Goal: Task Accomplishment & Management: Use online tool/utility

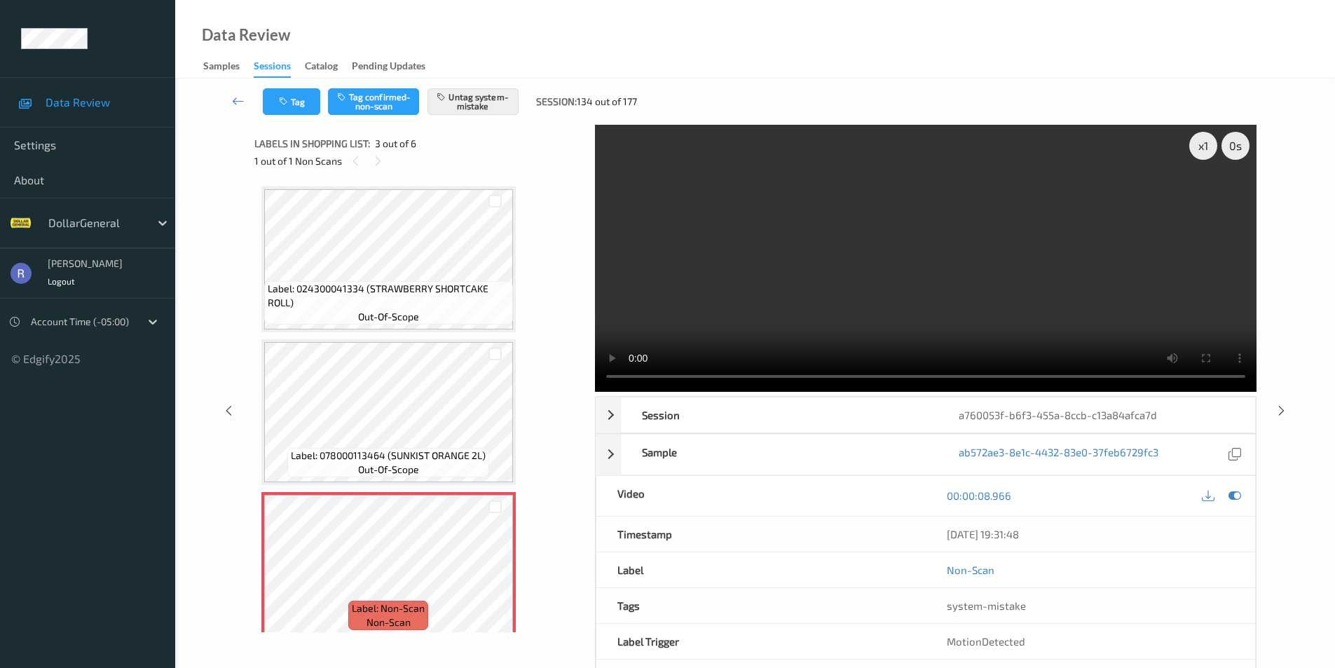
scroll to position [140, 0]
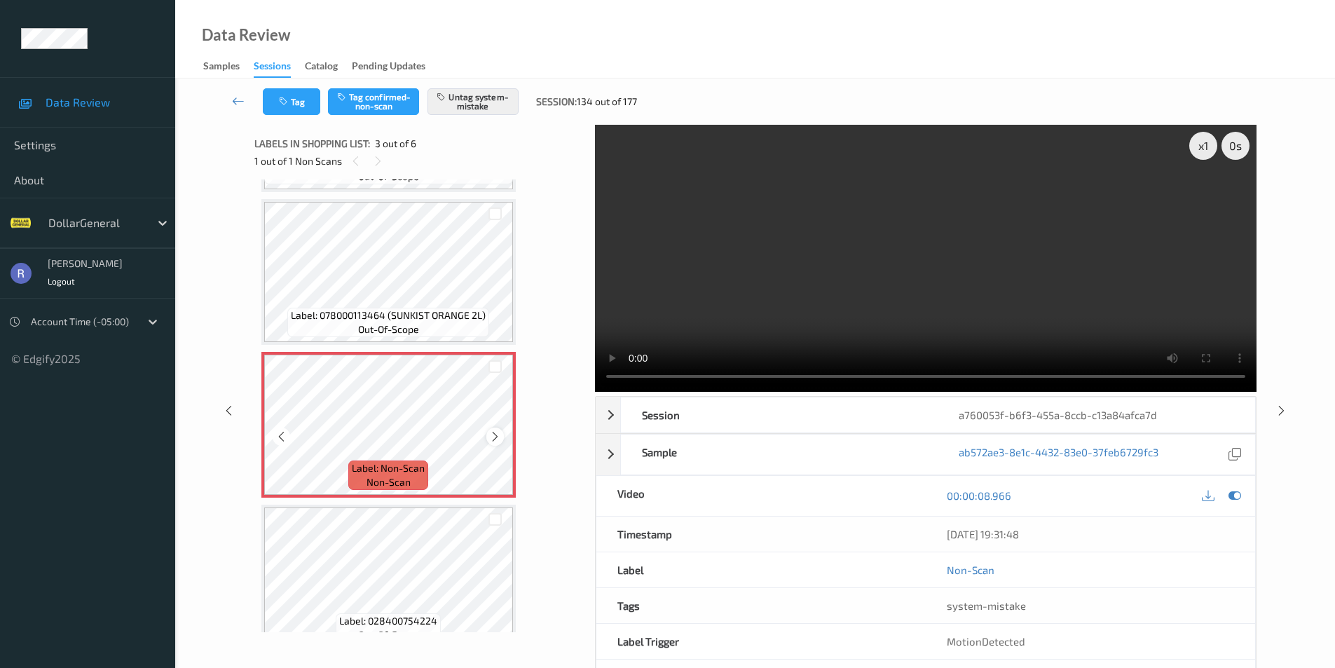
click at [493, 434] on icon at bounding box center [495, 436] width 12 height 13
click at [1283, 407] on icon at bounding box center [1282, 410] width 12 height 13
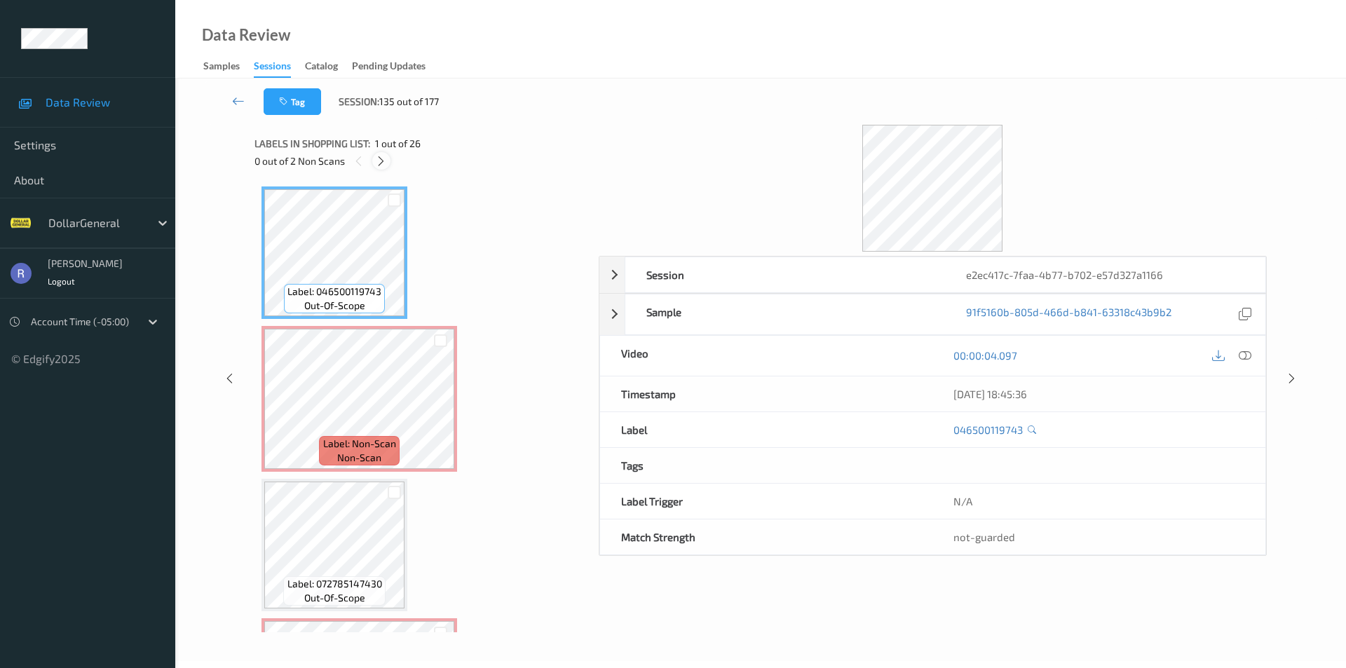
click at [381, 159] on icon at bounding box center [381, 161] width 12 height 13
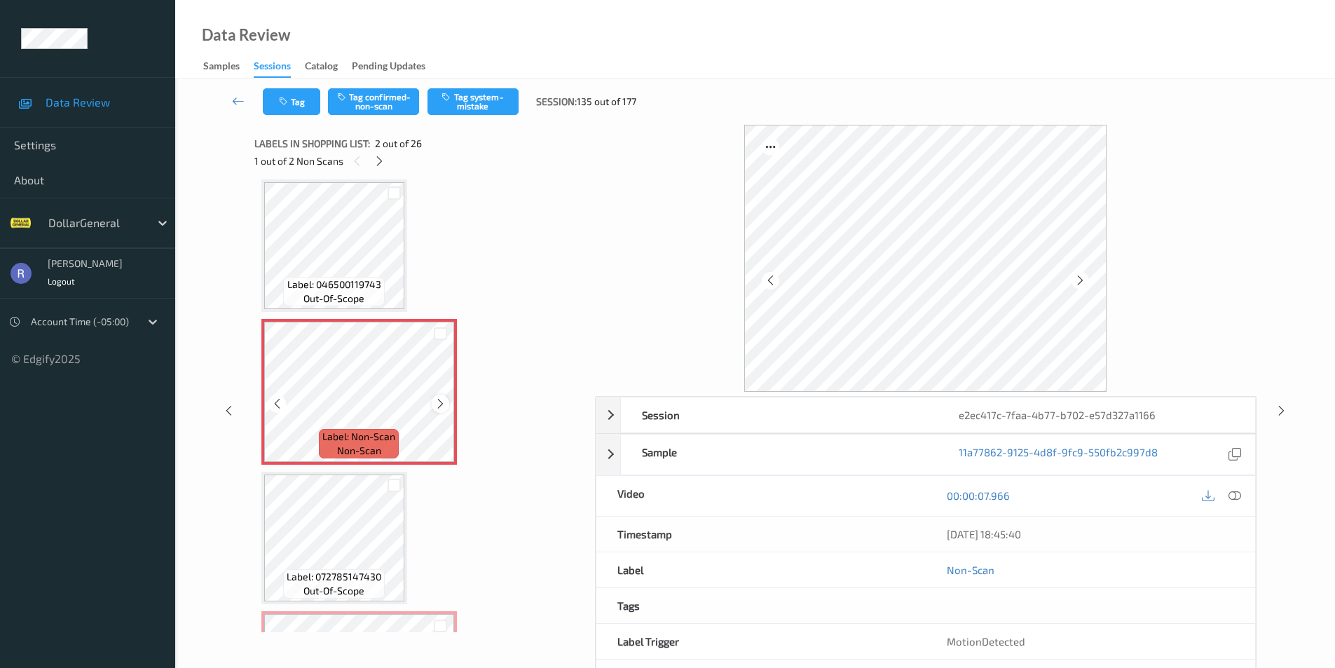
click at [438, 404] on icon at bounding box center [441, 403] width 12 height 13
click at [440, 401] on icon at bounding box center [441, 403] width 12 height 13
click at [472, 99] on button "Tag system-mistake" at bounding box center [473, 101] width 91 height 27
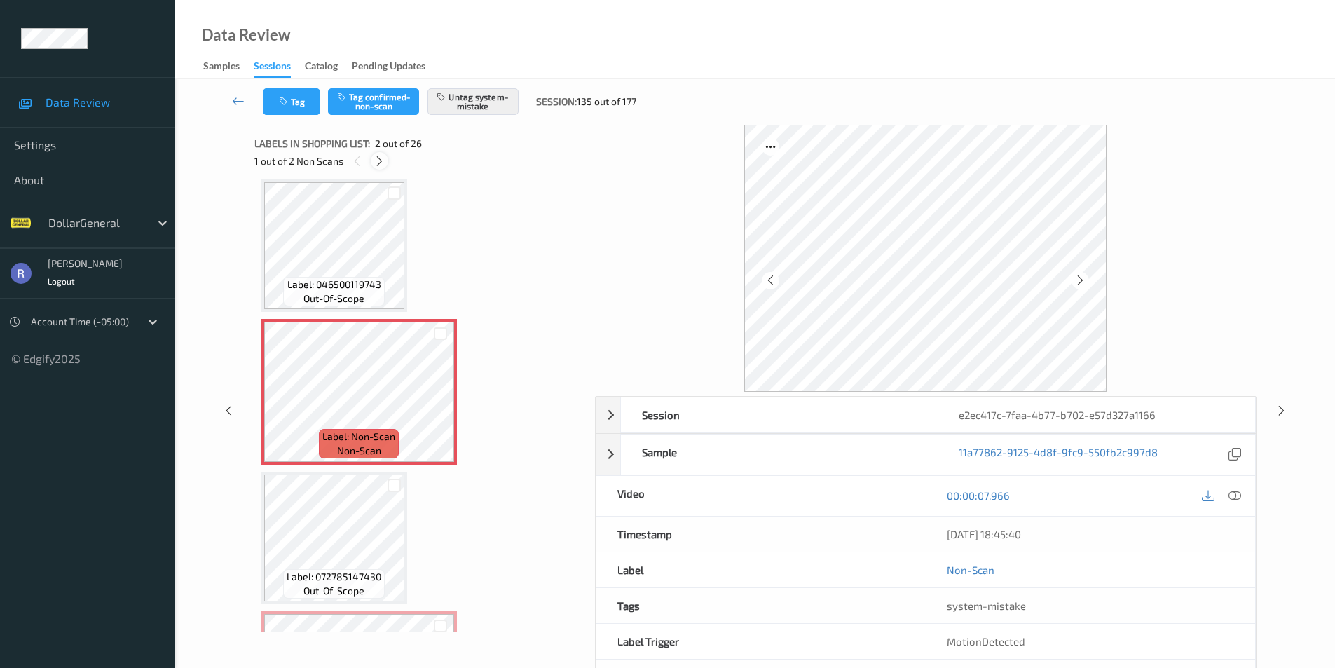
click at [381, 160] on icon at bounding box center [380, 161] width 12 height 13
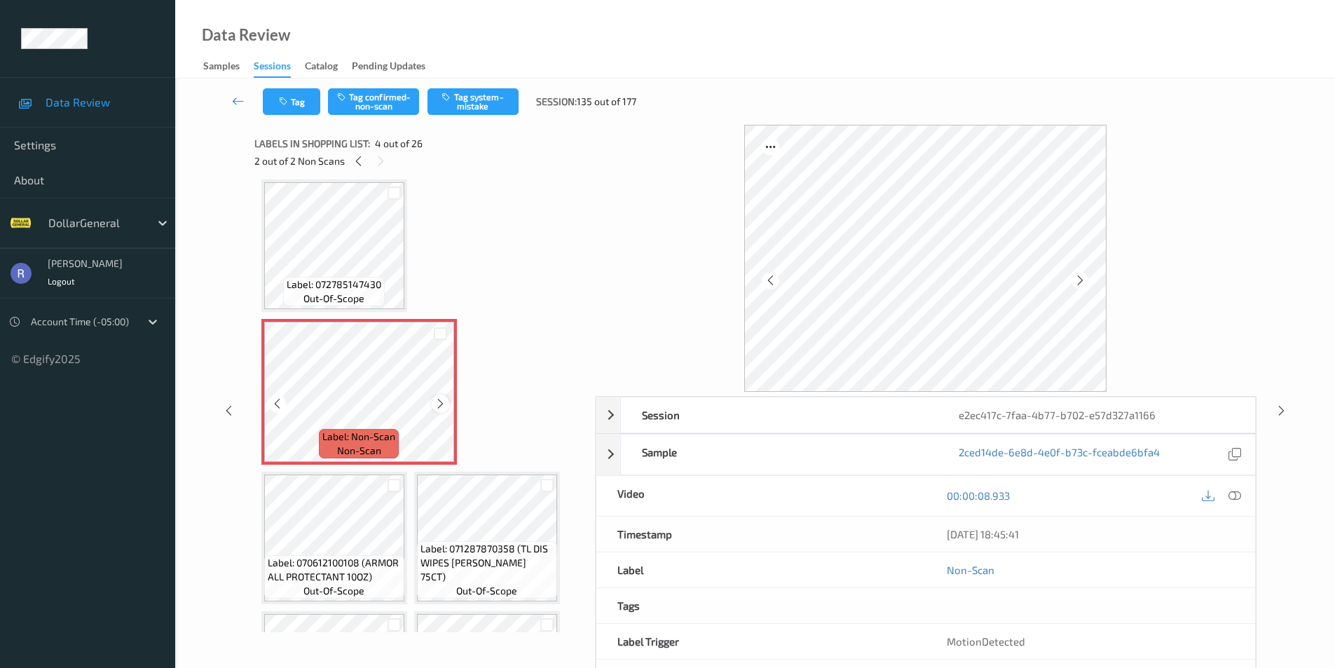
click at [442, 402] on icon at bounding box center [441, 403] width 12 height 13
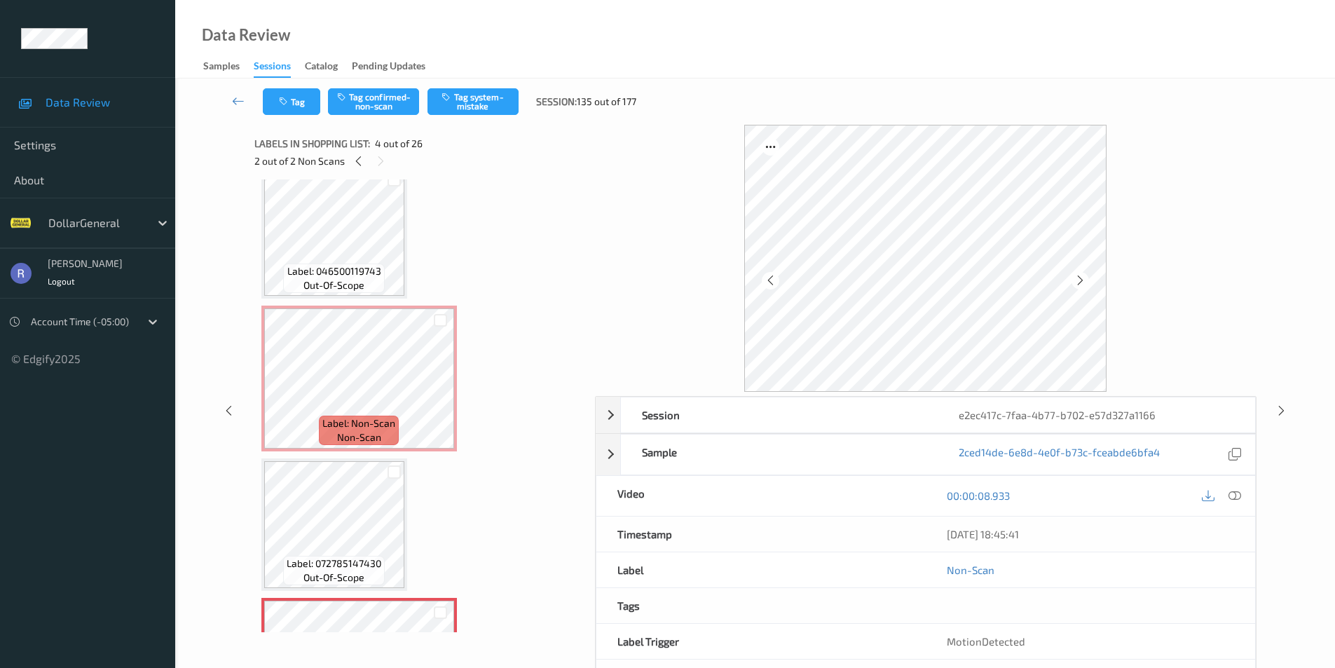
scroll to position [19, 0]
click at [1234, 493] on icon at bounding box center [1235, 495] width 13 height 13
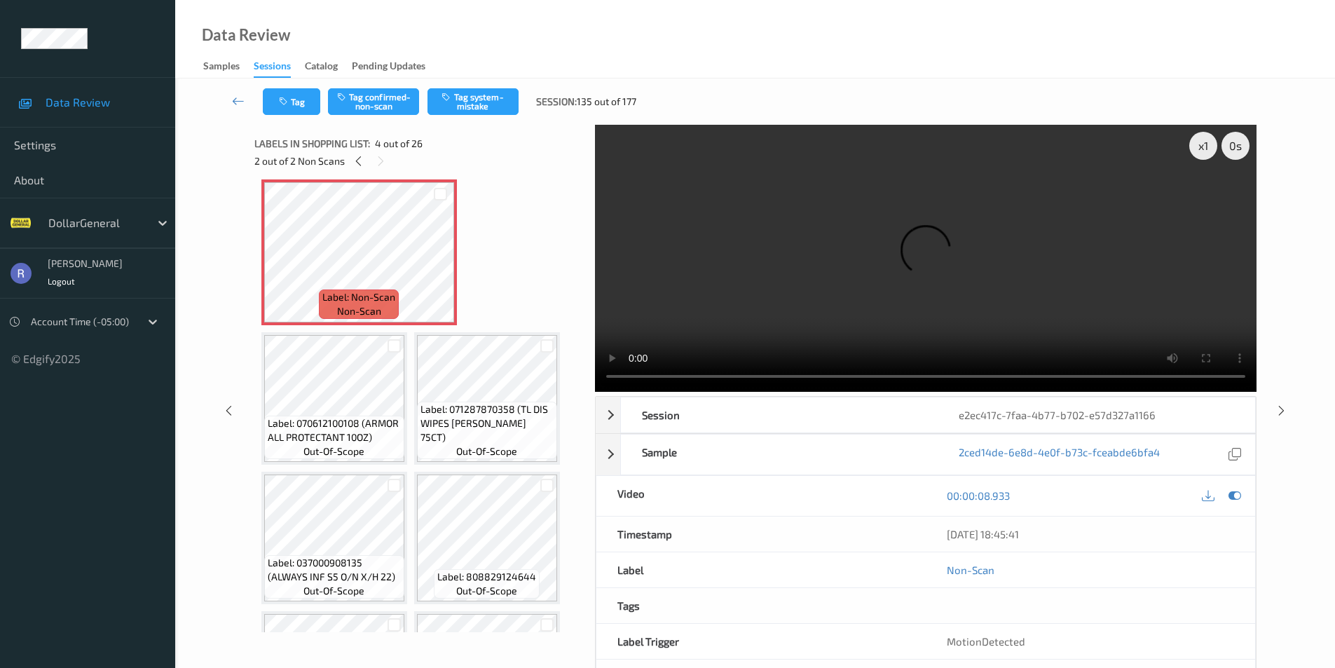
scroll to position [439, 0]
click at [445, 261] on icon at bounding box center [441, 263] width 12 height 13
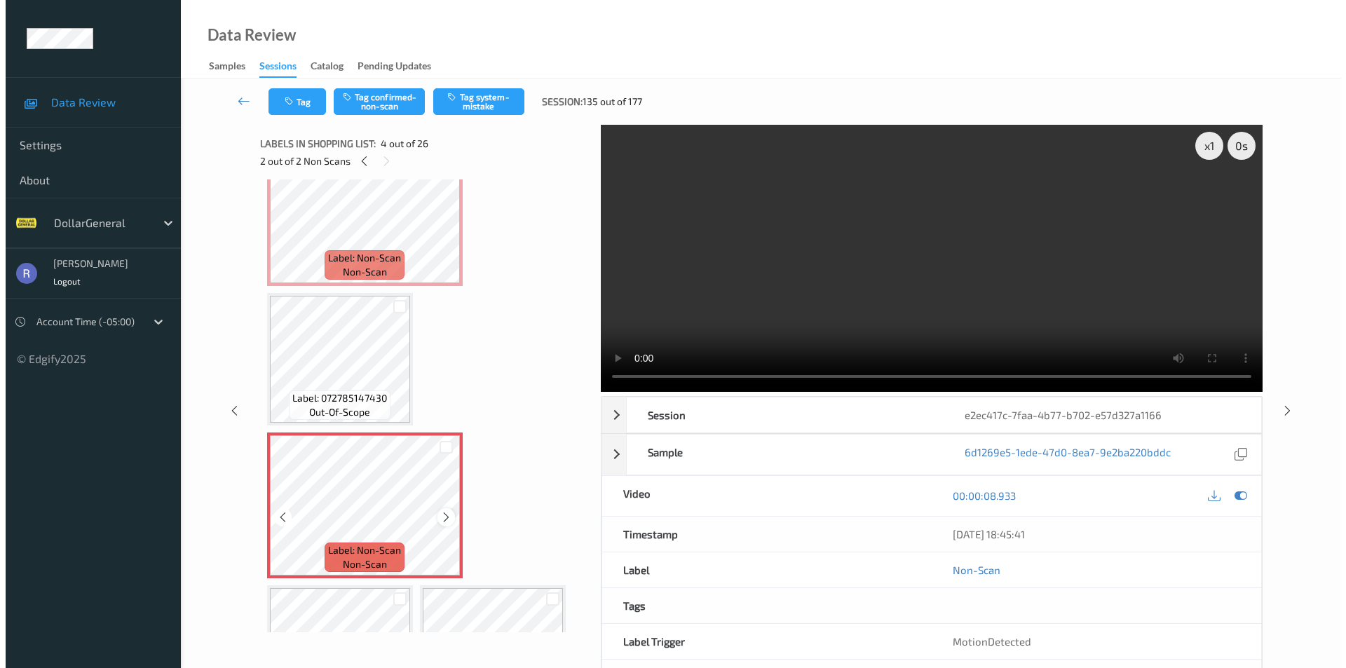
scroll to position [159, 0]
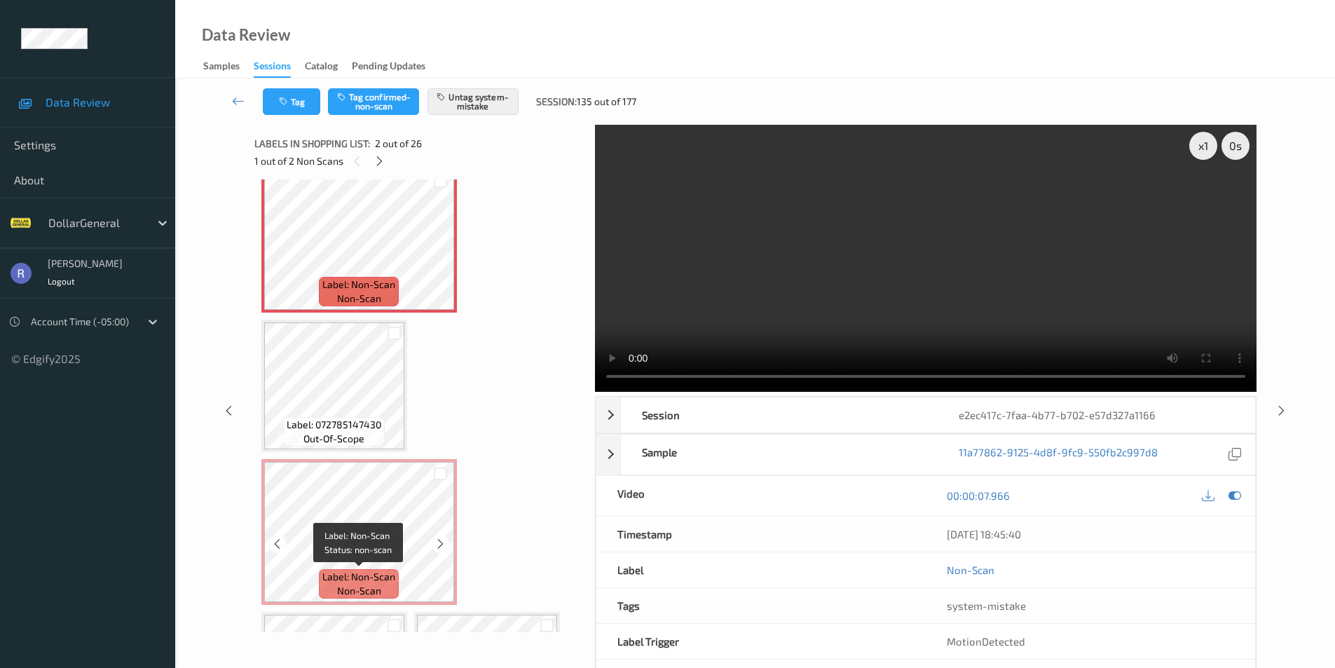
click at [353, 592] on span "non-scan" at bounding box center [359, 591] width 44 height 14
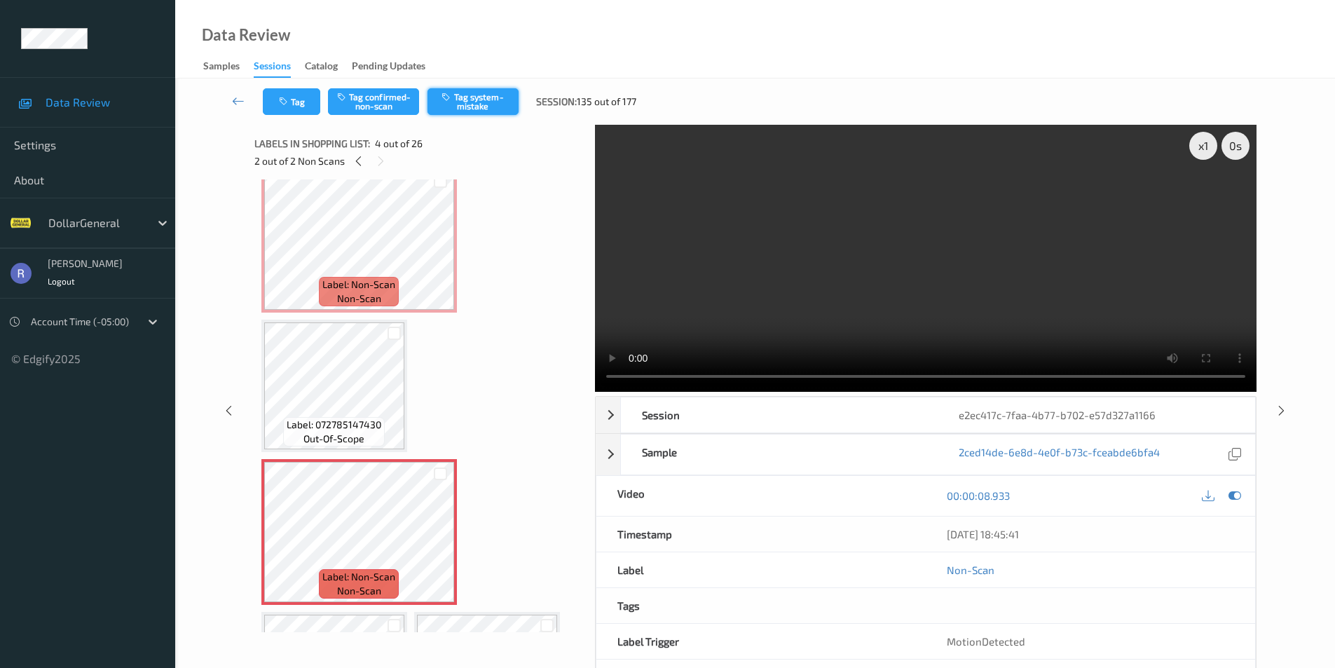
click at [486, 94] on button "Tag system-mistake" at bounding box center [473, 101] width 91 height 27
click at [1279, 405] on icon at bounding box center [1282, 410] width 12 height 13
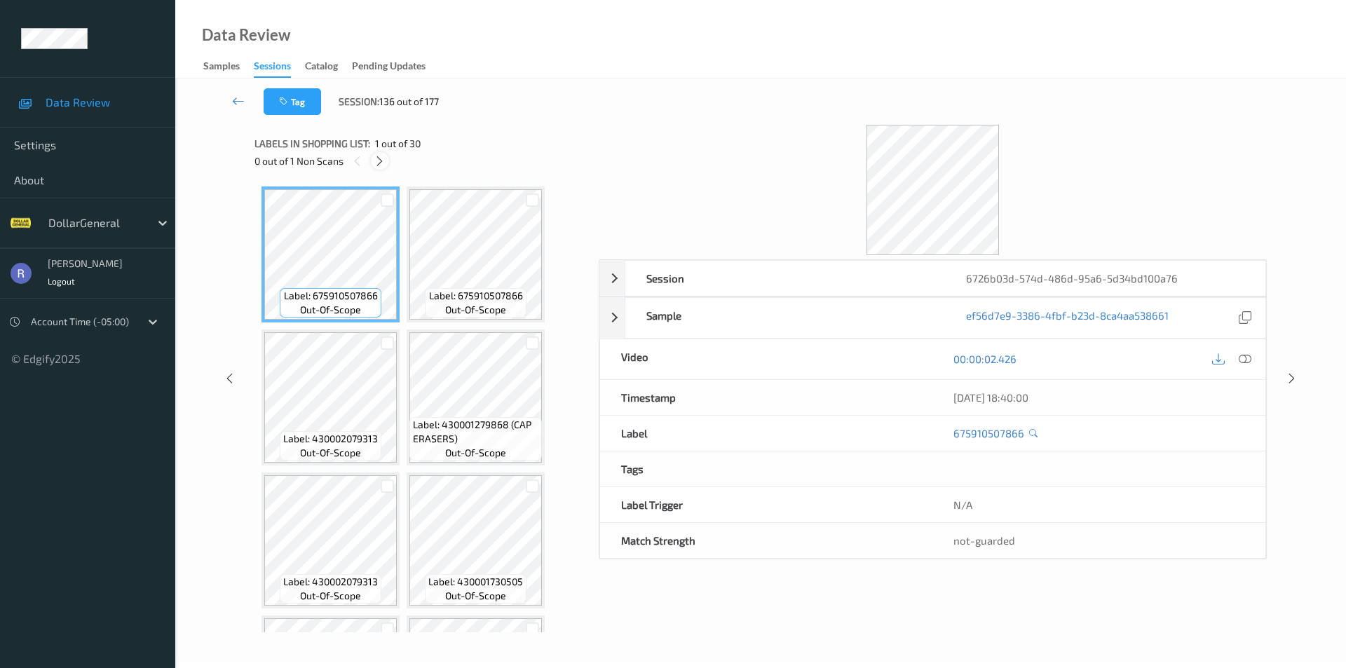
click at [379, 161] on icon at bounding box center [380, 161] width 12 height 13
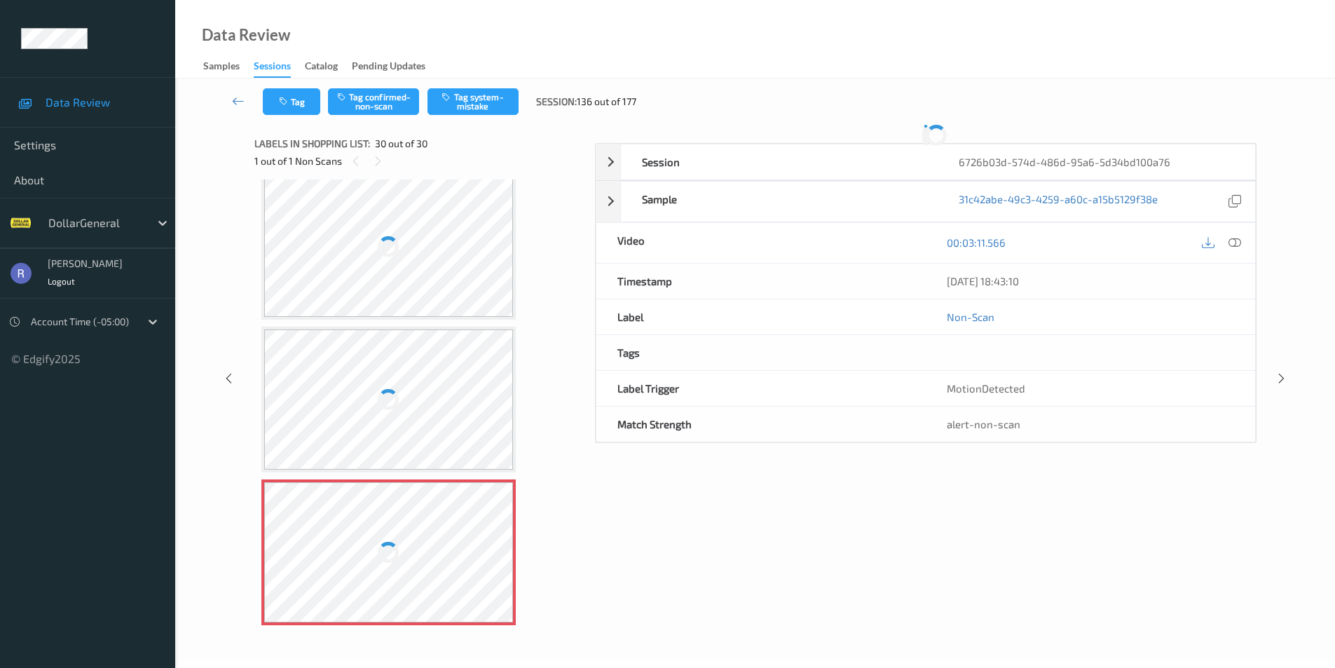
scroll to position [1850, 0]
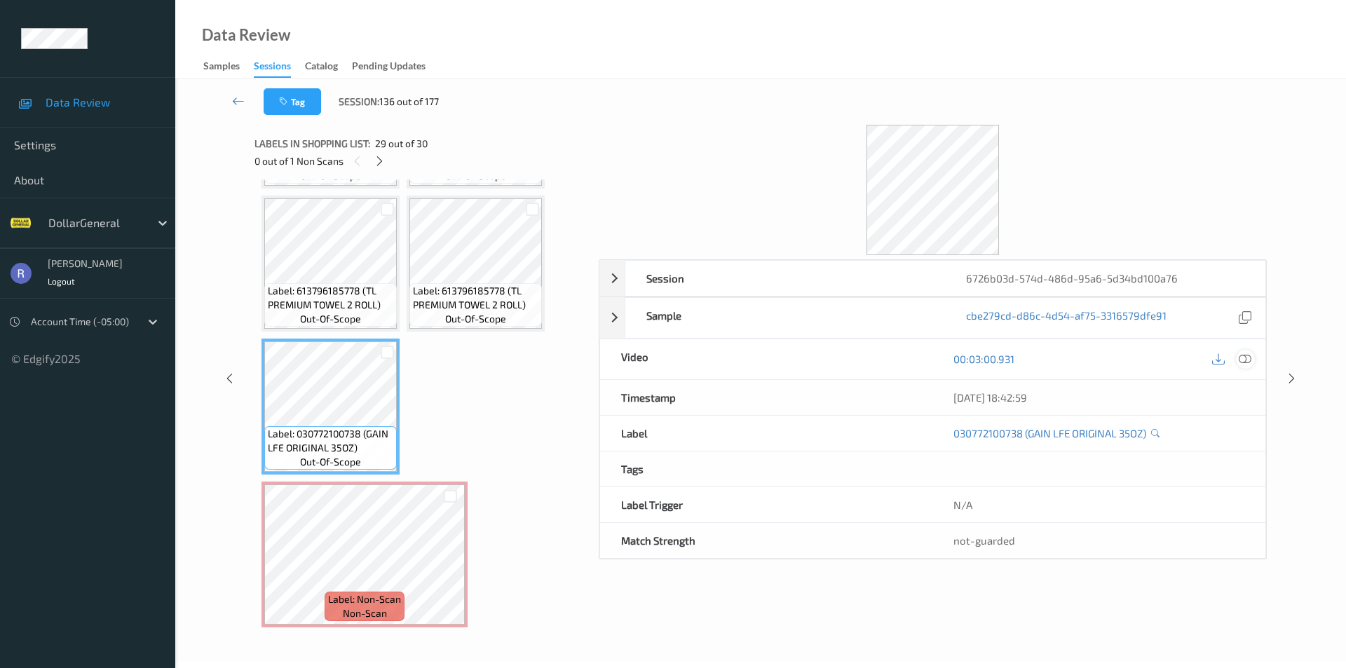
click at [1243, 359] on icon at bounding box center [1244, 359] width 13 height 13
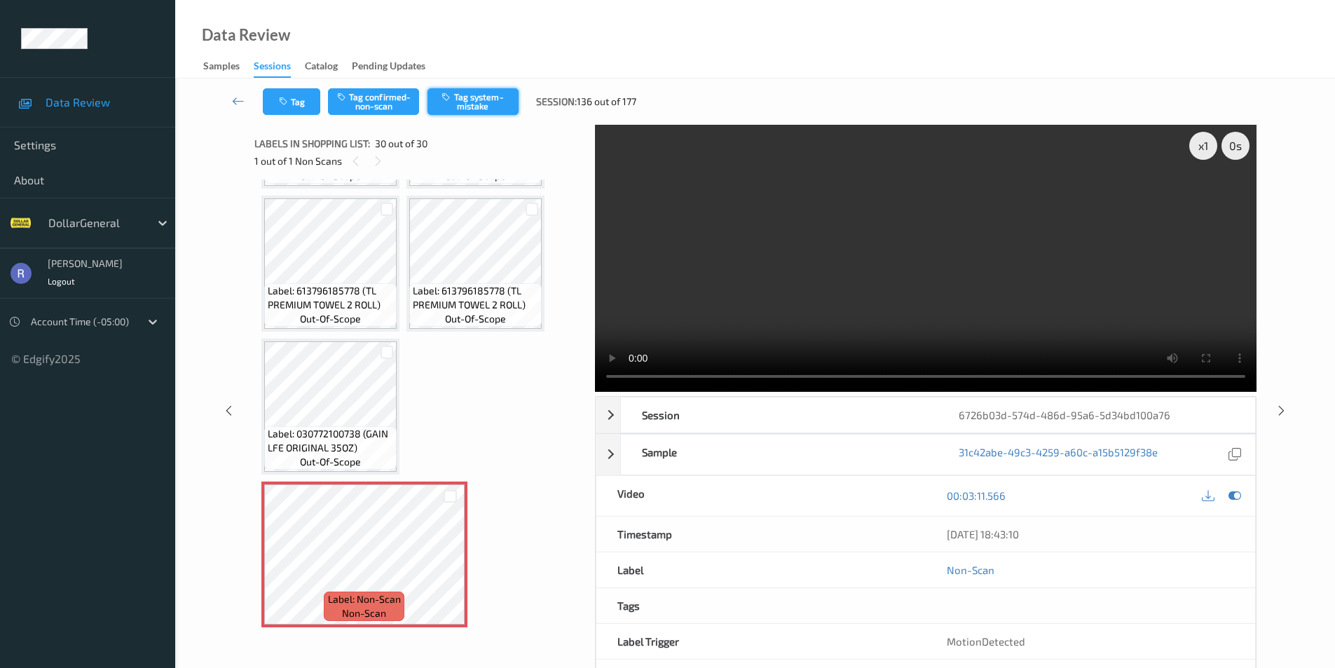
click at [482, 102] on button "Tag system-mistake" at bounding box center [473, 101] width 91 height 27
click at [1280, 412] on icon at bounding box center [1282, 410] width 12 height 13
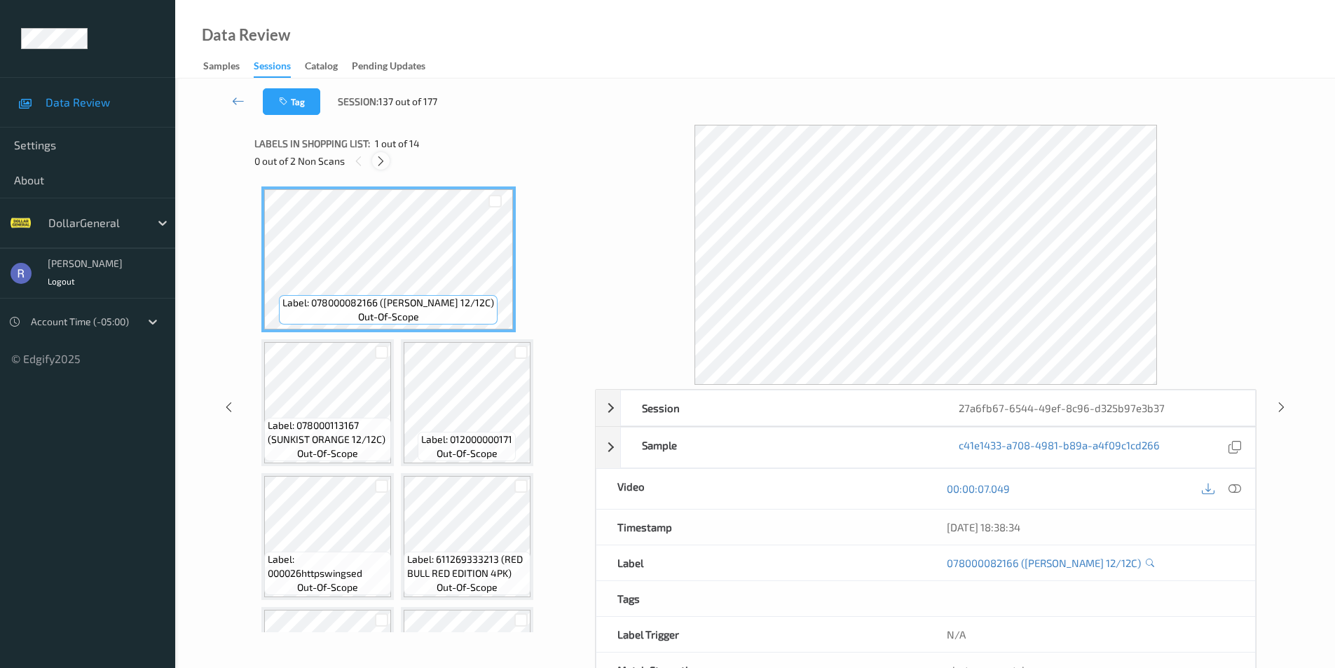
click at [382, 160] on icon at bounding box center [381, 161] width 12 height 13
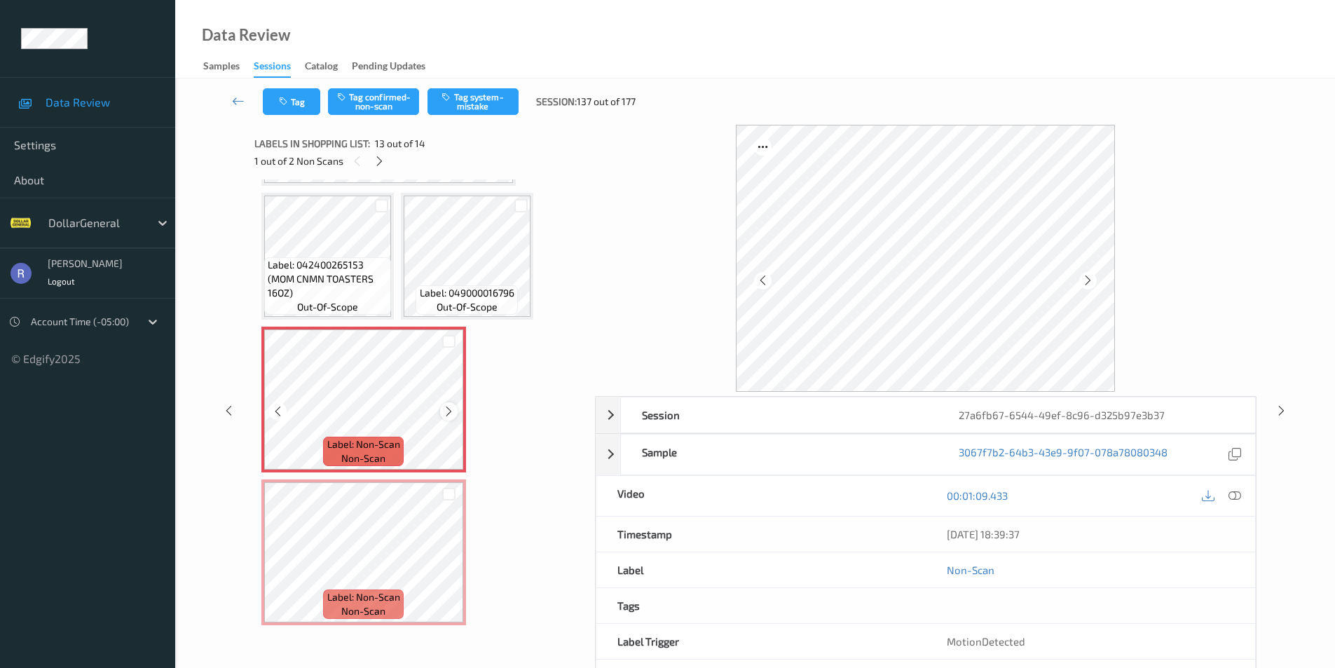
click at [450, 411] on icon at bounding box center [449, 411] width 12 height 13
click at [1236, 492] on icon at bounding box center [1235, 495] width 13 height 13
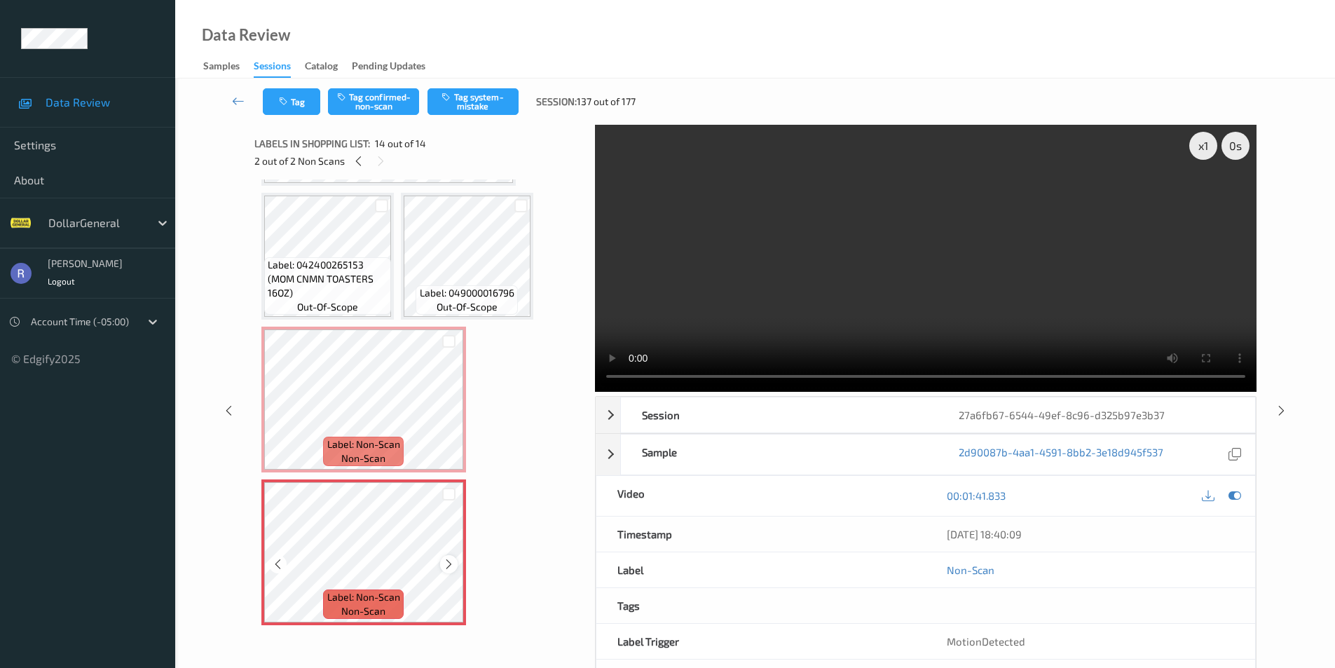
click at [451, 563] on icon at bounding box center [449, 564] width 12 height 13
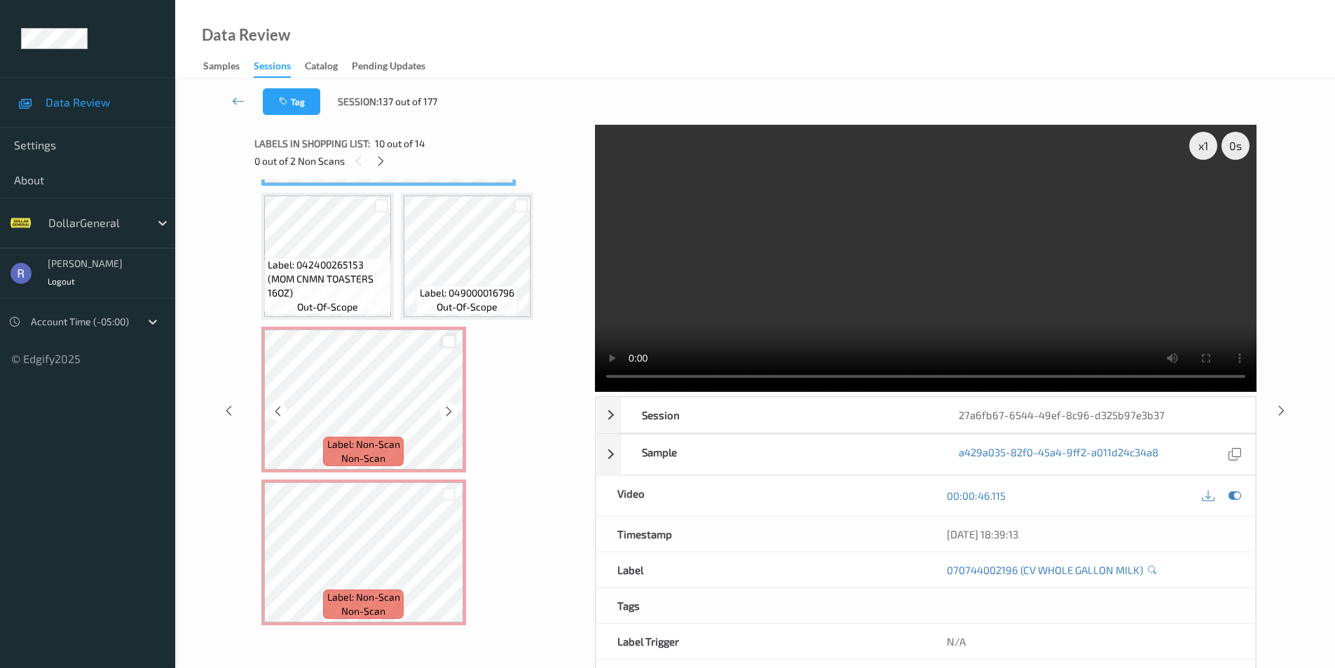
click at [447, 341] on div at bounding box center [448, 341] width 13 height 13
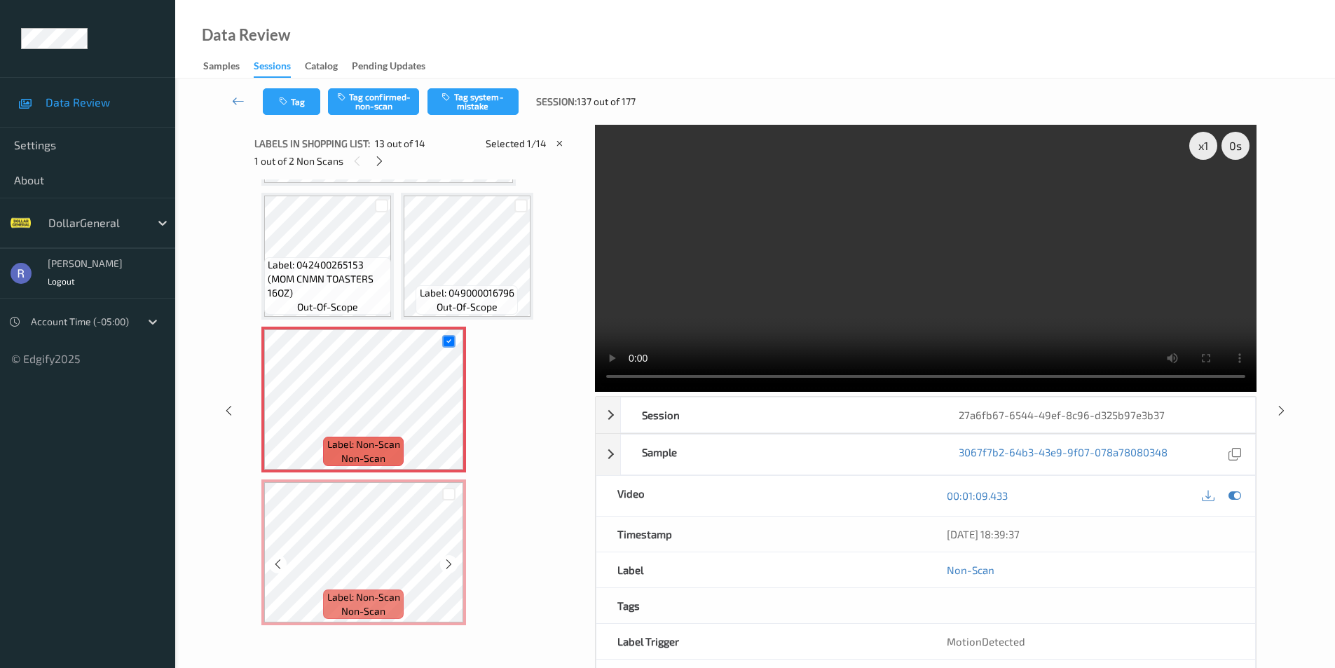
click at [449, 503] on div at bounding box center [449, 493] width 29 height 23
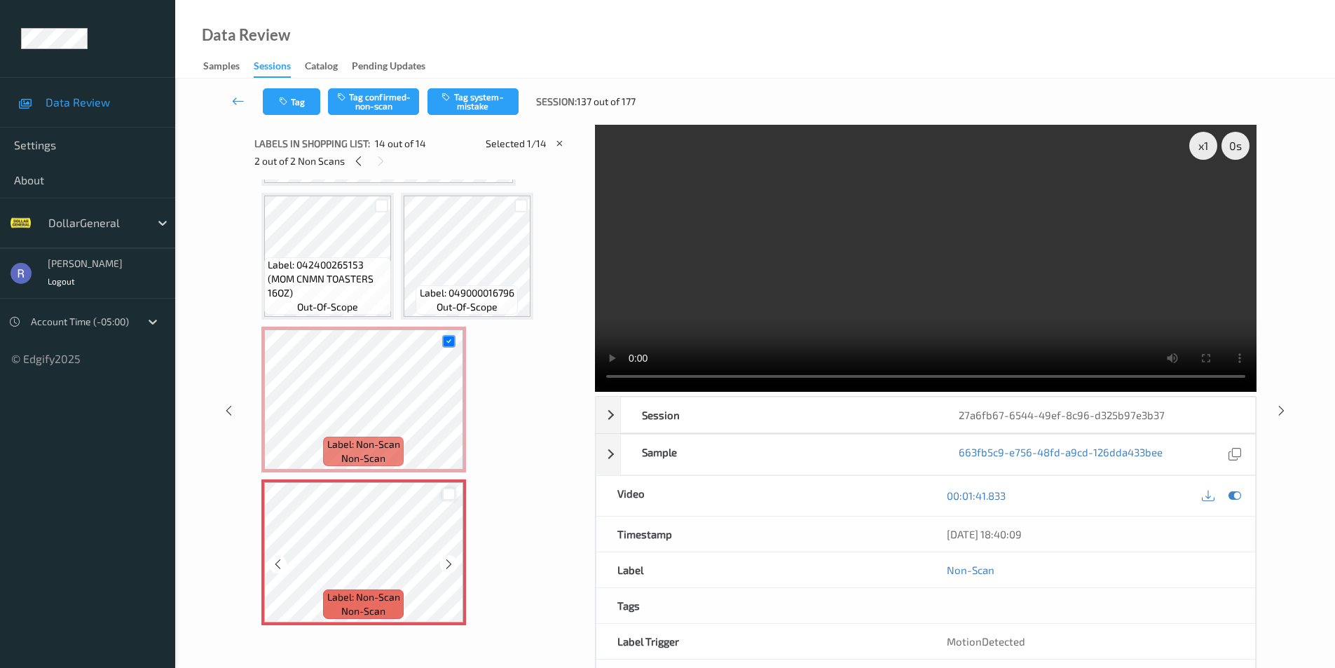
click at [447, 491] on div at bounding box center [448, 494] width 13 height 13
click at [484, 100] on button "Tag system-mistake" at bounding box center [473, 101] width 91 height 27
click at [1282, 410] on icon at bounding box center [1282, 410] width 12 height 13
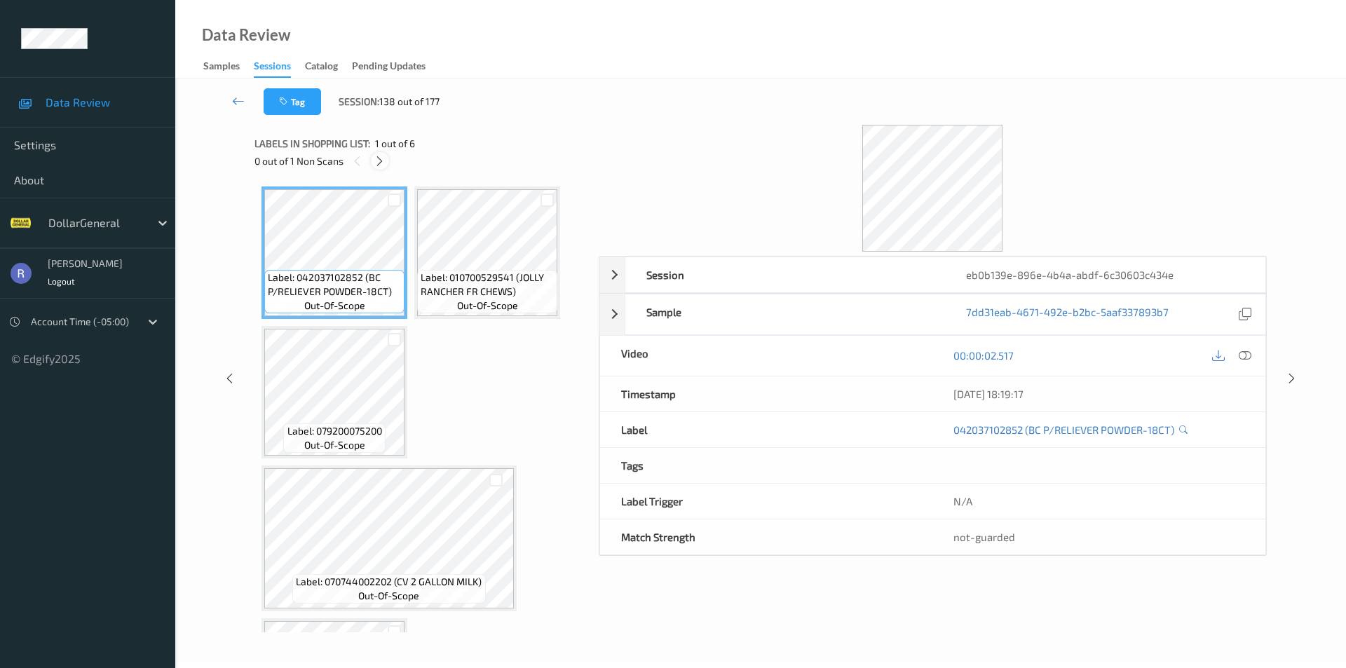
click at [379, 158] on icon at bounding box center [380, 161] width 12 height 13
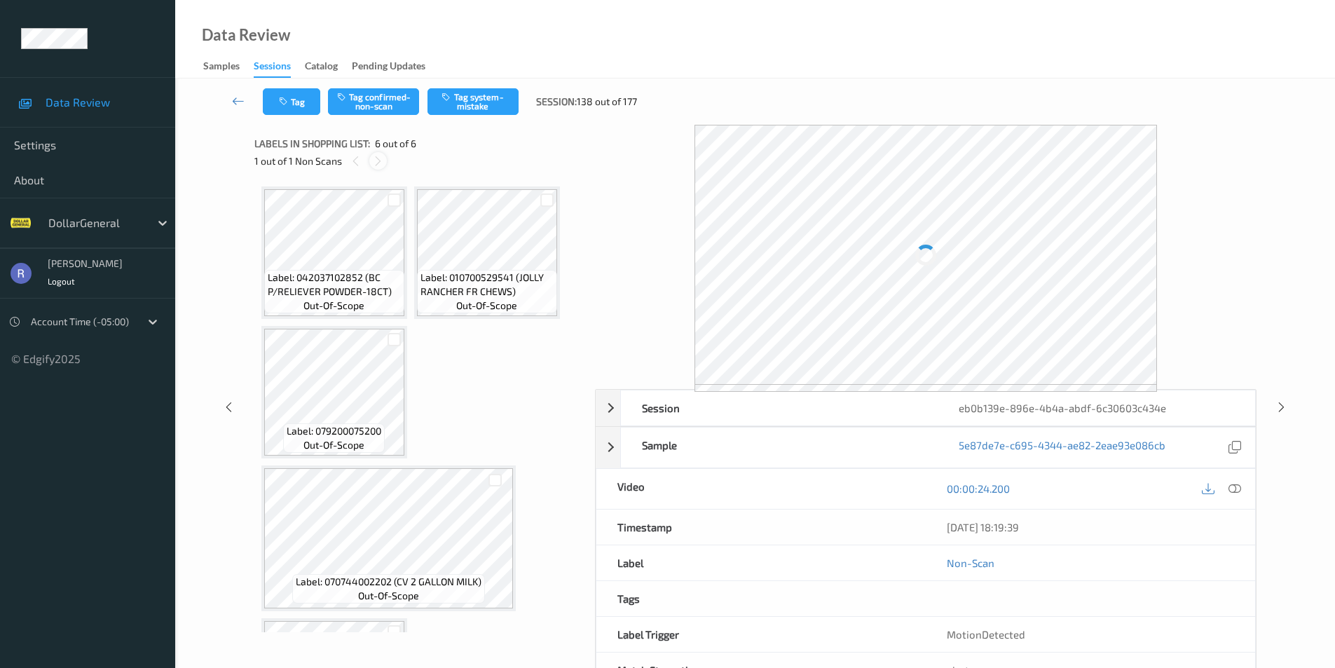
scroll to position [278, 0]
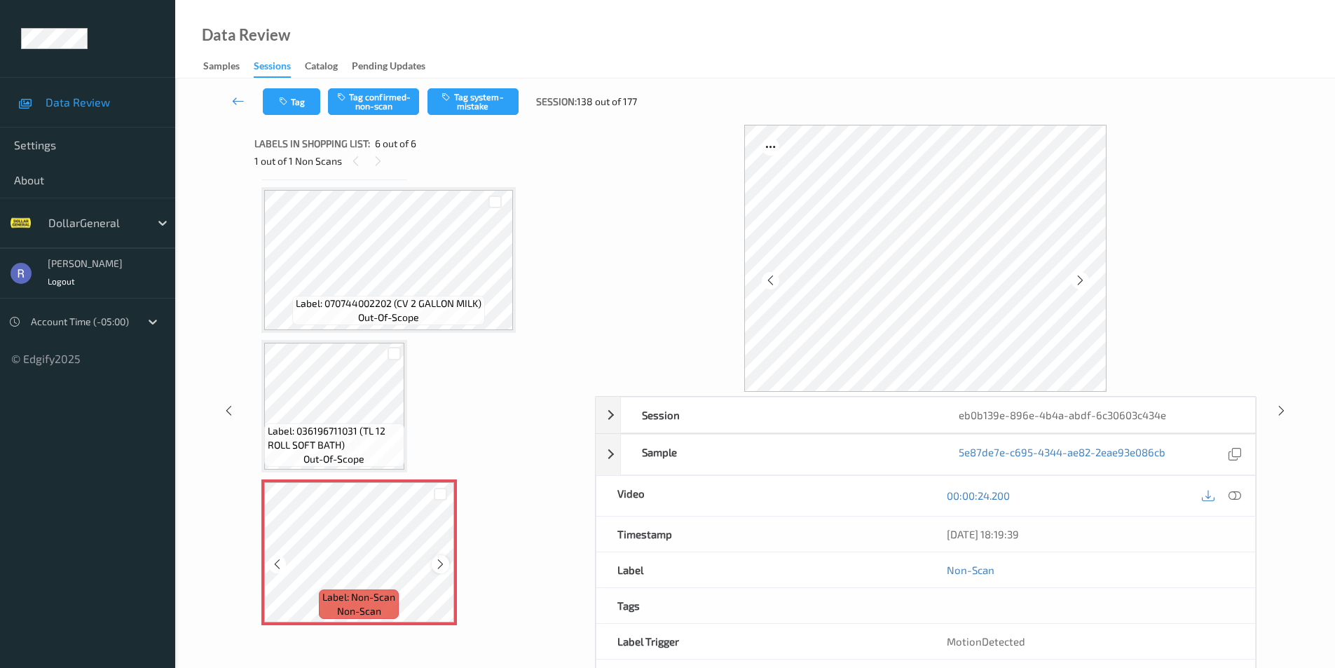
click at [443, 565] on icon at bounding box center [441, 564] width 12 height 13
click at [475, 99] on button "Tag system-mistake" at bounding box center [473, 101] width 91 height 27
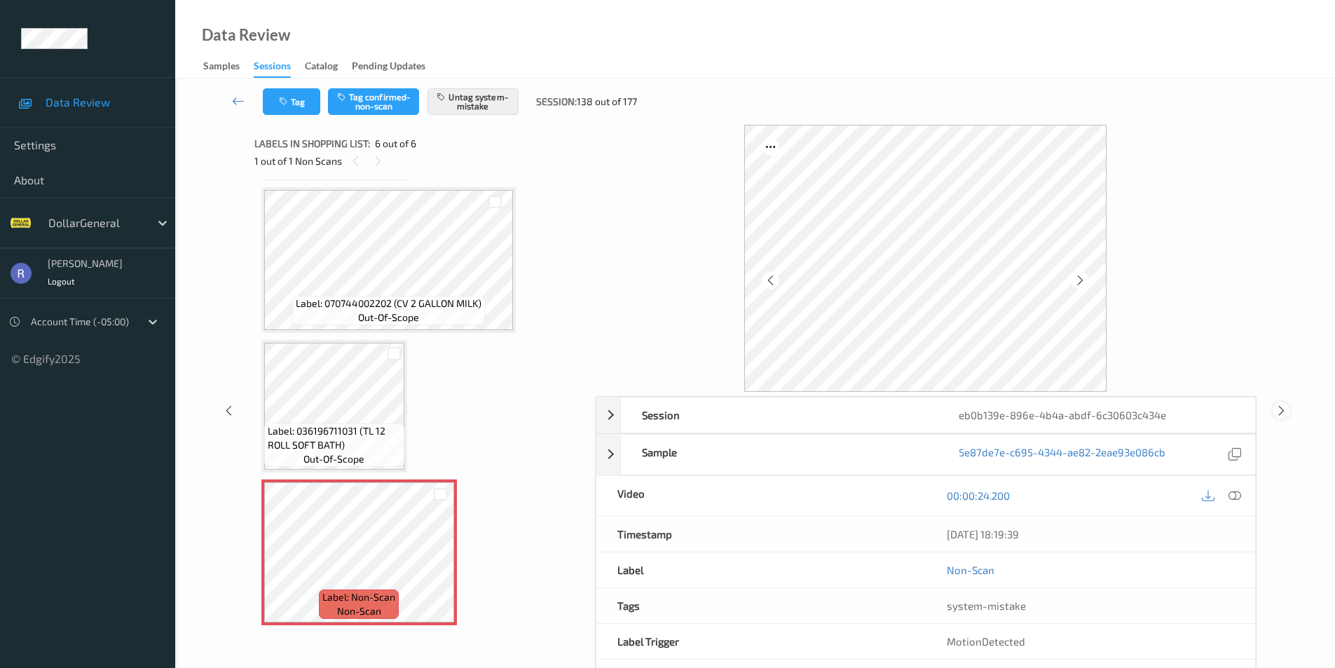
click at [1278, 406] on icon at bounding box center [1282, 410] width 12 height 13
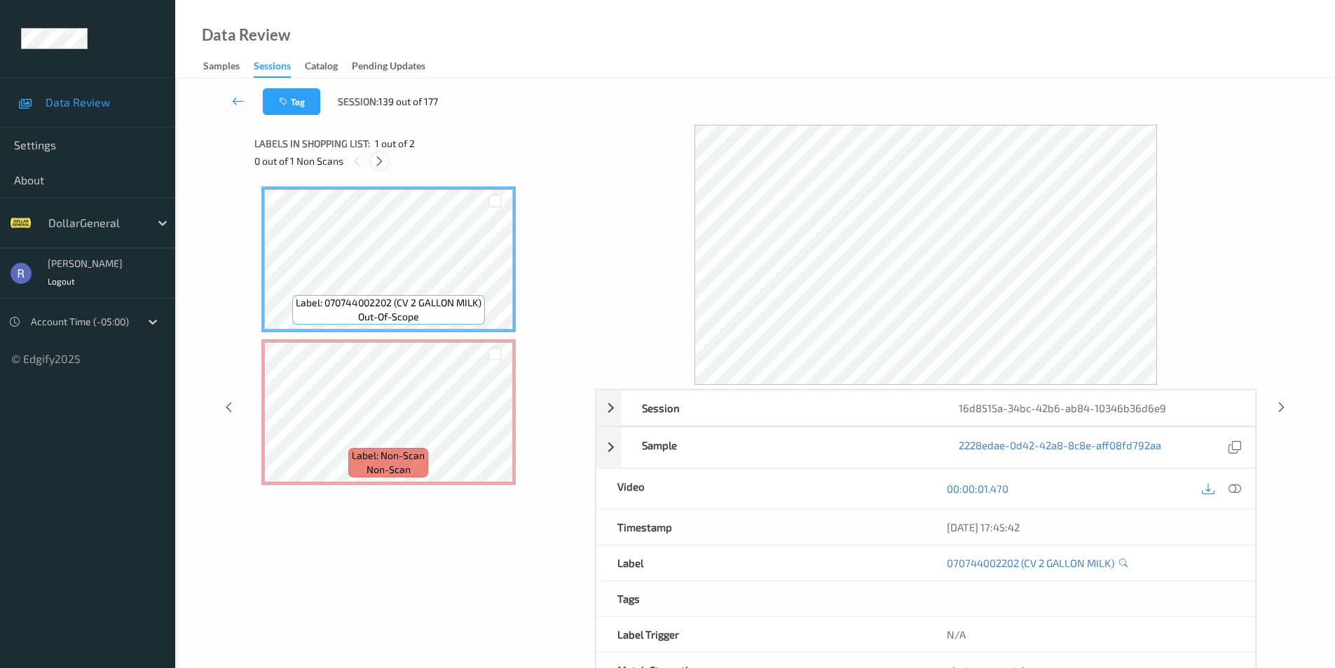
click at [382, 163] on icon at bounding box center [380, 161] width 12 height 13
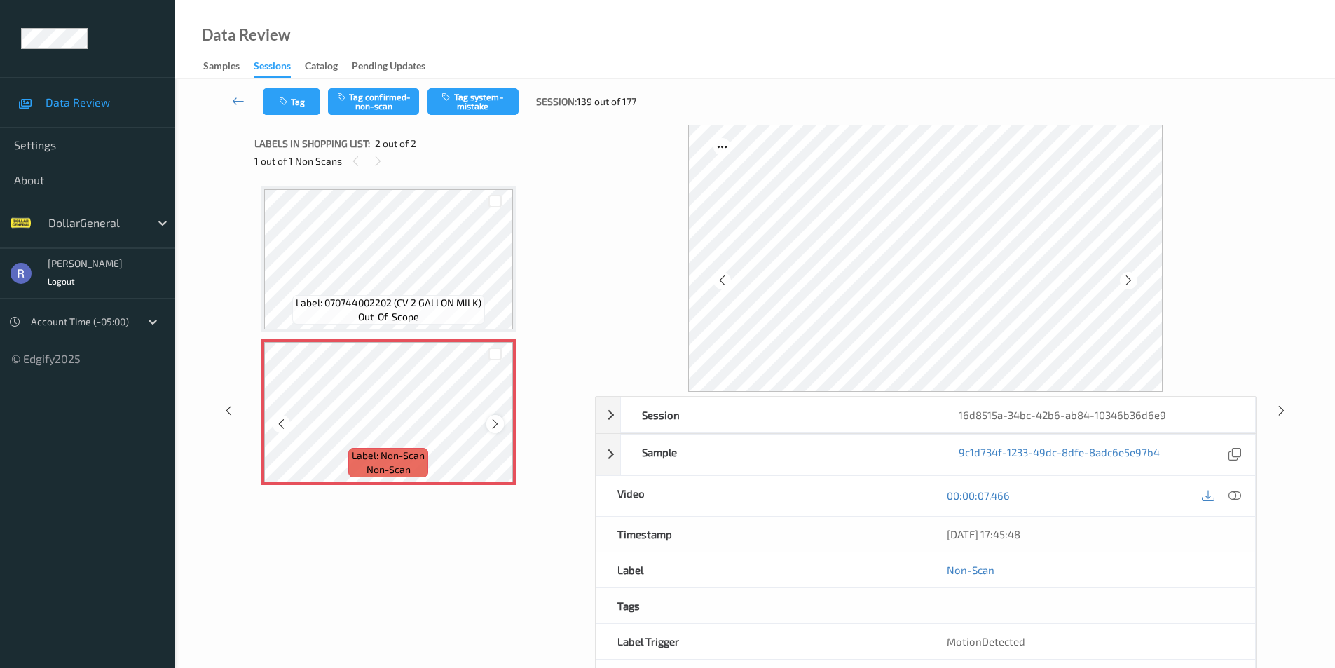
click at [498, 423] on icon at bounding box center [495, 424] width 12 height 13
click at [489, 96] on button "Tag system-mistake" at bounding box center [473, 101] width 91 height 27
click at [1280, 407] on icon at bounding box center [1282, 410] width 12 height 13
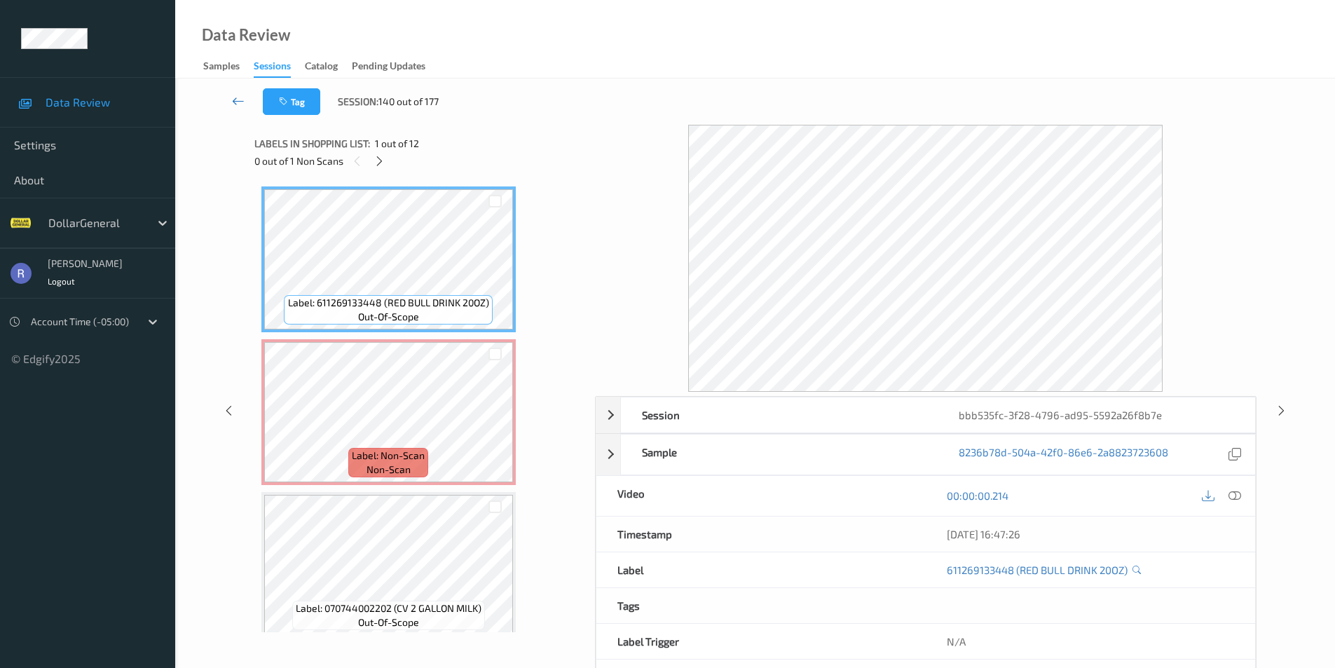
click at [236, 97] on icon at bounding box center [238, 101] width 13 height 14
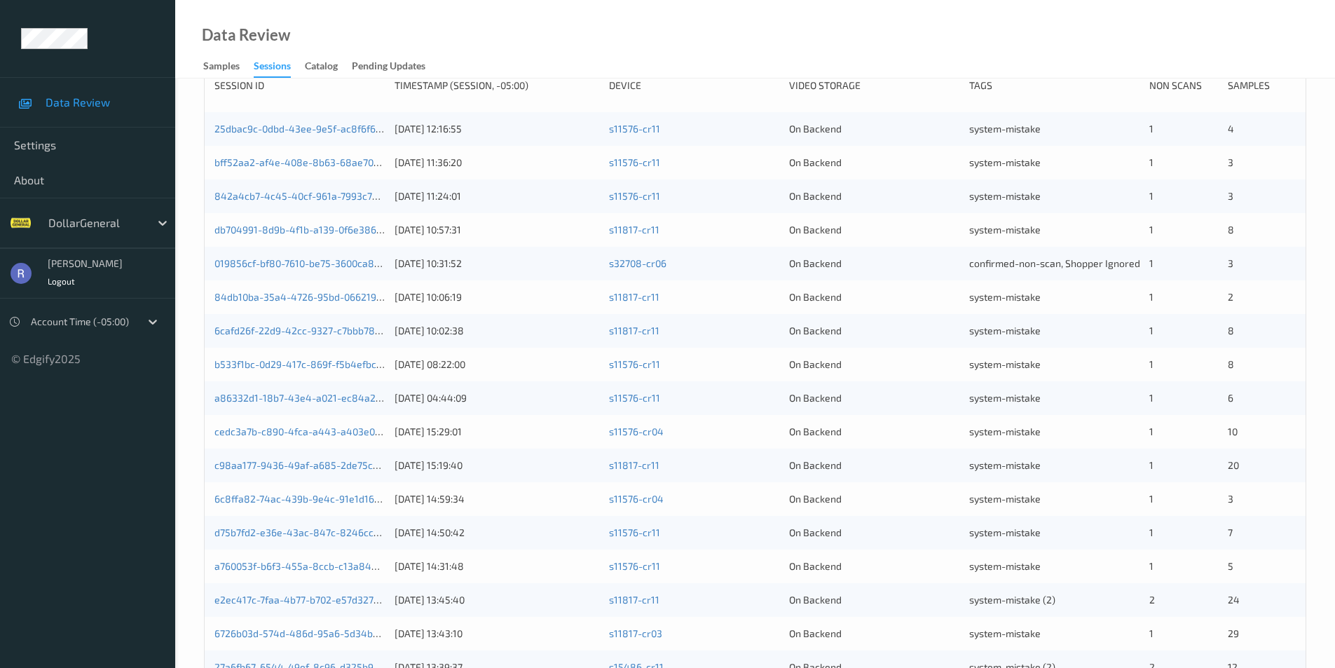
scroll to position [387, 0]
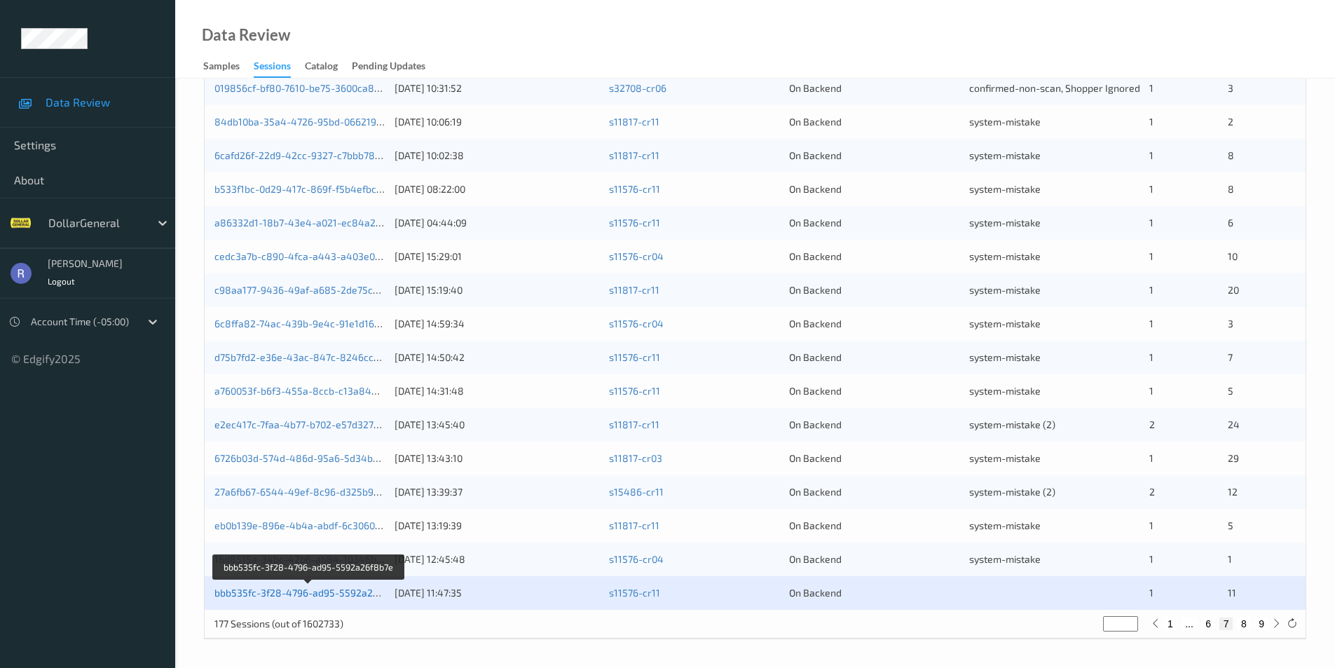
click at [300, 594] on link "bbb535fc-3f28-4796-ad95-5592a26f8b7e" at bounding box center [309, 593] width 190 height 12
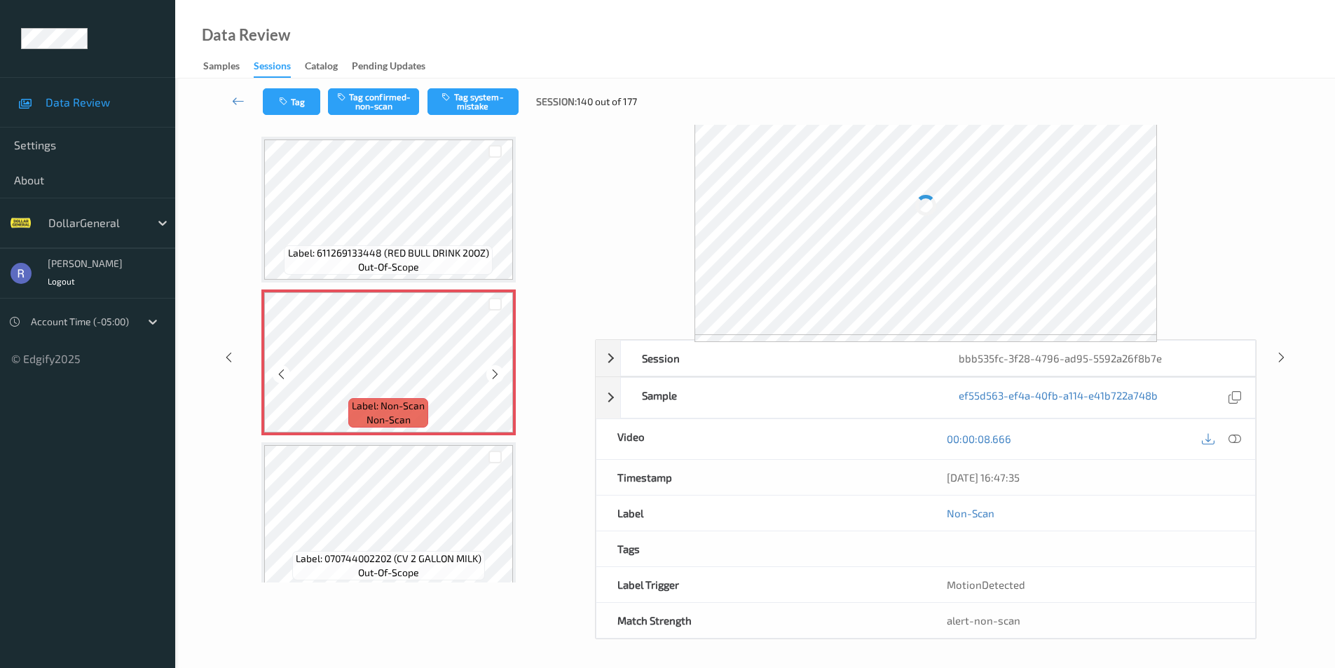
scroll to position [57, 0]
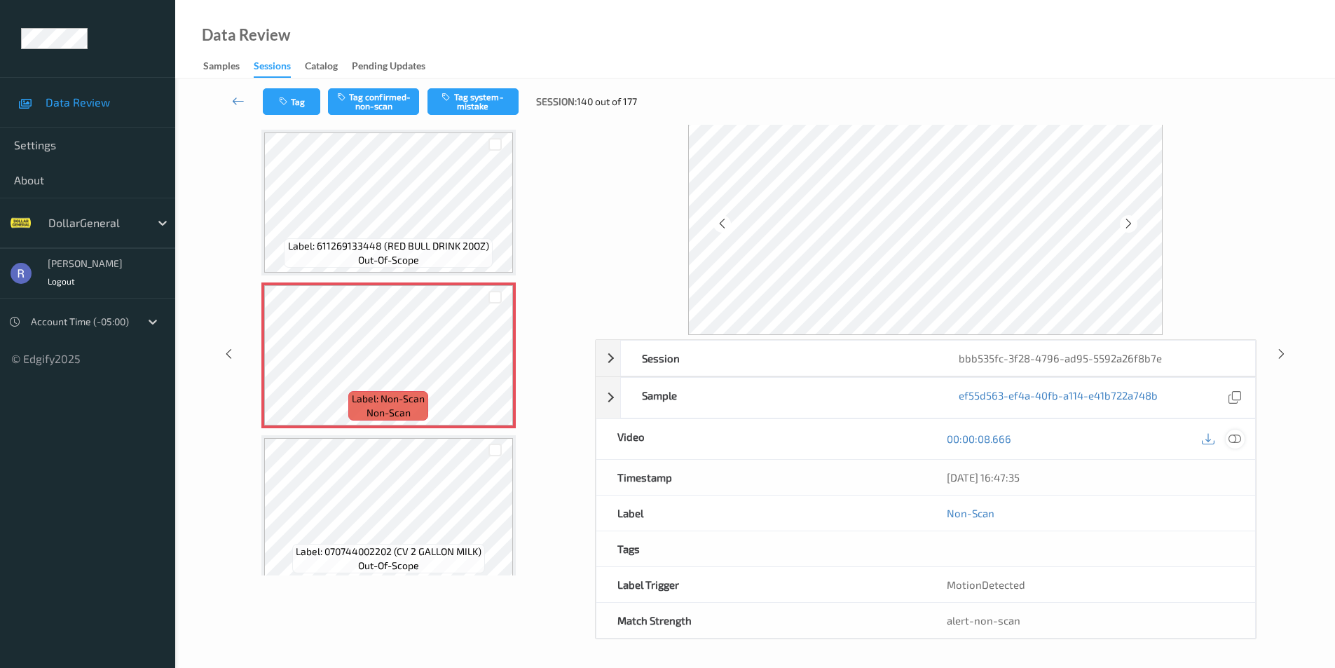
click at [1236, 442] on icon at bounding box center [1235, 438] width 13 height 13
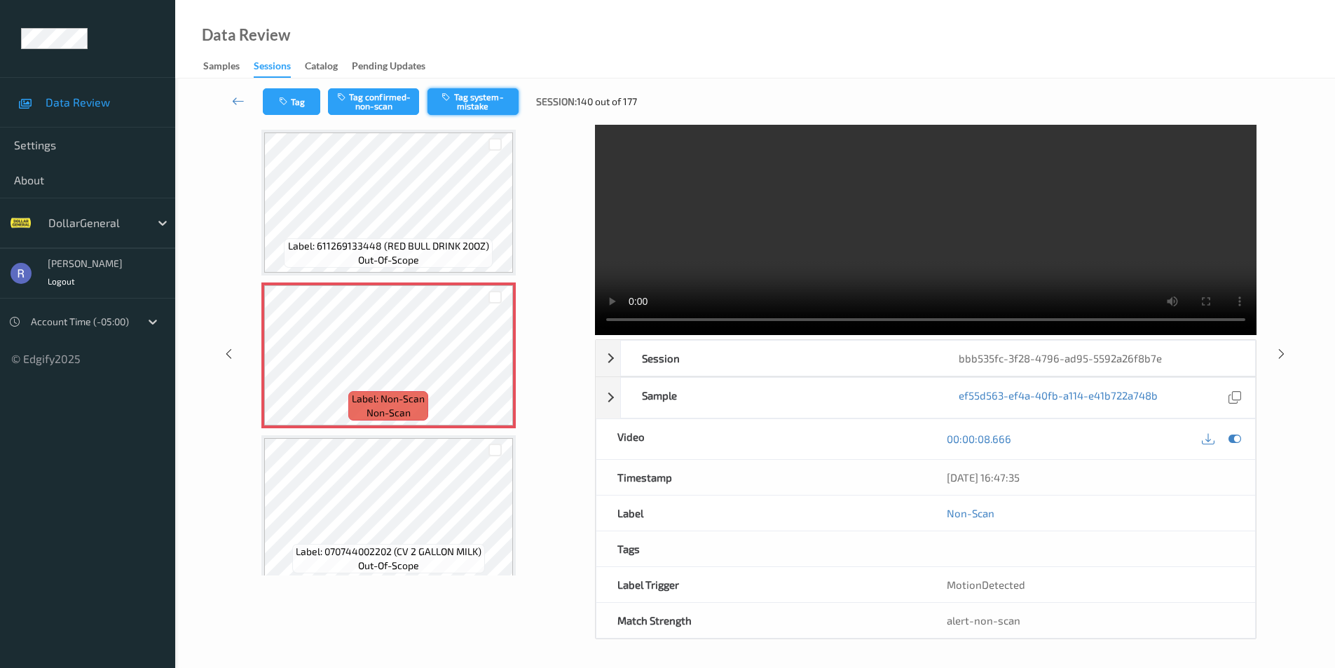
click at [481, 102] on button "Tag system-mistake" at bounding box center [473, 101] width 91 height 27
click at [236, 102] on icon at bounding box center [238, 101] width 13 height 14
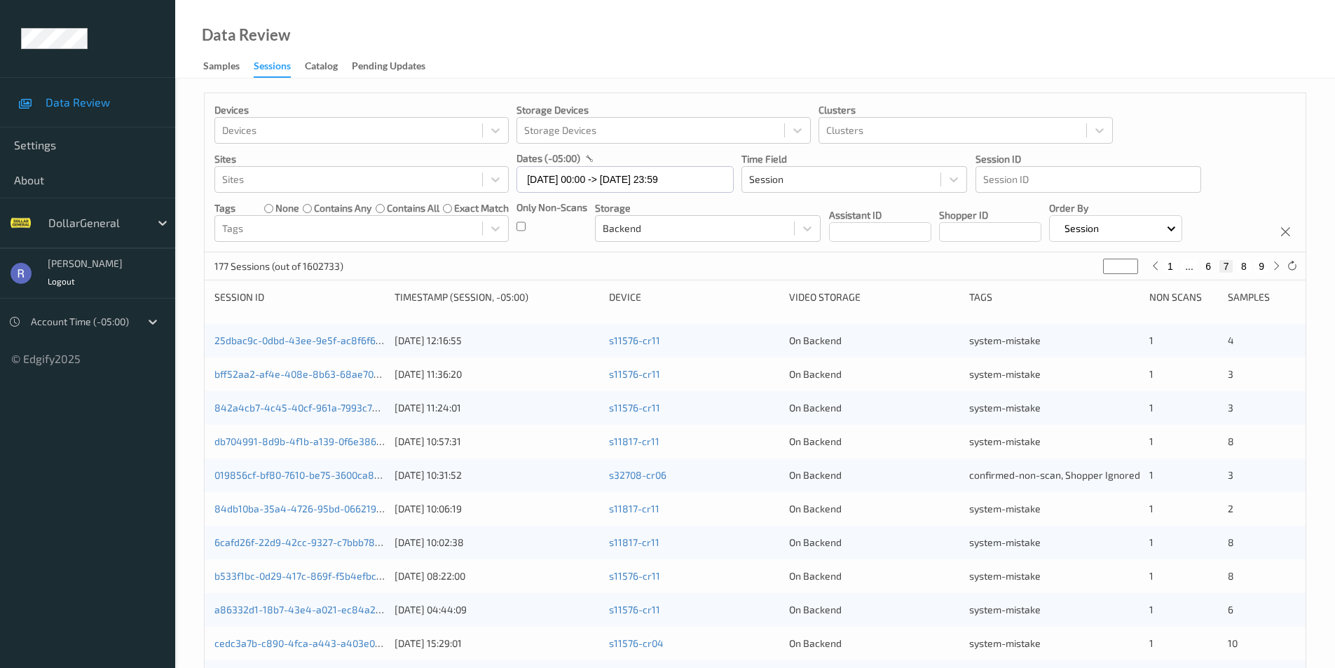
type input "*"
click at [1132, 262] on input "*" at bounding box center [1120, 266] width 35 height 15
type input "*"
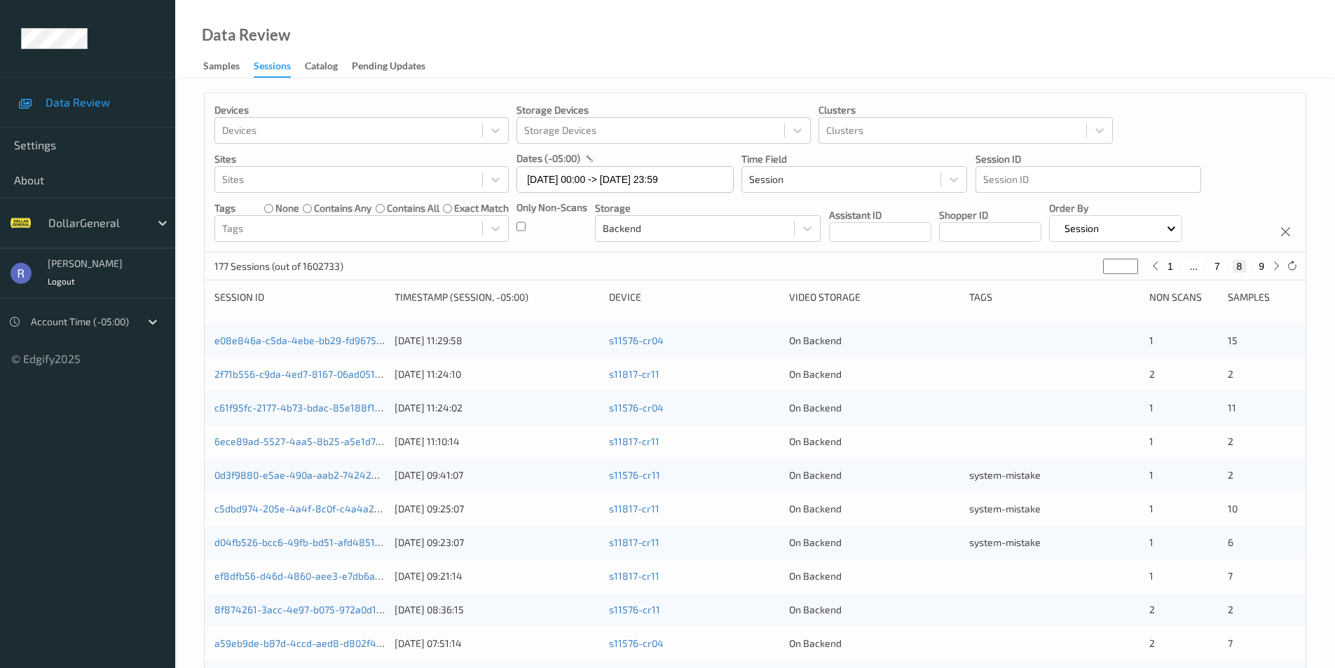
click at [1128, 261] on input "*" at bounding box center [1120, 266] width 35 height 15
type input "*"
click at [1131, 268] on input "*" at bounding box center [1120, 266] width 35 height 15
type input "*"
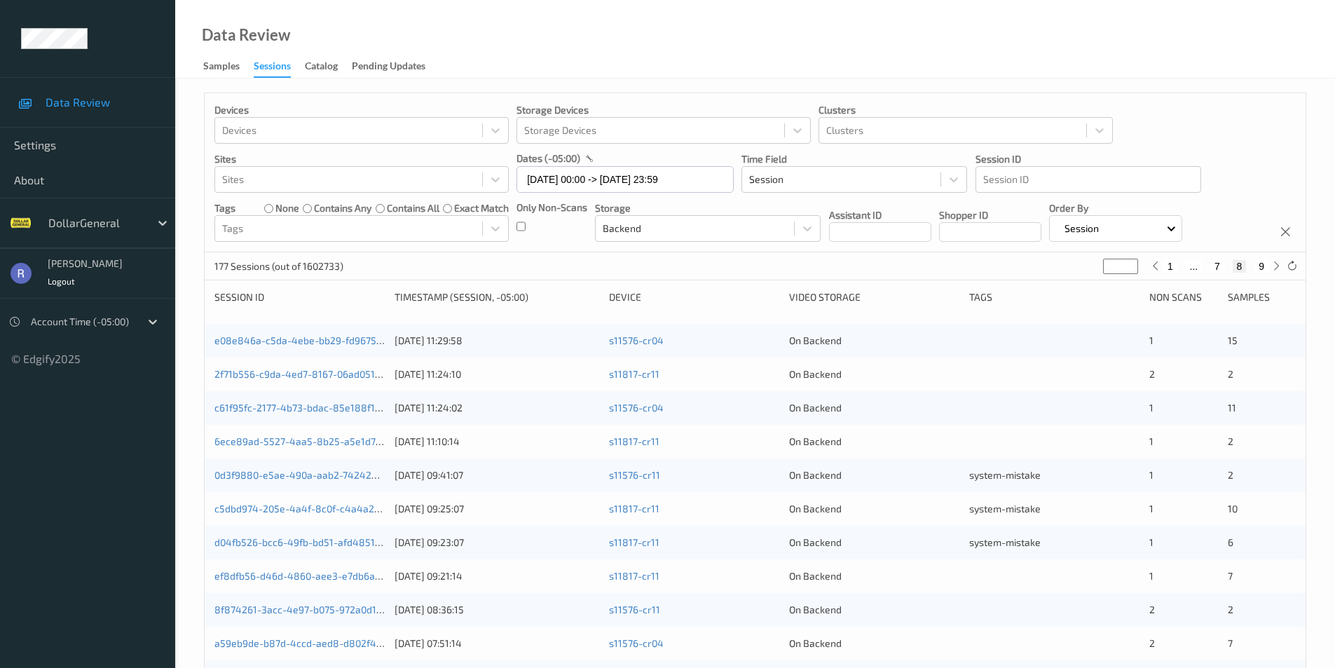
type input "*"
click at [1130, 269] on input "*" at bounding box center [1120, 266] width 35 height 15
type input "*"
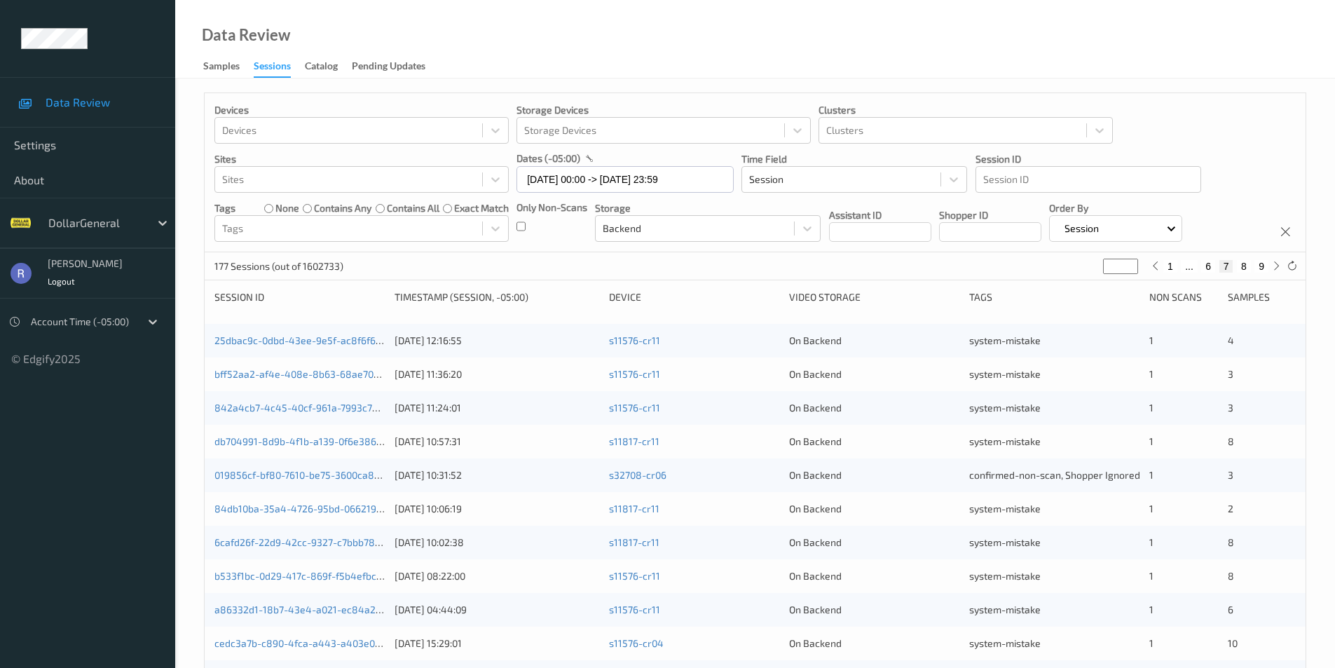
click at [1129, 262] on input "*" at bounding box center [1120, 266] width 35 height 15
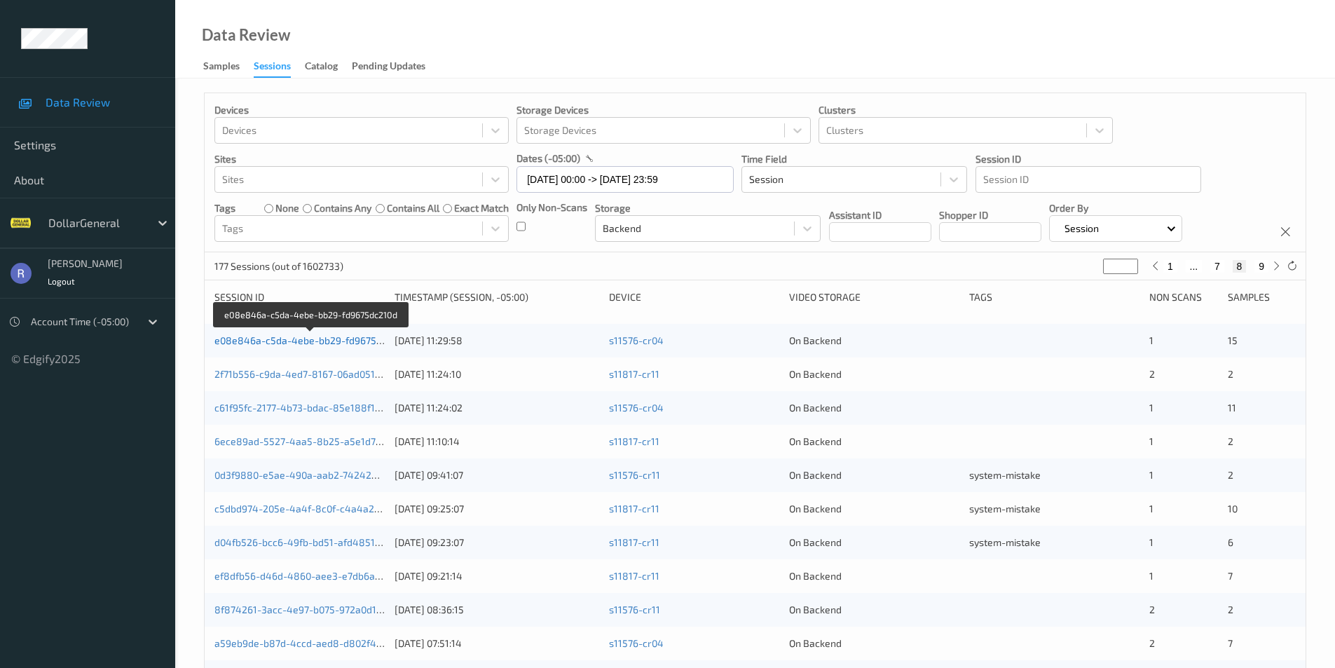
click at [310, 341] on link "e08e846a-c5da-4ebe-bb29-fd9675dc210d" at bounding box center [310, 340] width 193 height 12
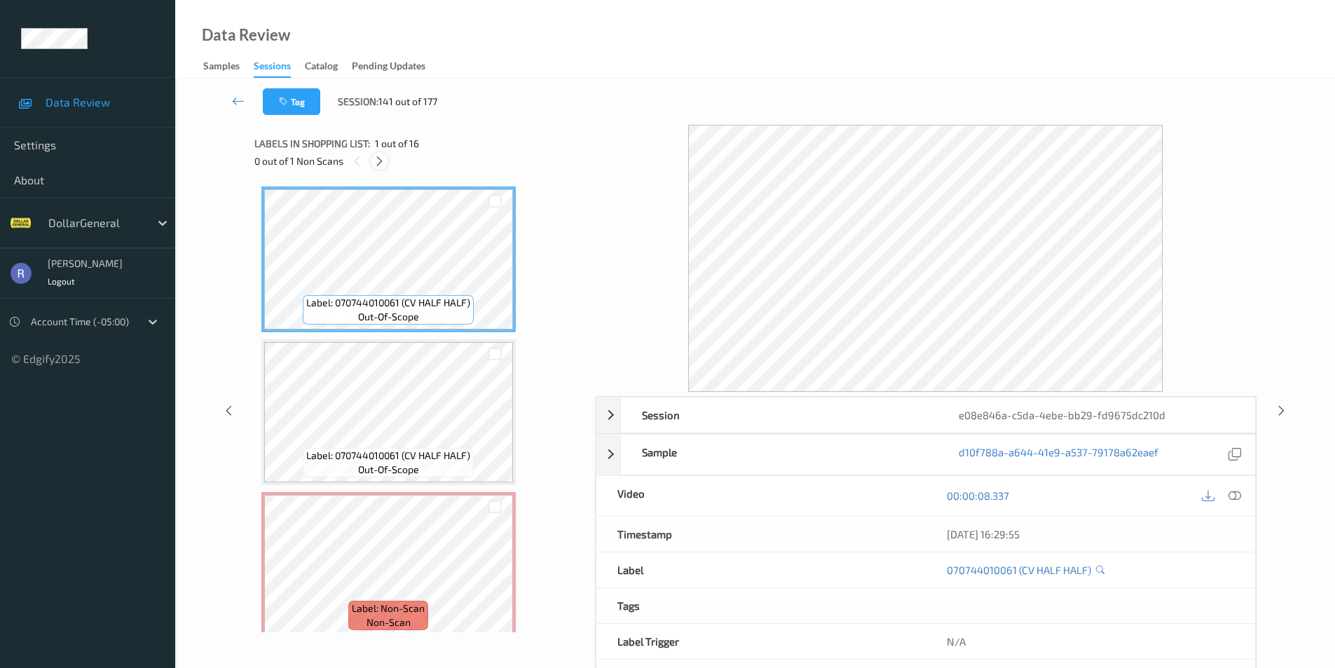
click at [379, 161] on icon at bounding box center [380, 161] width 12 height 13
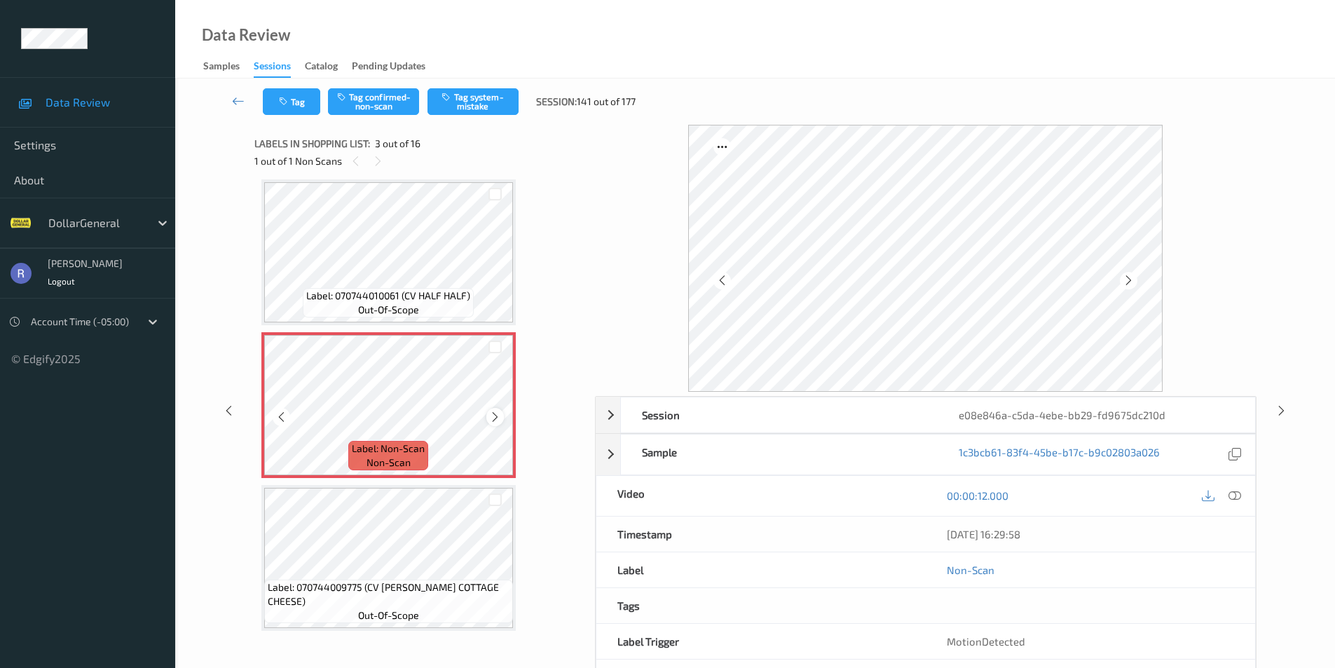
click at [499, 412] on icon at bounding box center [495, 417] width 12 height 13
click at [498, 413] on icon at bounding box center [495, 417] width 12 height 13
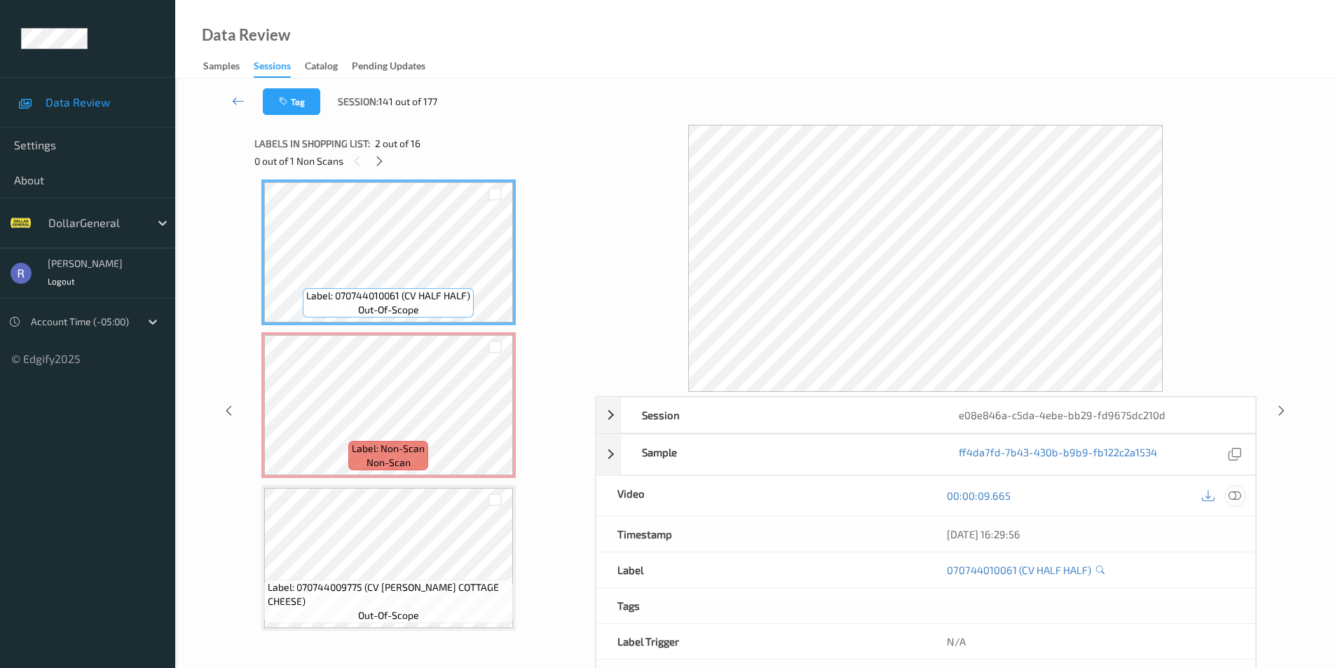
click at [1236, 496] on icon at bounding box center [1235, 495] width 13 height 13
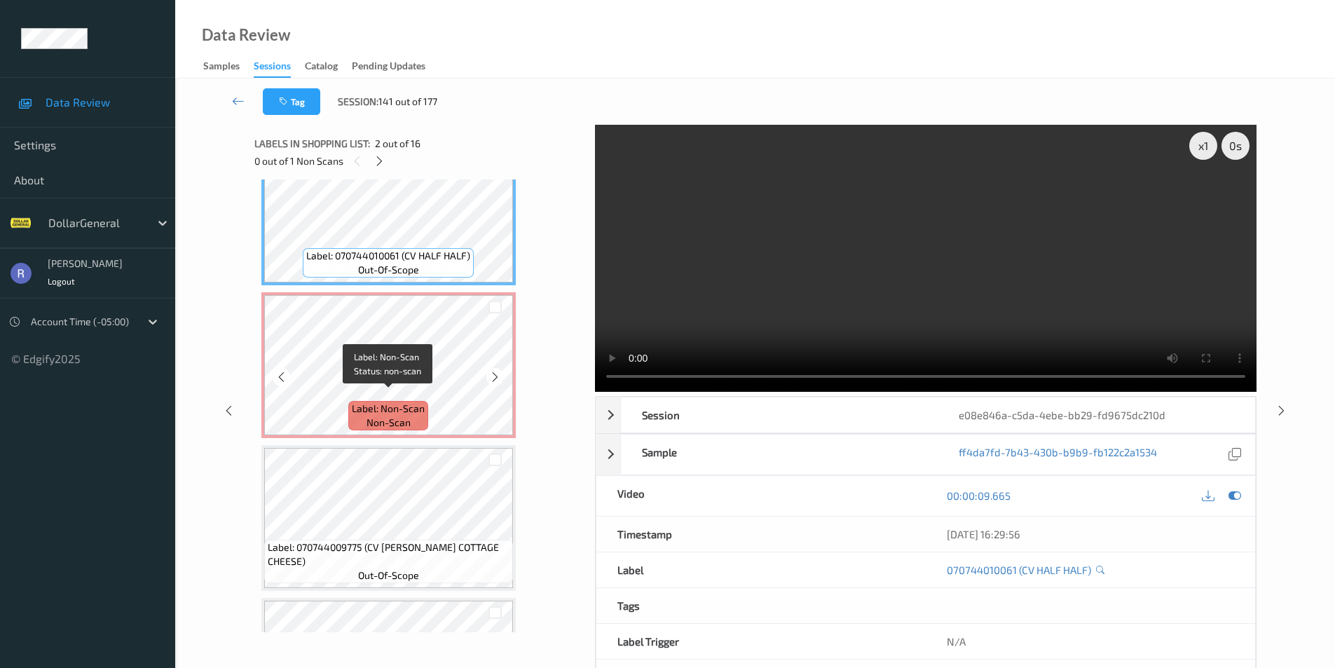
scroll to position [210, 0]
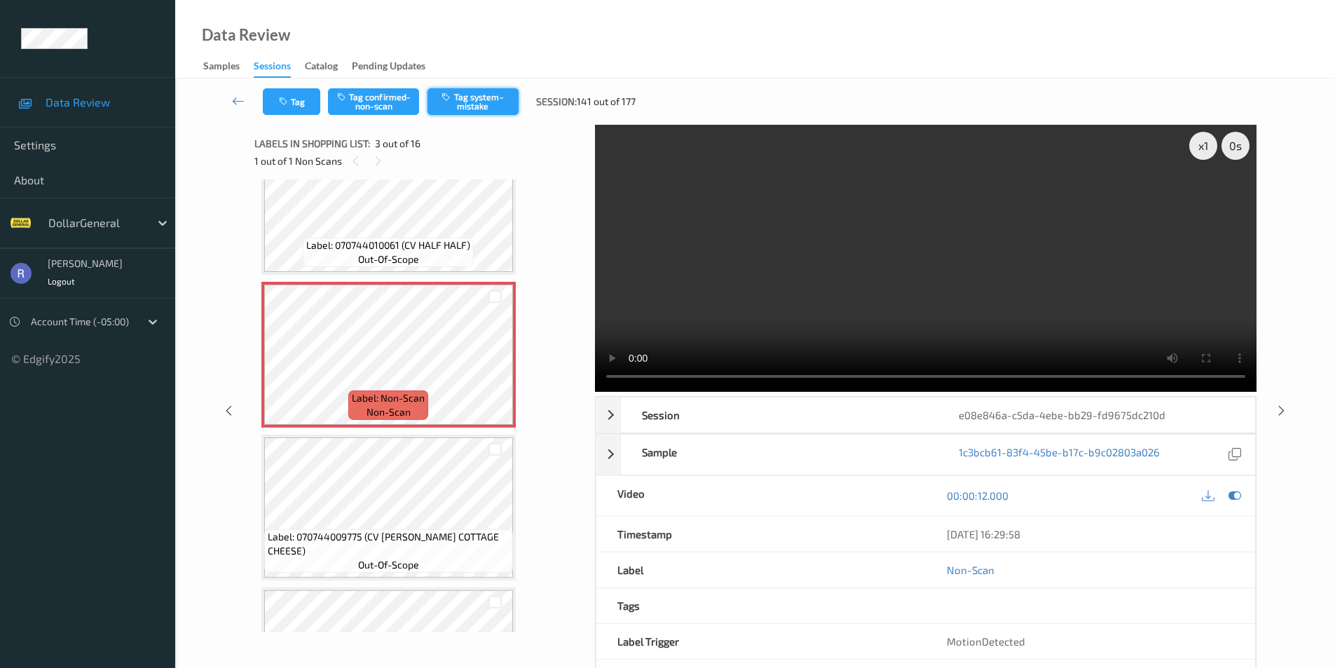
click at [489, 96] on button "Tag system-mistake" at bounding box center [473, 101] width 91 height 27
click at [1277, 404] on icon at bounding box center [1282, 410] width 12 height 13
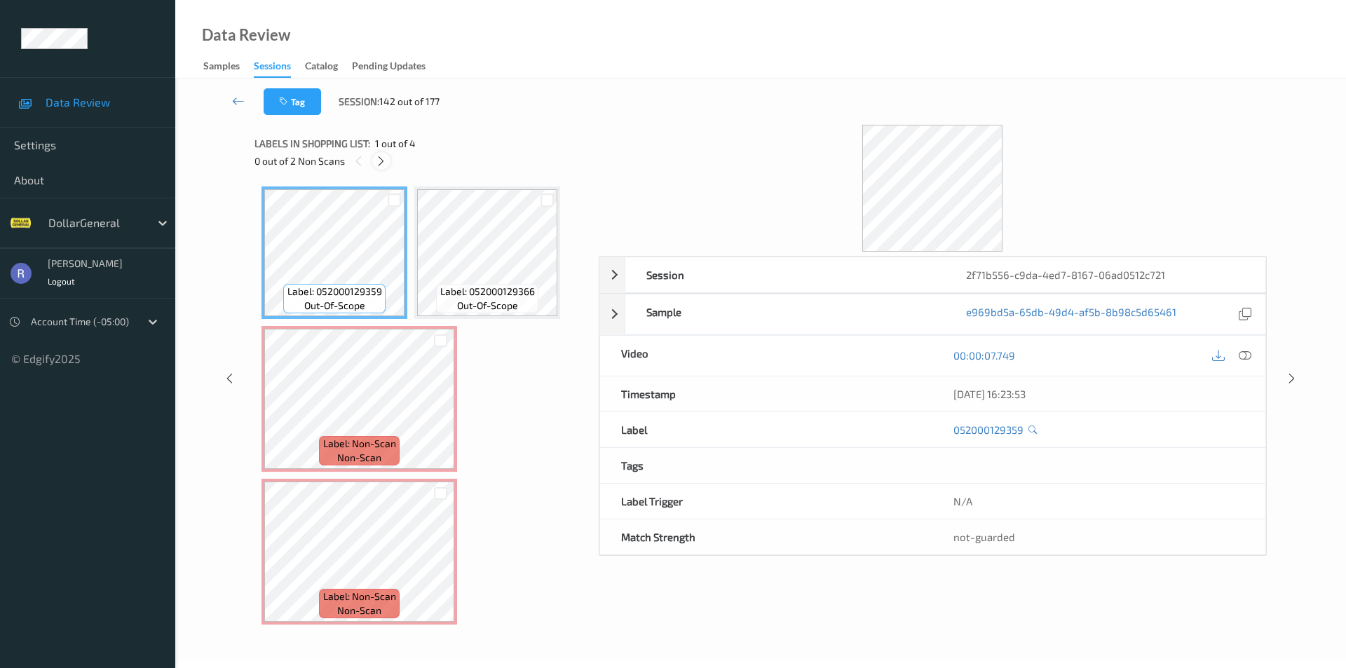
click at [380, 159] on icon at bounding box center [381, 161] width 12 height 13
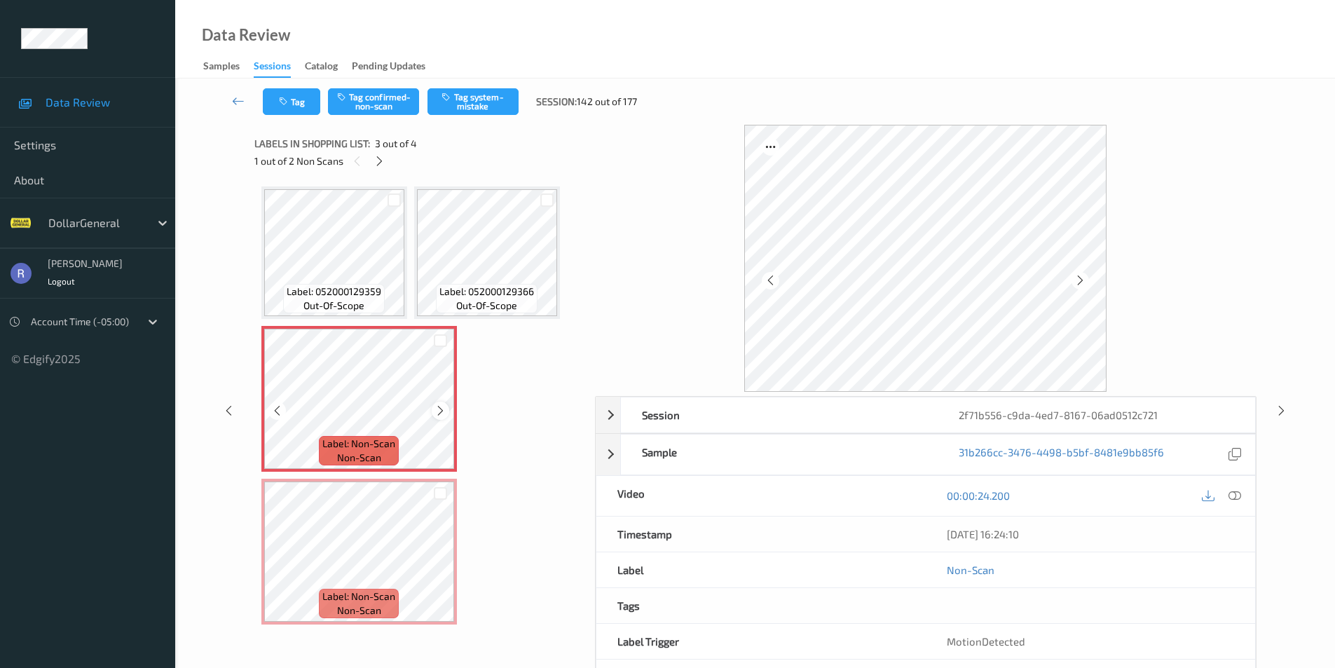
click at [437, 410] on icon at bounding box center [441, 410] width 12 height 13
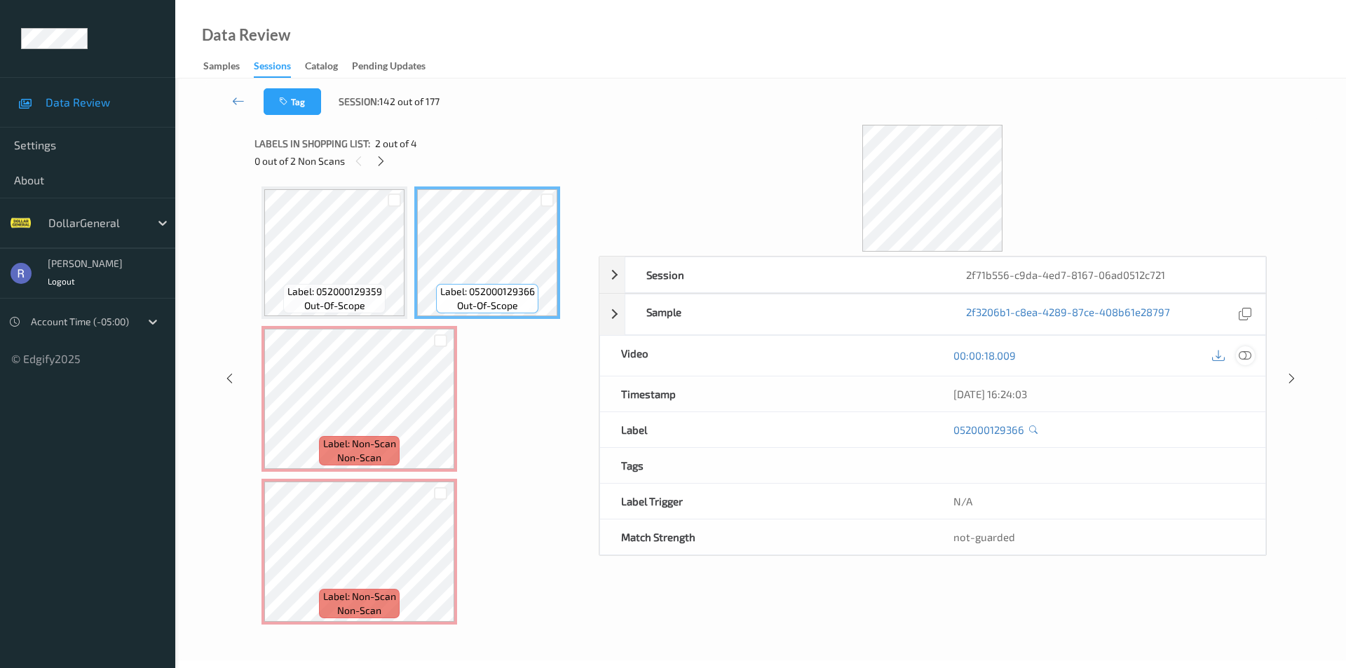
click at [1248, 357] on icon at bounding box center [1244, 355] width 13 height 13
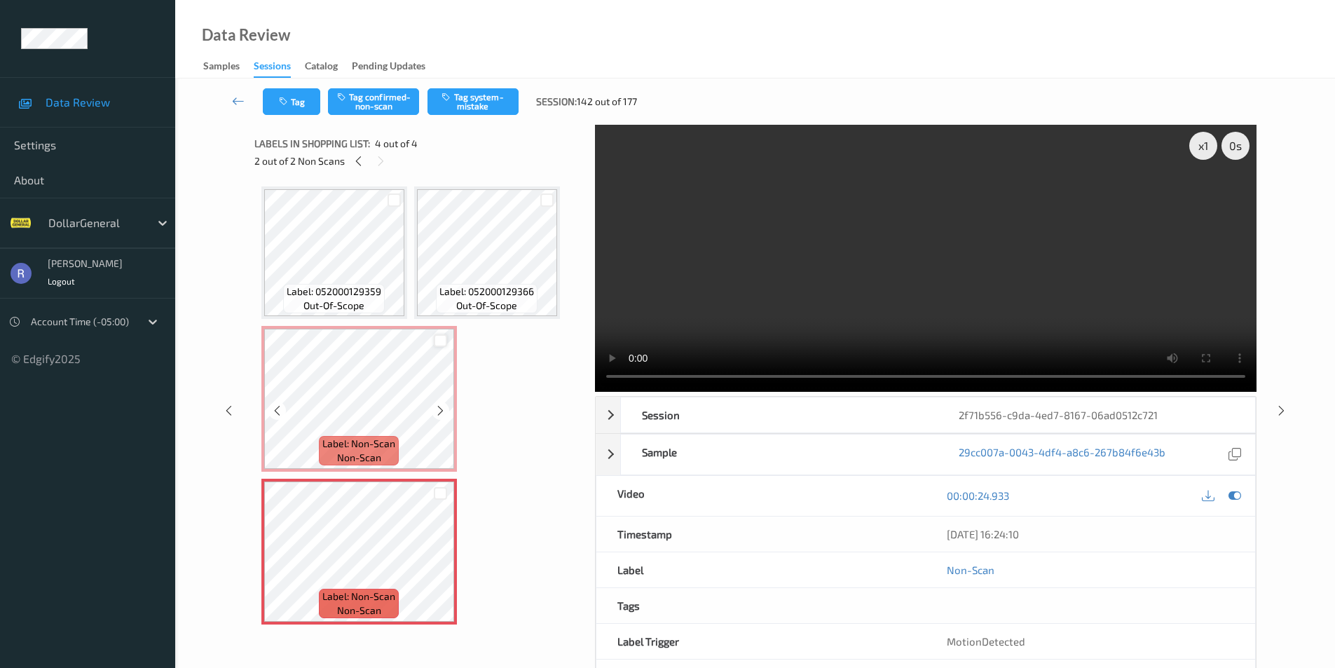
click at [442, 339] on div at bounding box center [440, 340] width 13 height 13
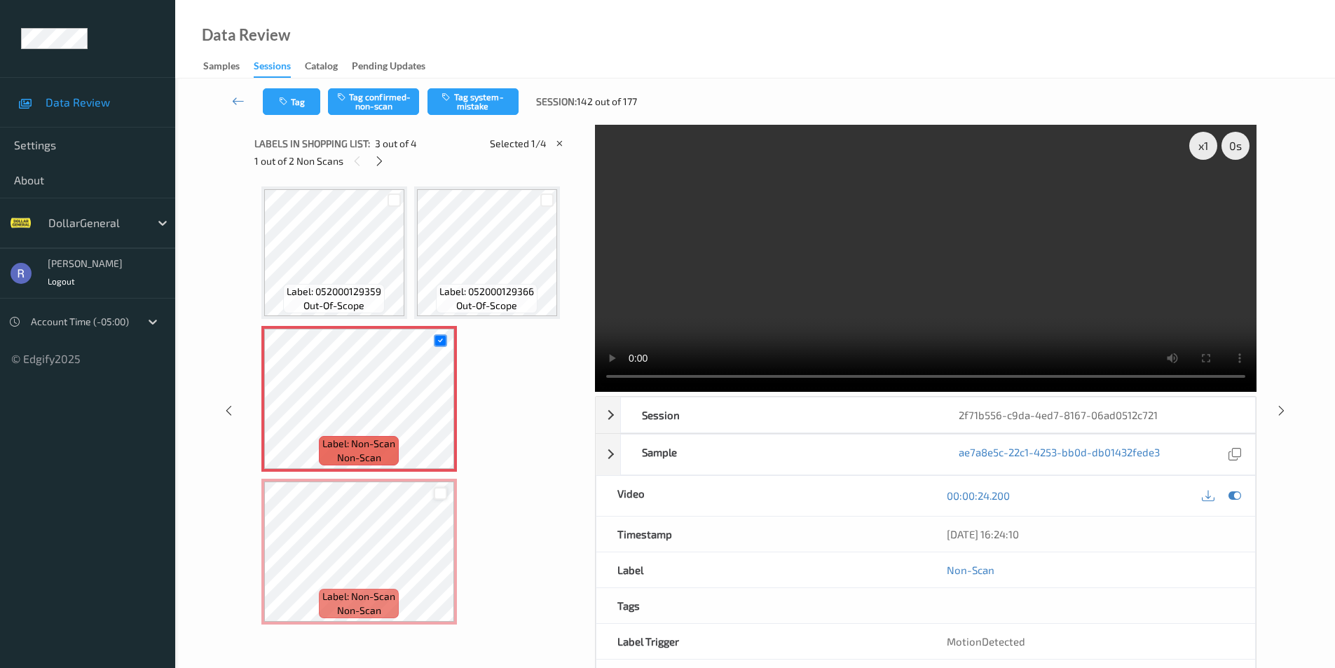
click at [441, 490] on div at bounding box center [440, 493] width 13 height 13
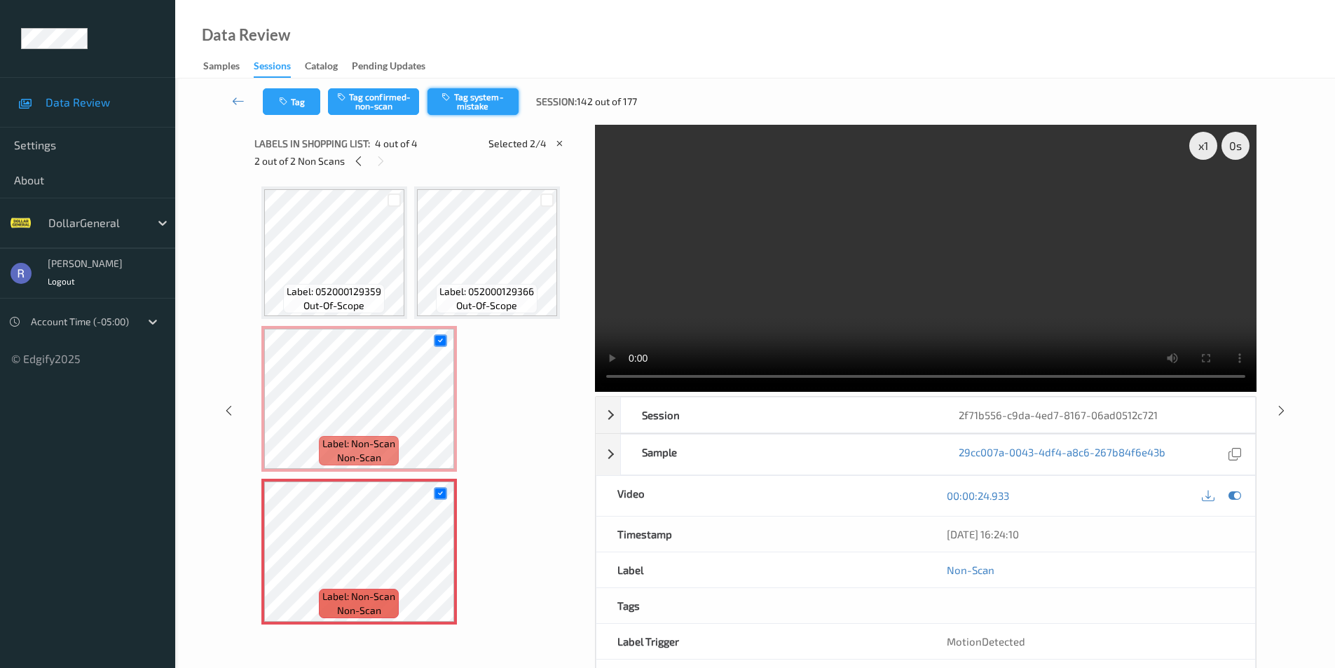
click at [498, 95] on button "Tag system-mistake" at bounding box center [473, 101] width 91 height 27
click at [1283, 408] on icon at bounding box center [1282, 410] width 12 height 13
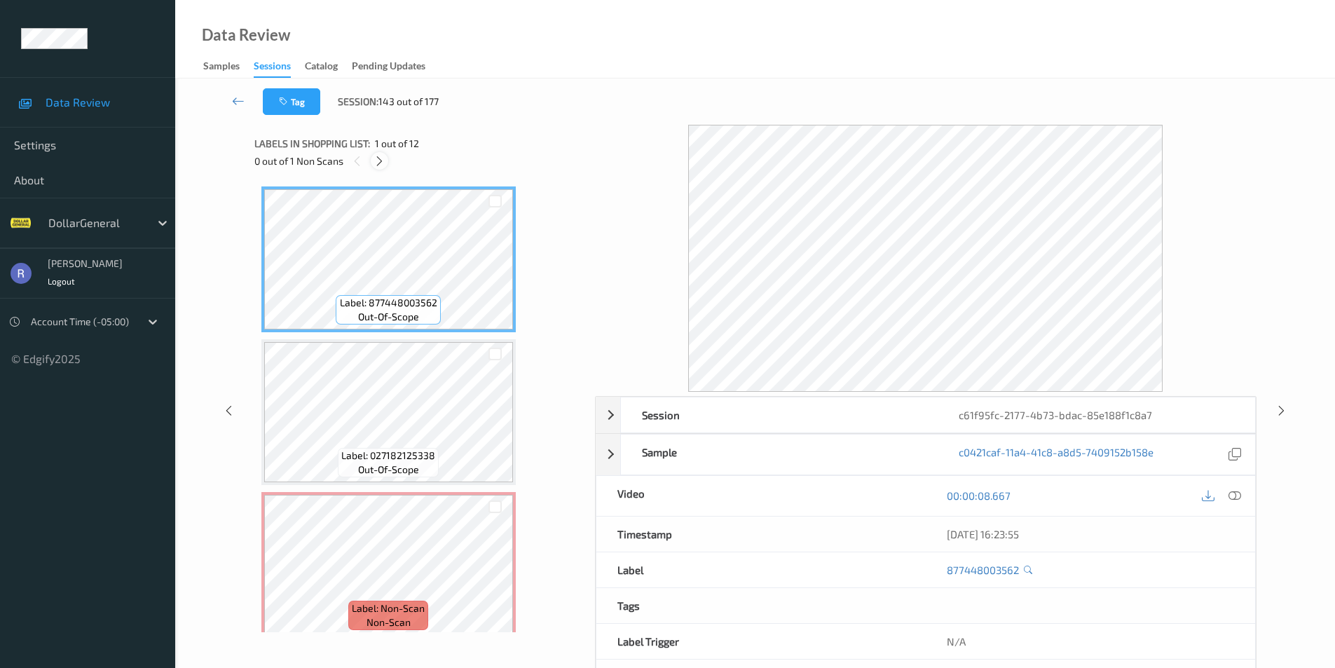
click at [378, 158] on icon at bounding box center [380, 161] width 12 height 13
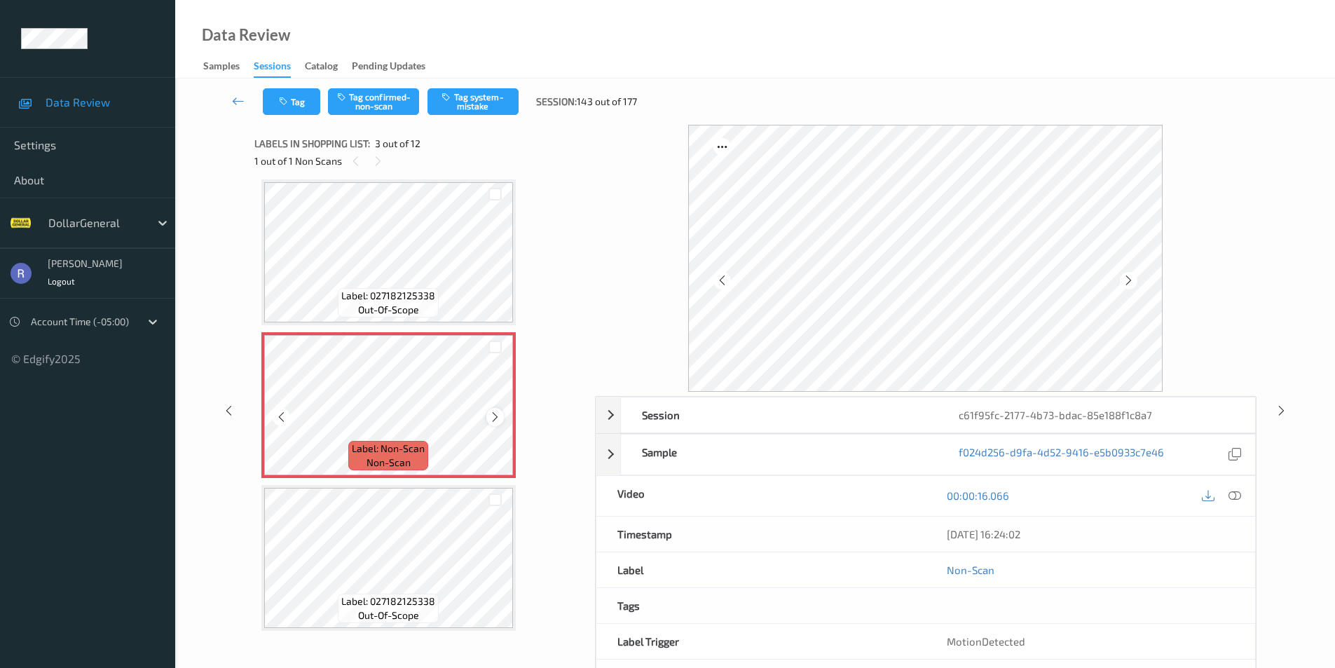
click at [498, 411] on icon at bounding box center [495, 417] width 12 height 13
click at [464, 97] on button "Tag system-mistake" at bounding box center [473, 101] width 91 height 27
click at [1278, 410] on icon at bounding box center [1282, 410] width 12 height 13
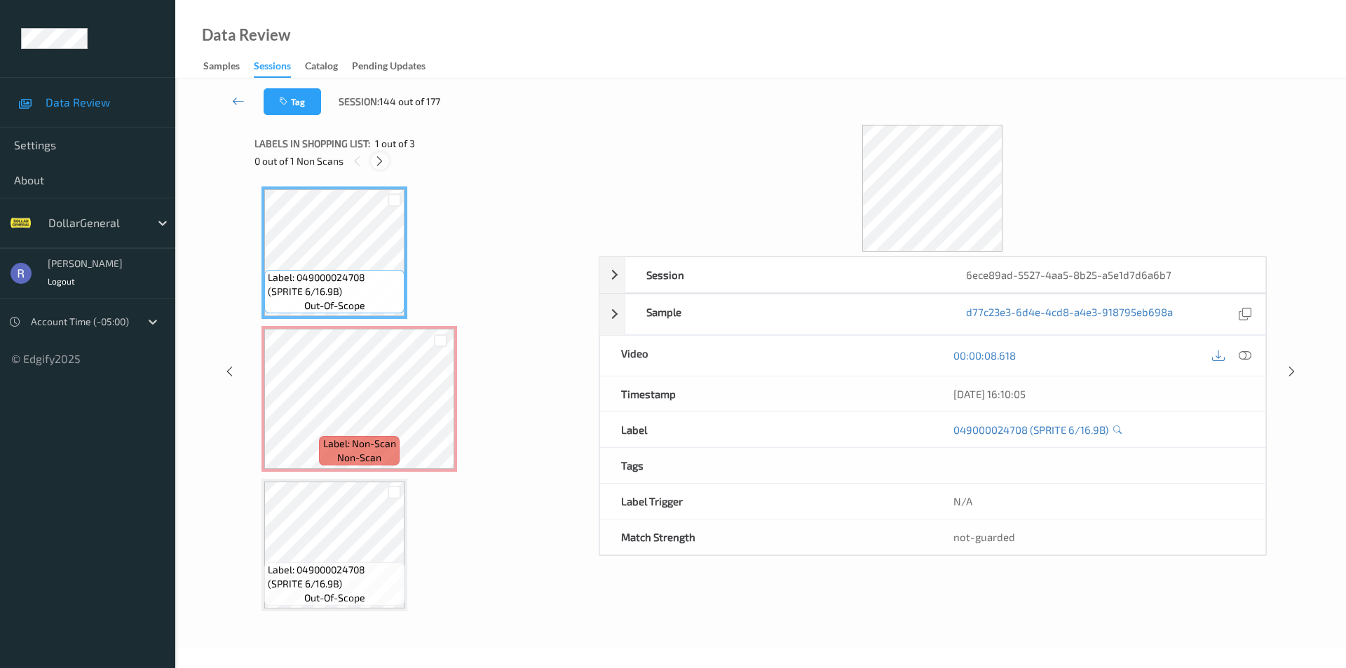
click at [384, 157] on icon at bounding box center [380, 161] width 12 height 13
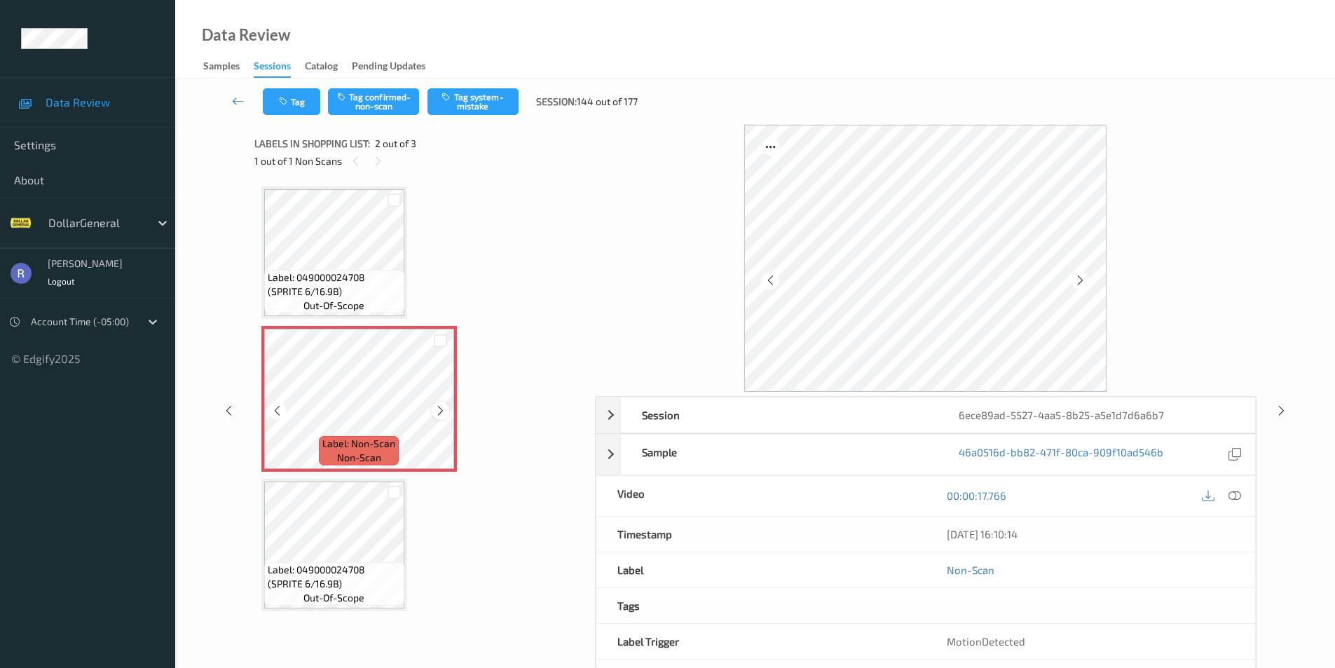
click at [437, 409] on icon at bounding box center [441, 410] width 12 height 13
click at [479, 102] on button "Tag system-mistake" at bounding box center [473, 101] width 91 height 27
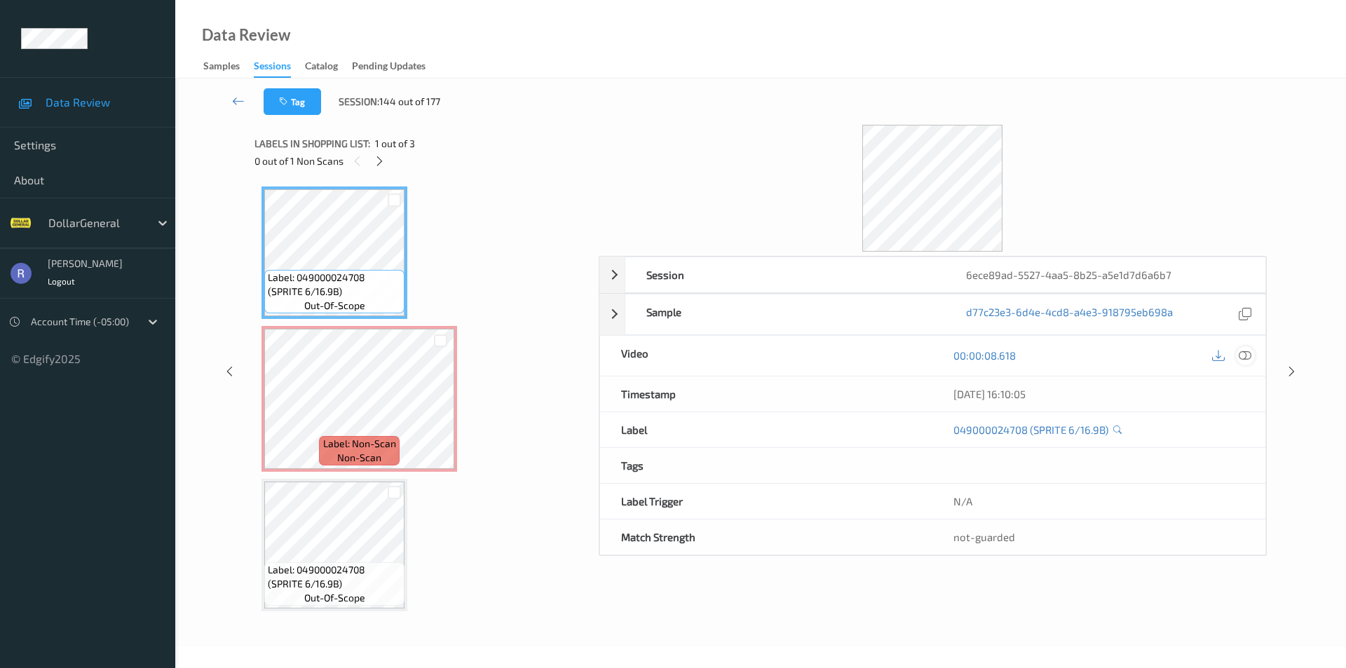
click at [1248, 355] on icon at bounding box center [1244, 355] width 13 height 13
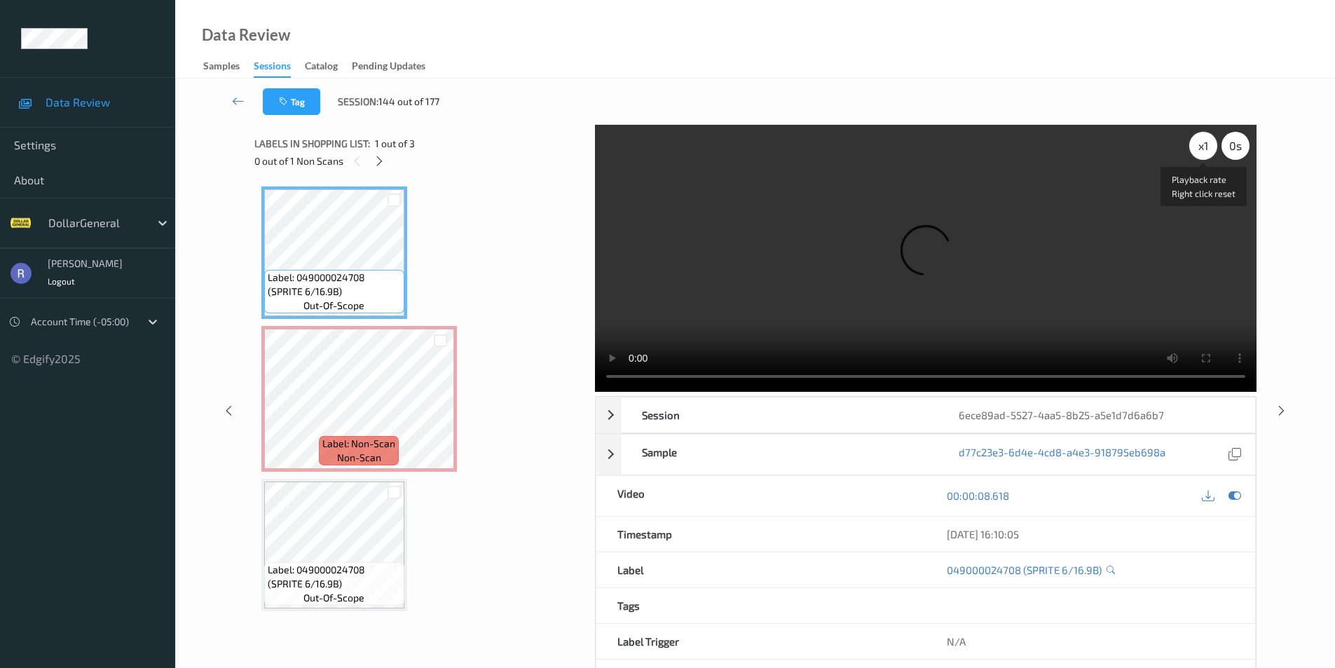
click at [1198, 146] on div "x 1" at bounding box center [1203, 146] width 28 height 28
click at [1198, 146] on div "x 2" at bounding box center [1203, 146] width 28 height 28
click at [1278, 409] on icon at bounding box center [1282, 410] width 12 height 13
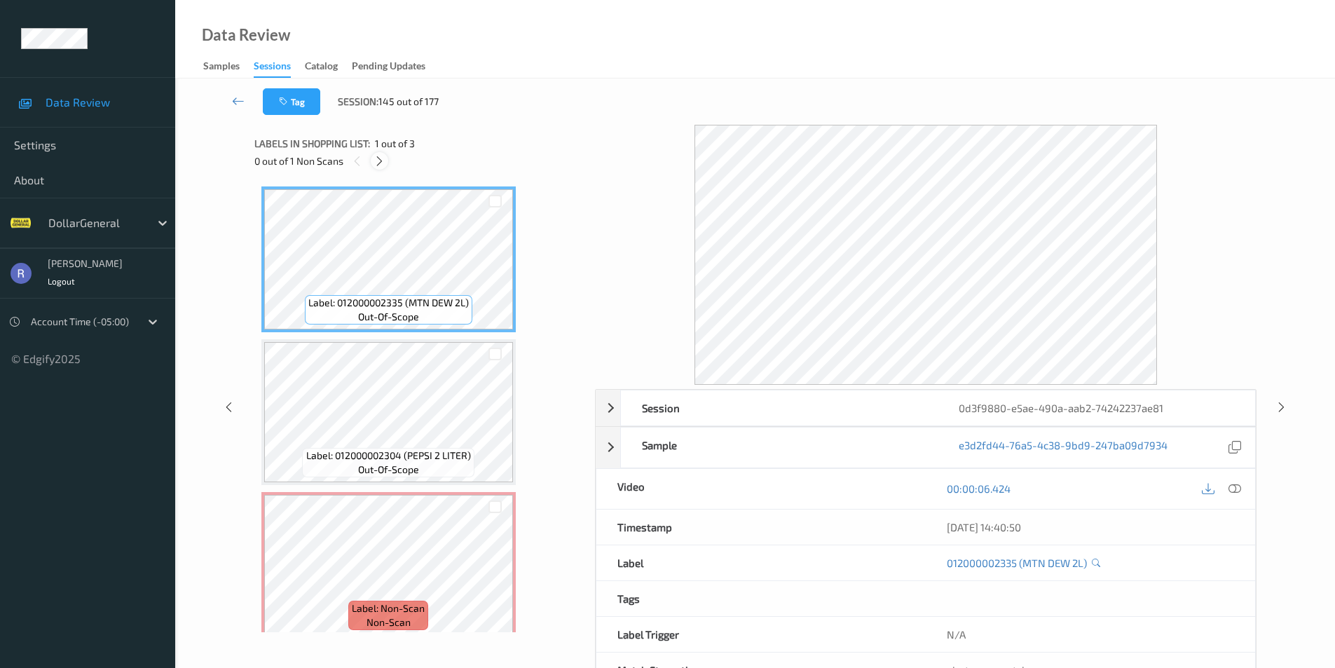
click at [380, 157] on icon at bounding box center [380, 161] width 12 height 13
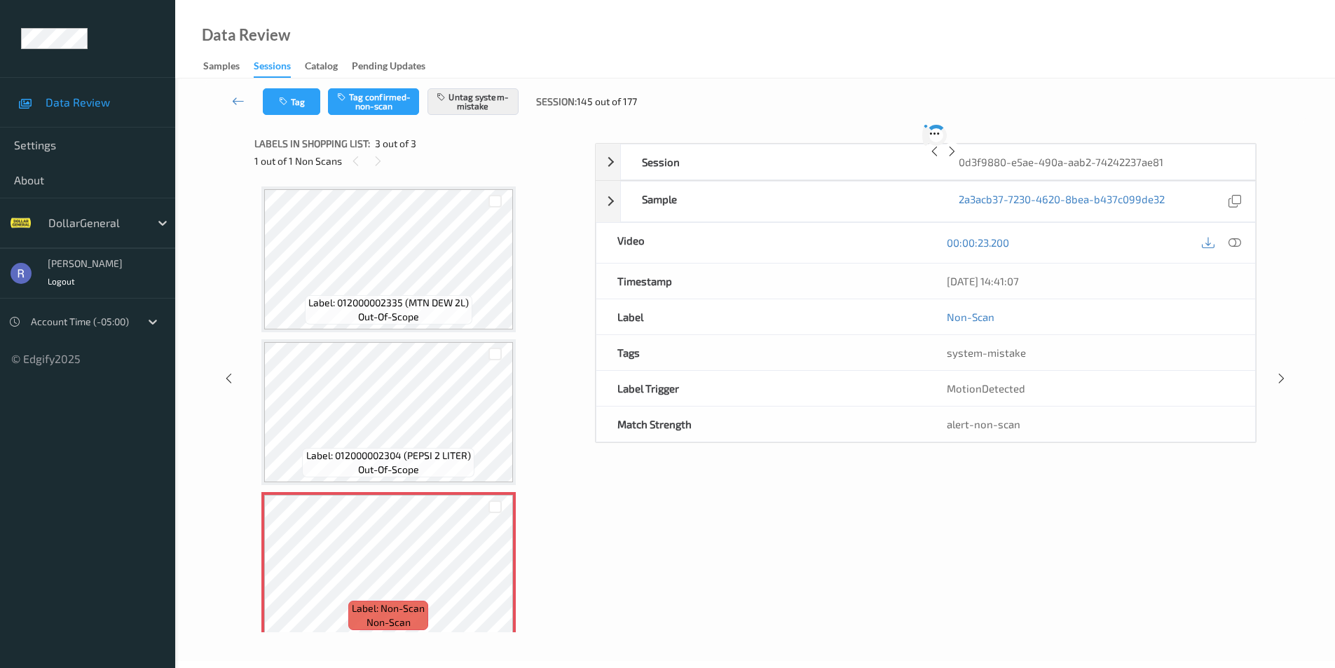
scroll to position [13, 0]
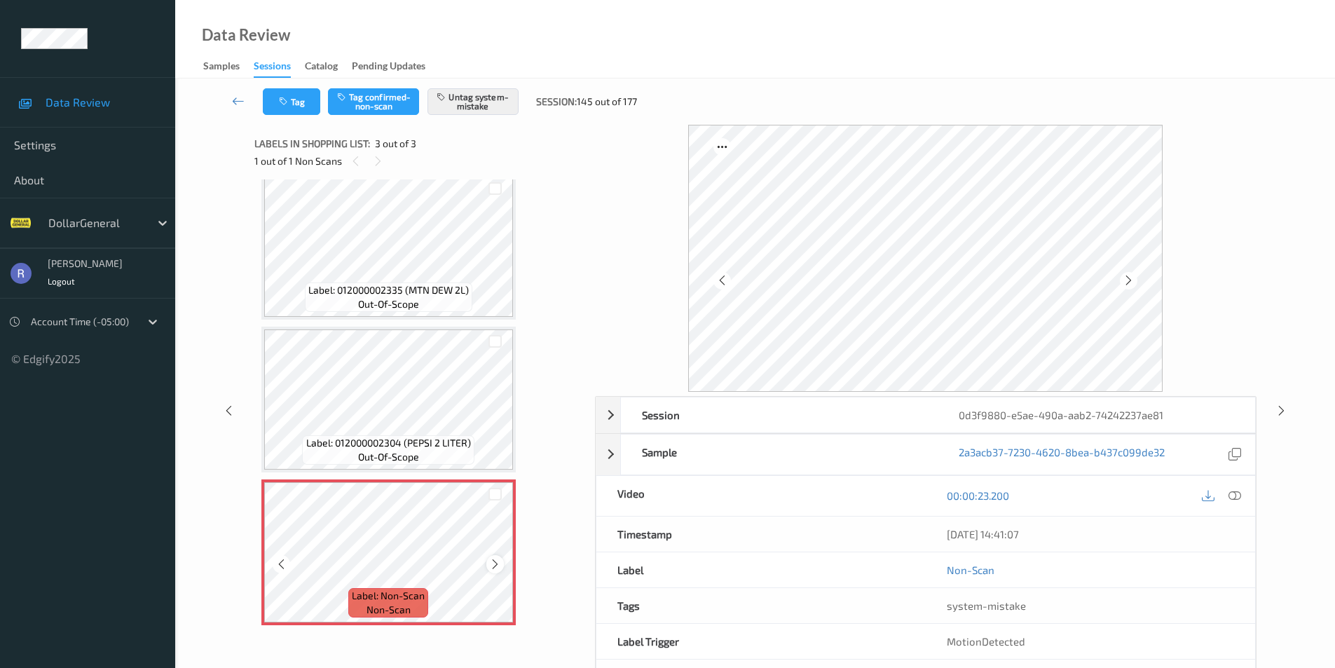
click at [496, 561] on icon at bounding box center [495, 564] width 12 height 13
click at [1279, 407] on icon at bounding box center [1282, 410] width 12 height 13
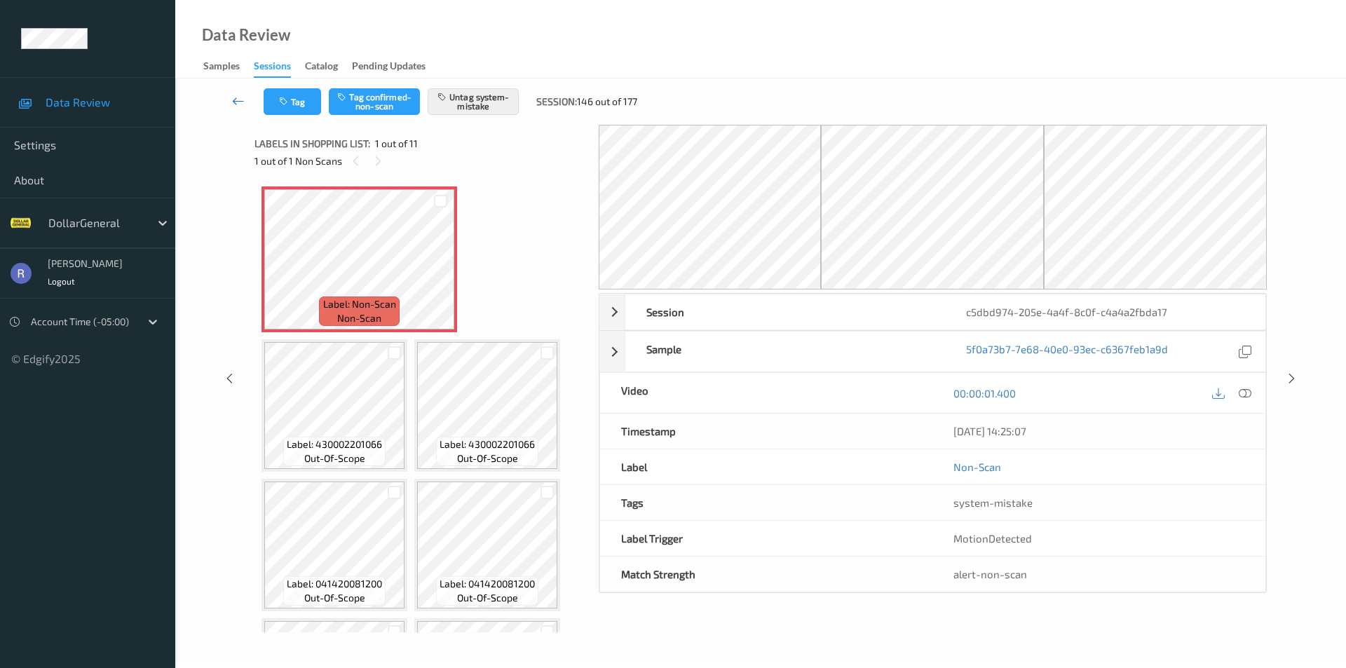
click at [237, 100] on icon at bounding box center [238, 101] width 13 height 14
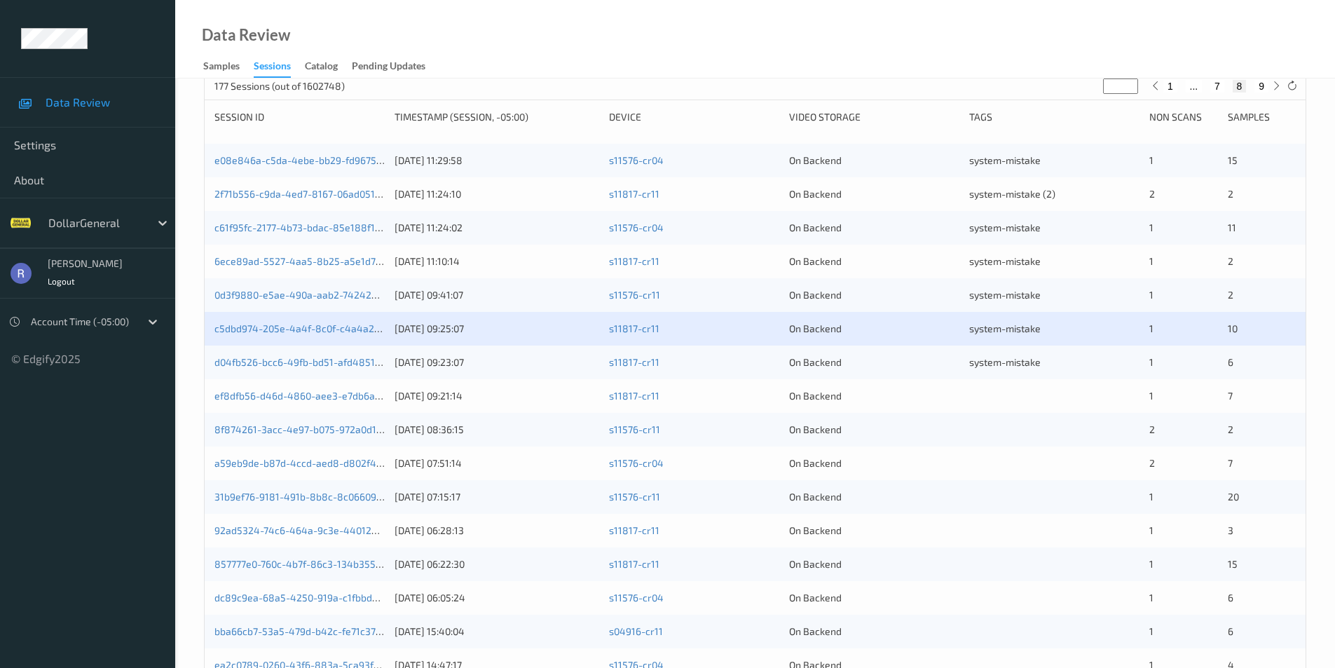
scroll to position [177, 0]
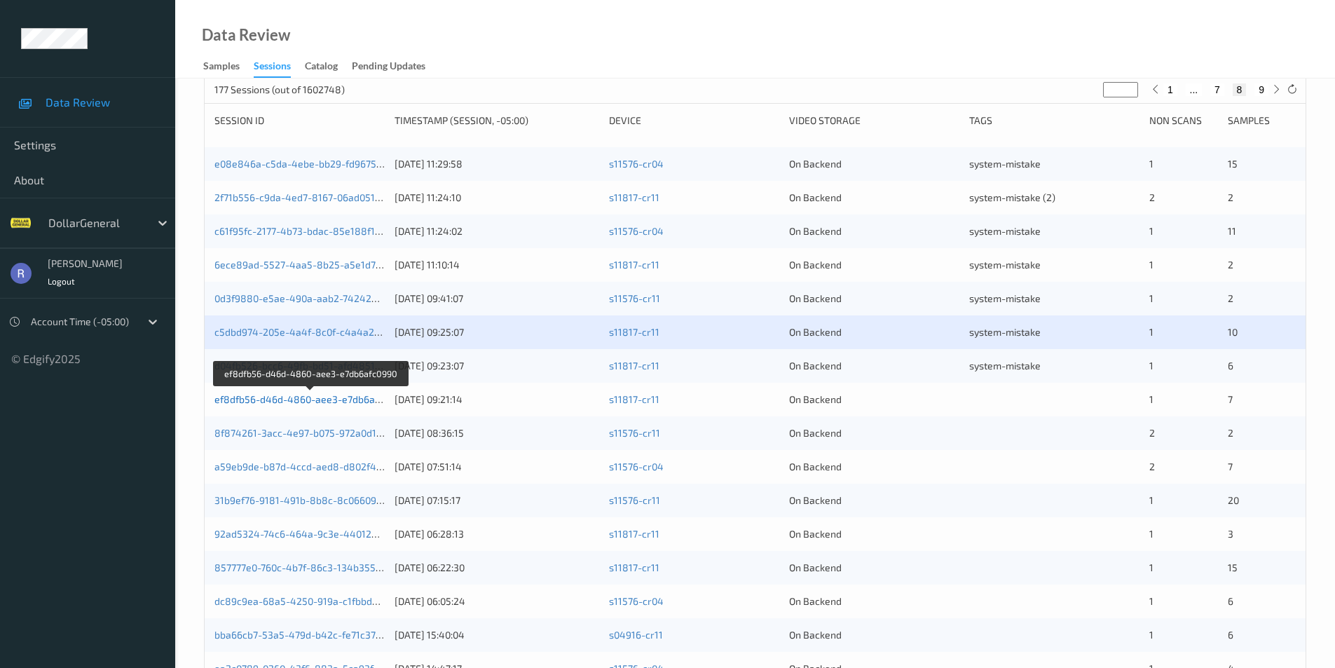
click at [308, 396] on link "ef8dfb56-d46d-4860-aee3-e7db6afc0990" at bounding box center [309, 399] width 191 height 12
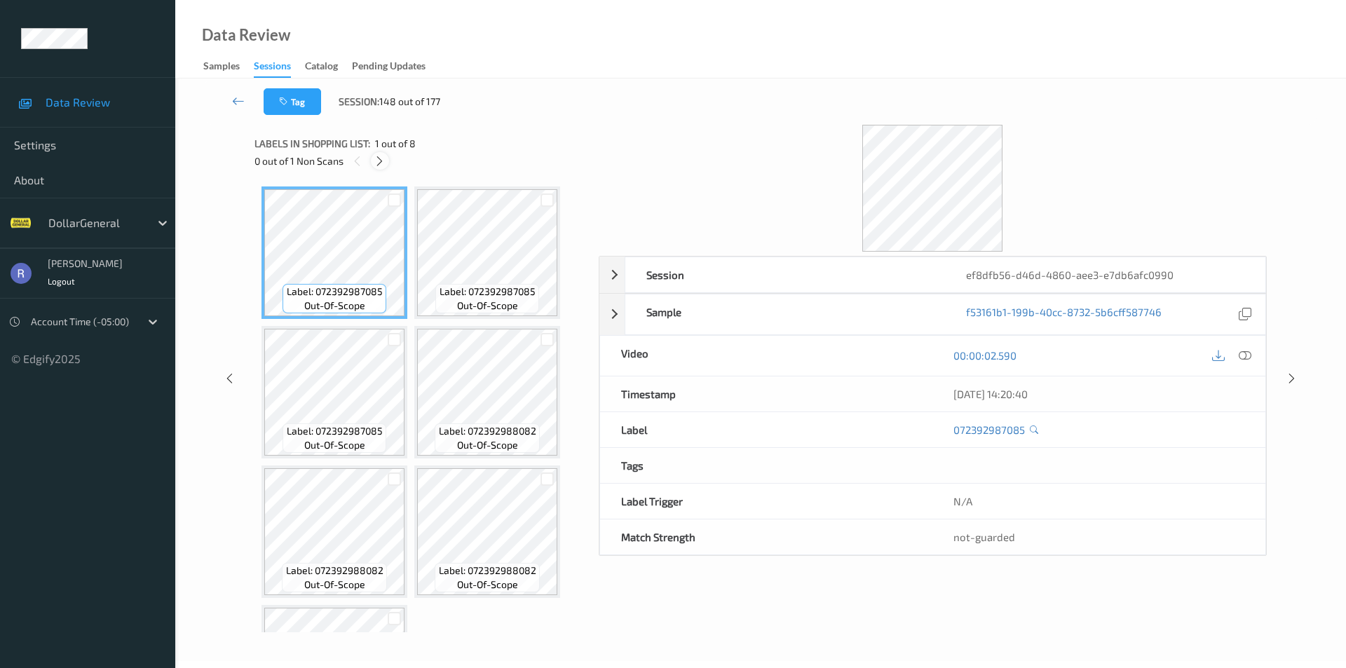
click at [381, 158] on icon at bounding box center [380, 161] width 12 height 13
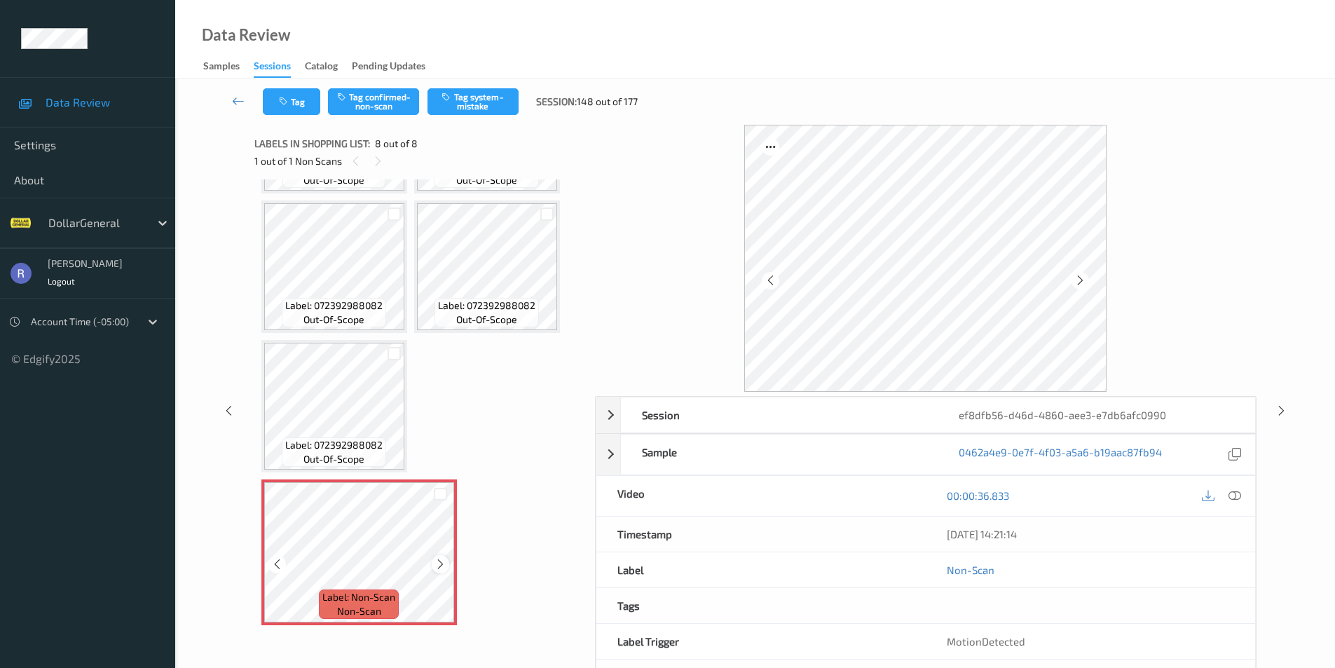
click at [438, 561] on icon at bounding box center [441, 564] width 12 height 13
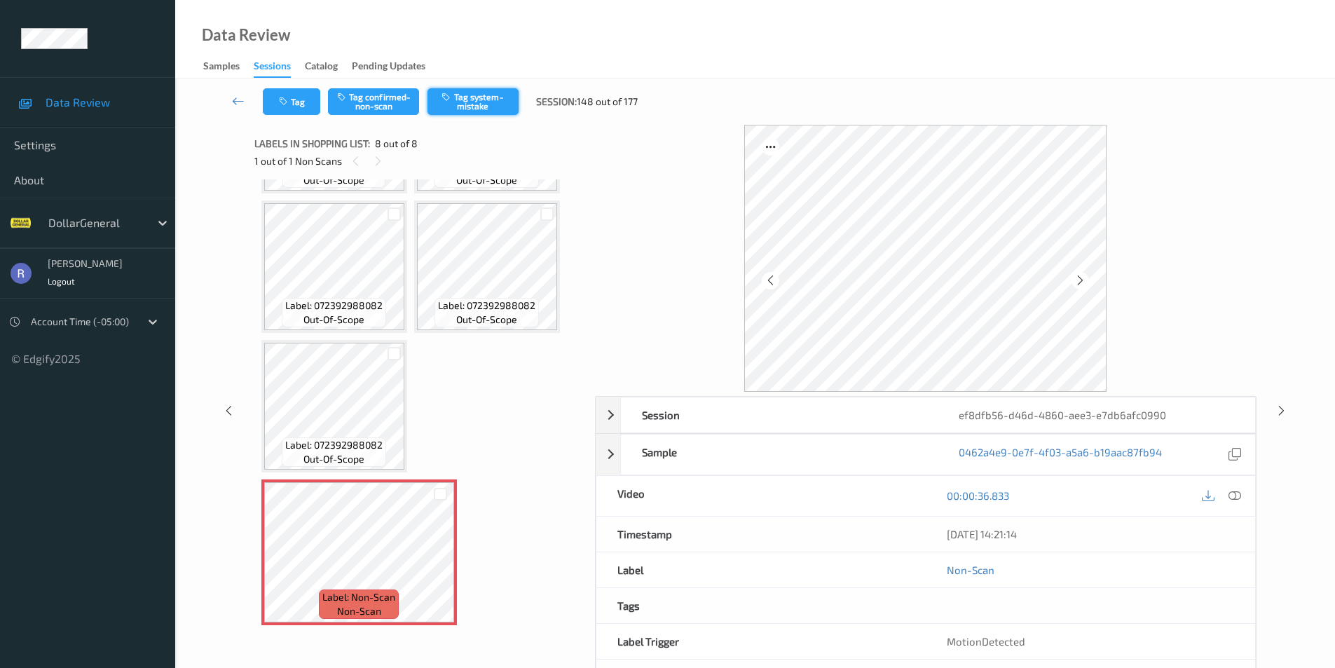
click at [474, 99] on button "Tag system-mistake" at bounding box center [473, 101] width 91 height 27
click at [1231, 496] on icon at bounding box center [1235, 495] width 13 height 13
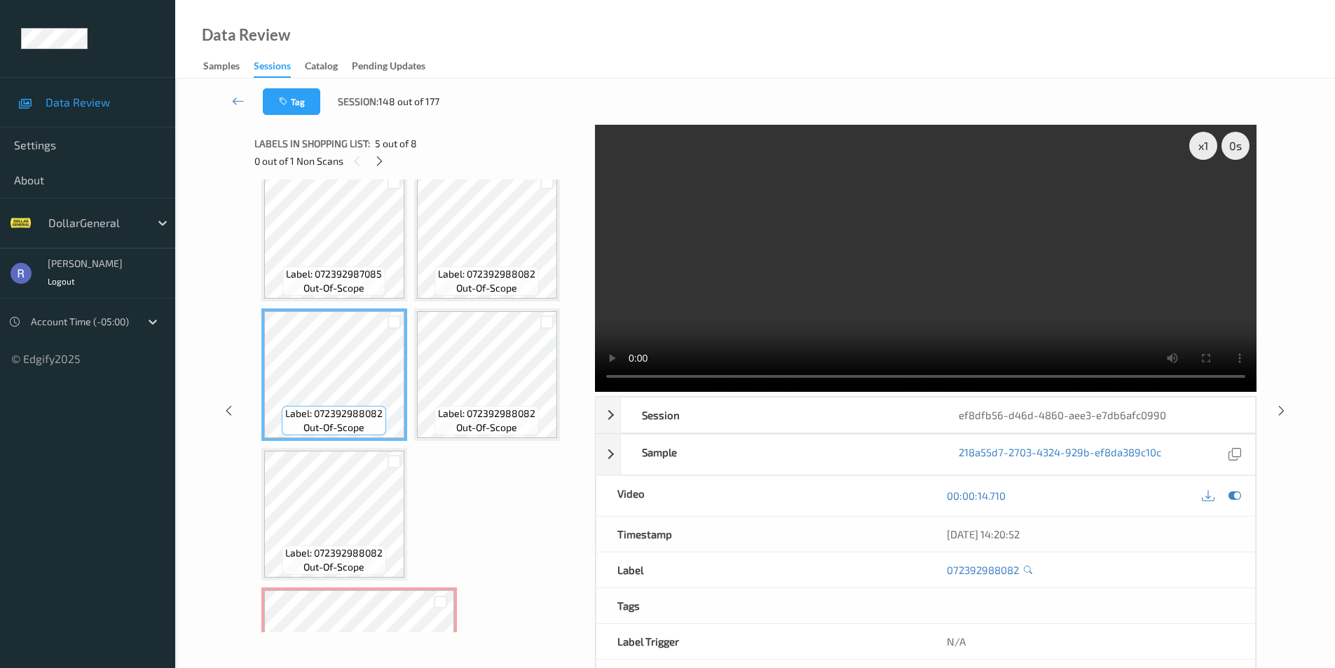
scroll to position [125, 0]
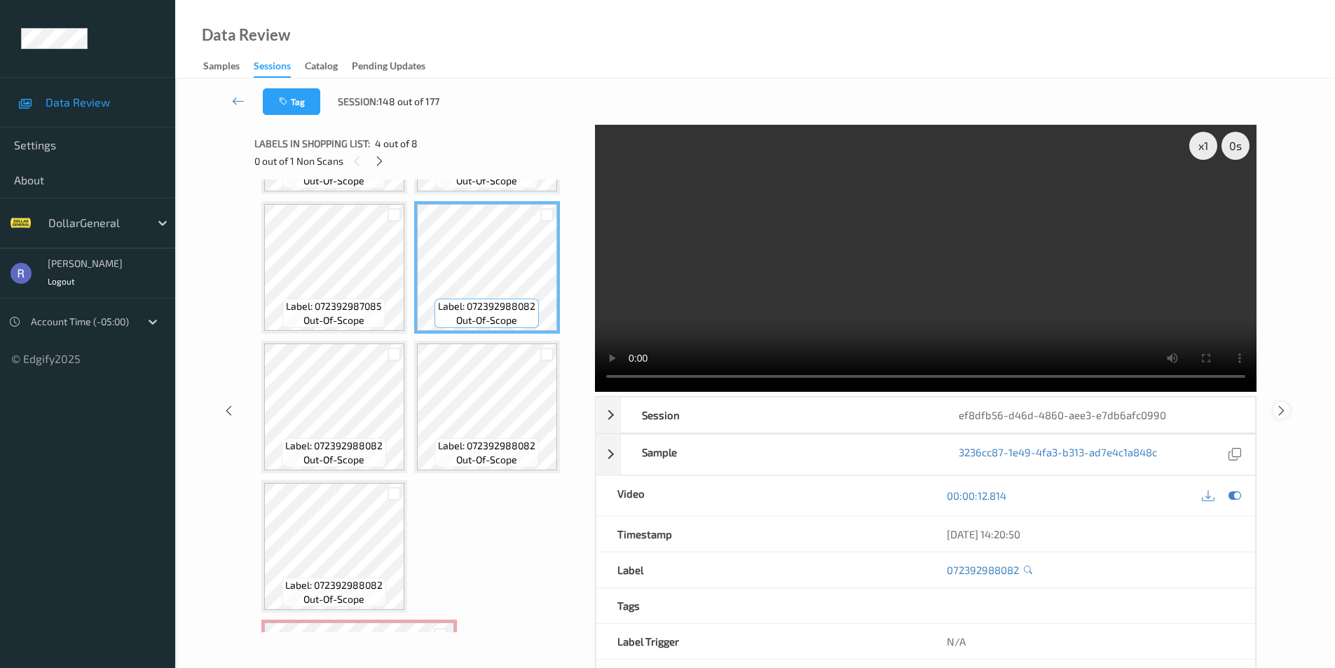
click at [1282, 409] on icon at bounding box center [1282, 410] width 12 height 13
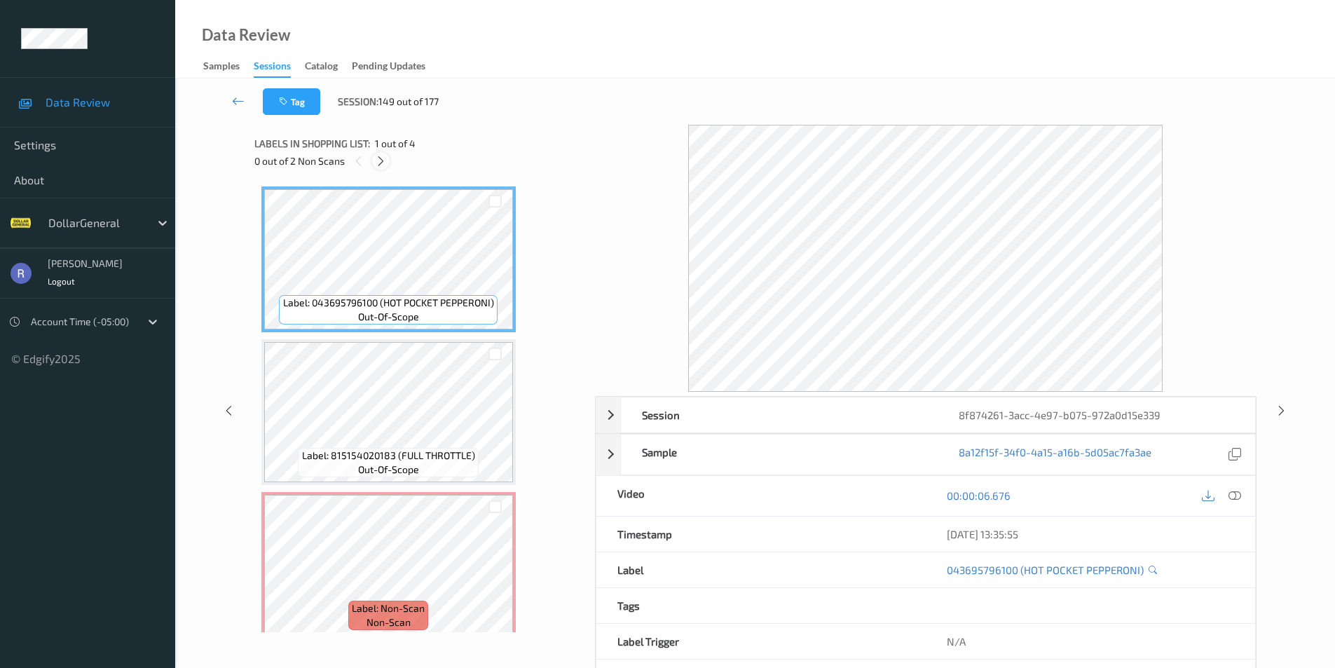
click at [377, 157] on icon at bounding box center [381, 161] width 12 height 13
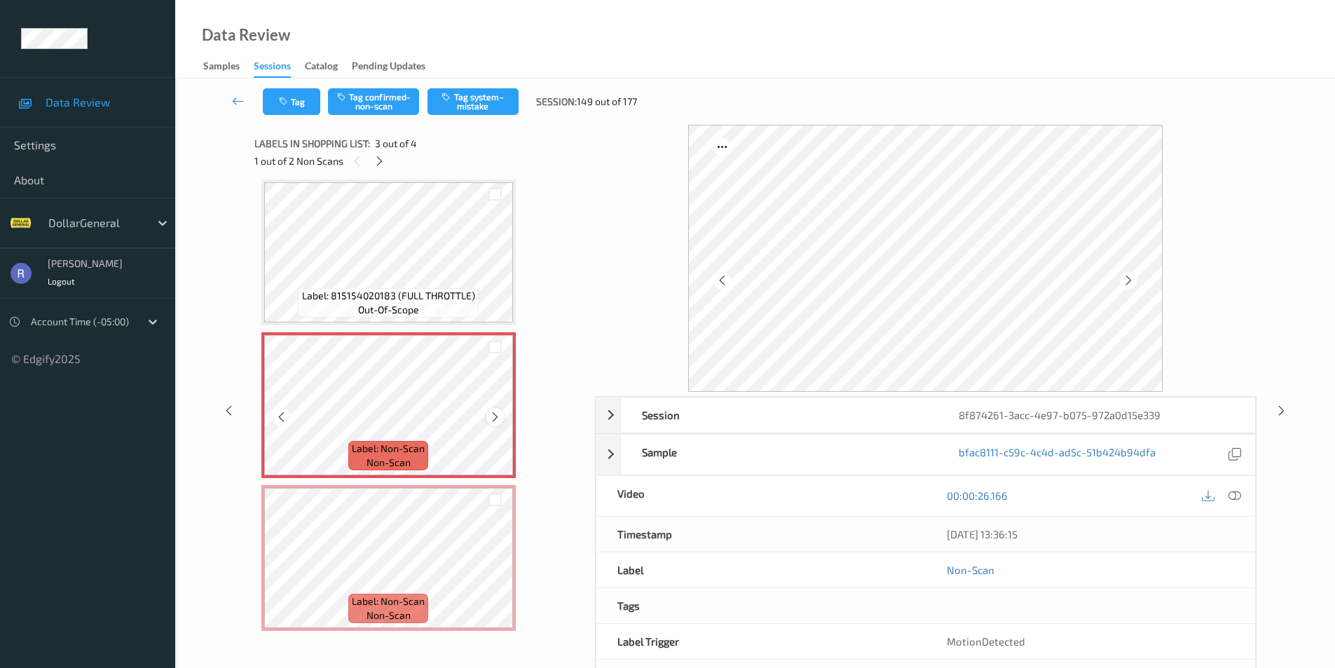
click at [492, 416] on icon at bounding box center [495, 417] width 12 height 13
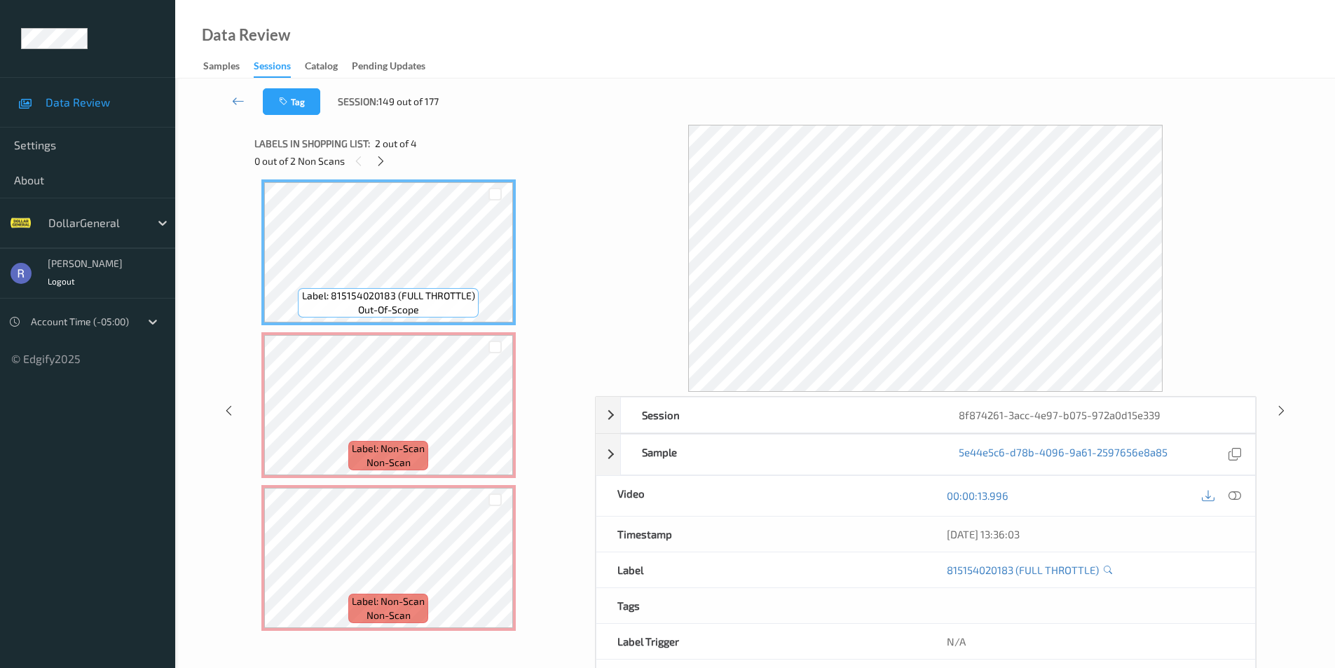
click at [1251, 492] on div "00:00:13.996" at bounding box center [1090, 496] width 329 height 40
click at [1231, 495] on icon at bounding box center [1235, 495] width 13 height 13
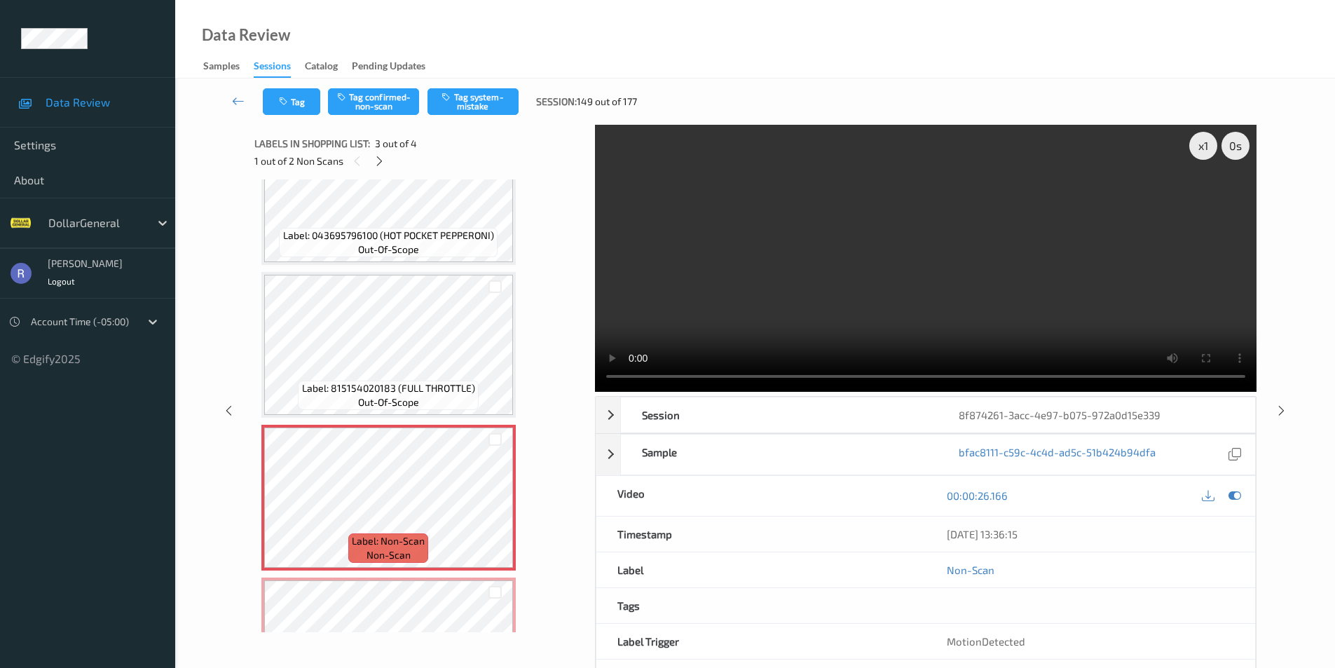
scroll to position [0, 0]
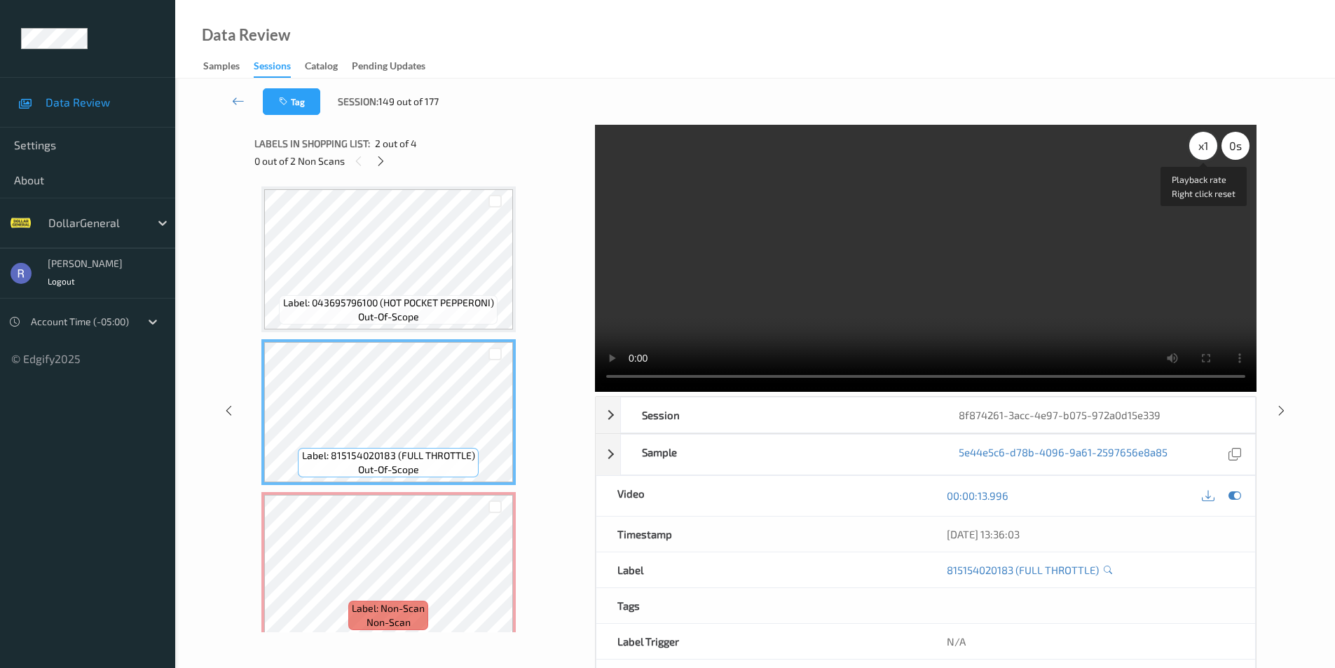
click at [1196, 144] on div "x 1" at bounding box center [1203, 146] width 28 height 28
click at [1206, 146] on div "x 2" at bounding box center [1203, 146] width 28 height 28
click at [1206, 146] on div "x 4" at bounding box center [1203, 146] width 28 height 28
click at [1206, 146] on div "x 8" at bounding box center [1203, 146] width 28 height 28
click at [1192, 151] on div "x 1" at bounding box center [1203, 146] width 28 height 28
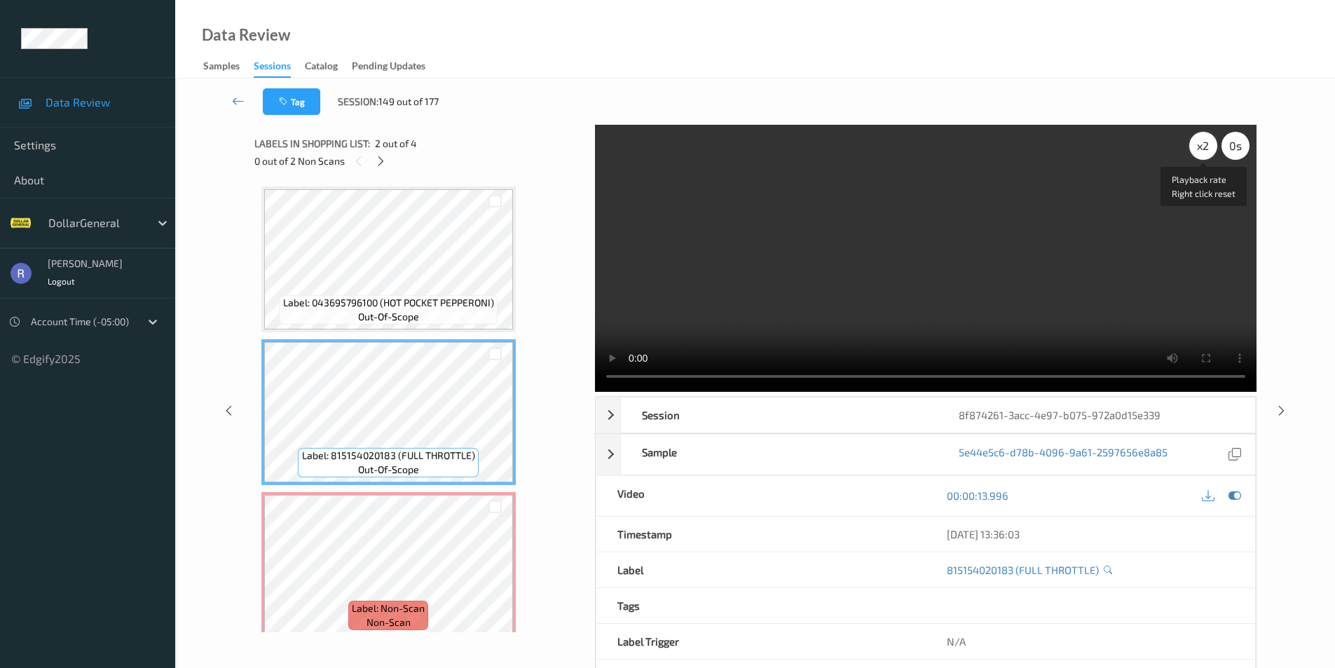
click at [1198, 150] on div "x 2" at bounding box center [1203, 146] width 28 height 28
click at [1007, 283] on video at bounding box center [926, 258] width 662 height 267
click at [1203, 151] on div "x 4" at bounding box center [1203, 146] width 28 height 28
click at [1203, 151] on div "x 8" at bounding box center [1203, 146] width 28 height 28
click at [546, 375] on div "x 1 0 s Session 8f874261-3acc-4e97-b075-972a0d15e339 Session ID 8f874261-3acc-4…" at bounding box center [755, 410] width 1002 height 571
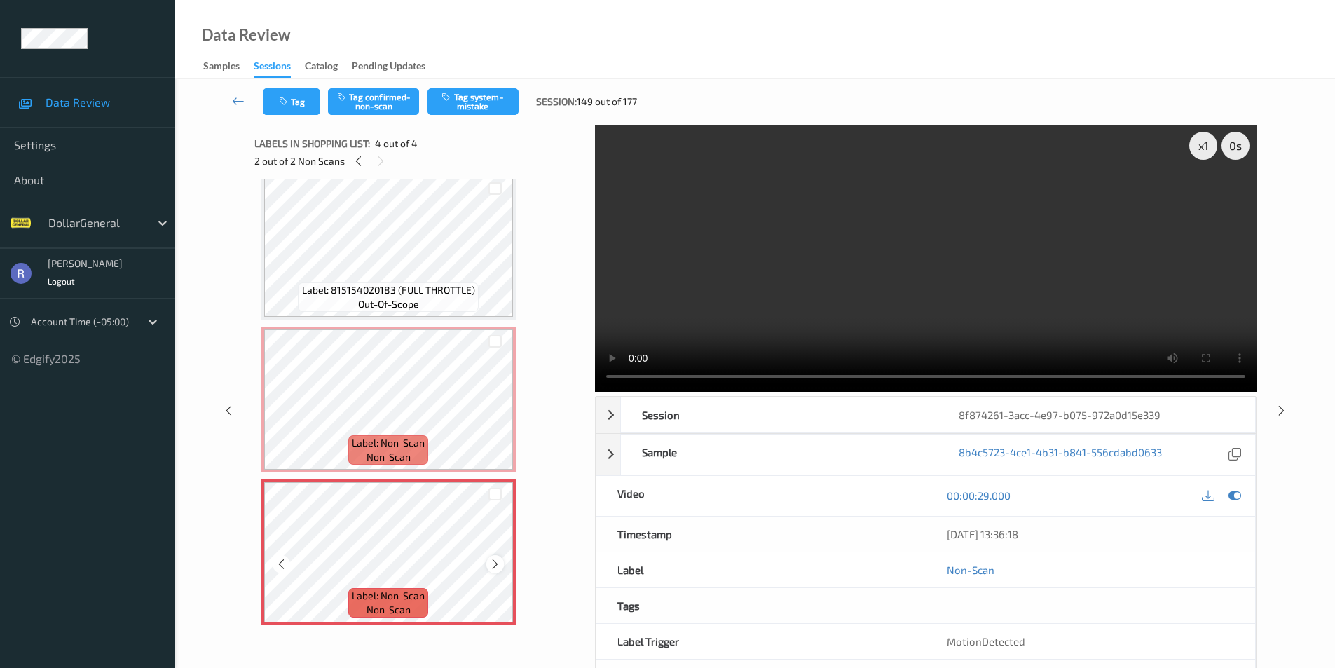
scroll to position [57, 0]
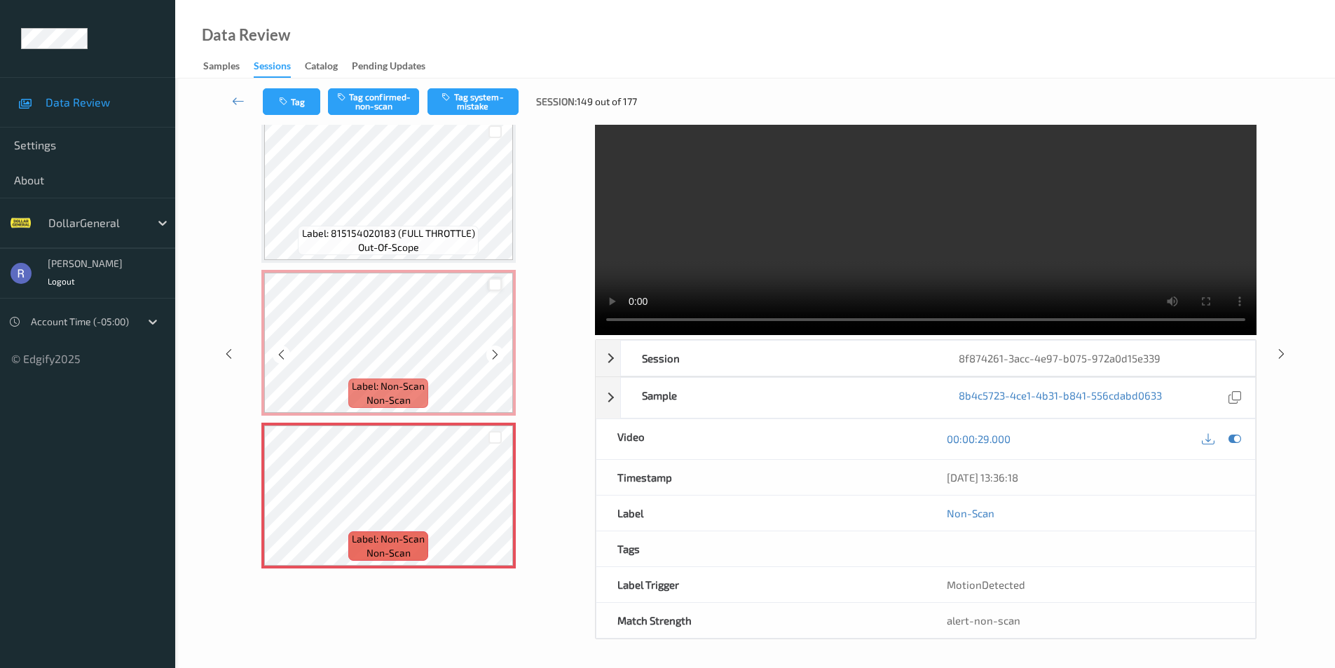
click at [493, 285] on div at bounding box center [495, 284] width 13 height 13
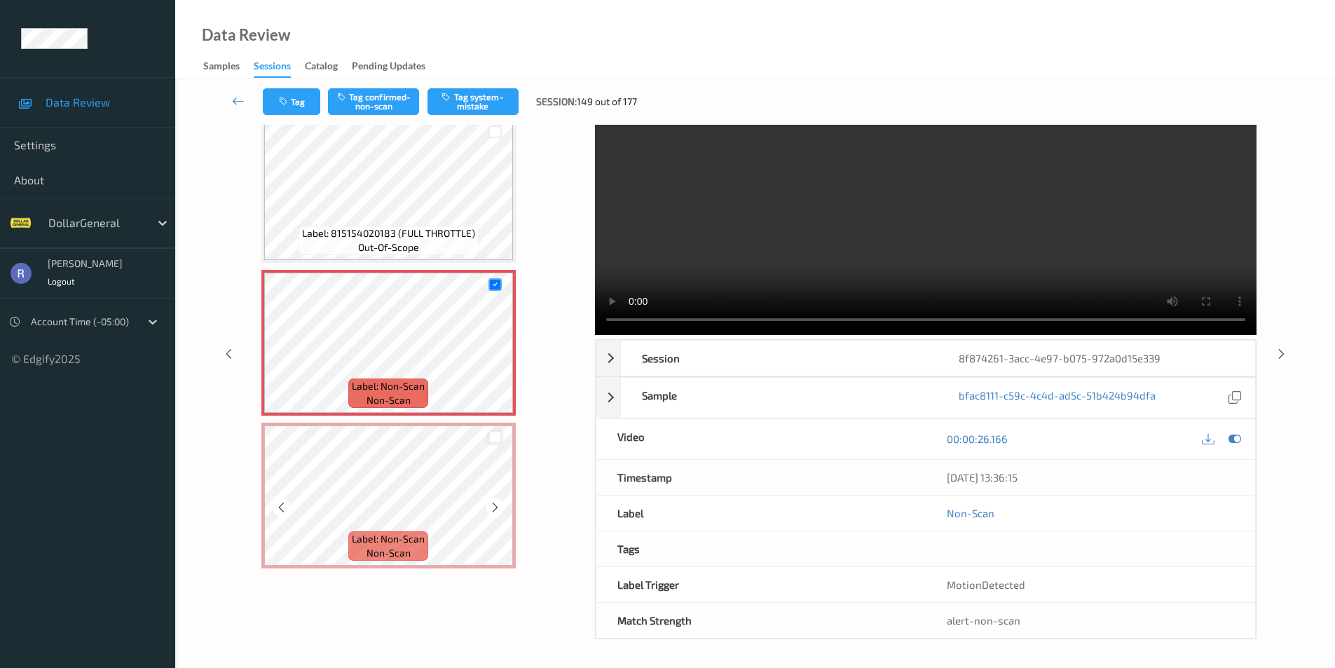
click at [496, 438] on div at bounding box center [495, 437] width 13 height 13
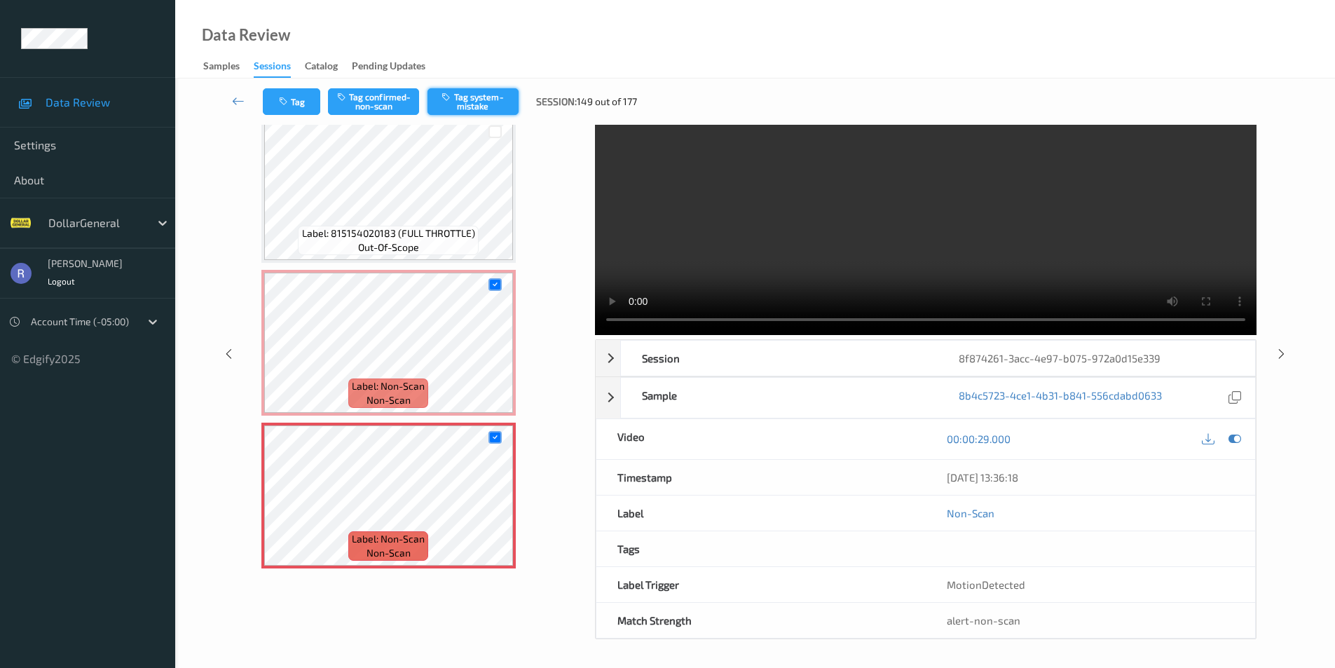
click at [470, 102] on button "Tag system-mistake" at bounding box center [473, 101] width 91 height 27
click at [1278, 353] on icon at bounding box center [1282, 353] width 12 height 13
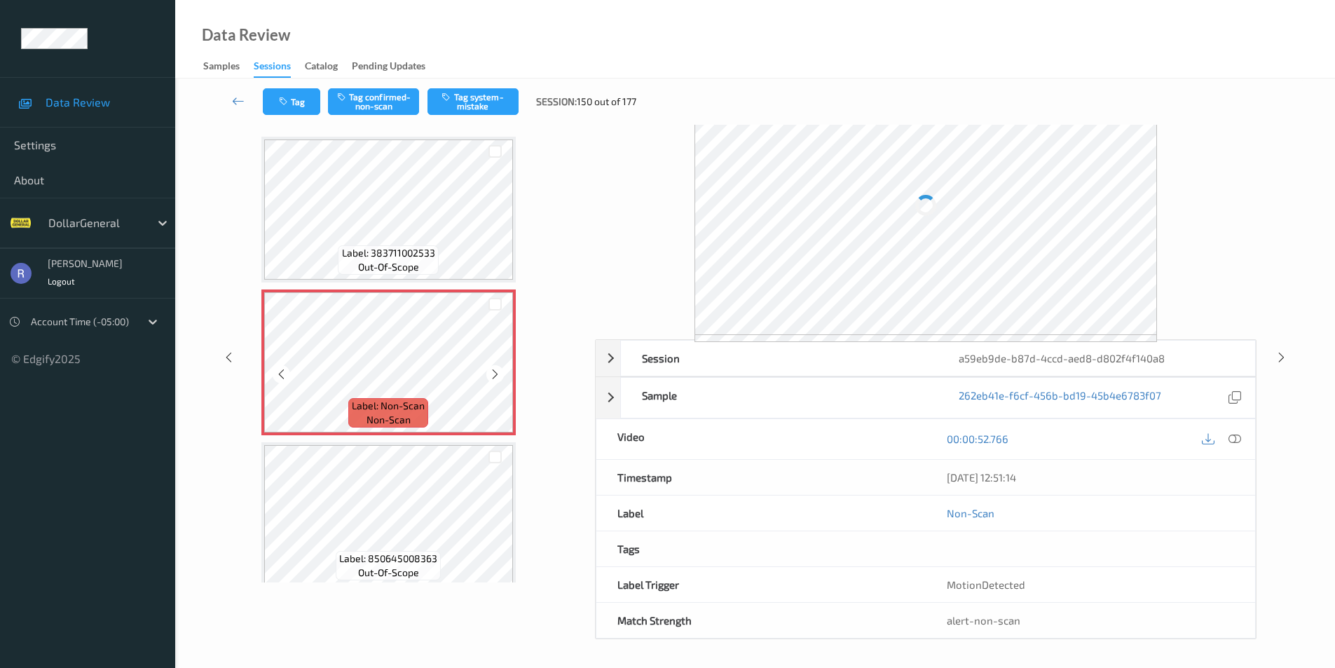
scroll to position [57, 0]
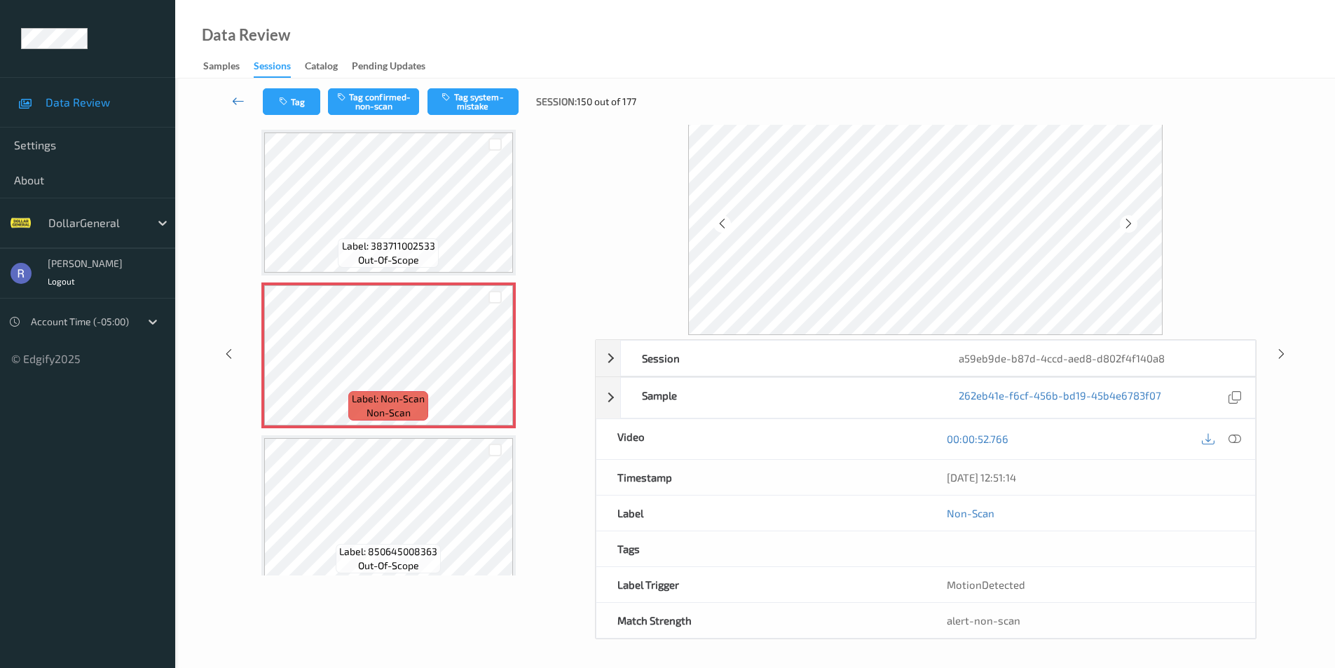
click at [238, 98] on icon at bounding box center [238, 101] width 13 height 14
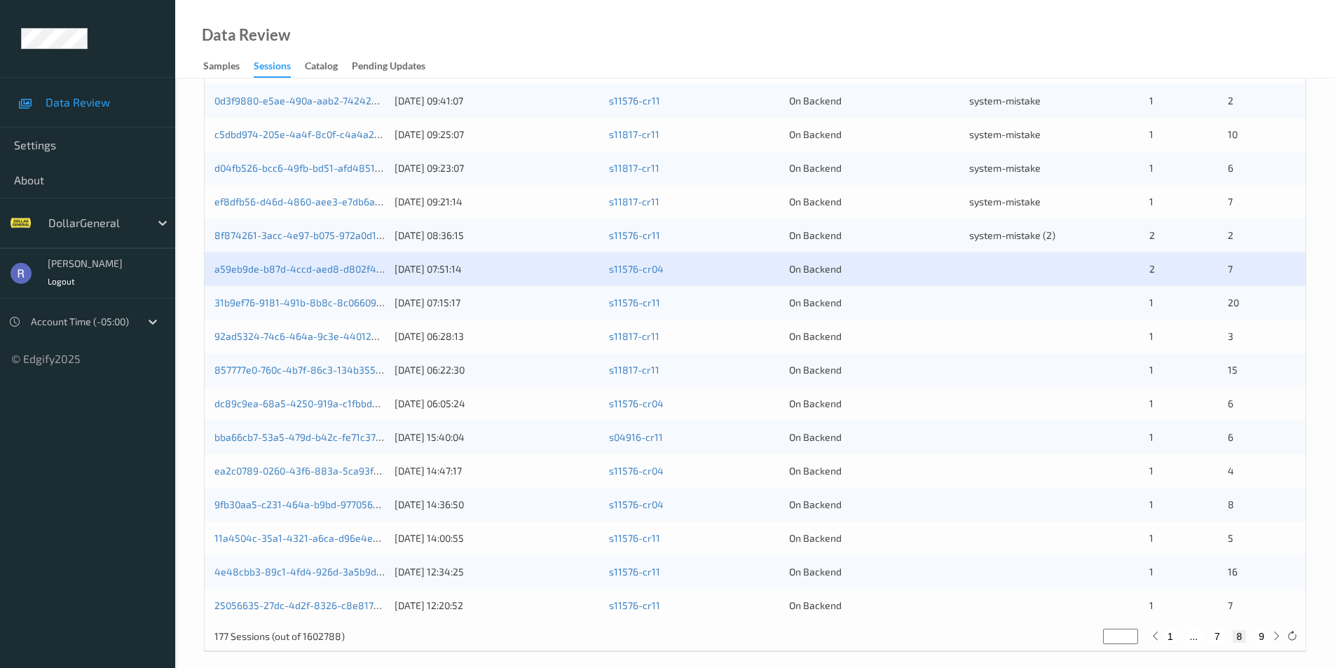
scroll to position [387, 0]
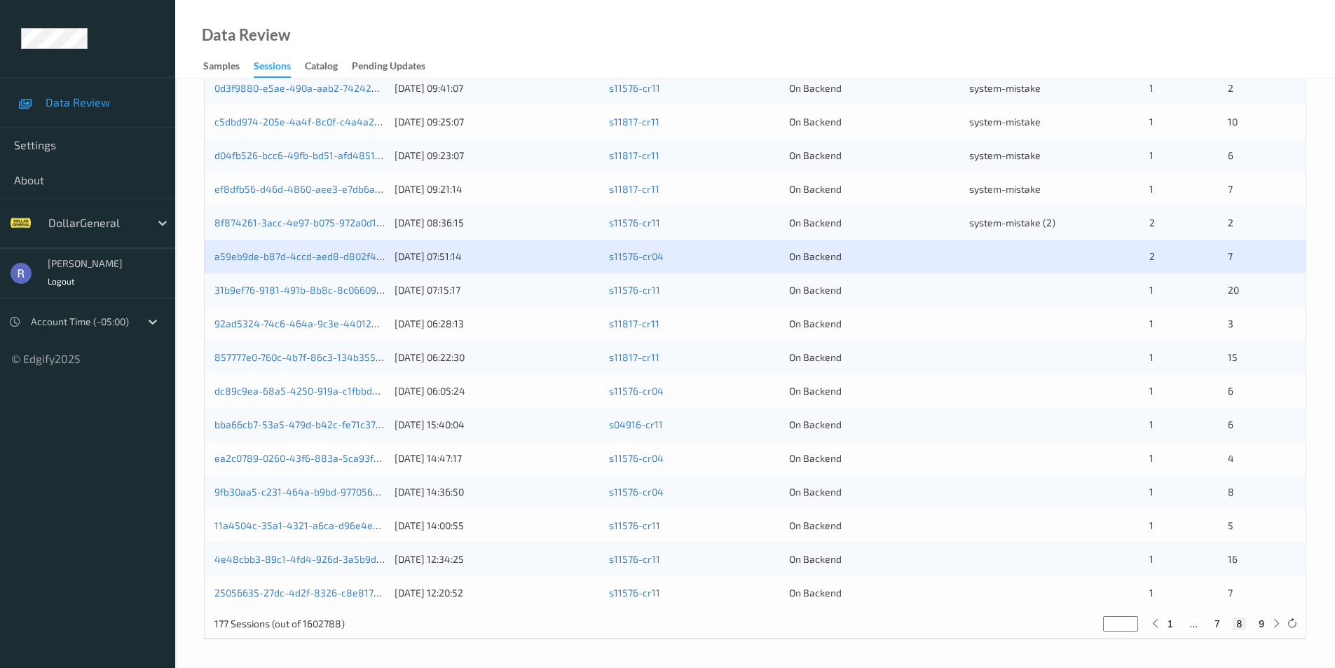
type input "*"
click at [1128, 620] on input "*" at bounding box center [1120, 623] width 35 height 15
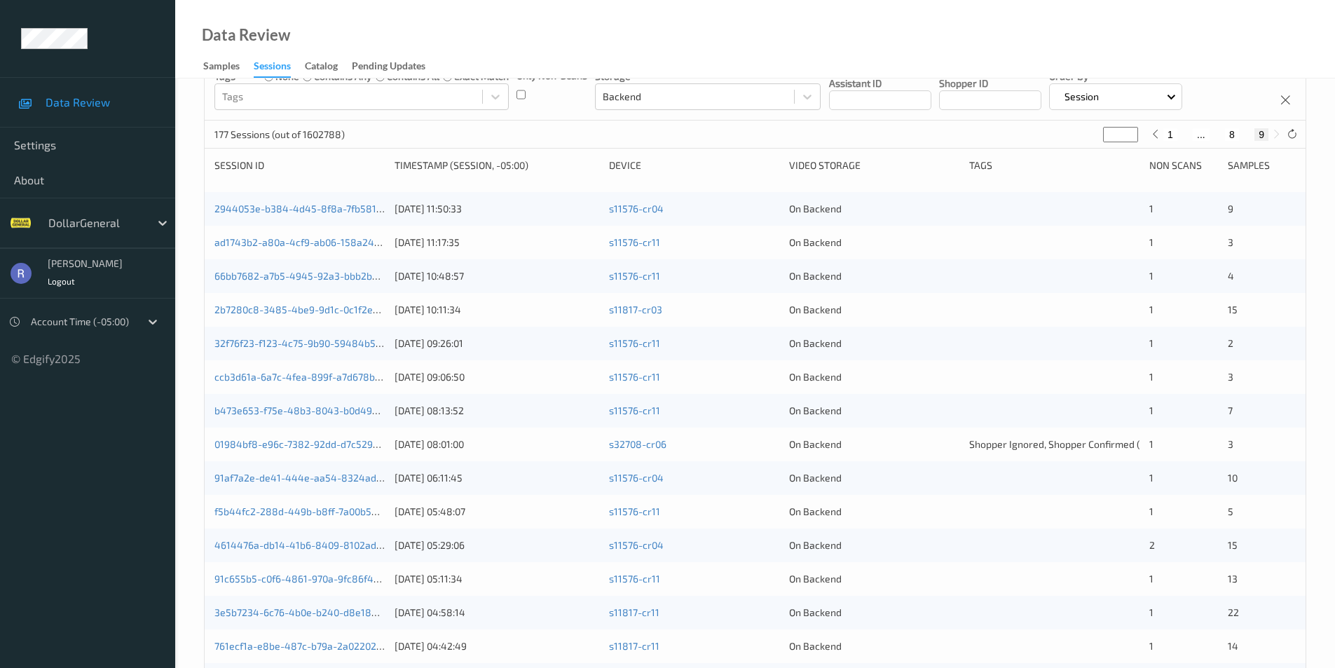
scroll to position [0, 0]
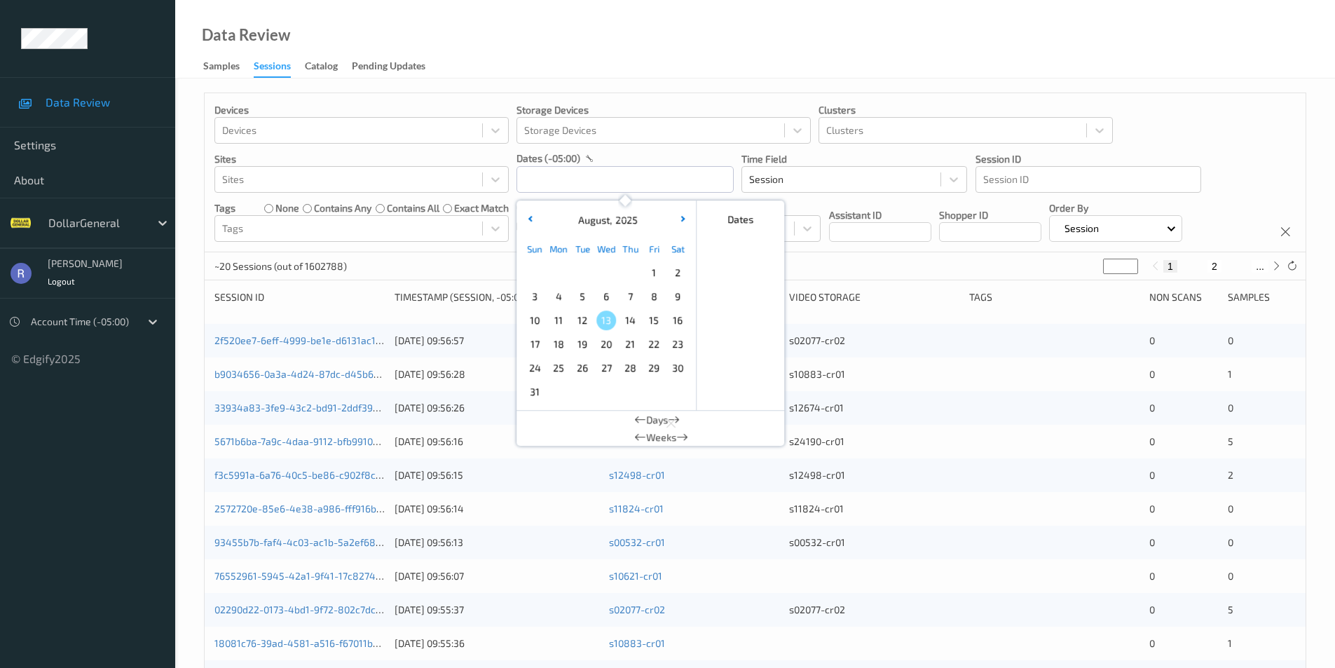
click at [555, 180] on input "text" at bounding box center [625, 179] width 217 height 27
click at [533, 218] on icon "button" at bounding box center [531, 219] width 6 height 6
click at [532, 369] on span "27" at bounding box center [535, 368] width 20 height 20
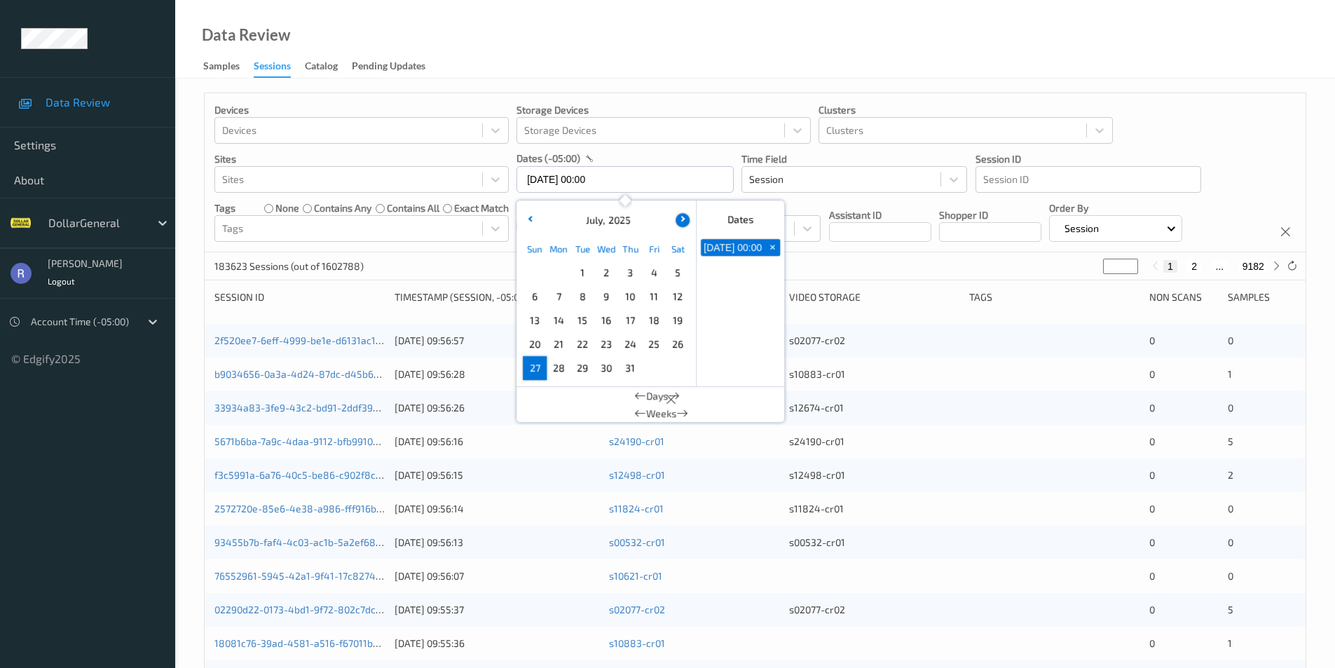
click at [682, 219] on icon "button" at bounding box center [681, 219] width 6 height 6
click at [674, 273] on span "2" at bounding box center [678, 273] width 20 height 20
type input "[DATE] 00:00 -> [DATE] 23:59"
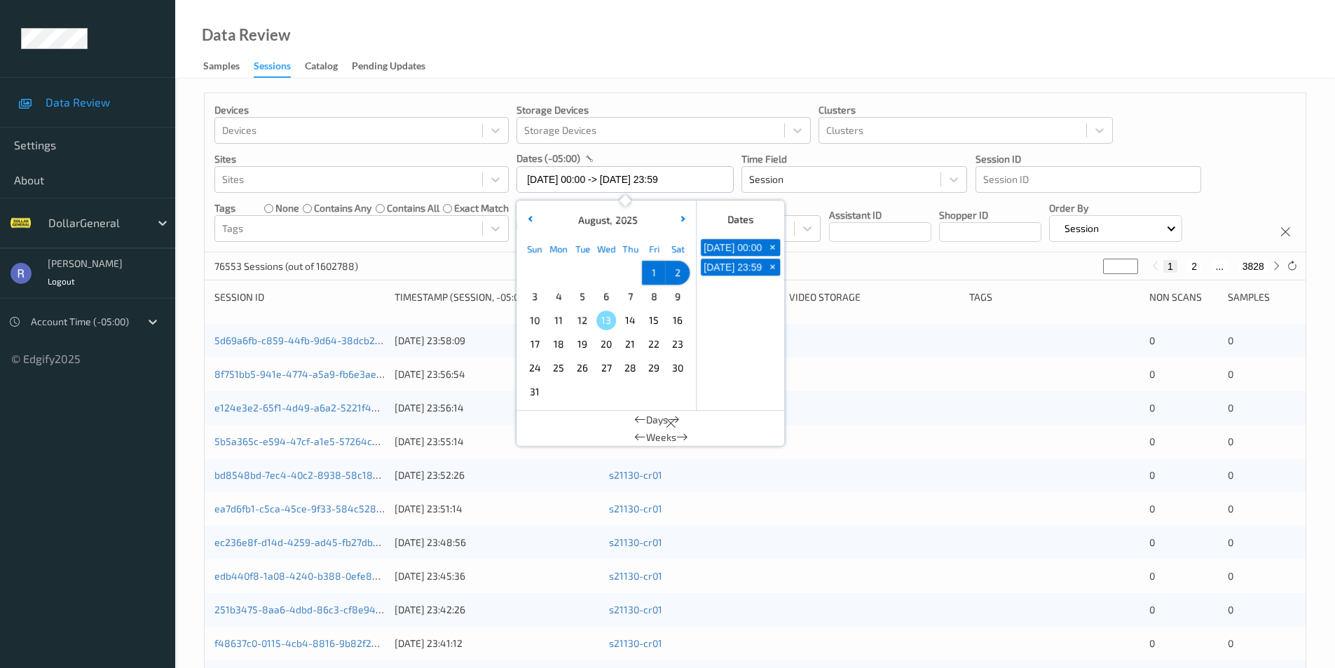
click at [489, 265] on div "76553 Sessions (out of 1602788) * 1 2 ... 3828" at bounding box center [755, 266] width 1101 height 28
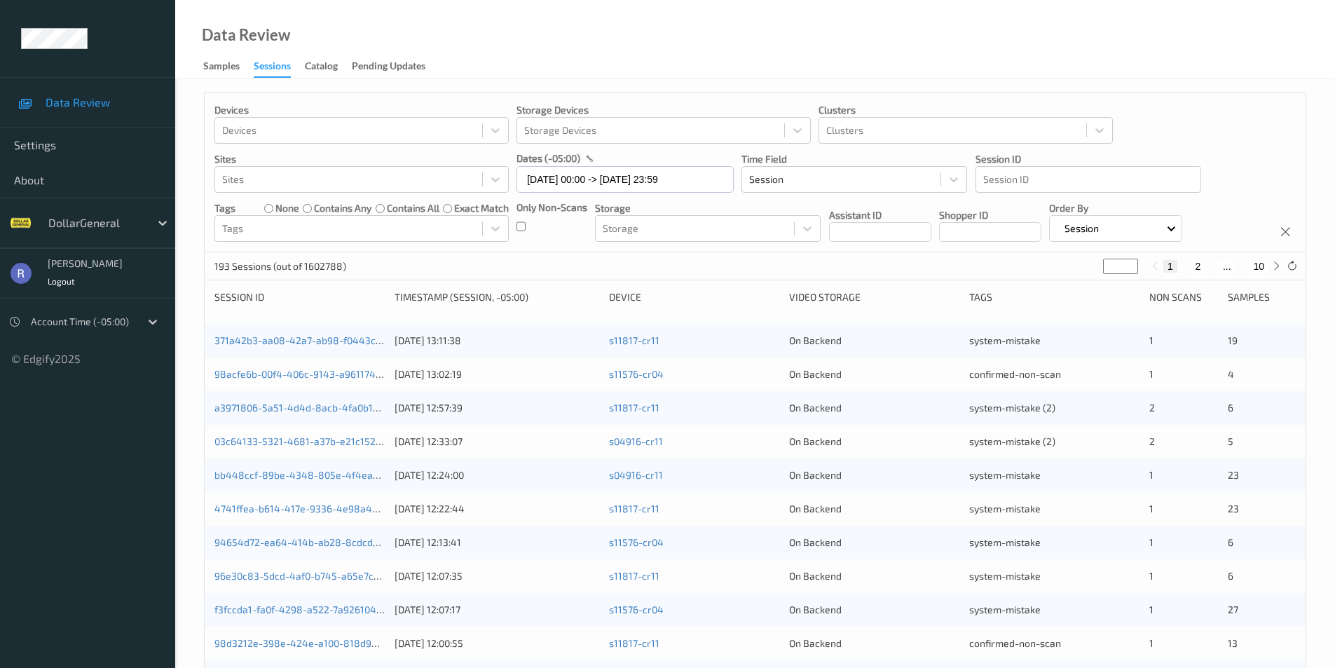
click at [1259, 264] on button "10" at bounding box center [1259, 266] width 20 height 13
type input "**"
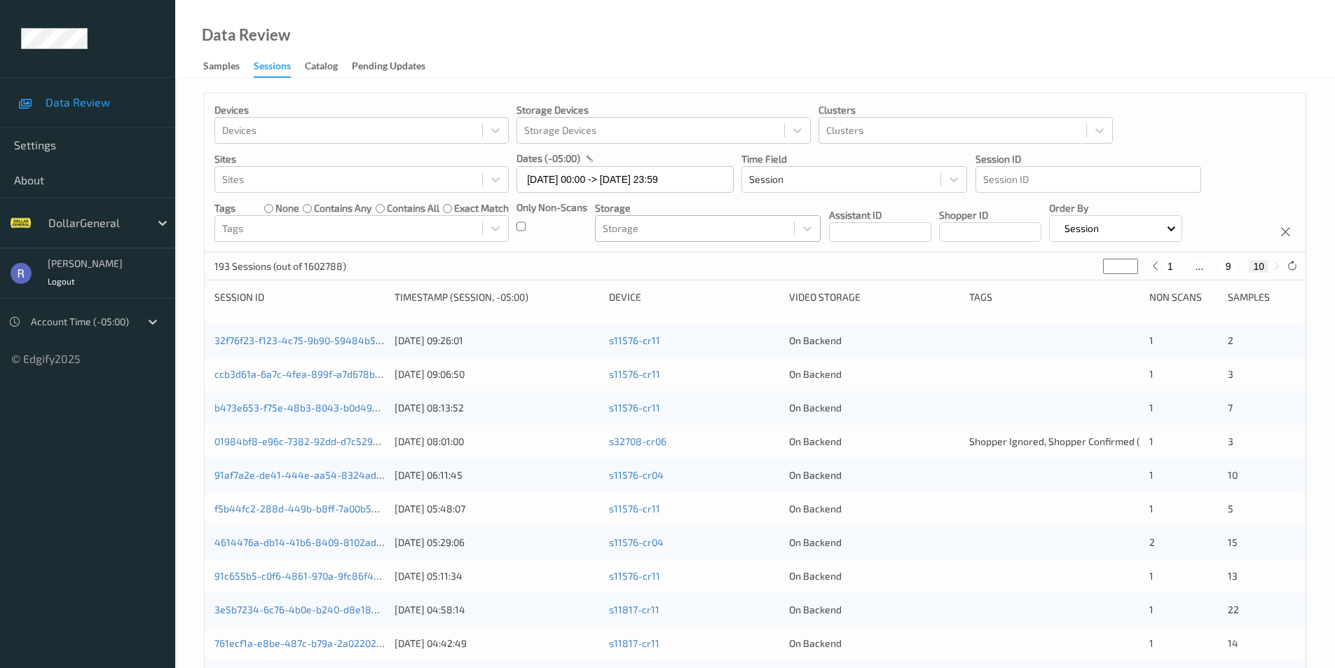
click at [658, 233] on div at bounding box center [695, 228] width 184 height 17
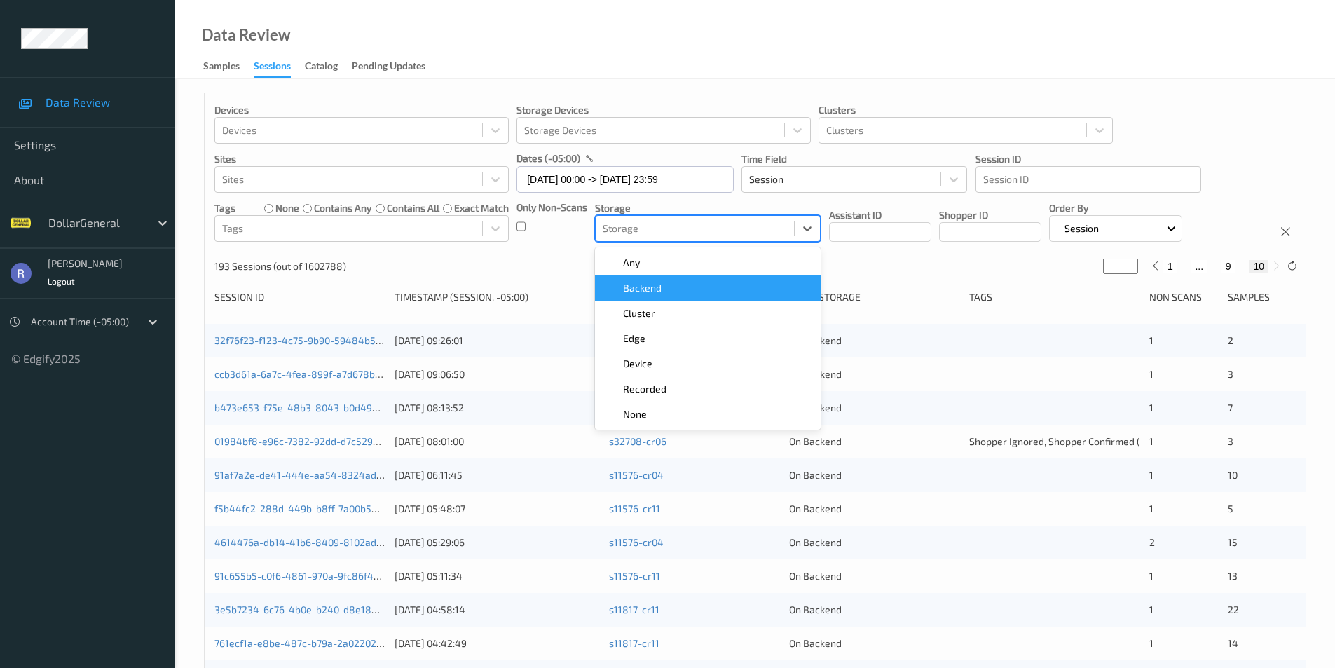
click at [648, 289] on span "Backend" at bounding box center [642, 288] width 39 height 14
type input "*"
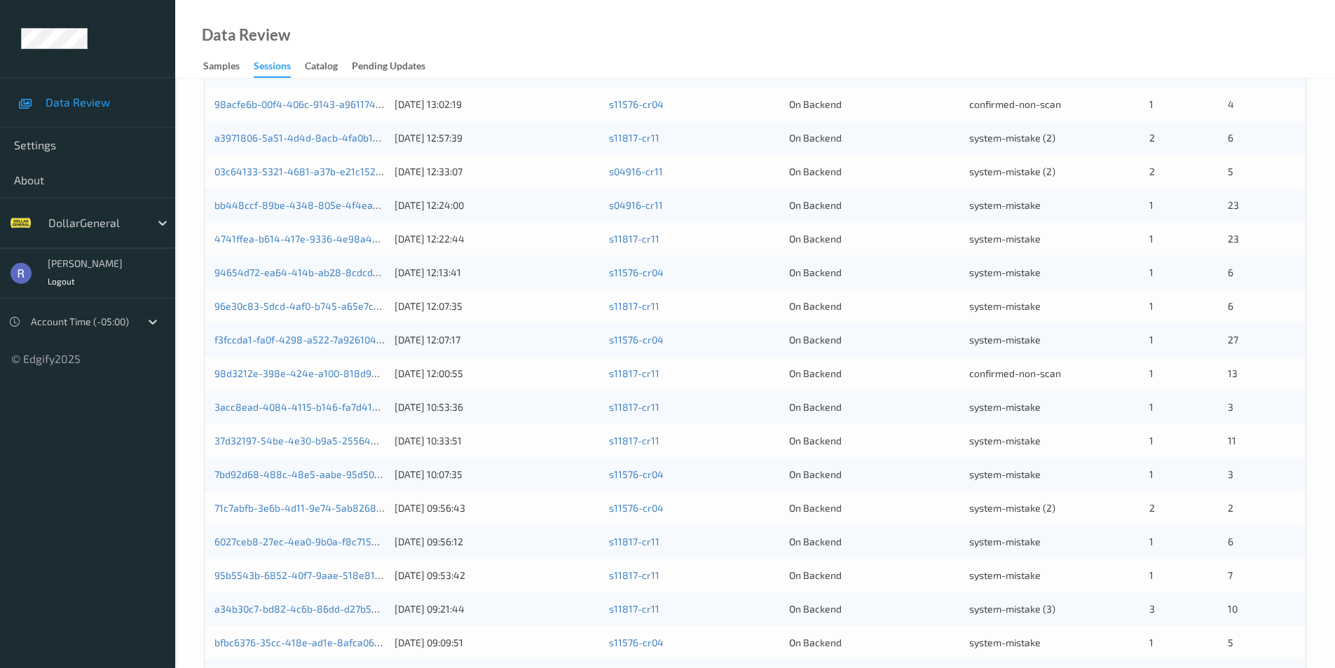
scroll to position [36, 0]
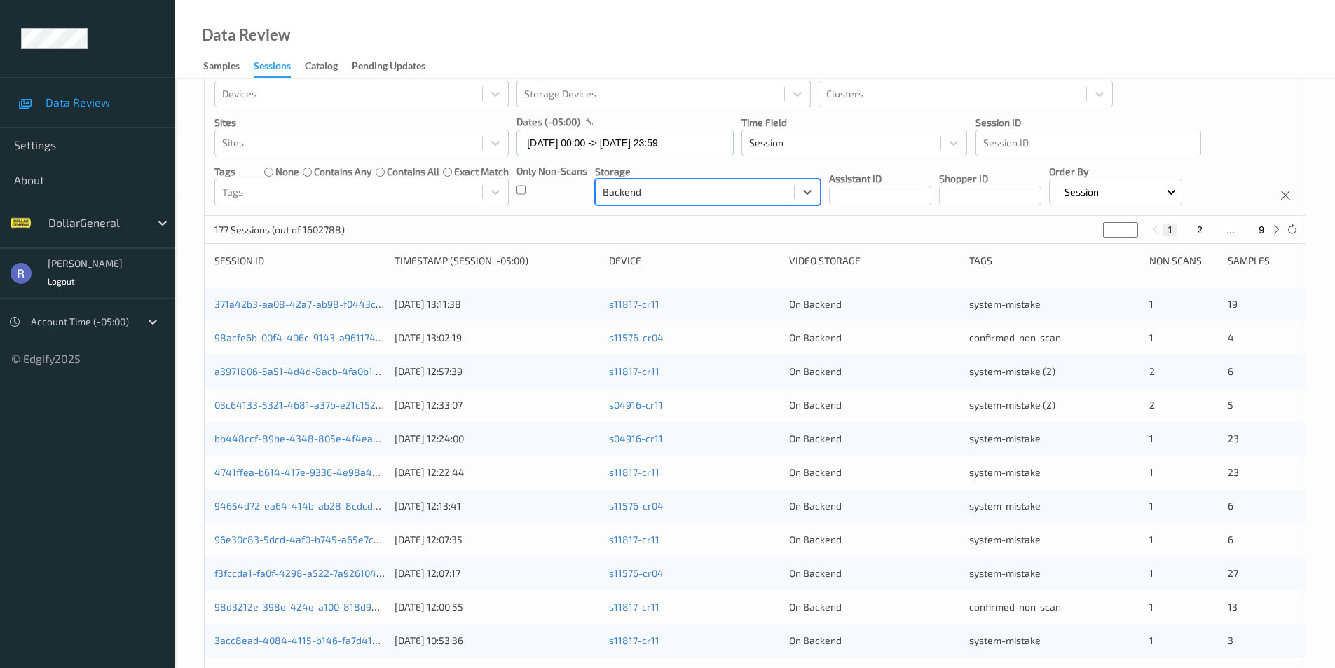
click at [1261, 231] on button "9" at bounding box center [1262, 230] width 14 height 13
type input "*"
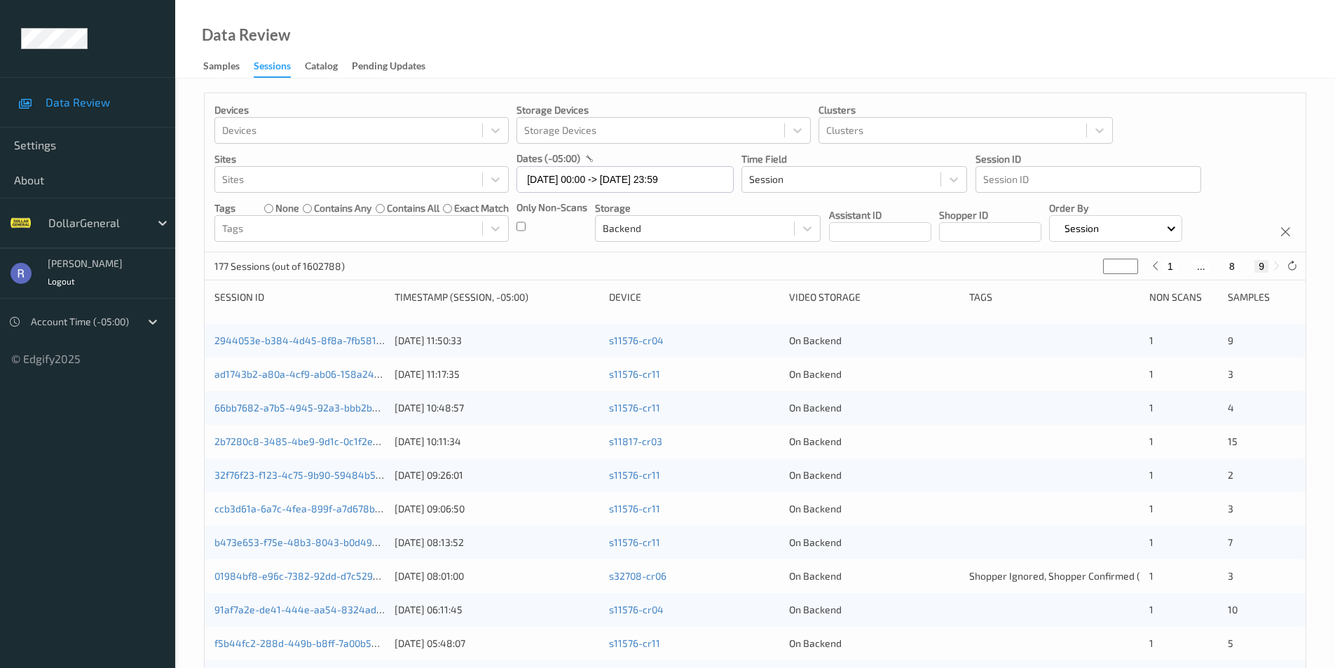
click at [1129, 261] on input "*" at bounding box center [1120, 266] width 35 height 15
type input "*"
click at [1131, 270] on input "*" at bounding box center [1120, 266] width 35 height 15
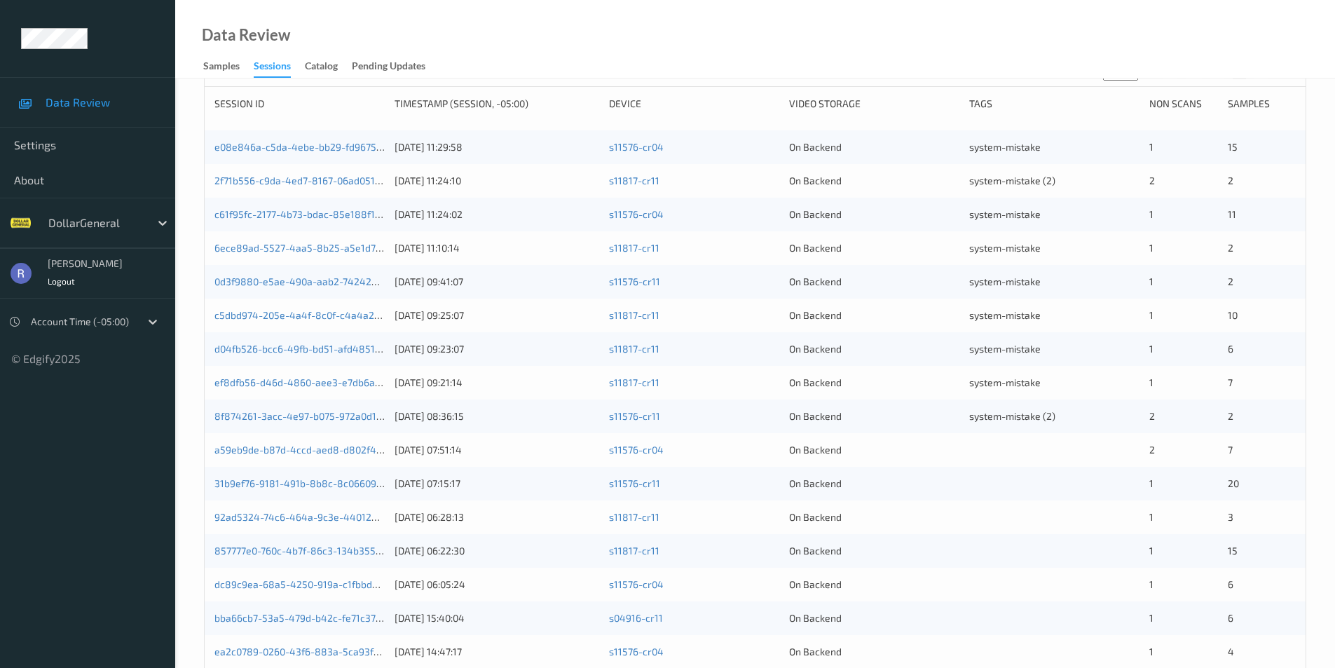
scroll to position [210, 0]
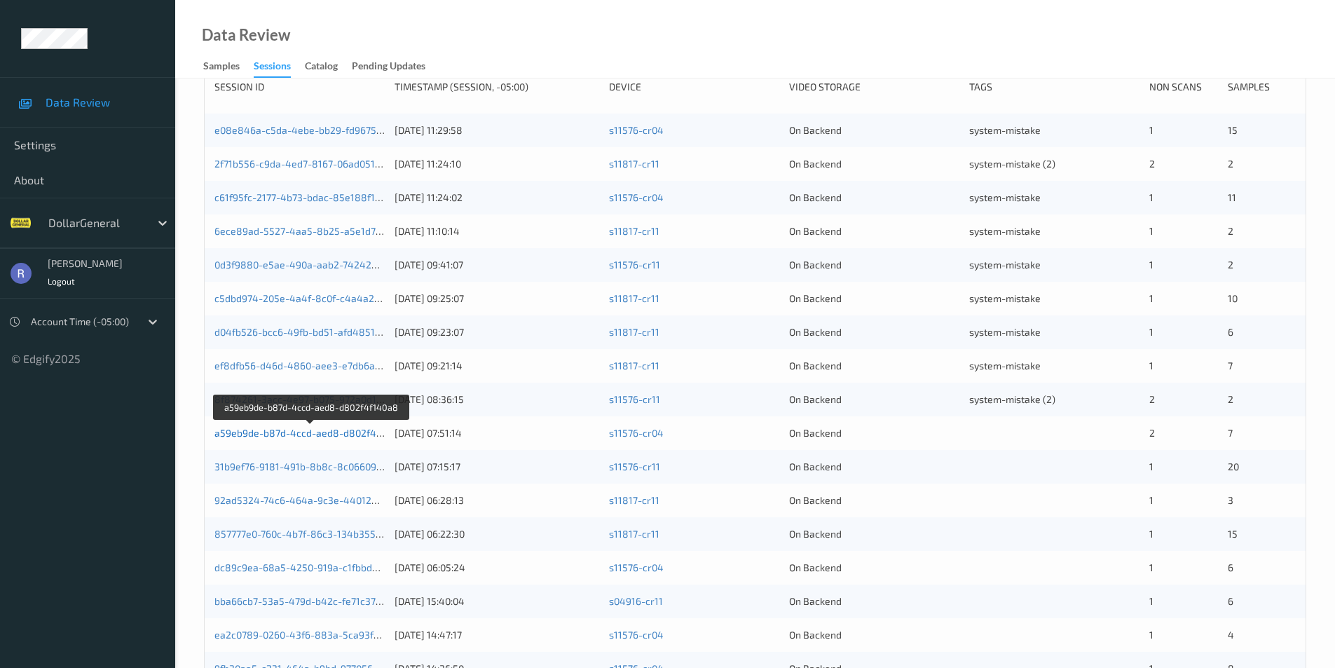
click at [257, 437] on link "a59eb9de-b87d-4ccd-aed8-d802f4f140a8" at bounding box center [310, 433] width 193 height 12
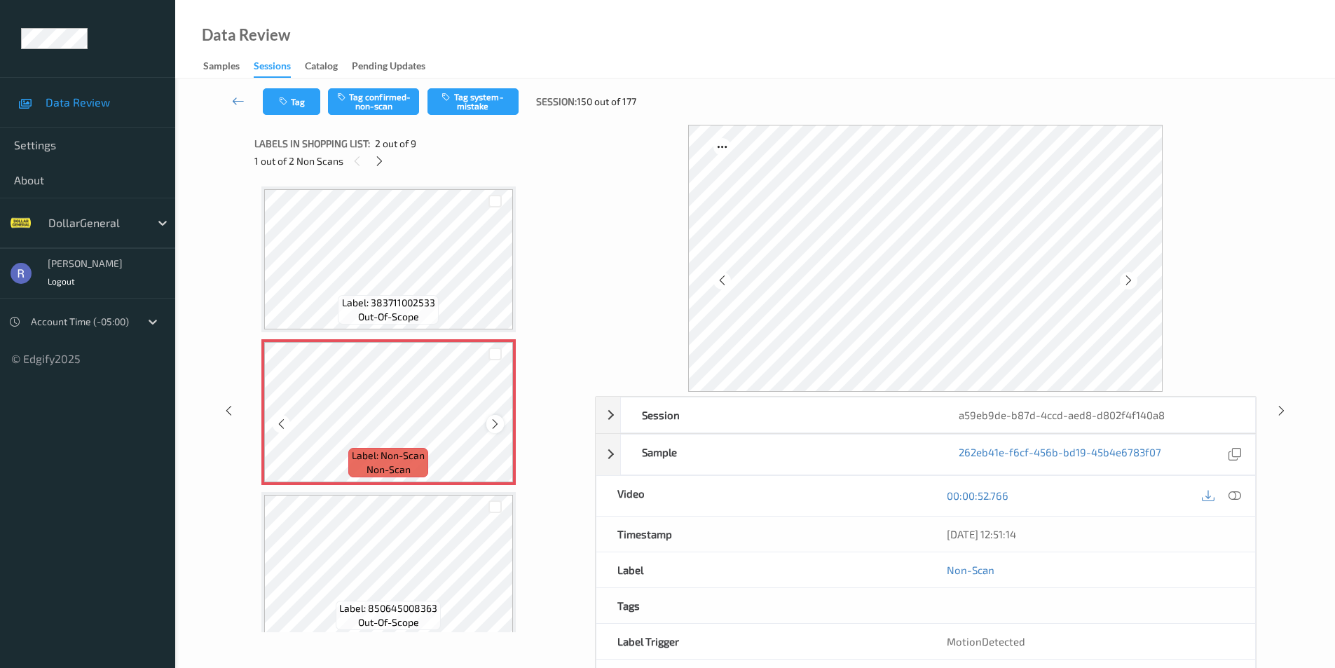
click at [495, 423] on icon at bounding box center [495, 424] width 12 height 13
click at [494, 423] on icon at bounding box center [495, 424] width 12 height 13
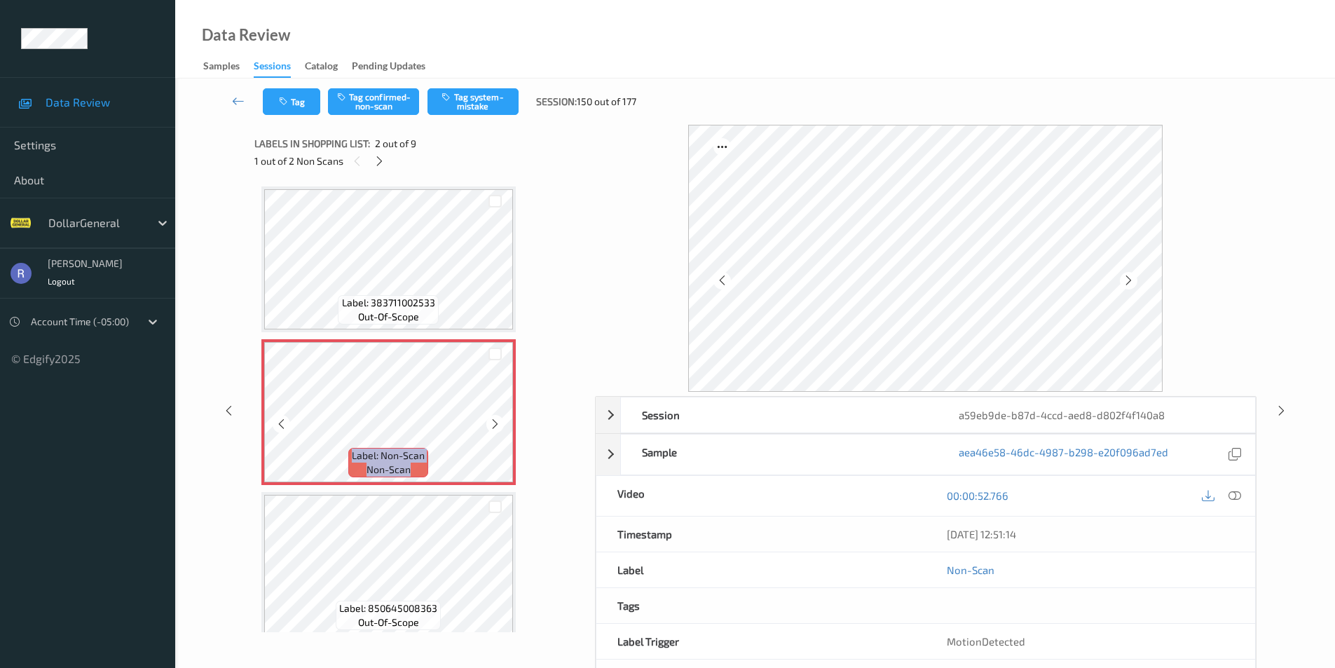
click at [494, 423] on icon at bounding box center [495, 424] width 12 height 13
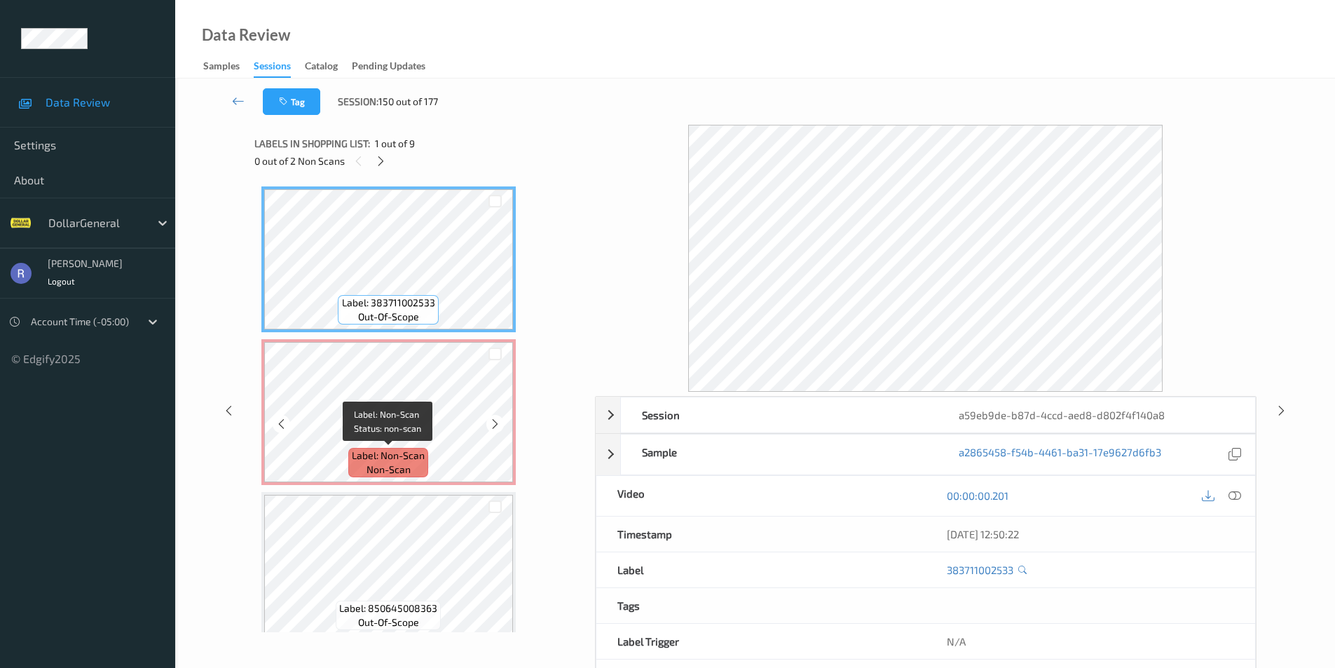
click at [368, 450] on span "Label: Non-Scan" at bounding box center [388, 456] width 73 height 14
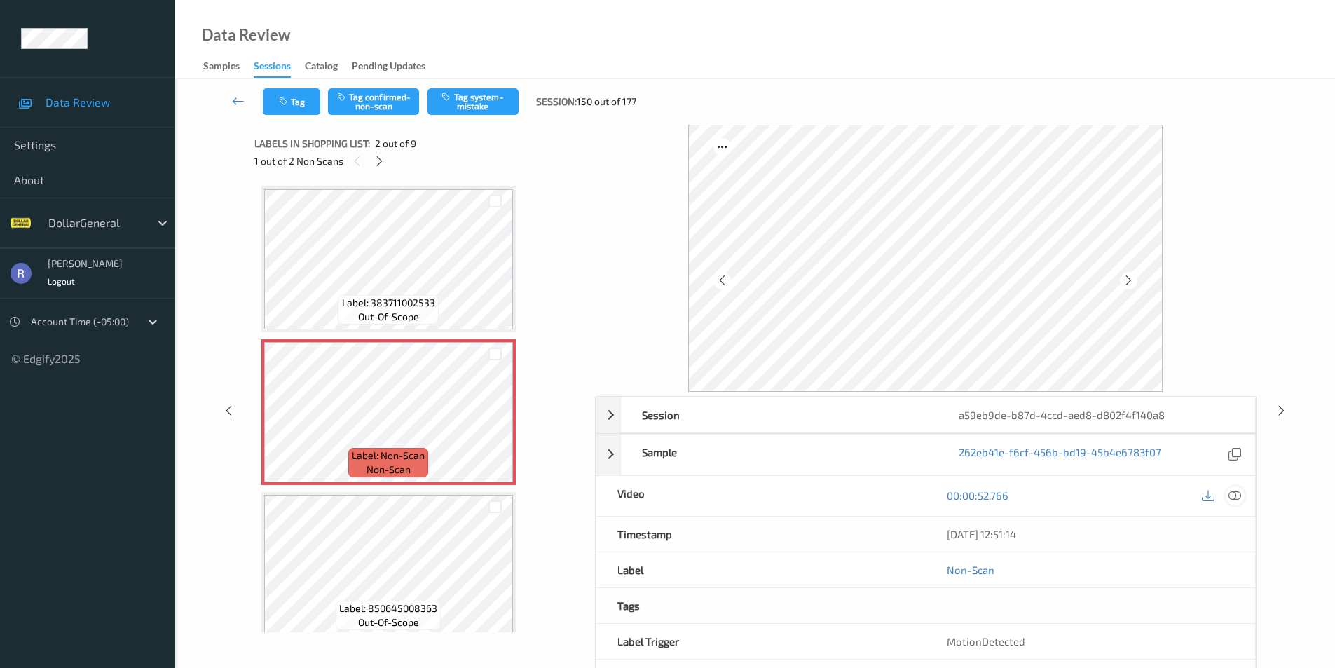
click at [1236, 493] on icon at bounding box center [1235, 495] width 13 height 13
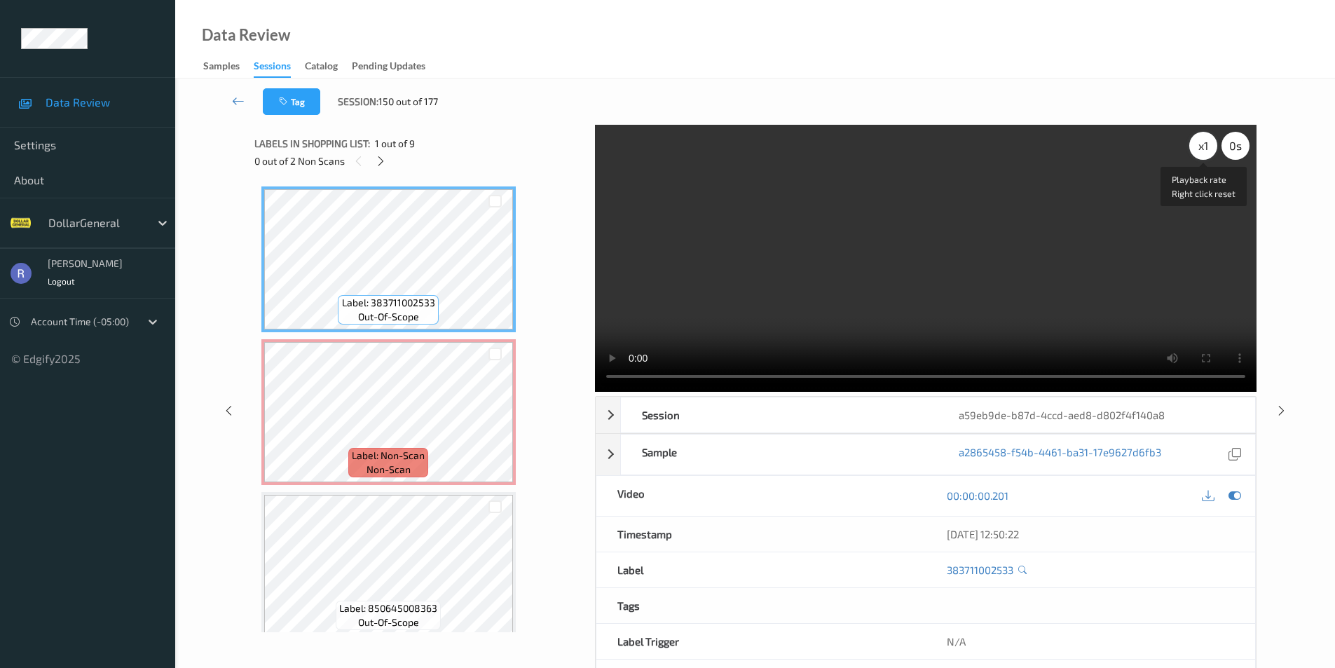
click at [1199, 144] on div "x 1" at bounding box center [1203, 146] width 28 height 28
click at [1199, 144] on div "x 2" at bounding box center [1203, 146] width 28 height 28
click at [1199, 144] on div "x 4" at bounding box center [1203, 146] width 28 height 28
click at [1199, 144] on div "x 8" at bounding box center [1203, 146] width 28 height 28
click at [1199, 144] on div "x 1" at bounding box center [1203, 146] width 28 height 28
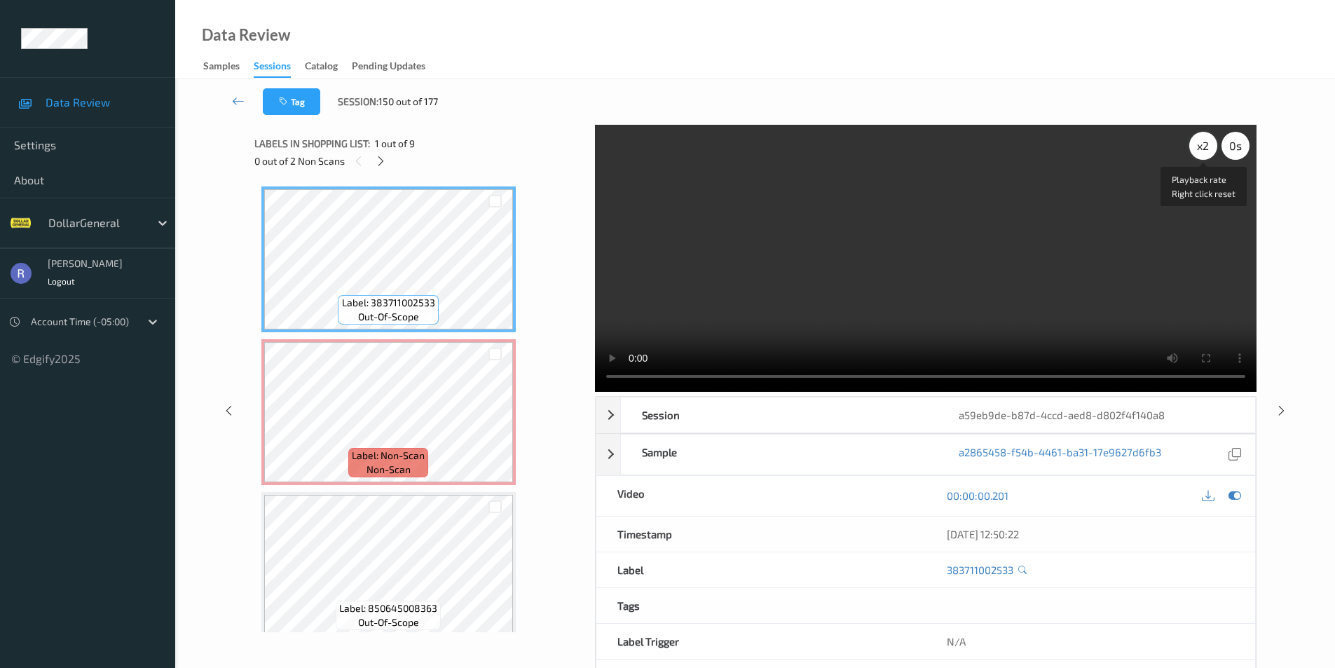
click at [1203, 146] on div "x 2" at bounding box center [1203, 146] width 28 height 28
click at [1203, 146] on div "x 4" at bounding box center [1203, 146] width 28 height 28
click at [1203, 146] on div "x 8" at bounding box center [1203, 146] width 28 height 28
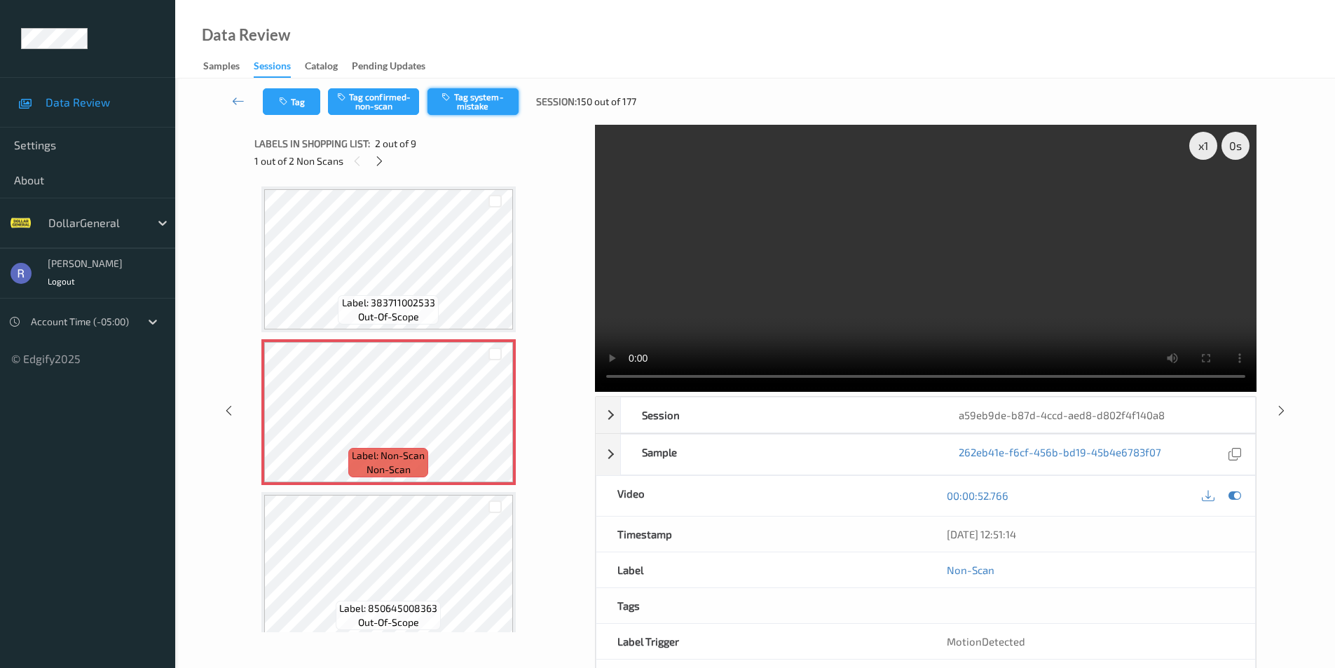
click at [489, 104] on button "Tag system-mistake" at bounding box center [473, 101] width 91 height 27
click at [382, 158] on icon at bounding box center [380, 161] width 12 height 13
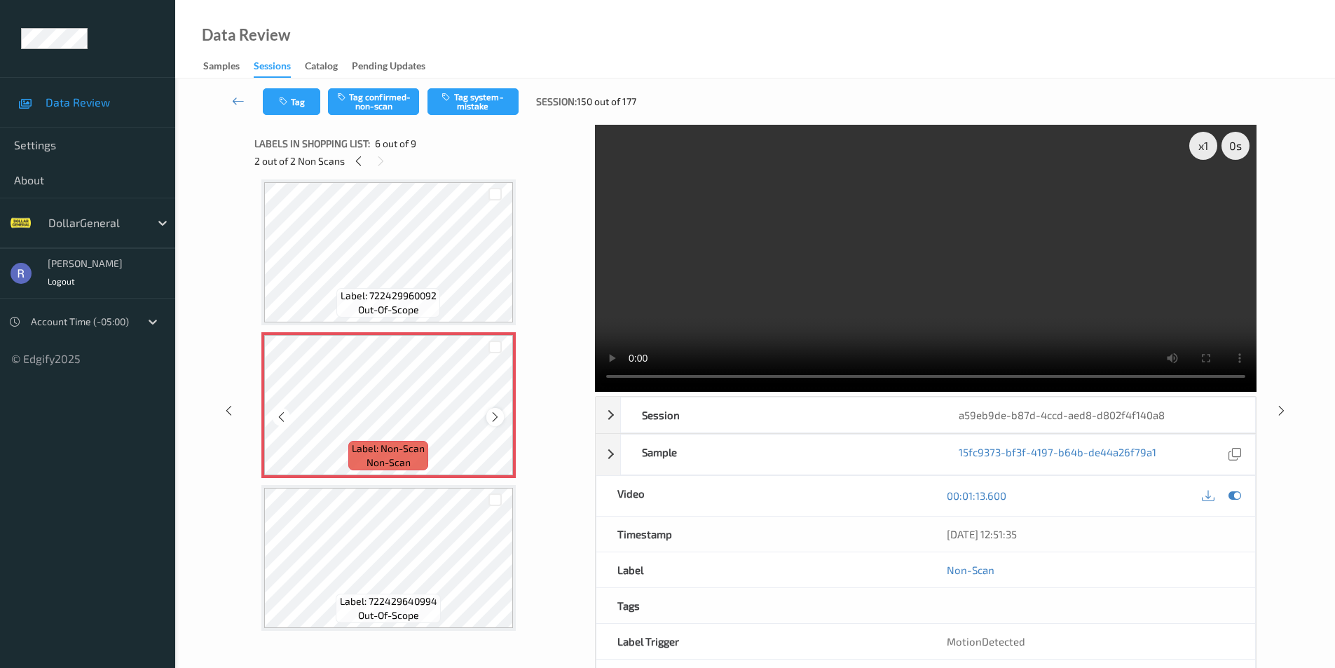
click at [496, 411] on icon at bounding box center [495, 417] width 12 height 13
click at [494, 416] on icon at bounding box center [495, 417] width 12 height 13
click at [477, 105] on button "Tag system-mistake" at bounding box center [473, 101] width 91 height 27
click at [496, 418] on icon at bounding box center [495, 417] width 12 height 13
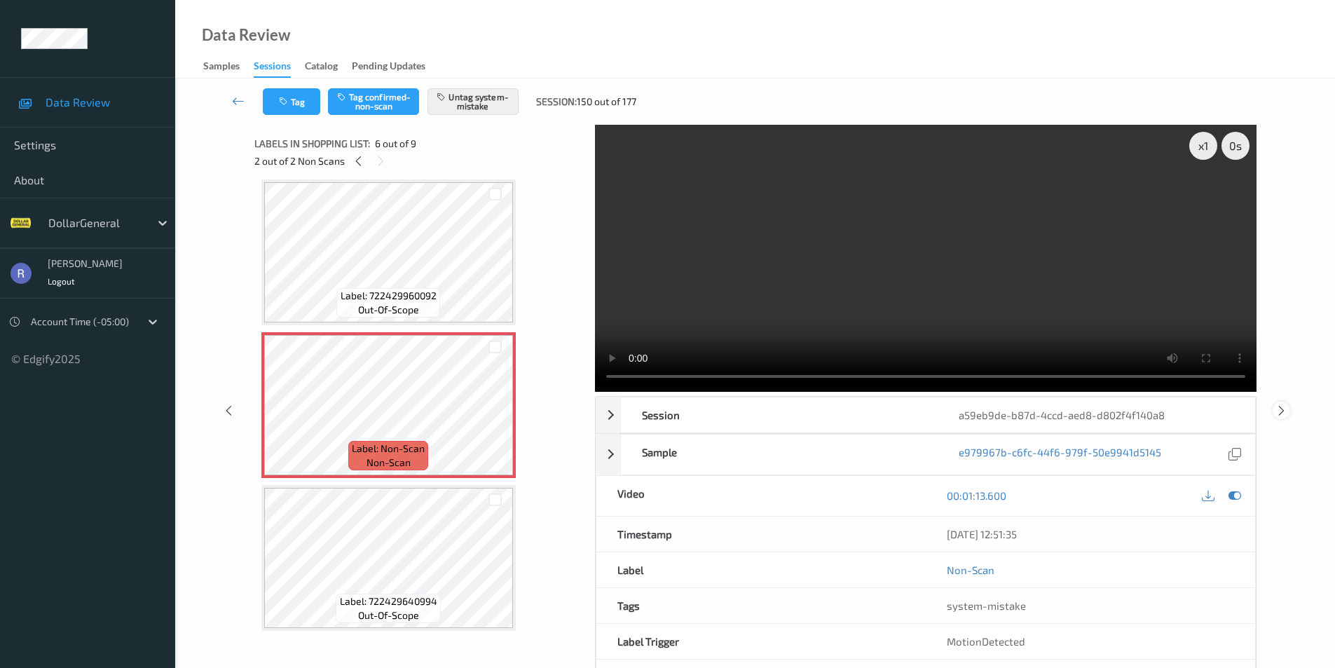
click at [1280, 408] on icon at bounding box center [1282, 410] width 12 height 13
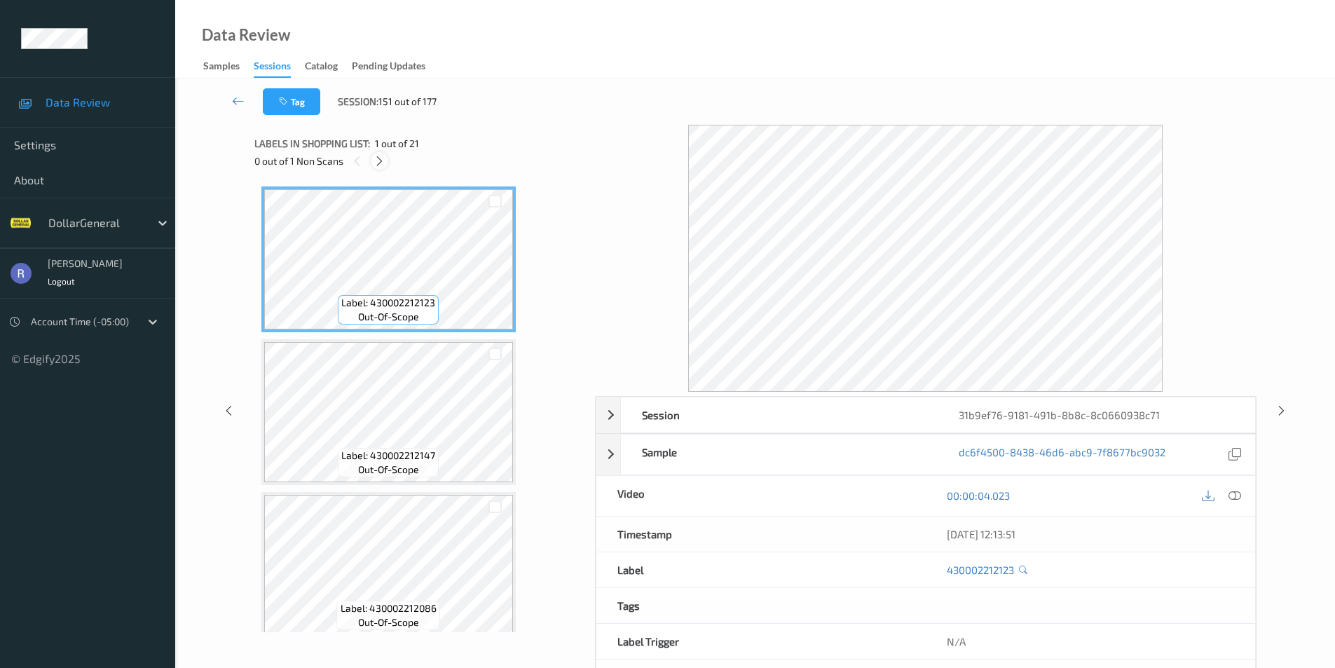
click at [376, 159] on icon at bounding box center [380, 161] width 12 height 13
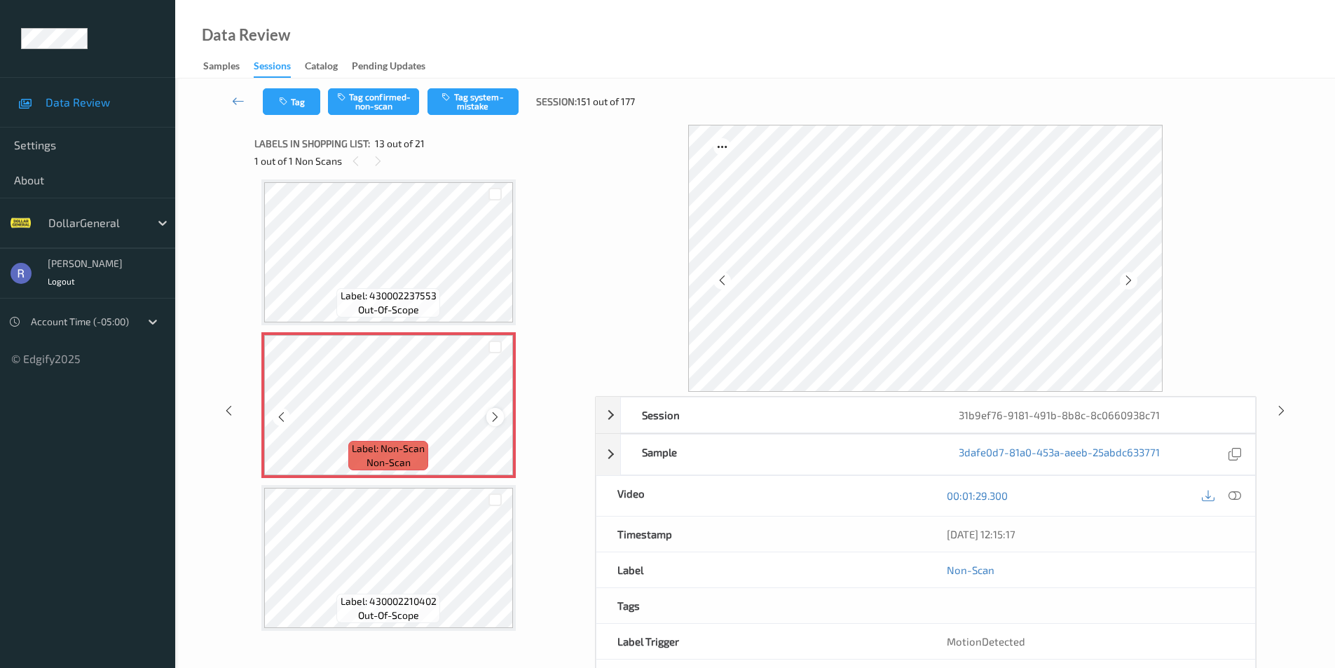
click at [494, 416] on icon at bounding box center [495, 417] width 12 height 13
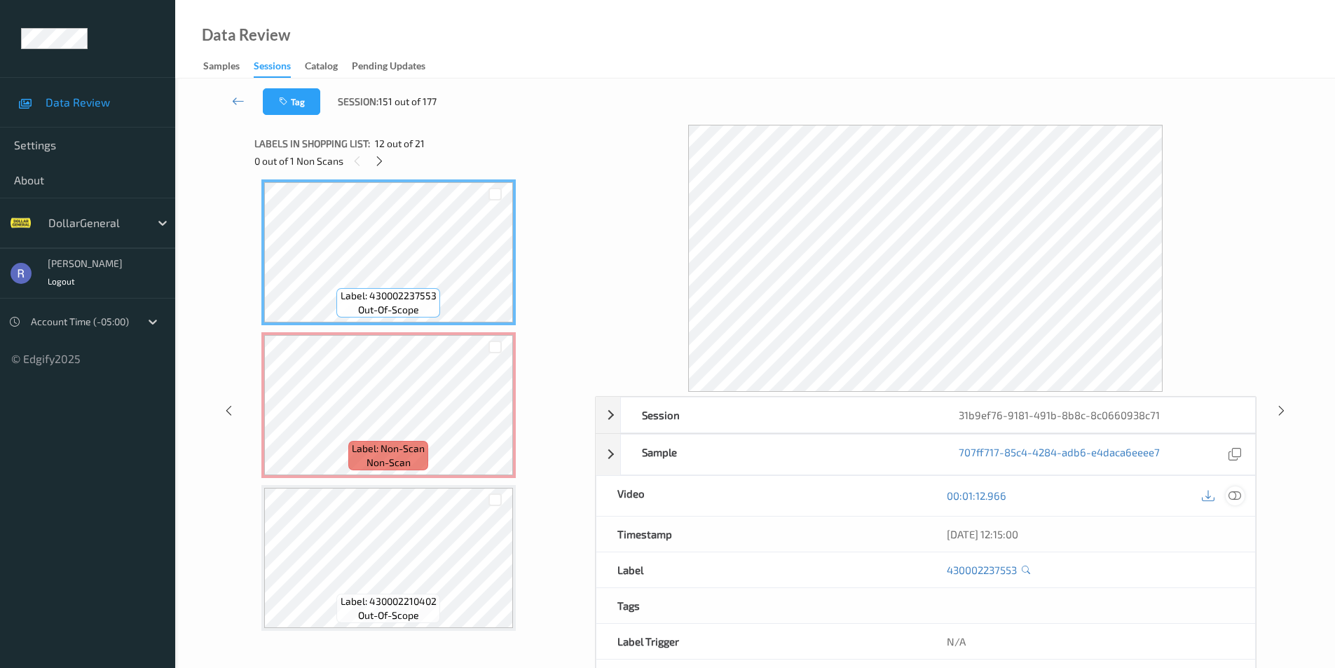
click at [1240, 496] on icon at bounding box center [1235, 495] width 13 height 13
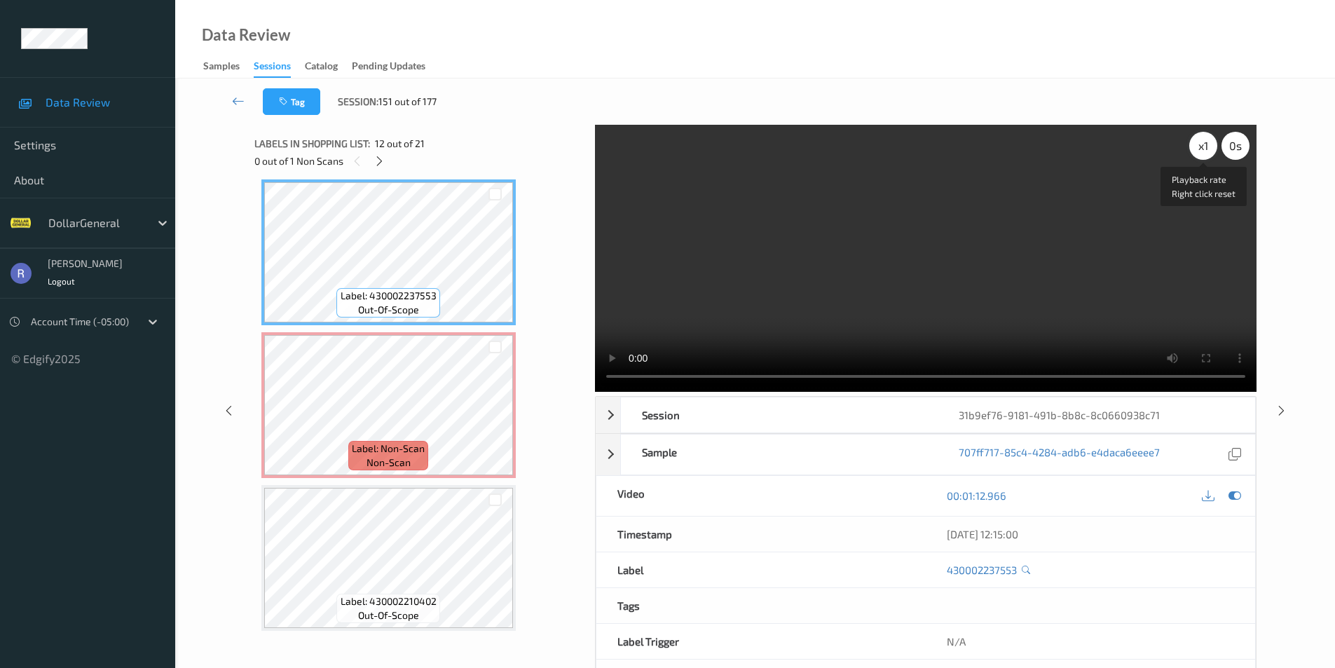
click at [1207, 140] on div "x 1" at bounding box center [1203, 146] width 28 height 28
click at [1207, 142] on div "x 2" at bounding box center [1203, 146] width 28 height 28
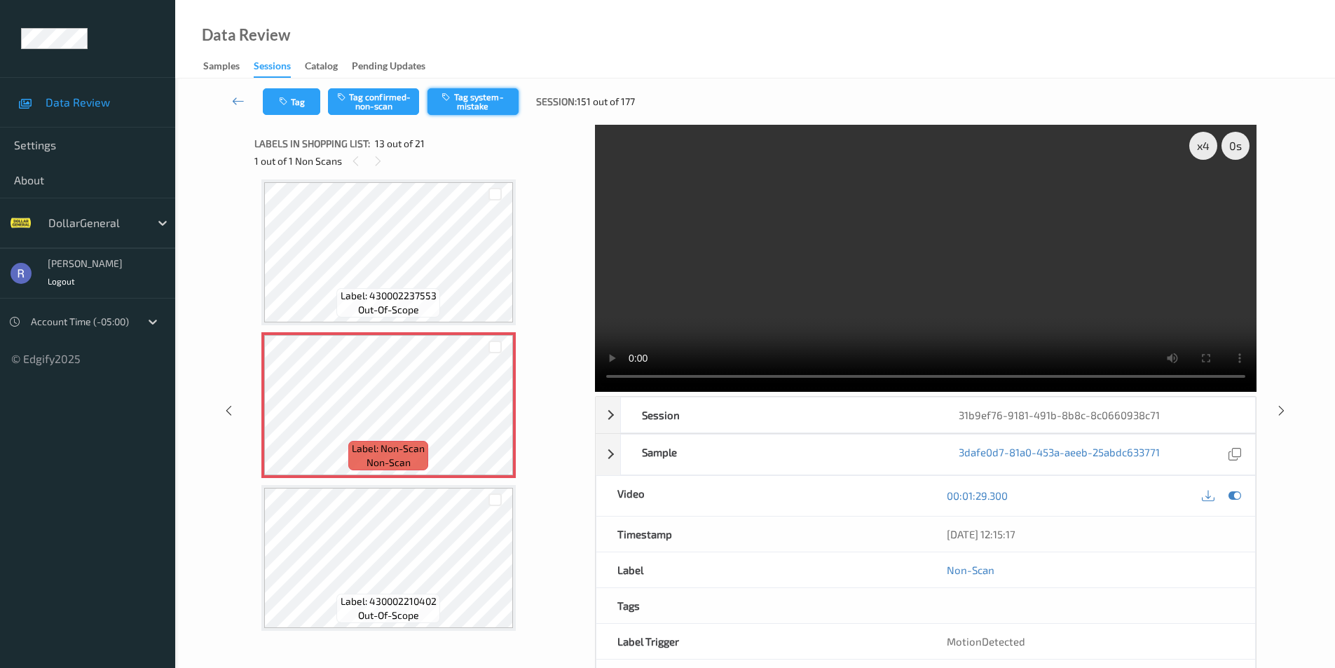
click at [488, 98] on button "Tag system-mistake" at bounding box center [473, 101] width 91 height 27
click at [1203, 150] on div "x 4" at bounding box center [1203, 146] width 28 height 28
click at [1203, 150] on div "x 8" at bounding box center [1203, 146] width 28 height 28
click at [866, 246] on video at bounding box center [926, 258] width 662 height 267
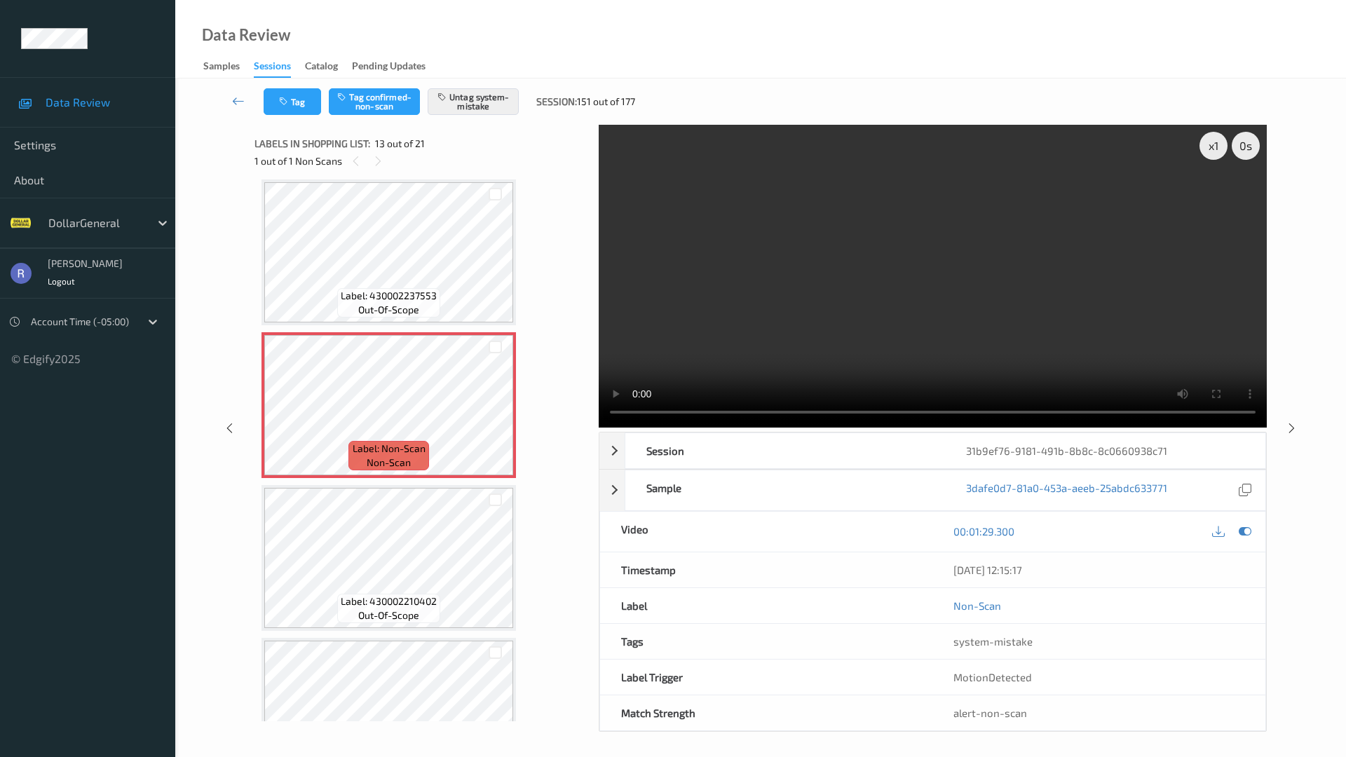
click at [739, 428] on video at bounding box center [933, 276] width 668 height 303
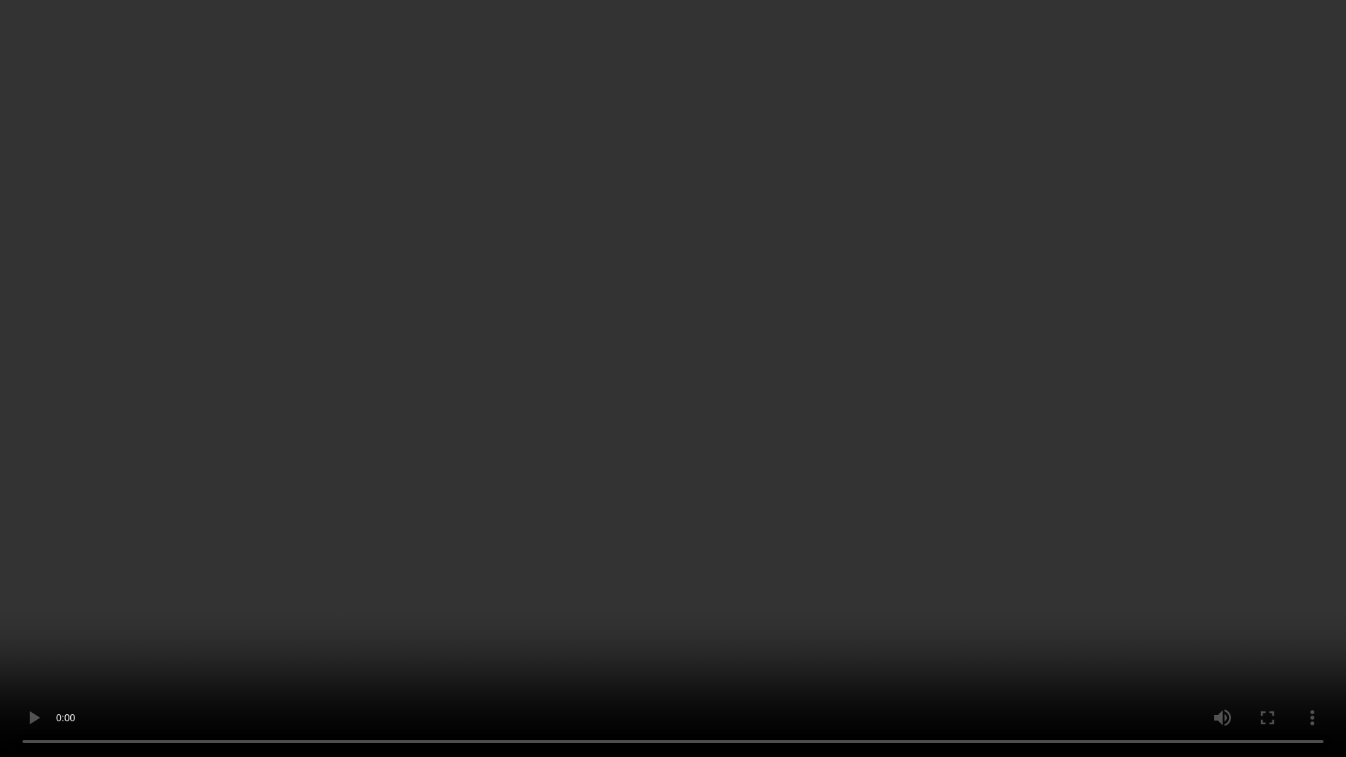
click at [652, 491] on video at bounding box center [673, 378] width 1346 height 757
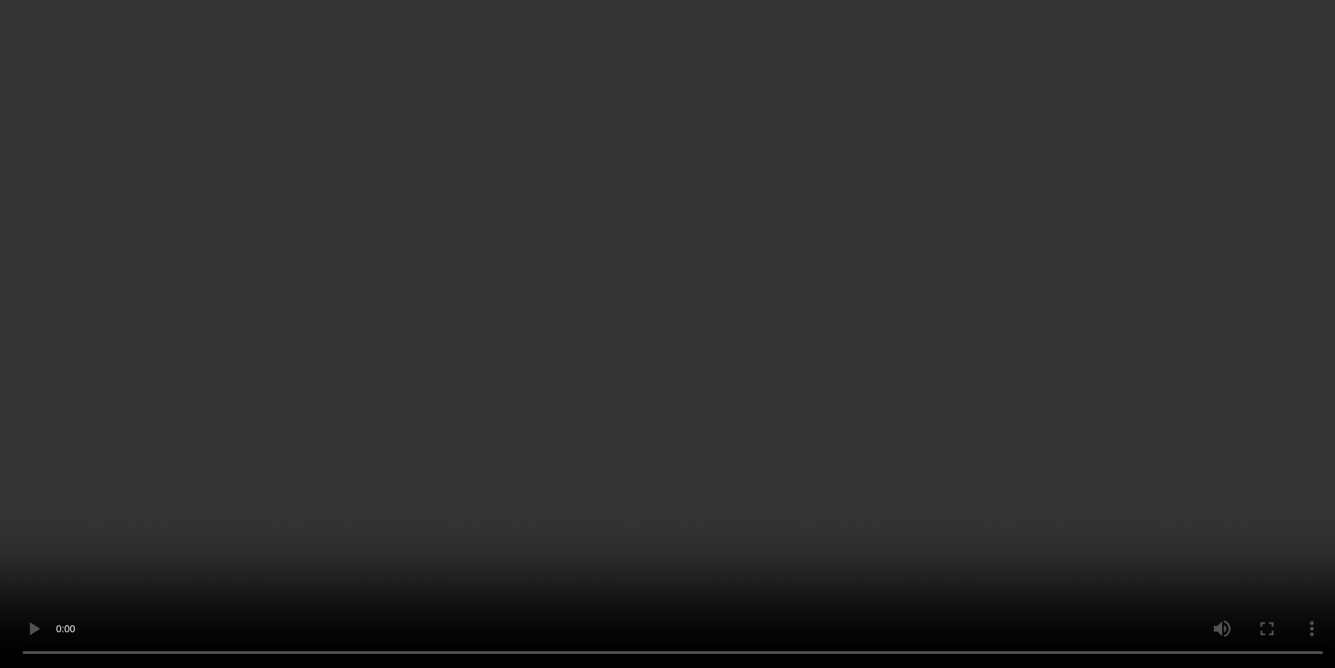
scroll to position [1127, 0]
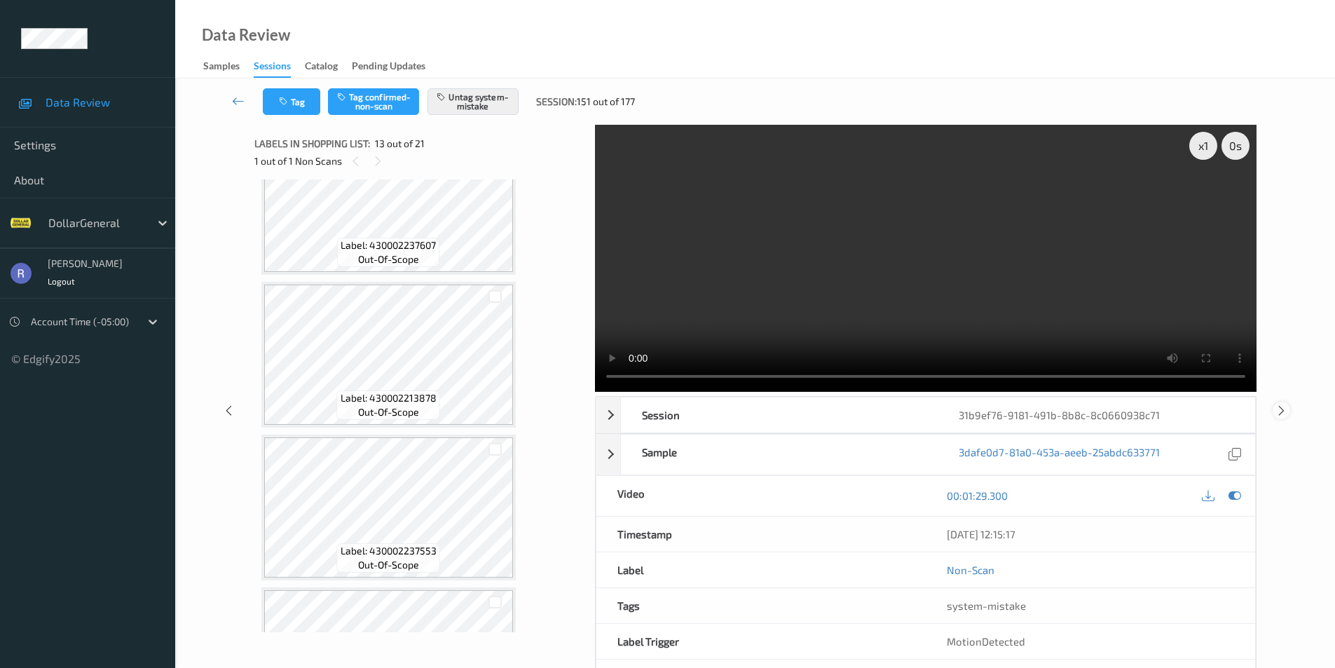
click at [1283, 413] on icon at bounding box center [1282, 410] width 12 height 13
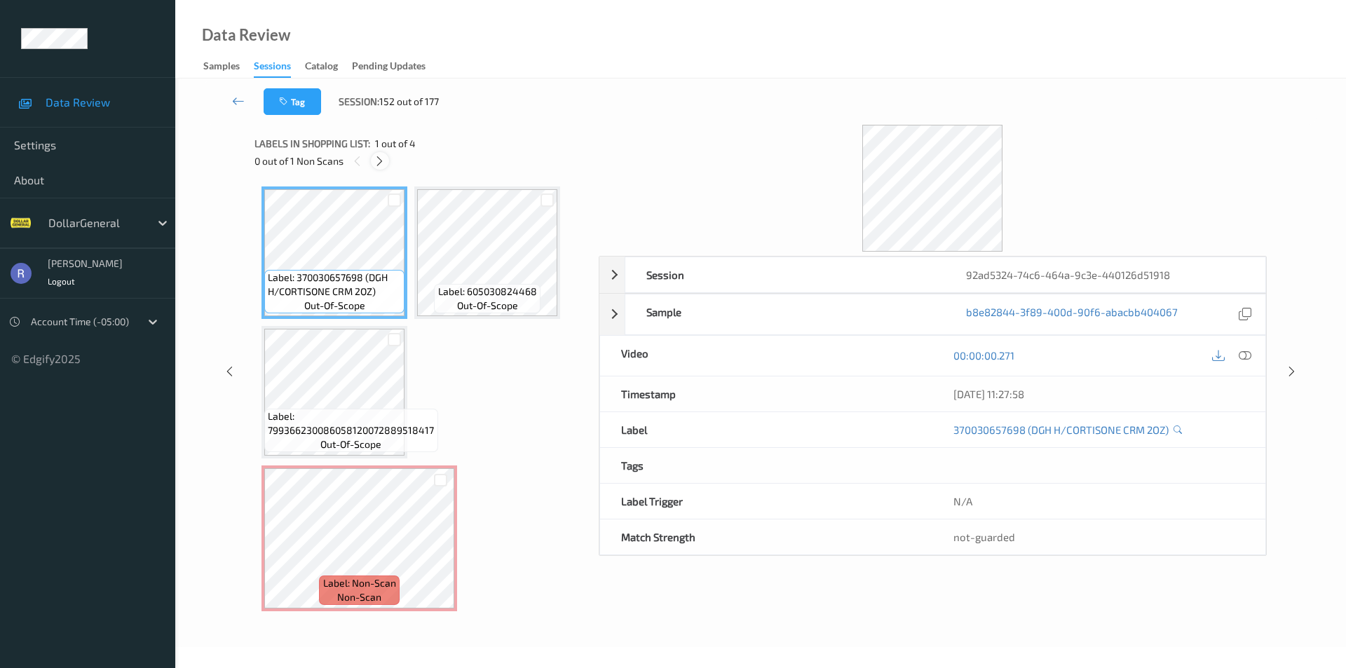
click at [377, 157] on icon at bounding box center [380, 161] width 12 height 13
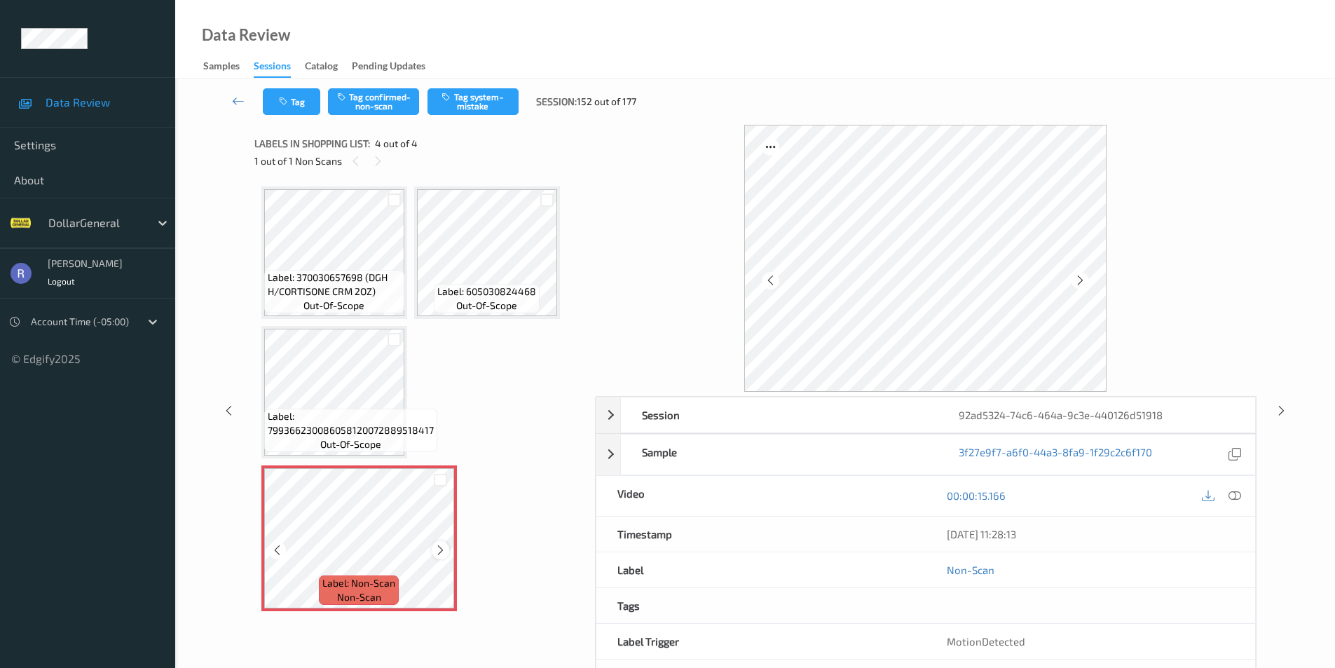
click at [438, 547] on icon at bounding box center [441, 550] width 12 height 13
click at [1237, 500] on icon at bounding box center [1235, 495] width 13 height 13
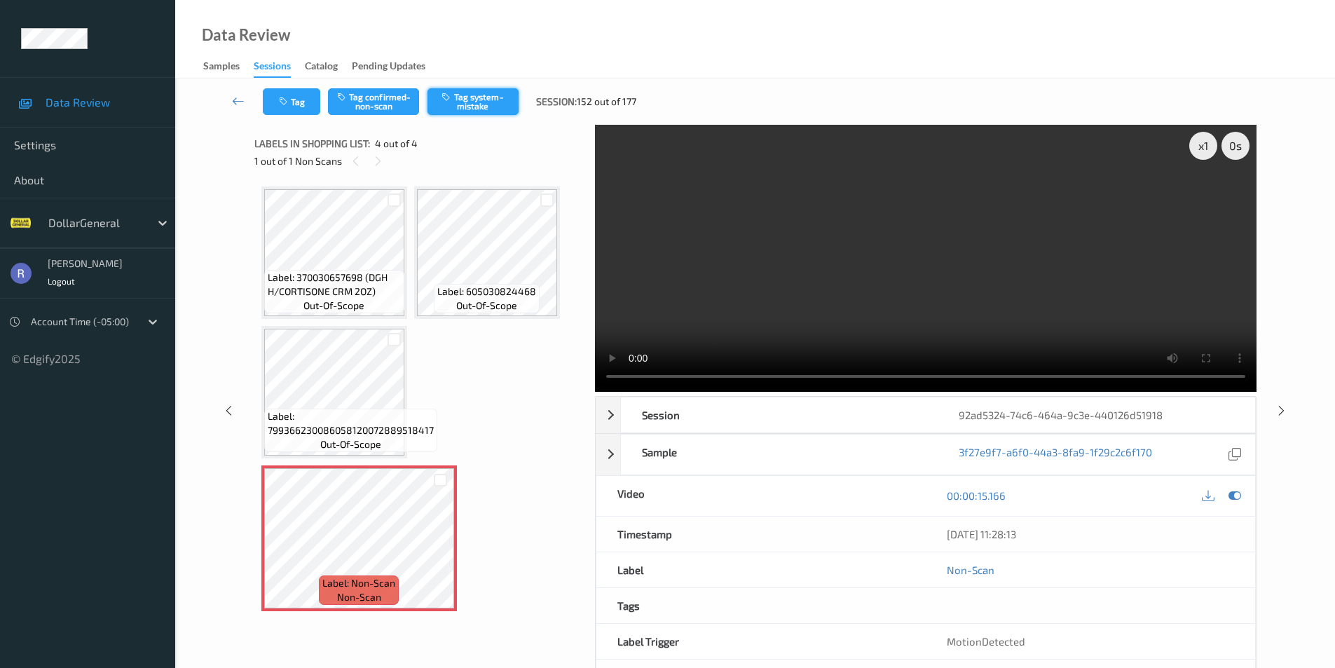
click at [489, 97] on button "Tag system-mistake" at bounding box center [473, 101] width 91 height 27
click at [1284, 412] on icon at bounding box center [1282, 410] width 12 height 13
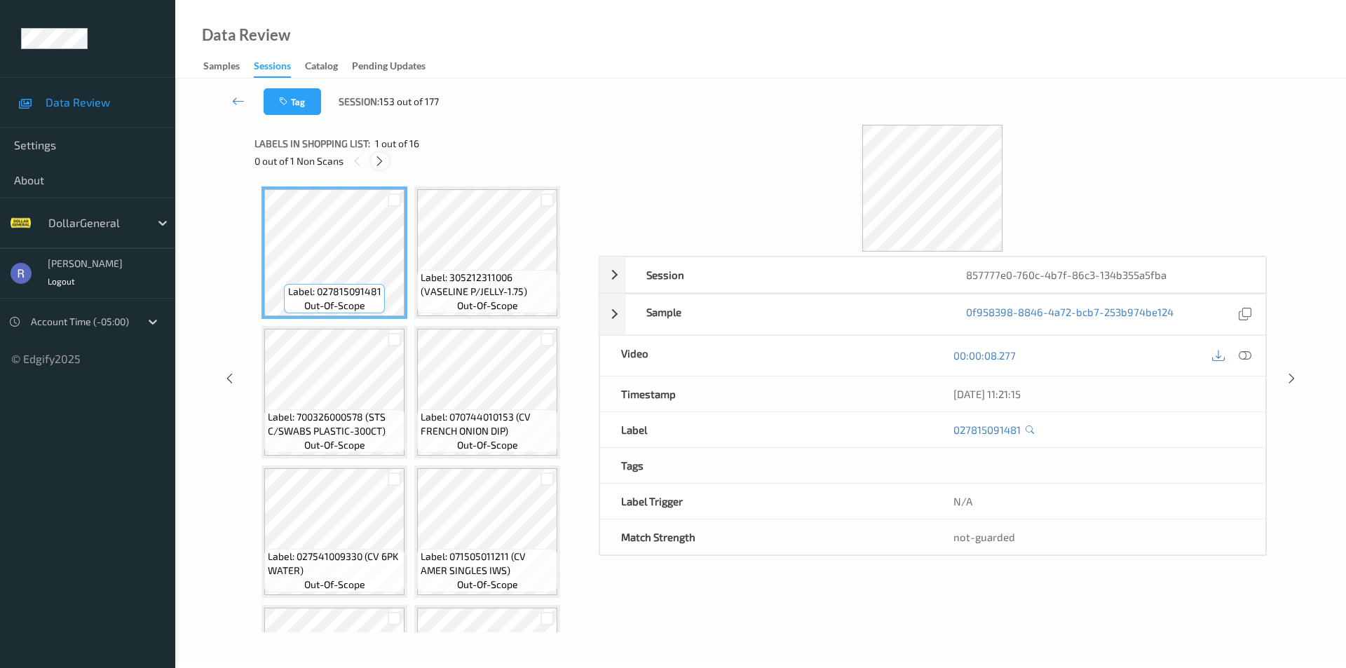
click at [380, 161] on icon at bounding box center [380, 161] width 12 height 13
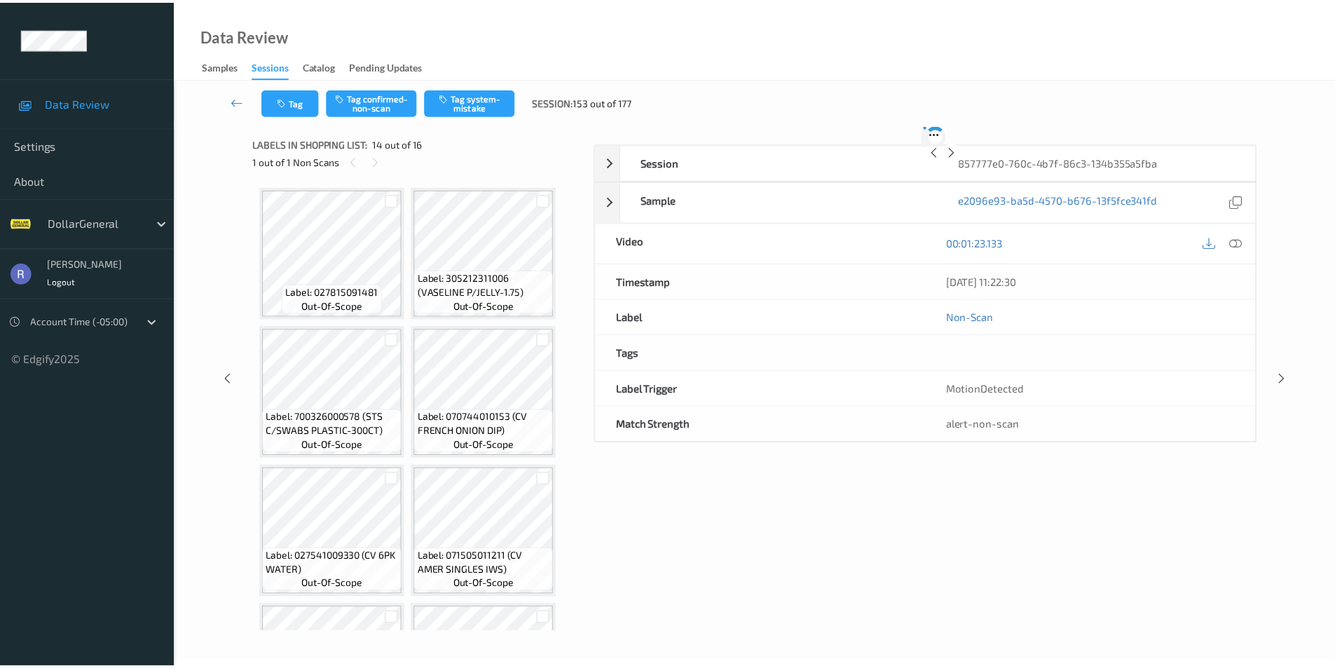
scroll to position [836, 0]
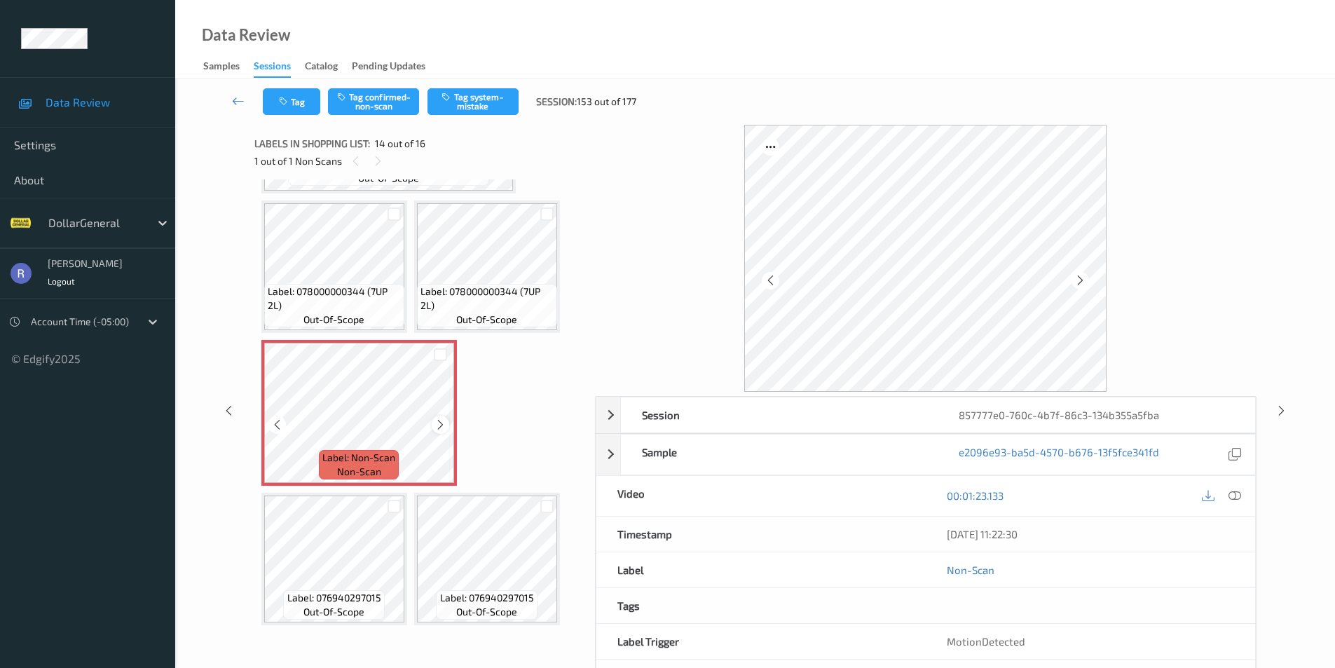
click at [435, 423] on icon at bounding box center [441, 424] width 12 height 13
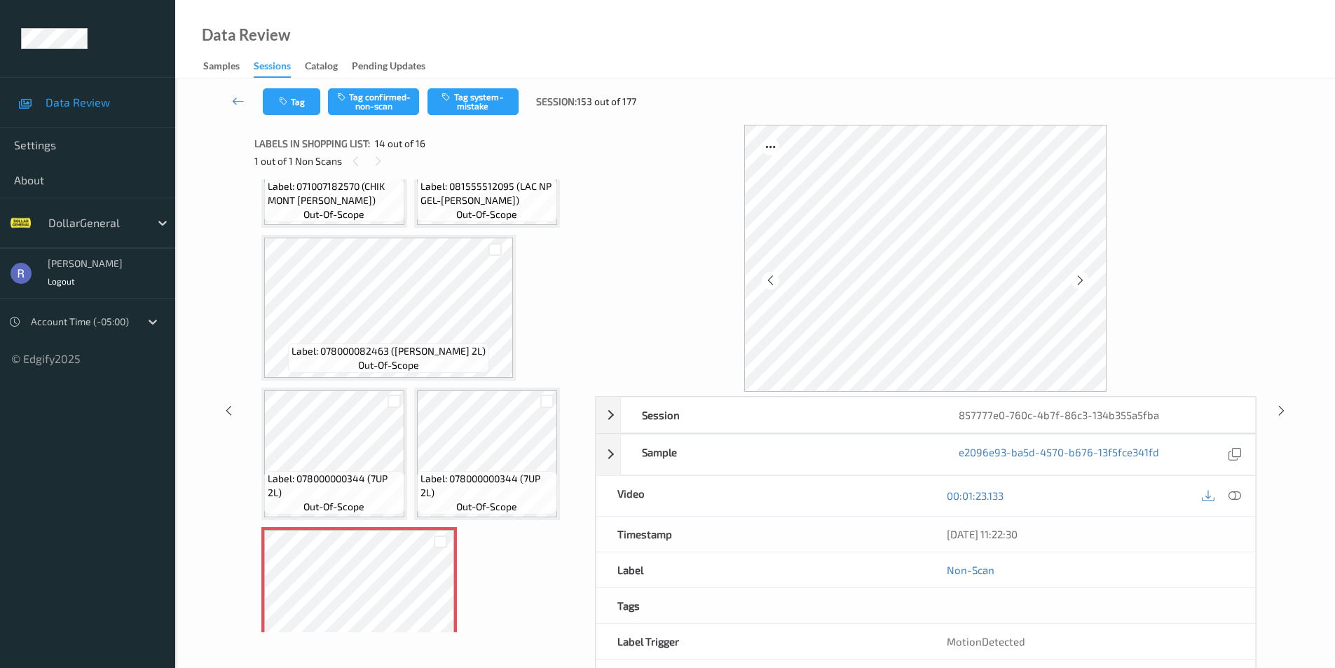
scroll to position [701, 0]
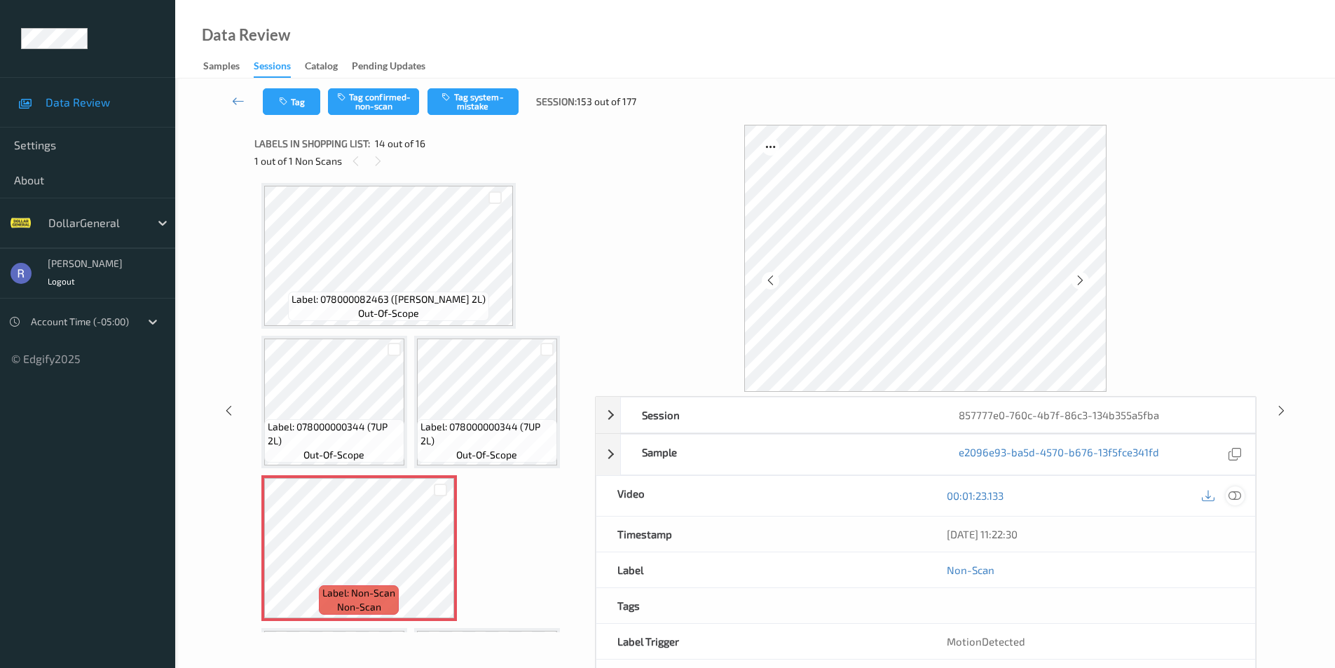
click at [1234, 497] on icon at bounding box center [1235, 495] width 13 height 13
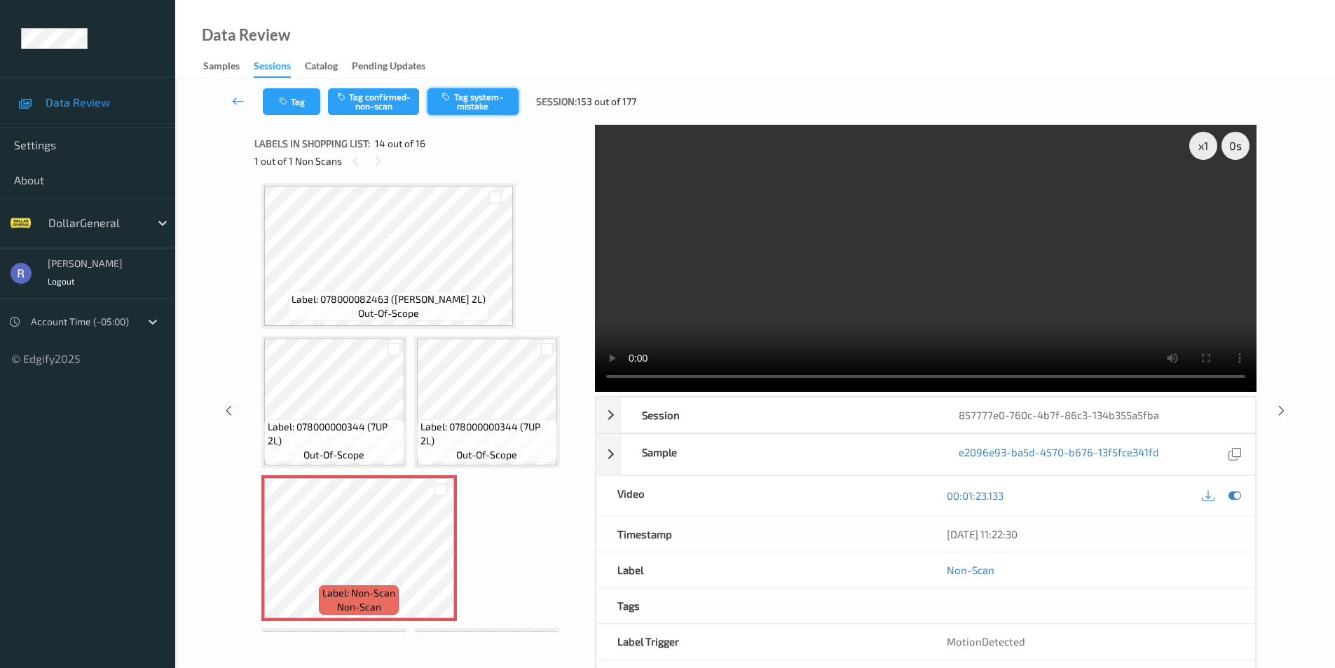
click at [484, 100] on button "Tag system-mistake" at bounding box center [473, 101] width 91 height 27
drag, startPoint x: 1276, startPoint y: 408, endPoint x: 1289, endPoint y: 409, distance: 12.7
click at [1280, 409] on icon at bounding box center [1282, 410] width 12 height 13
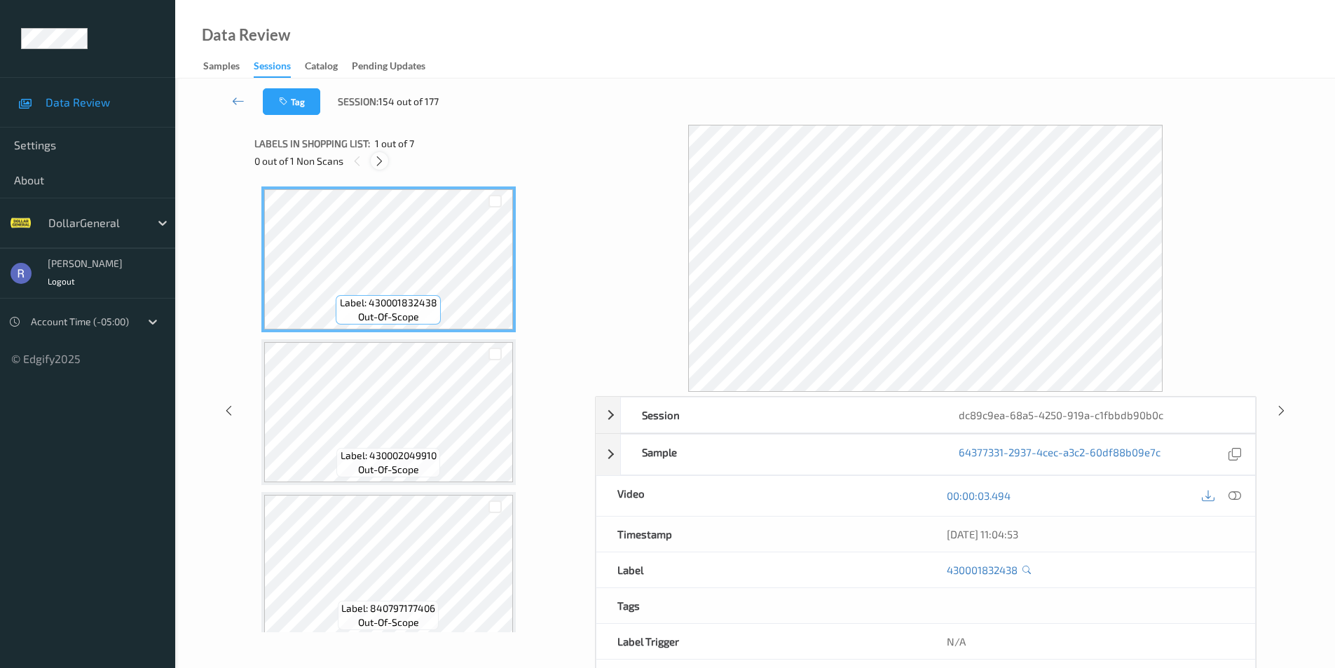
click at [376, 158] on icon at bounding box center [380, 161] width 12 height 13
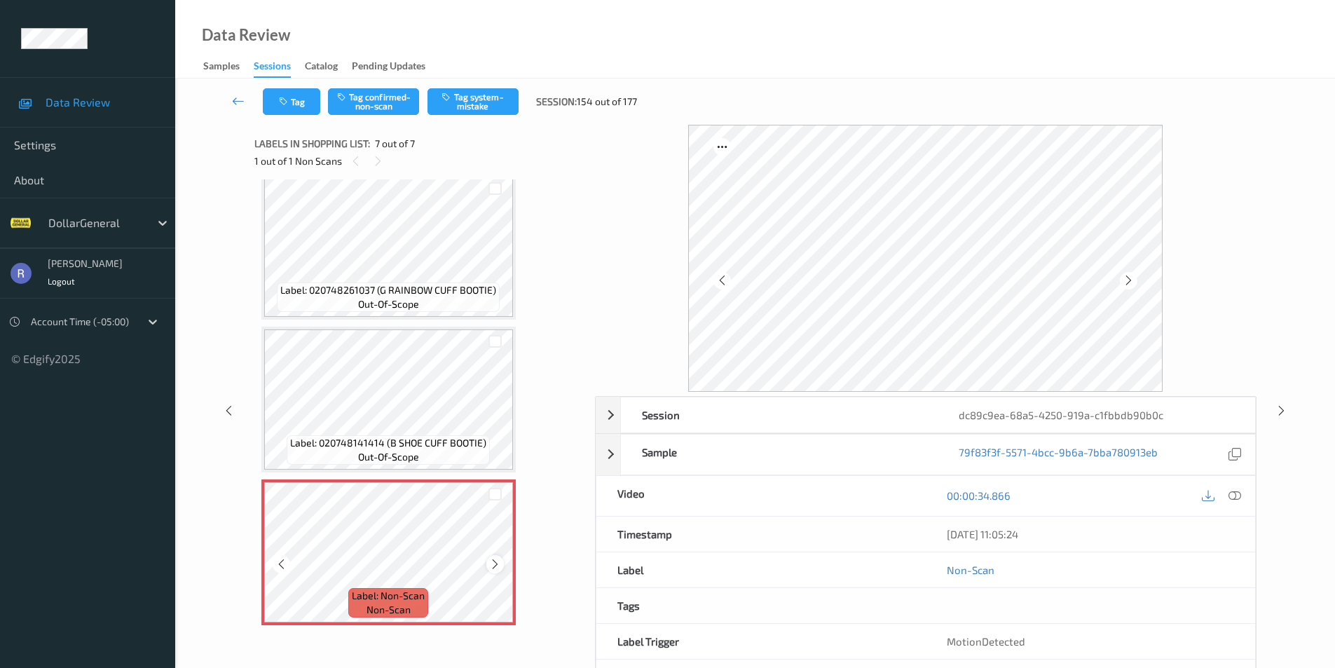
click at [502, 563] on div at bounding box center [495, 564] width 18 height 18
click at [500, 562] on icon at bounding box center [495, 564] width 12 height 13
click at [498, 562] on icon at bounding box center [495, 564] width 12 height 13
click at [486, 97] on button "Tag system-mistake" at bounding box center [473, 101] width 91 height 27
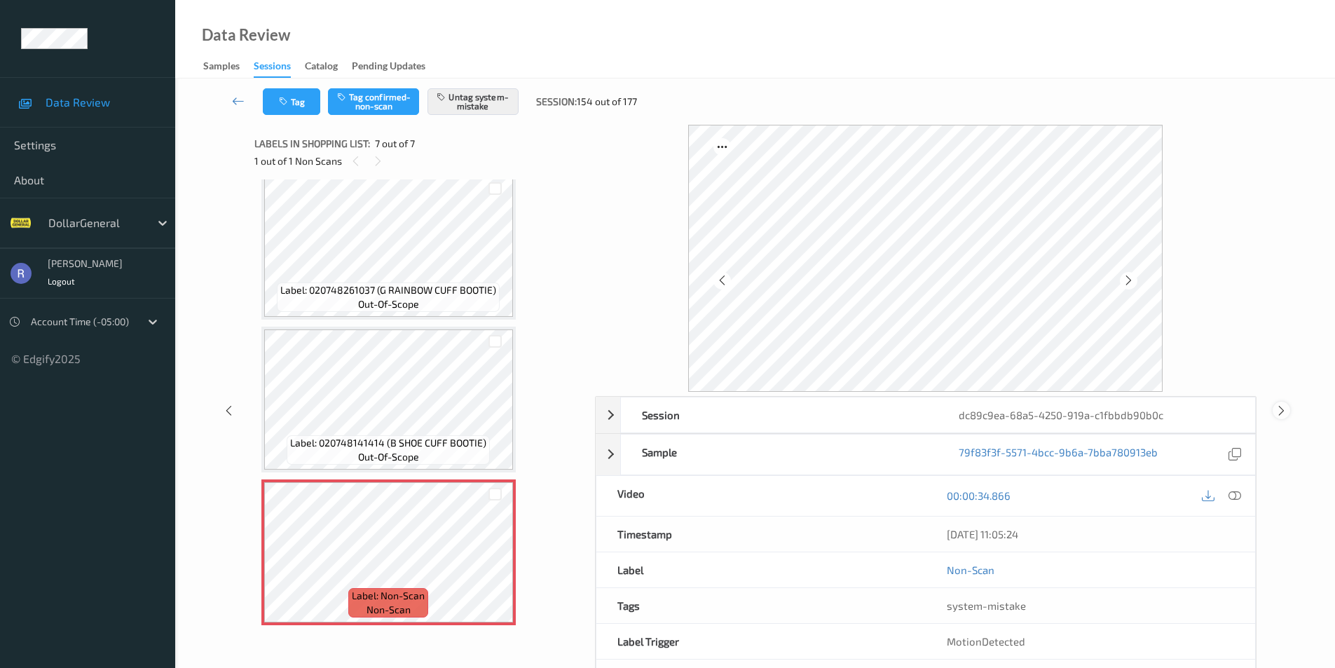
click at [1281, 407] on icon at bounding box center [1282, 410] width 12 height 13
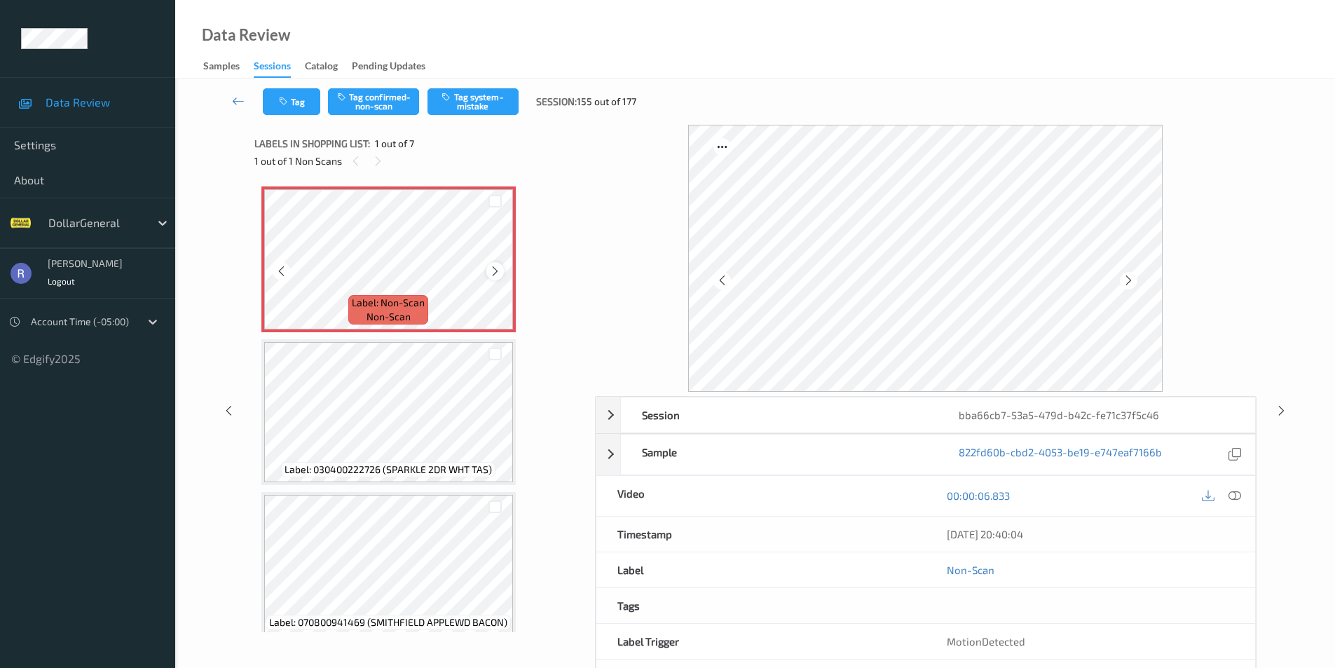
click at [493, 270] on icon at bounding box center [495, 271] width 12 height 13
click at [1235, 498] on icon at bounding box center [1235, 495] width 13 height 13
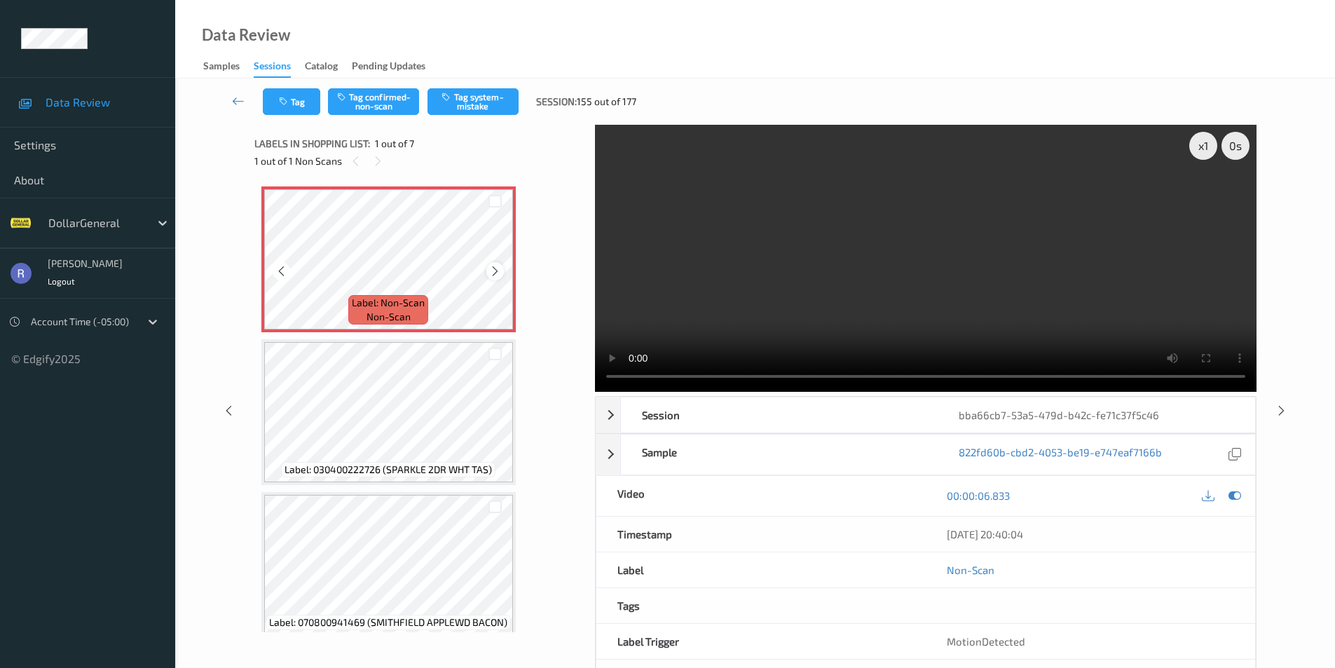
click at [495, 269] on icon at bounding box center [495, 271] width 12 height 13
click at [482, 100] on button "Tag system-mistake" at bounding box center [473, 101] width 91 height 27
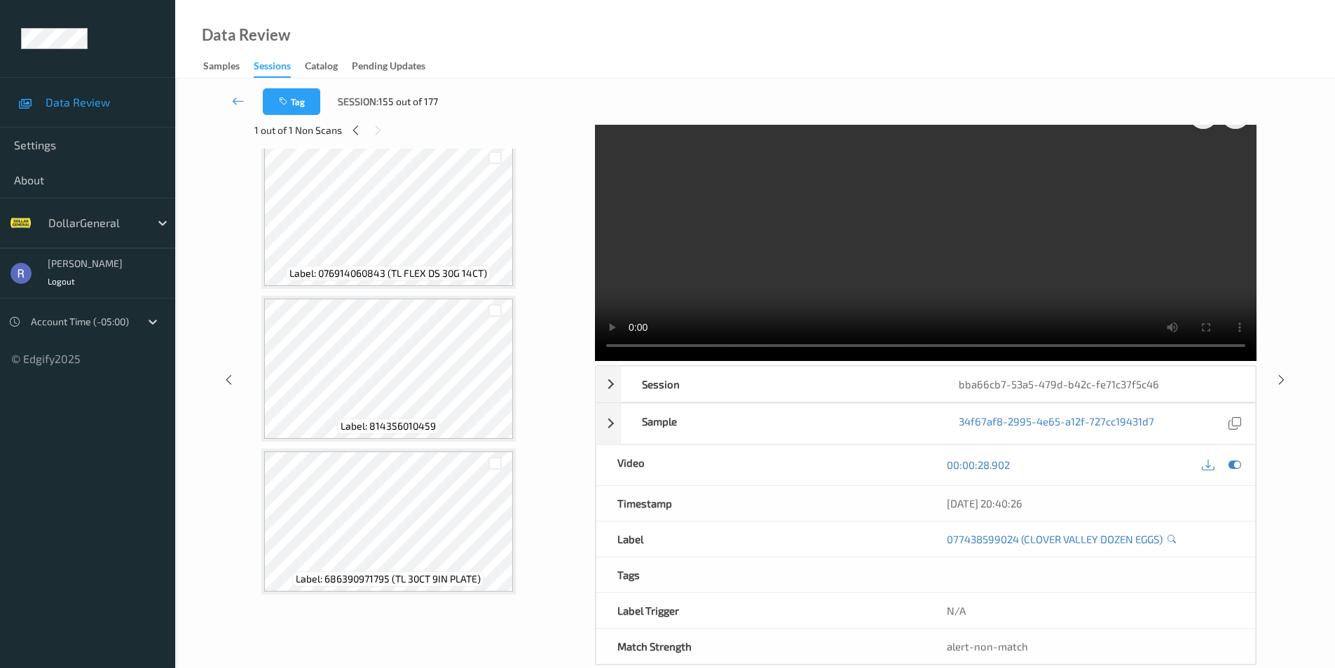
scroll to position [57, 0]
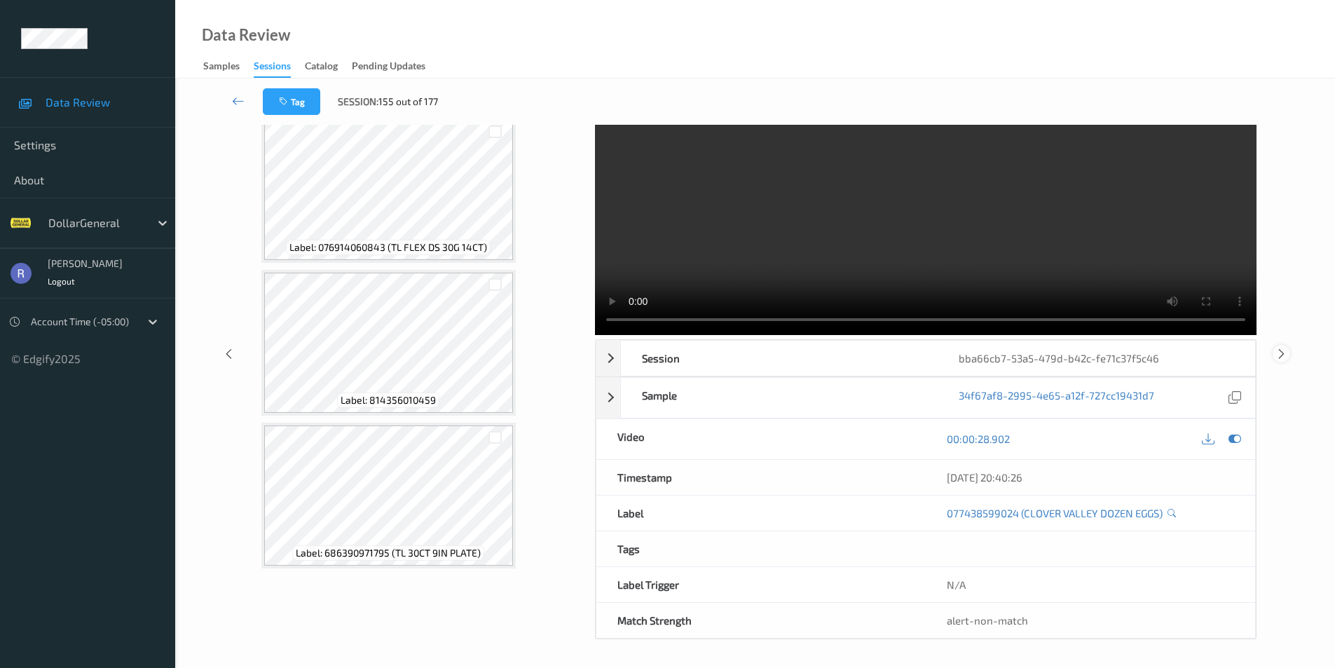
click at [1278, 348] on icon at bounding box center [1282, 353] width 12 height 13
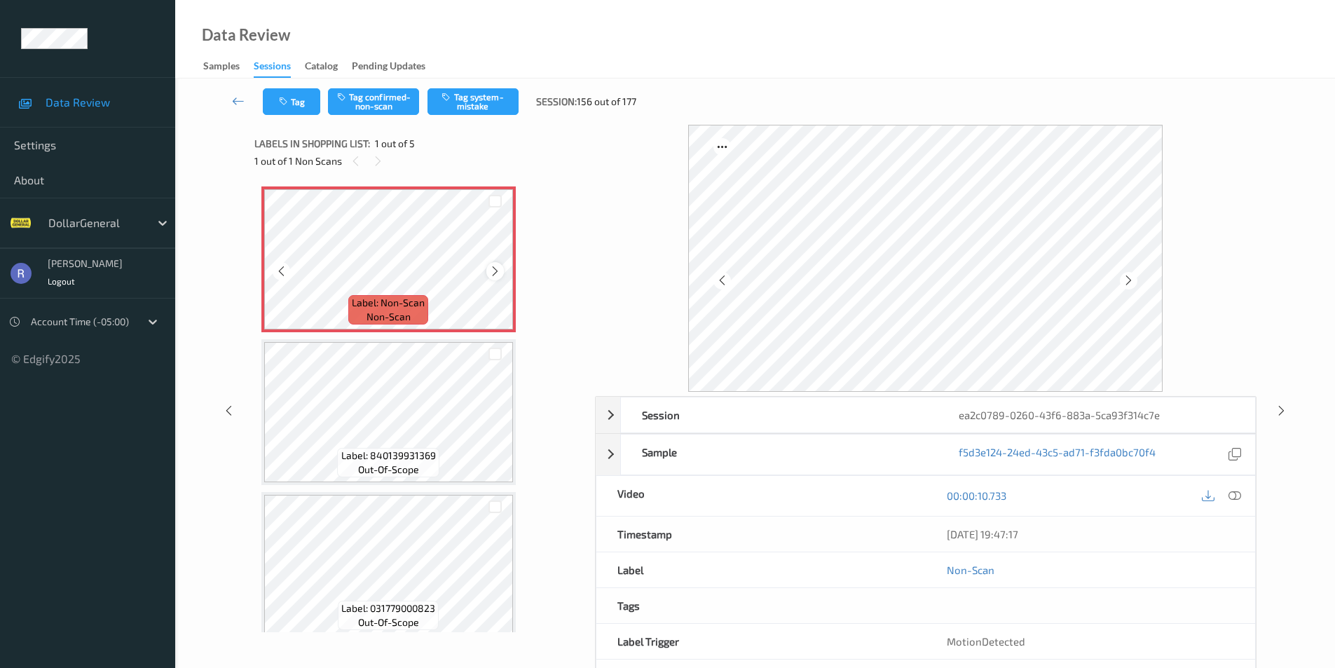
click at [495, 271] on icon at bounding box center [495, 271] width 12 height 13
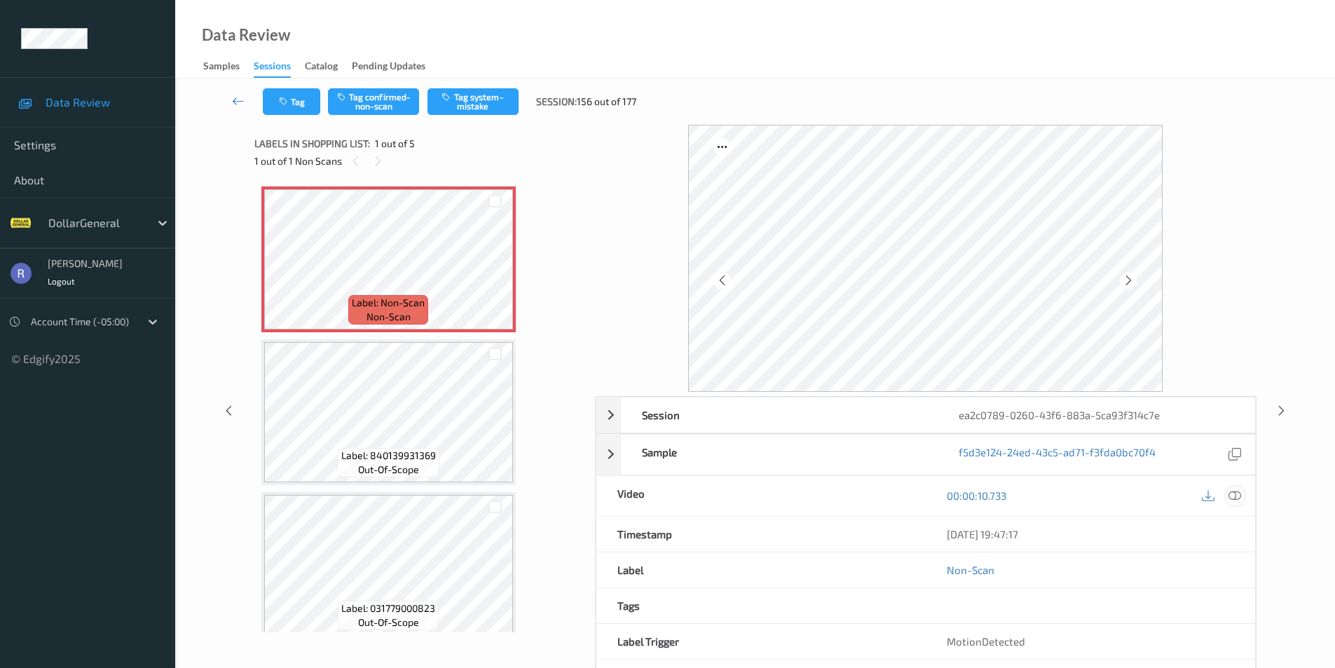
click at [1229, 492] on icon at bounding box center [1235, 495] width 13 height 13
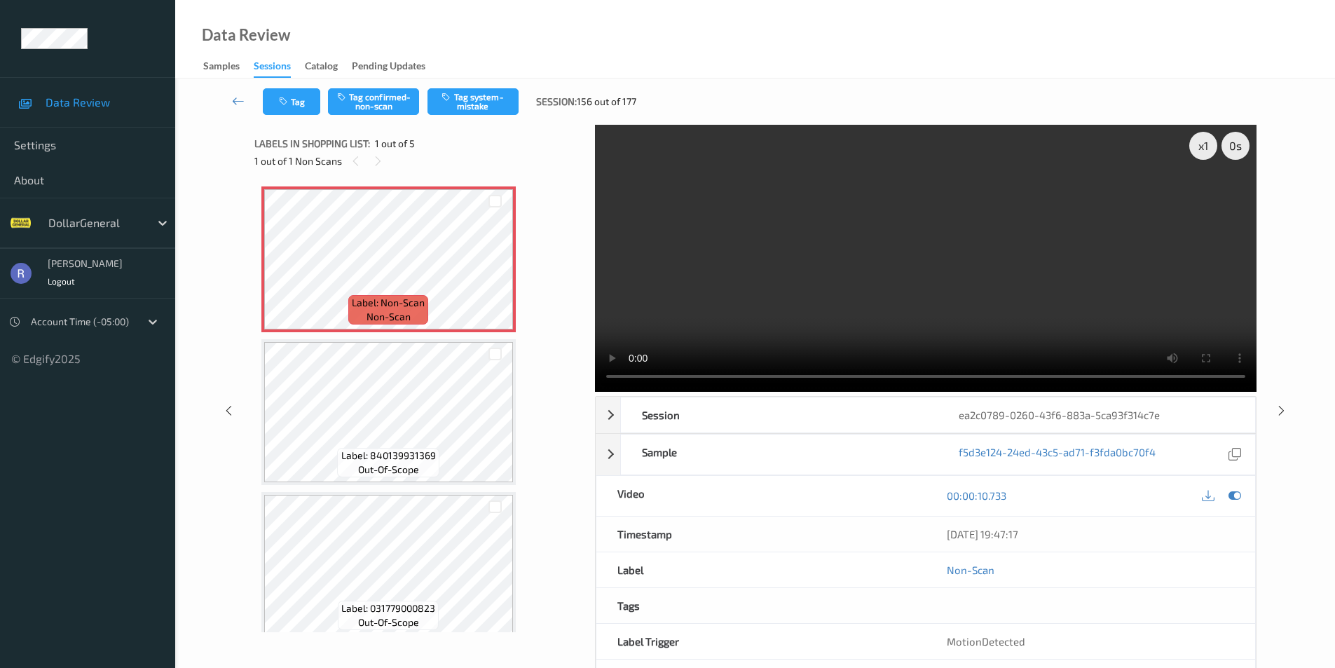
click at [599, 378] on video at bounding box center [926, 258] width 662 height 267
click at [480, 103] on button "Tag system-mistake" at bounding box center [473, 101] width 91 height 27
click at [1280, 410] on icon at bounding box center [1282, 410] width 12 height 13
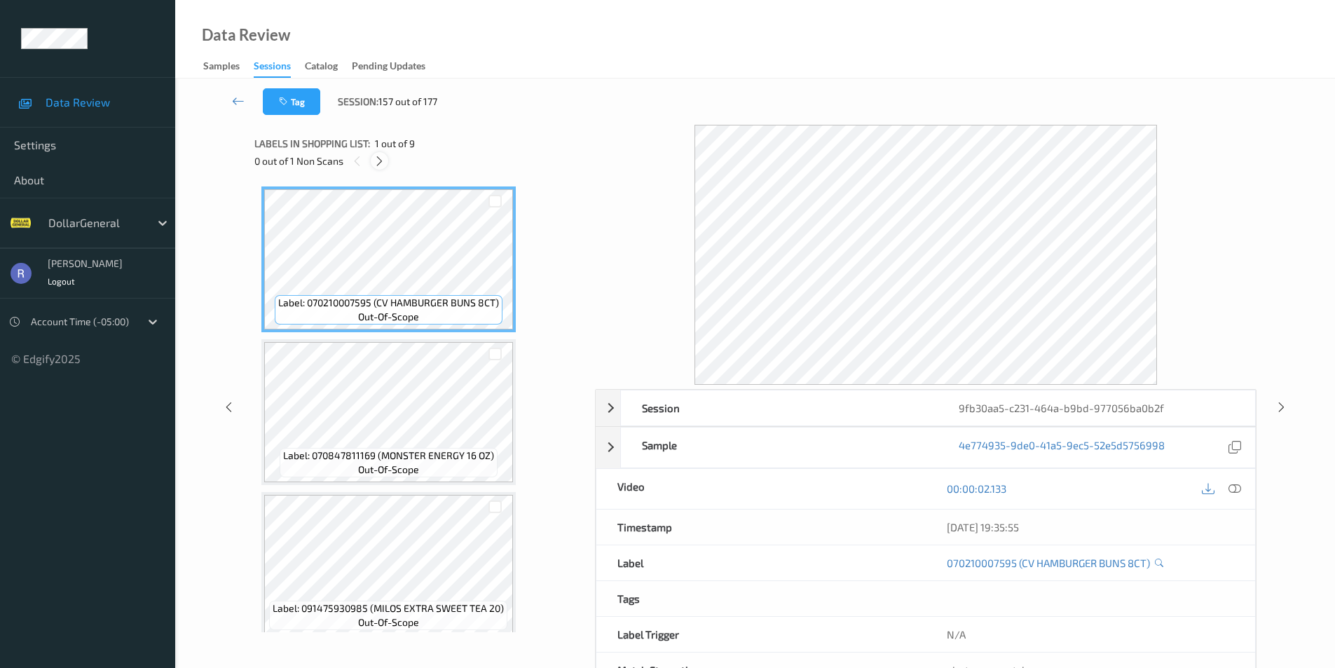
click at [378, 160] on icon at bounding box center [380, 161] width 12 height 13
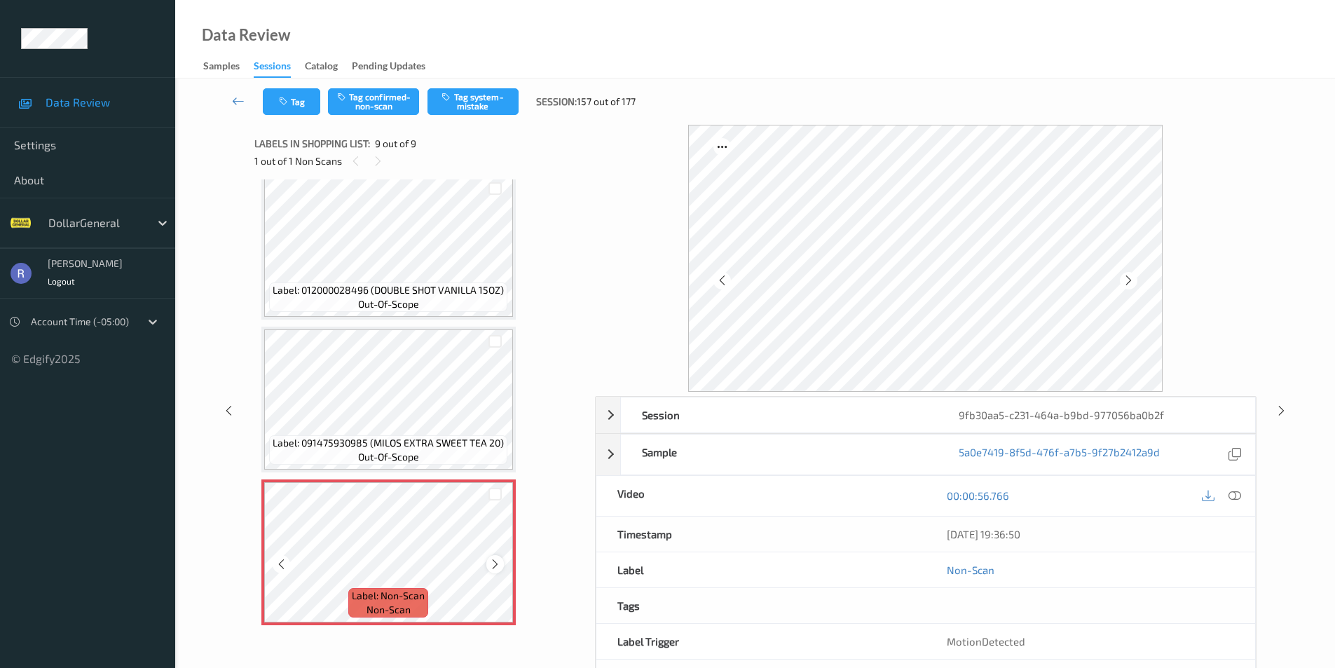
click at [490, 563] on icon at bounding box center [495, 564] width 12 height 13
click at [1241, 493] on div at bounding box center [1235, 495] width 19 height 19
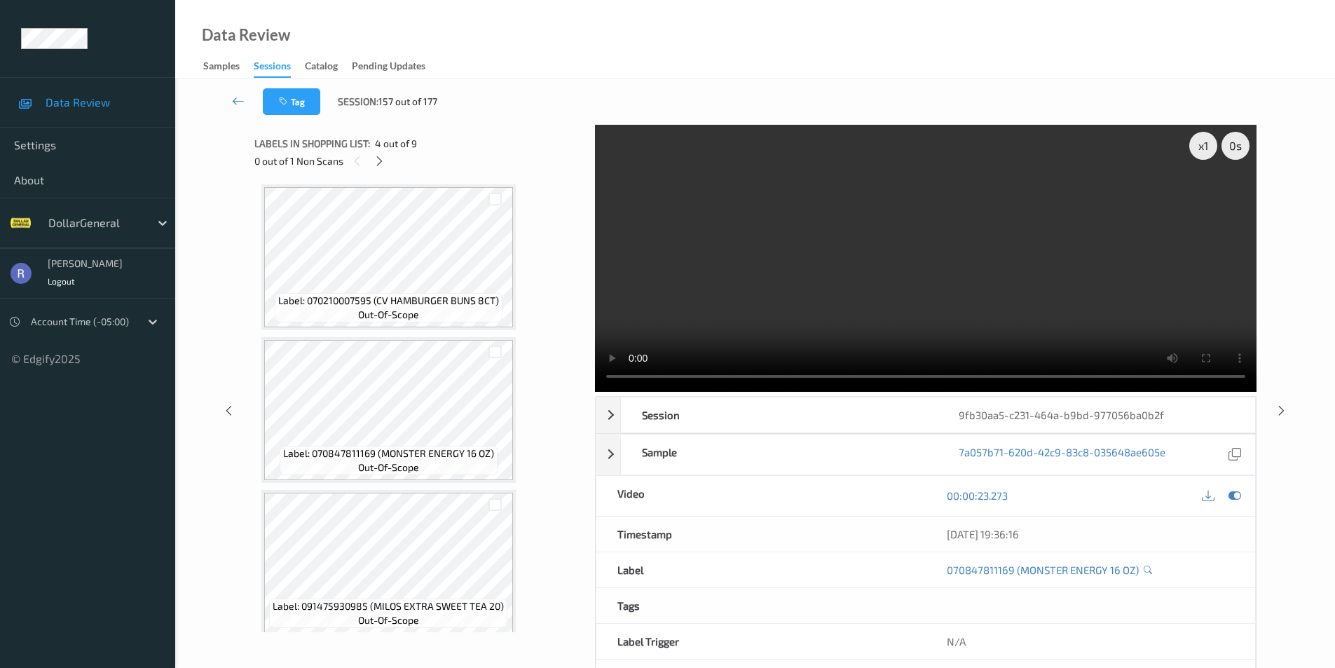
scroll to position [0, 0]
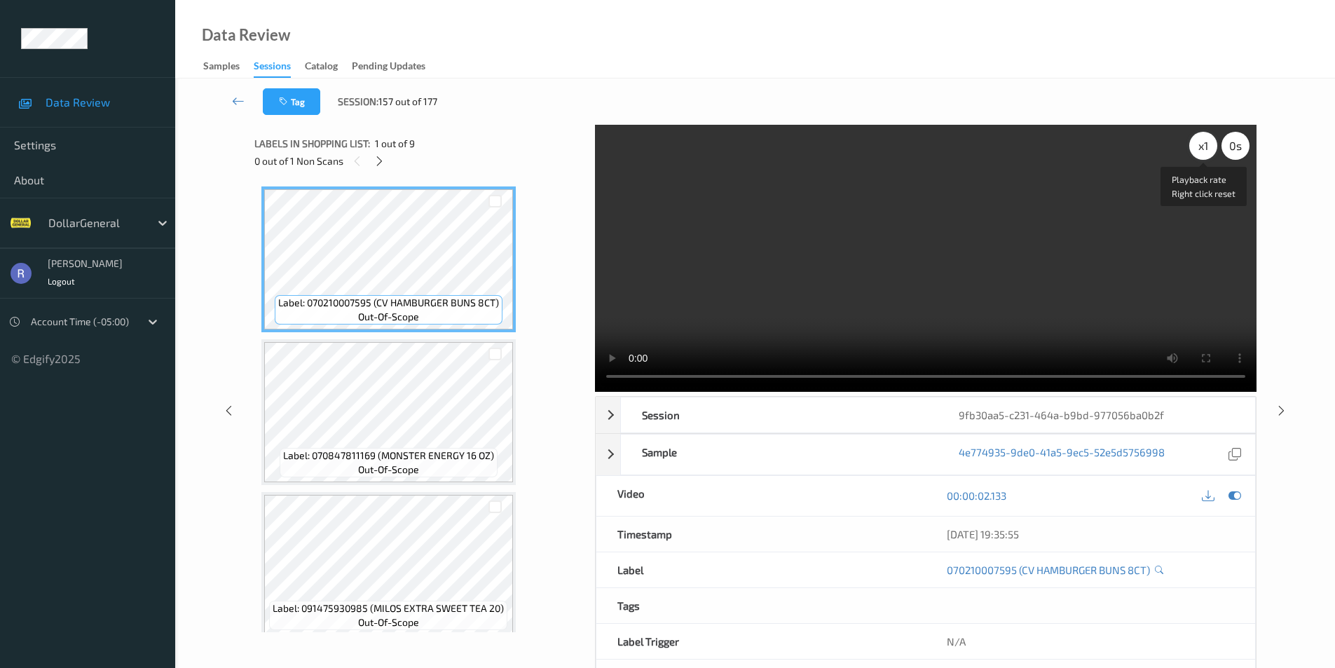
click at [1203, 147] on div "x 1" at bounding box center [1203, 146] width 28 height 28
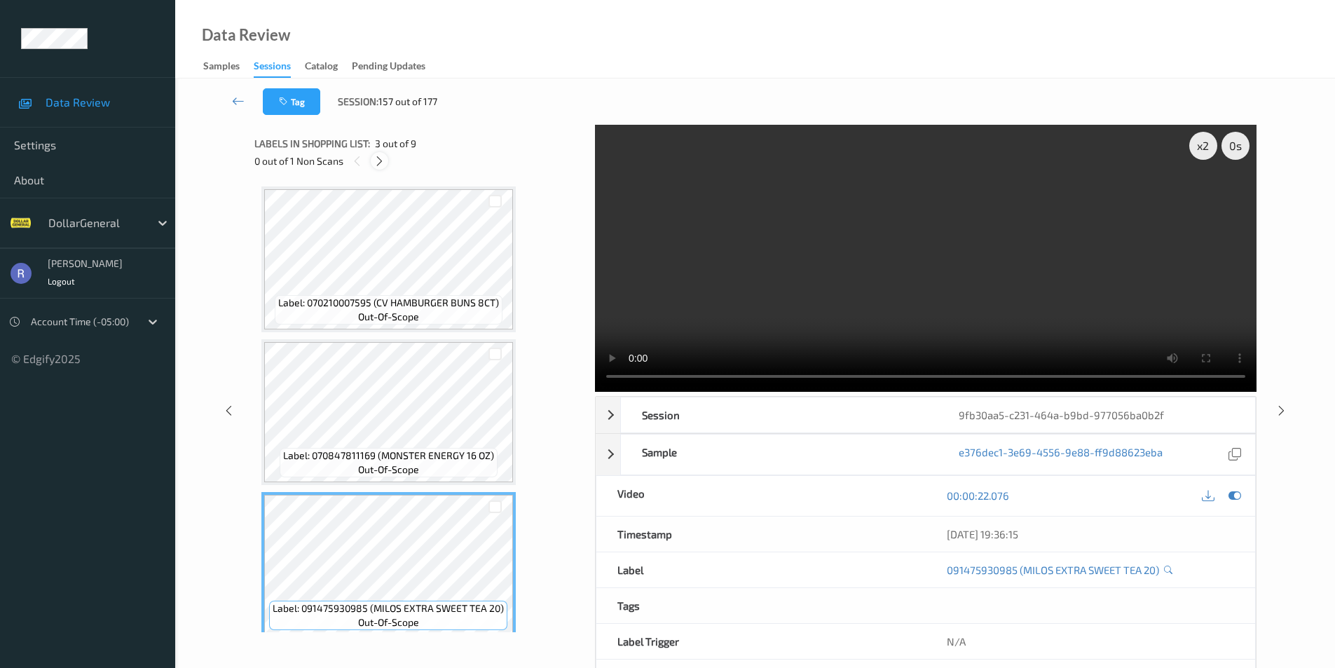
click at [378, 158] on icon at bounding box center [380, 161] width 12 height 13
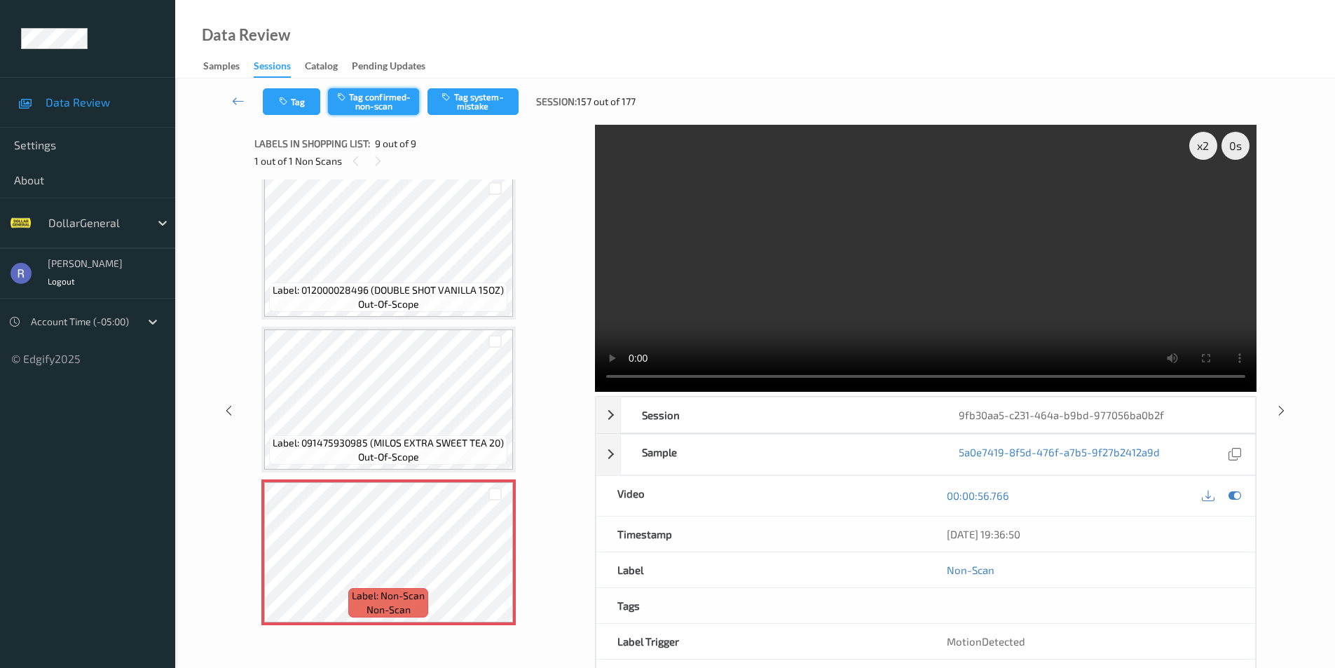
click at [360, 103] on button "Tag confirmed-non-scan" at bounding box center [373, 101] width 91 height 27
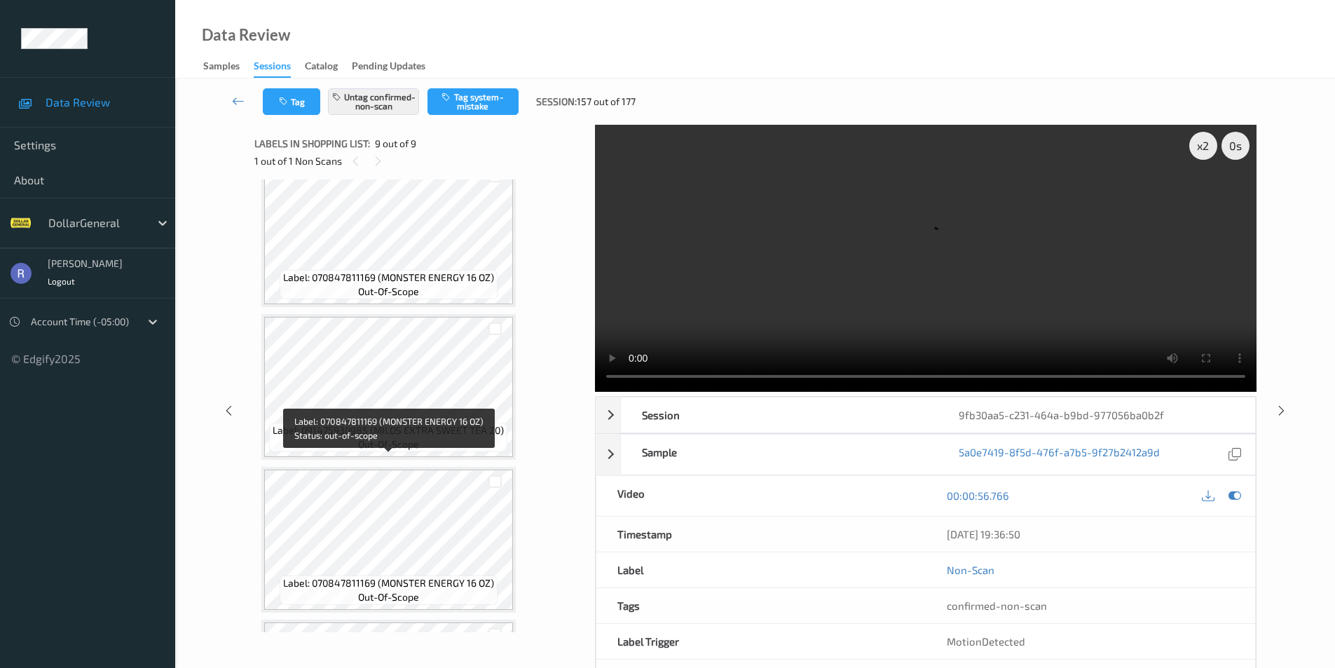
scroll to position [0, 0]
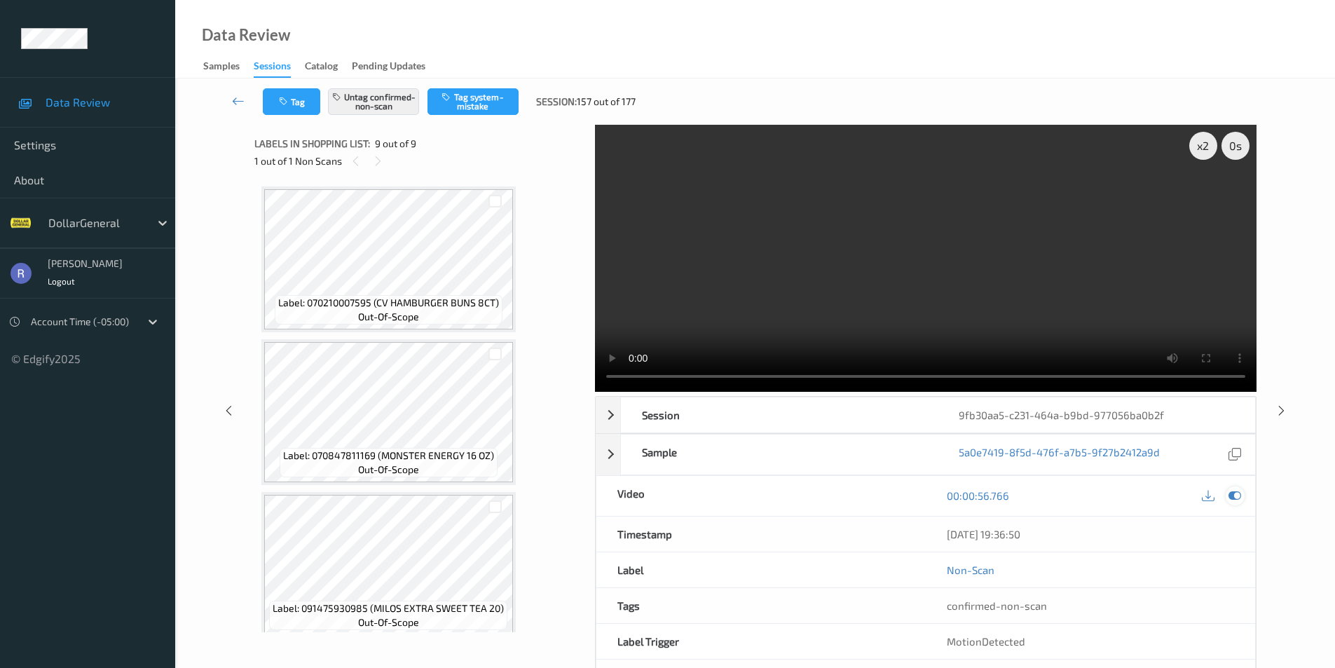
click at [1237, 498] on icon at bounding box center [1235, 495] width 13 height 13
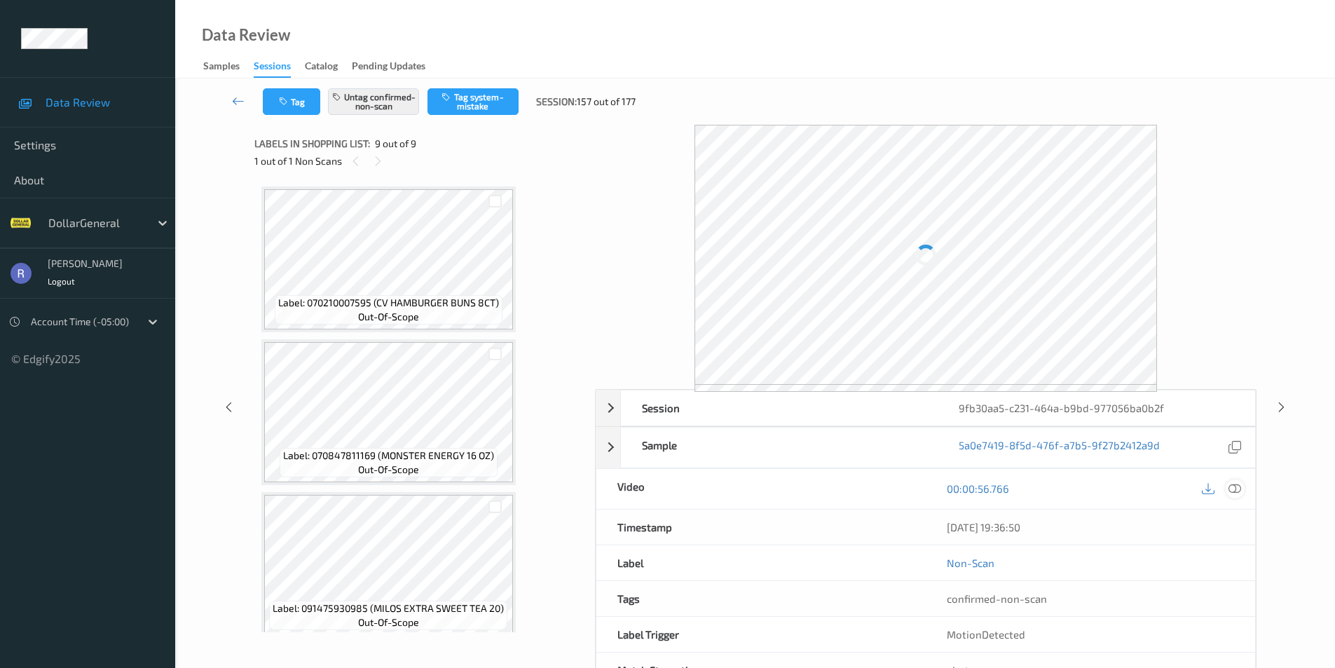
click at [1235, 489] on icon at bounding box center [1235, 488] width 13 height 13
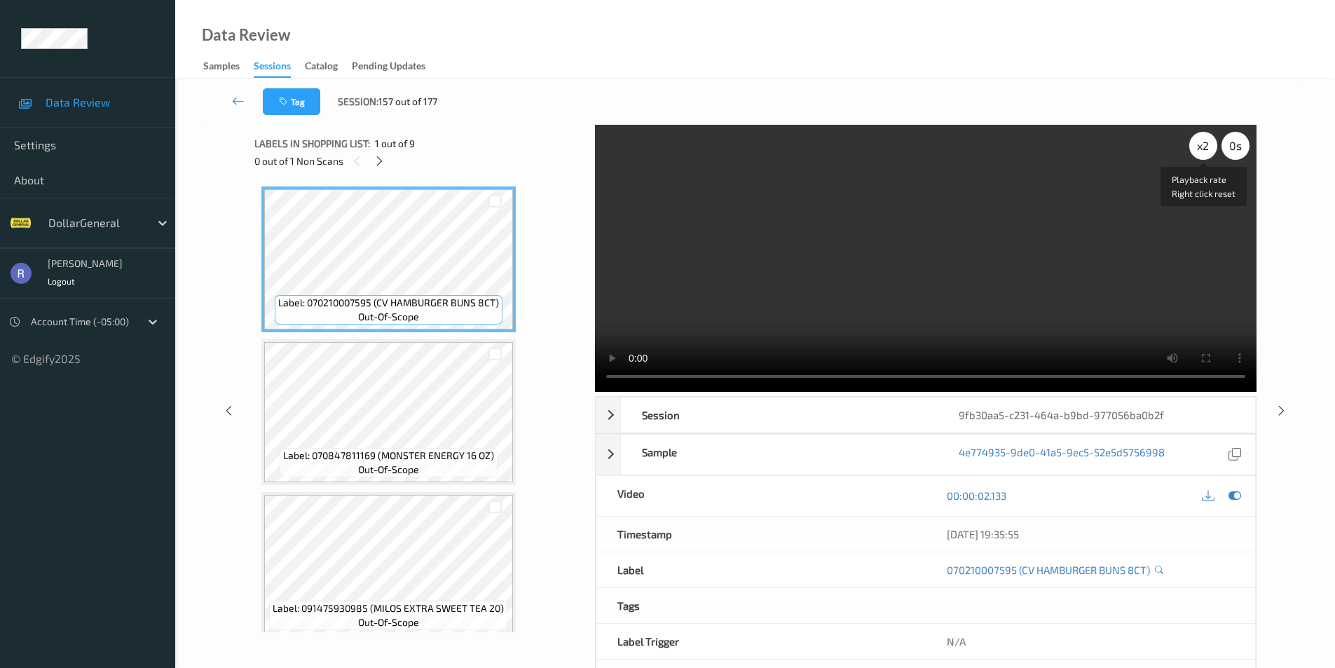
click at [1196, 152] on div "x 2" at bounding box center [1203, 146] width 28 height 28
click at [1196, 152] on div "x 4" at bounding box center [1203, 146] width 28 height 28
click at [1196, 152] on div "x 8" at bounding box center [1203, 146] width 28 height 28
click at [868, 231] on video at bounding box center [926, 258] width 662 height 267
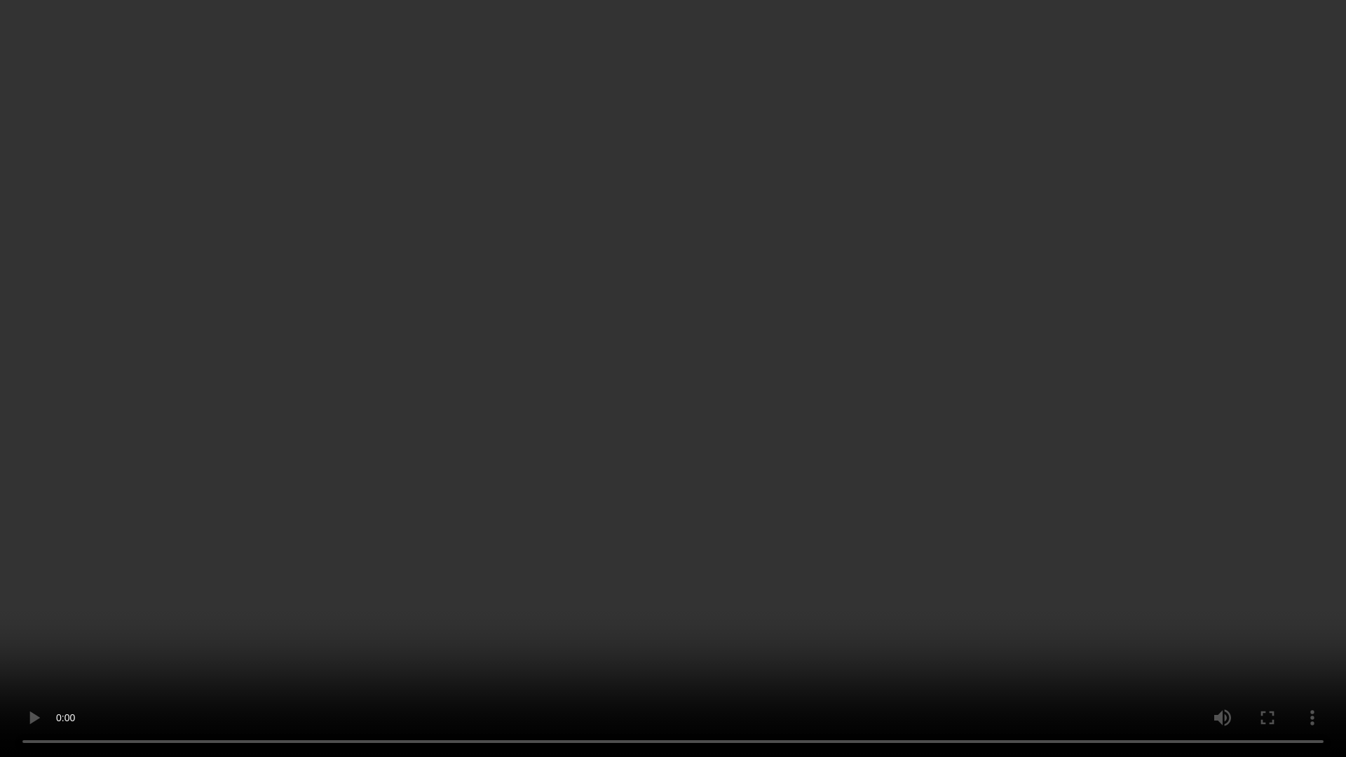
click at [746, 528] on video at bounding box center [673, 378] width 1346 height 757
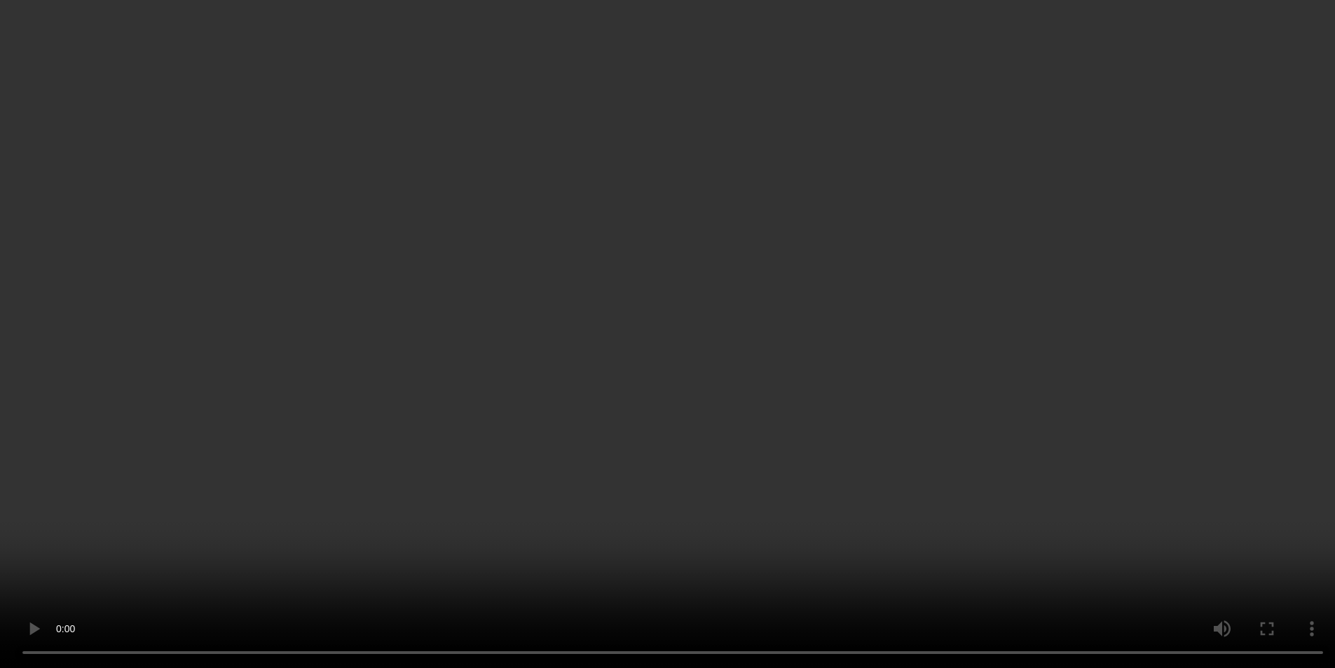
scroll to position [421, 0]
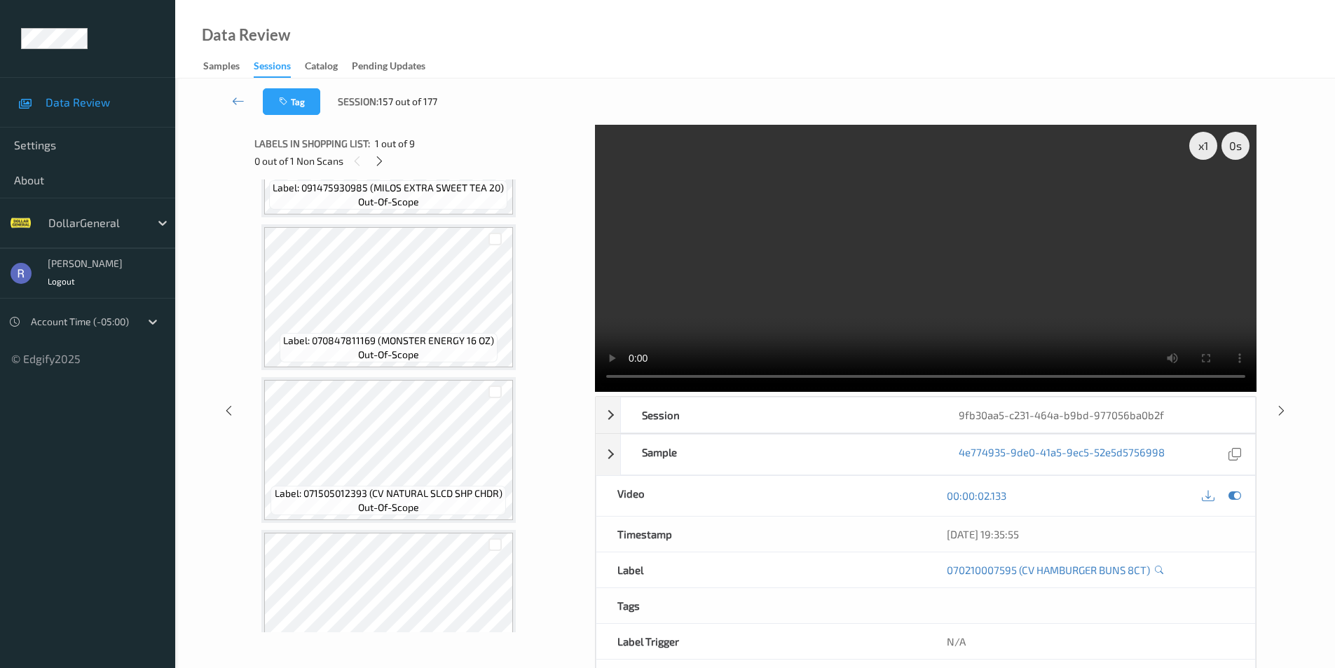
click at [793, 288] on video at bounding box center [926, 258] width 662 height 267
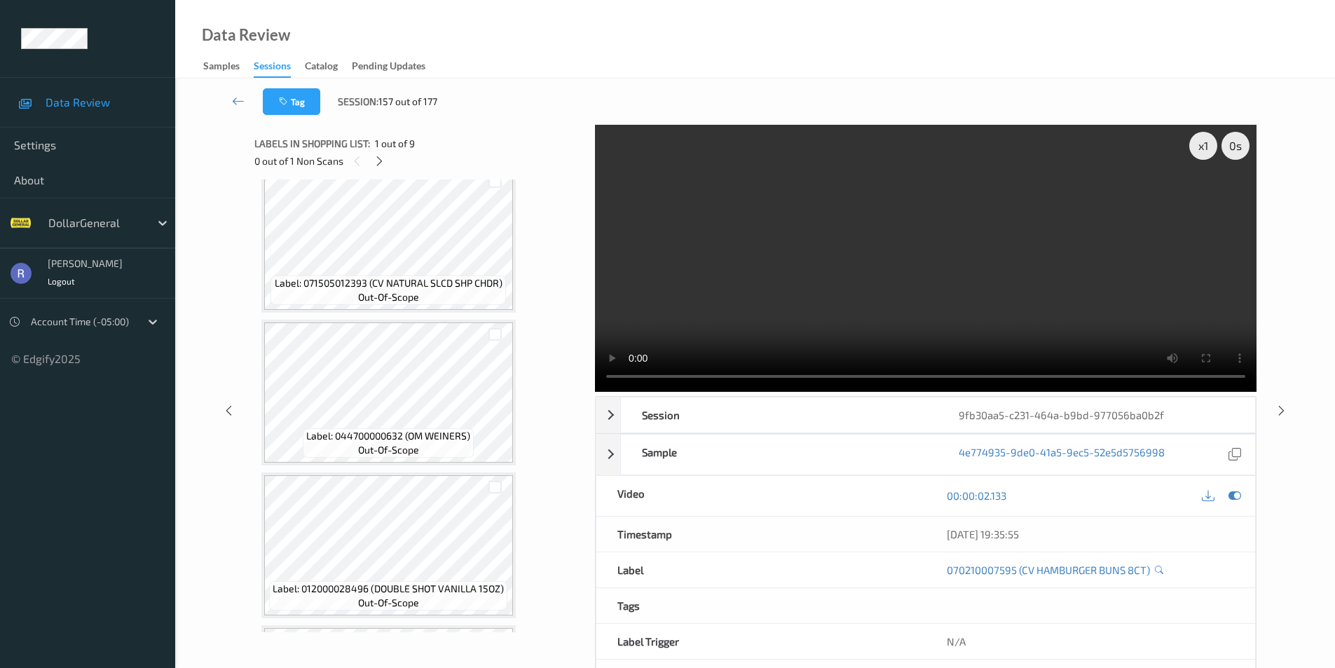
click at [773, 274] on video at bounding box center [926, 258] width 662 height 267
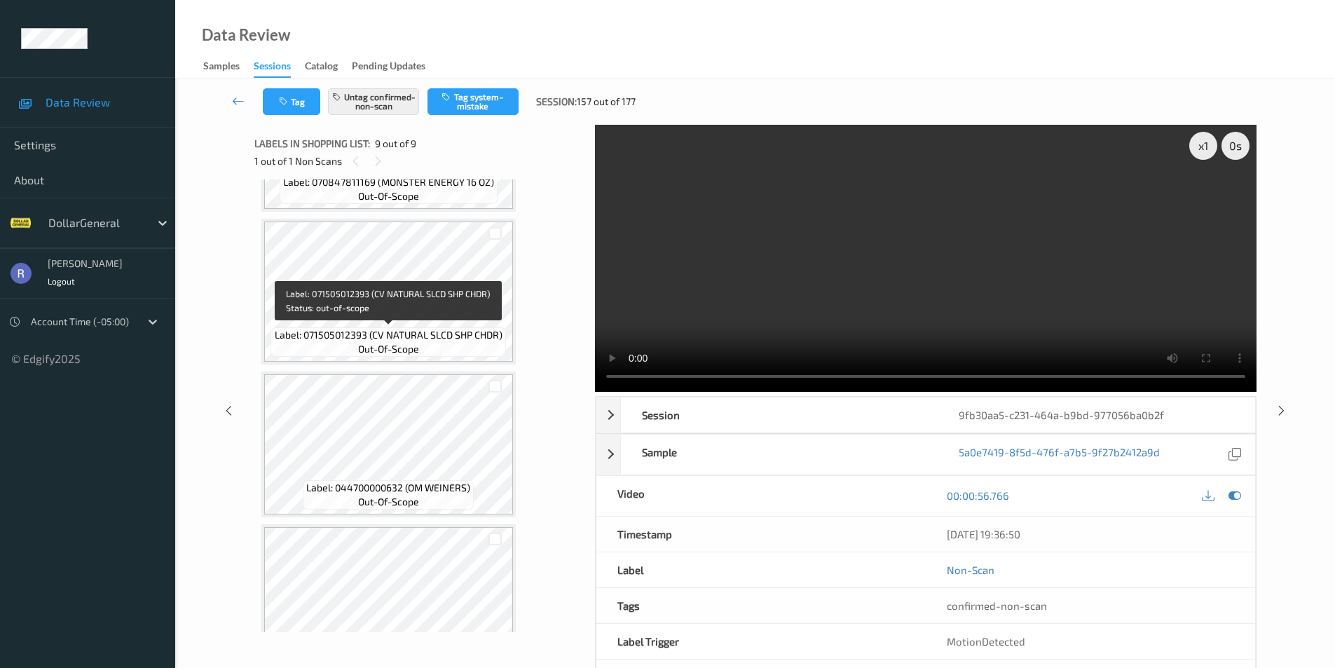
scroll to position [228, 0]
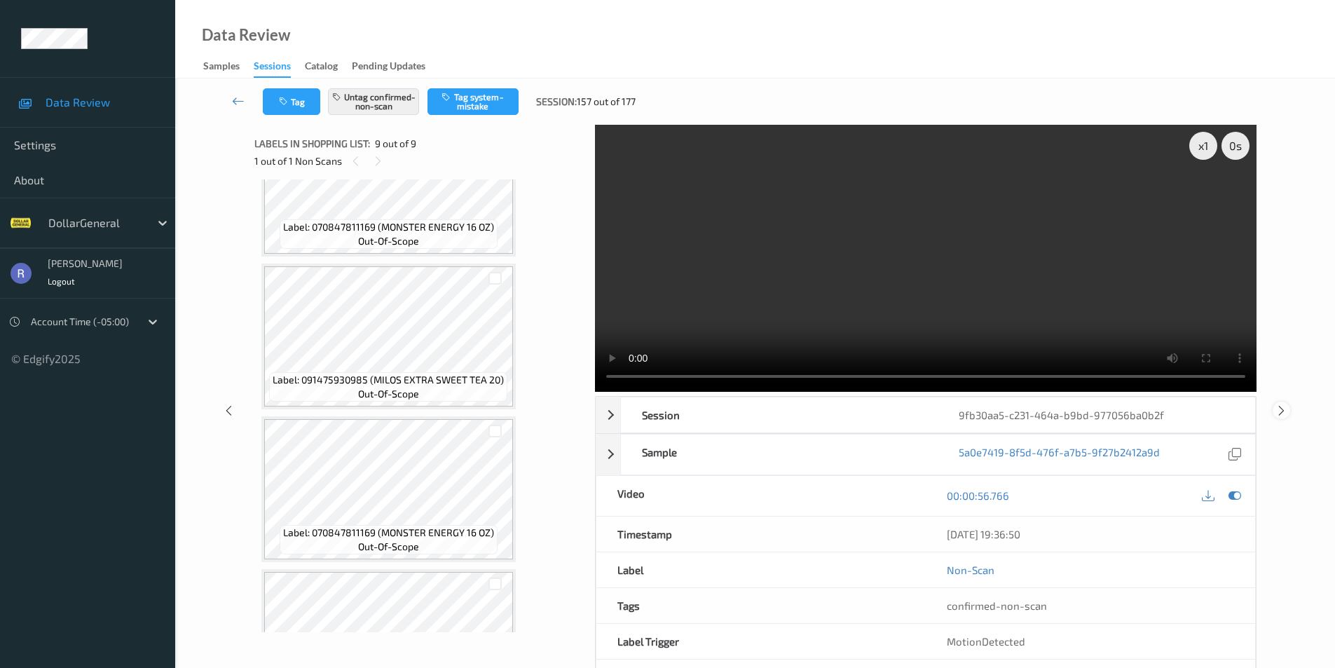
click at [1282, 407] on icon at bounding box center [1282, 410] width 12 height 13
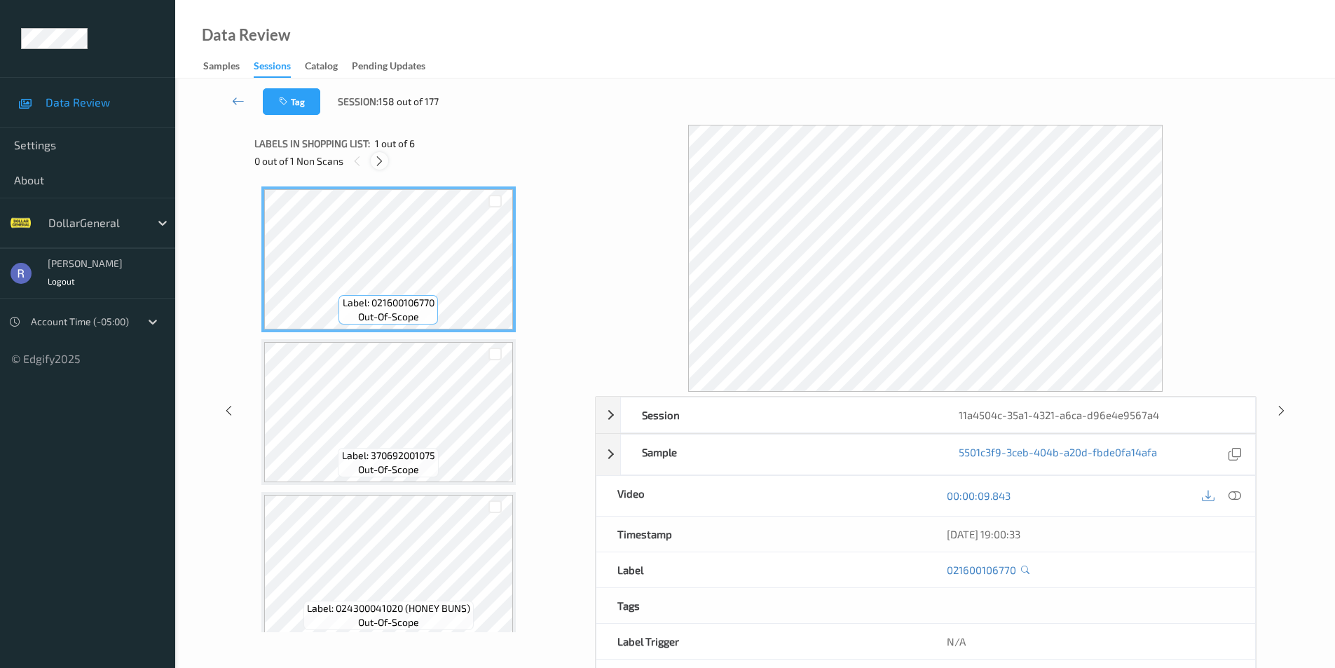
click at [378, 161] on icon at bounding box center [380, 161] width 12 height 13
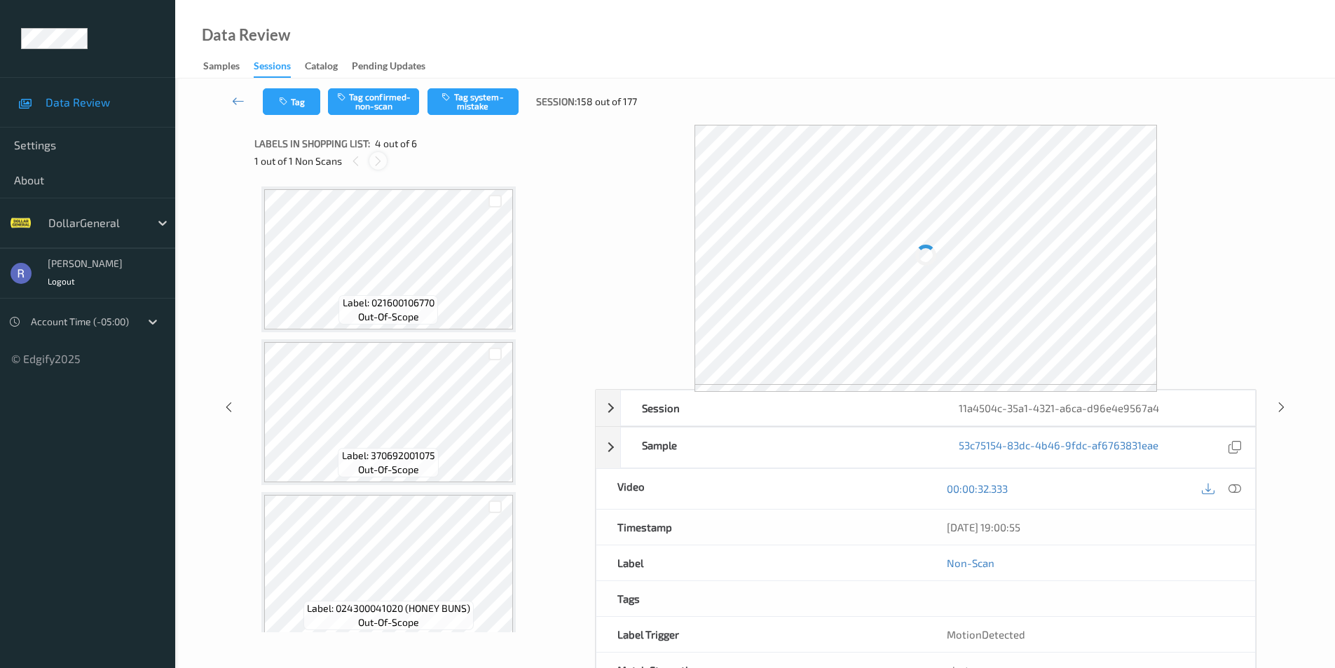
scroll to position [313, 0]
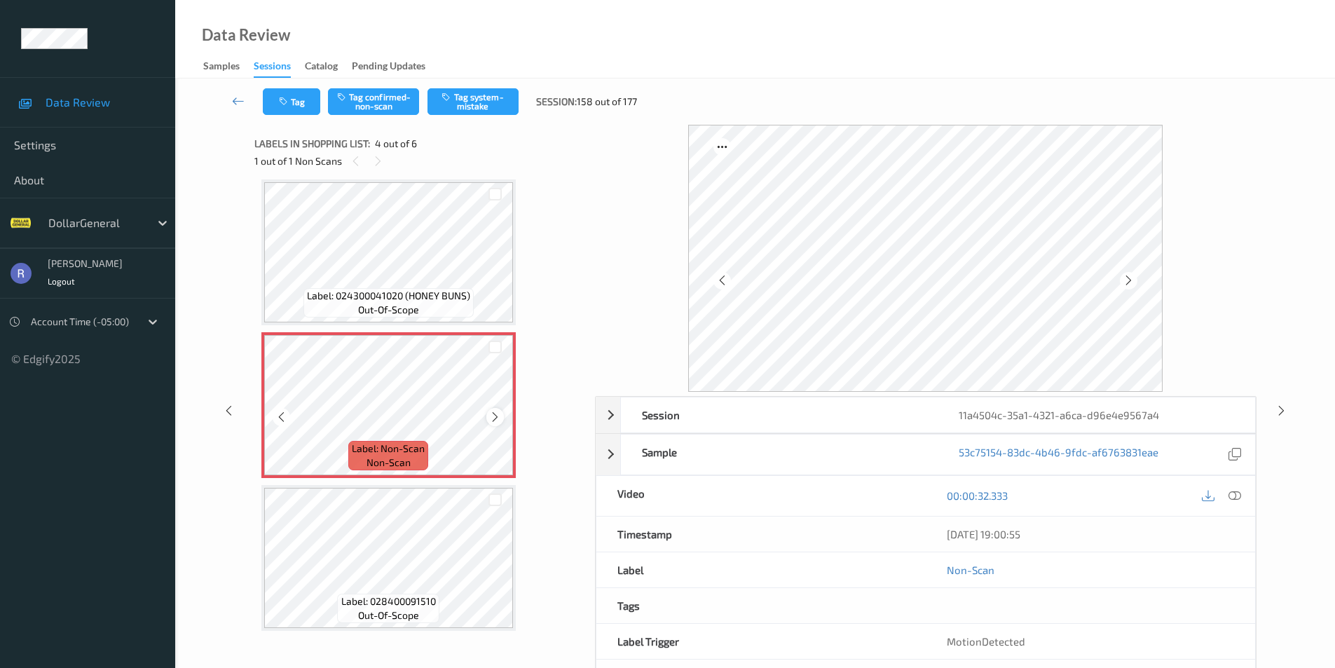
click at [493, 418] on icon at bounding box center [495, 417] width 12 height 13
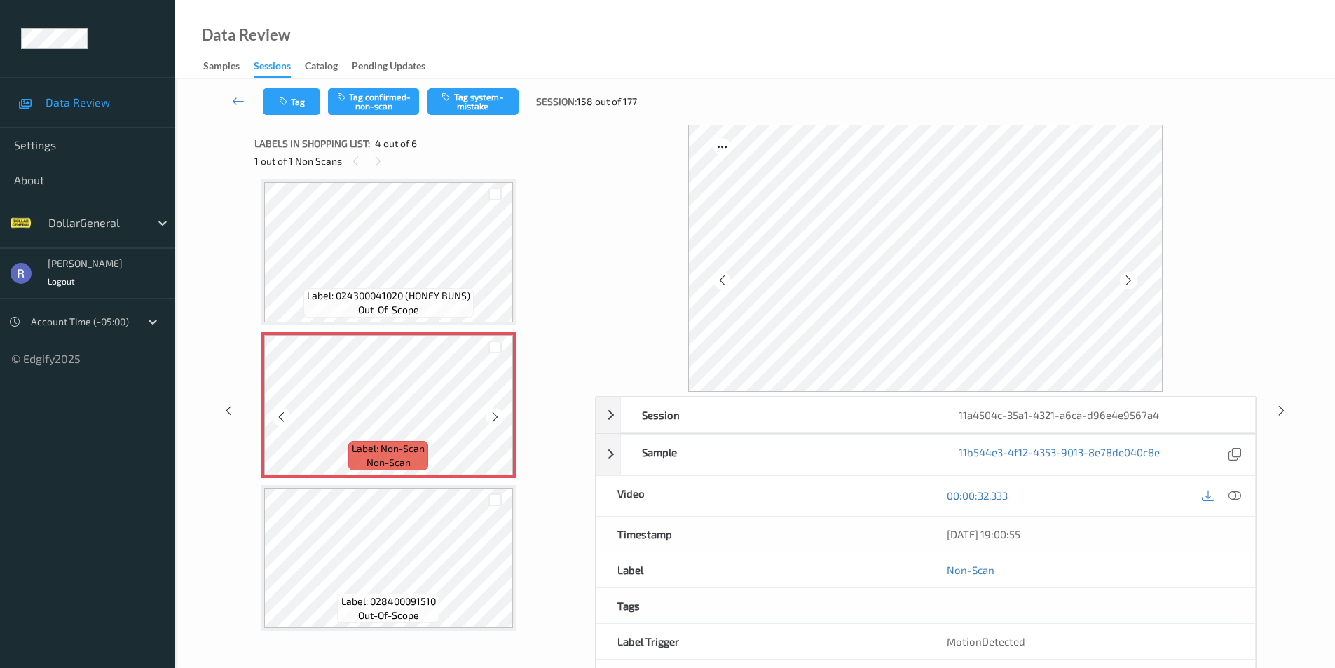
click at [493, 418] on icon at bounding box center [495, 417] width 12 height 13
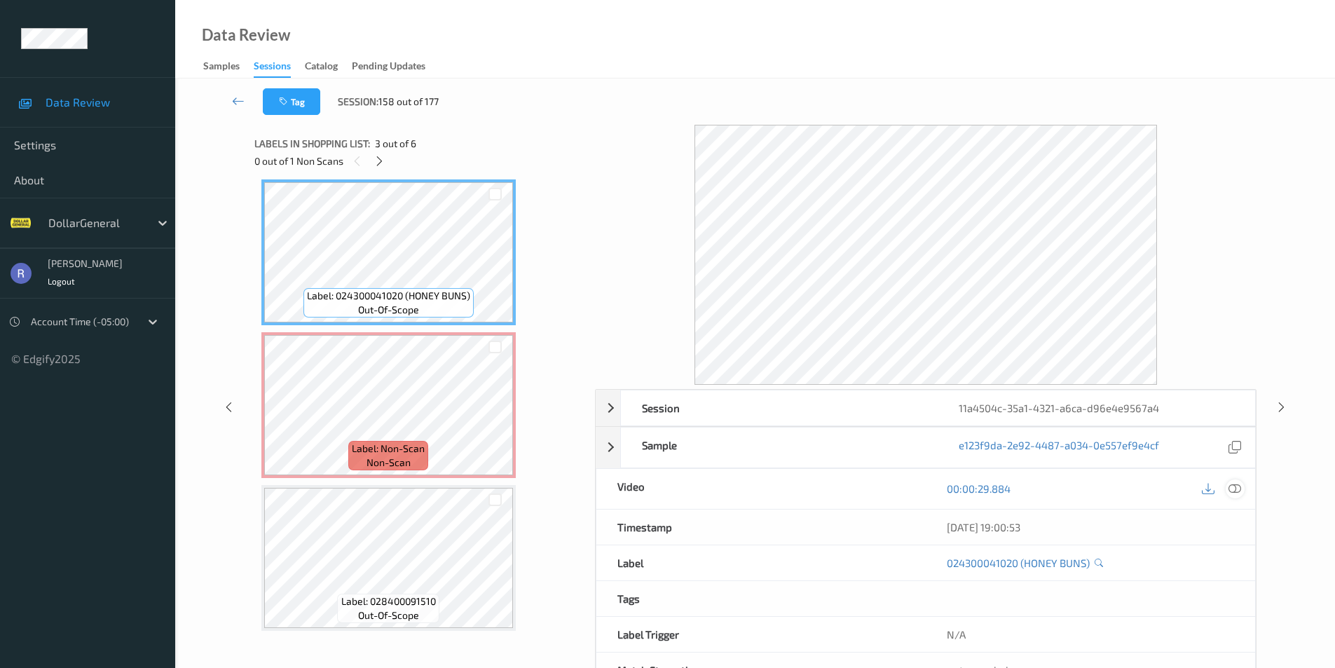
click at [1235, 487] on icon at bounding box center [1235, 488] width 13 height 13
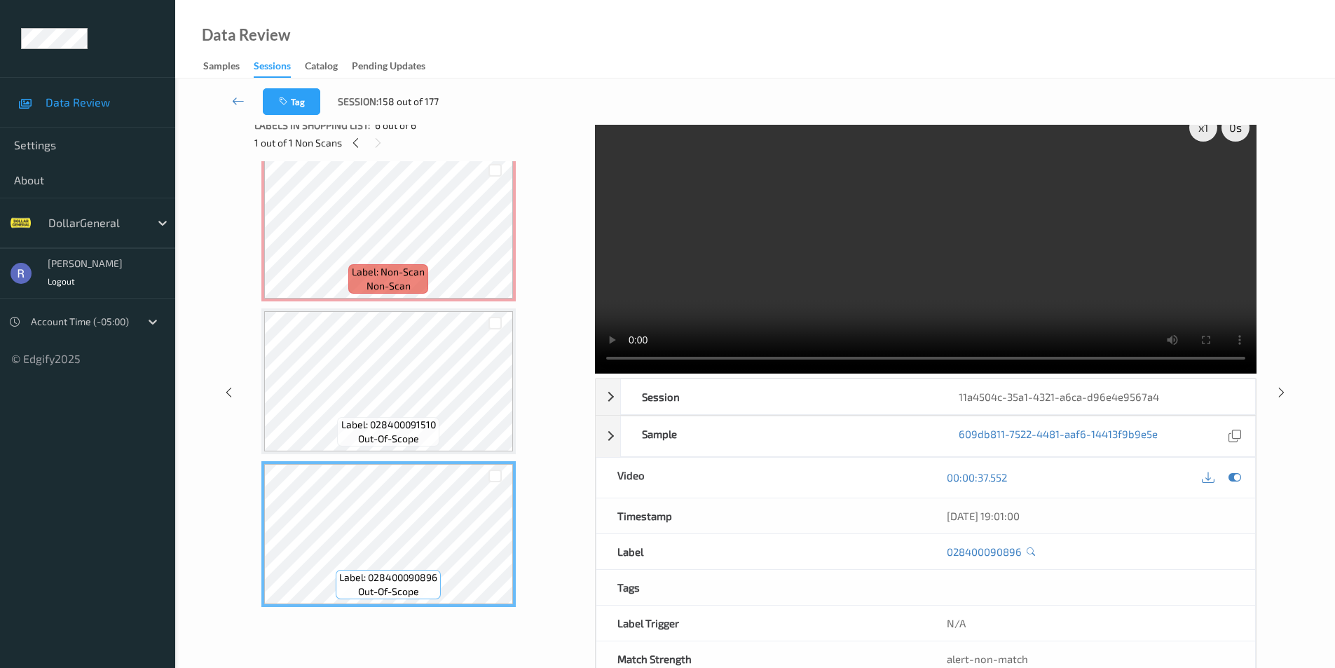
scroll to position [0, 0]
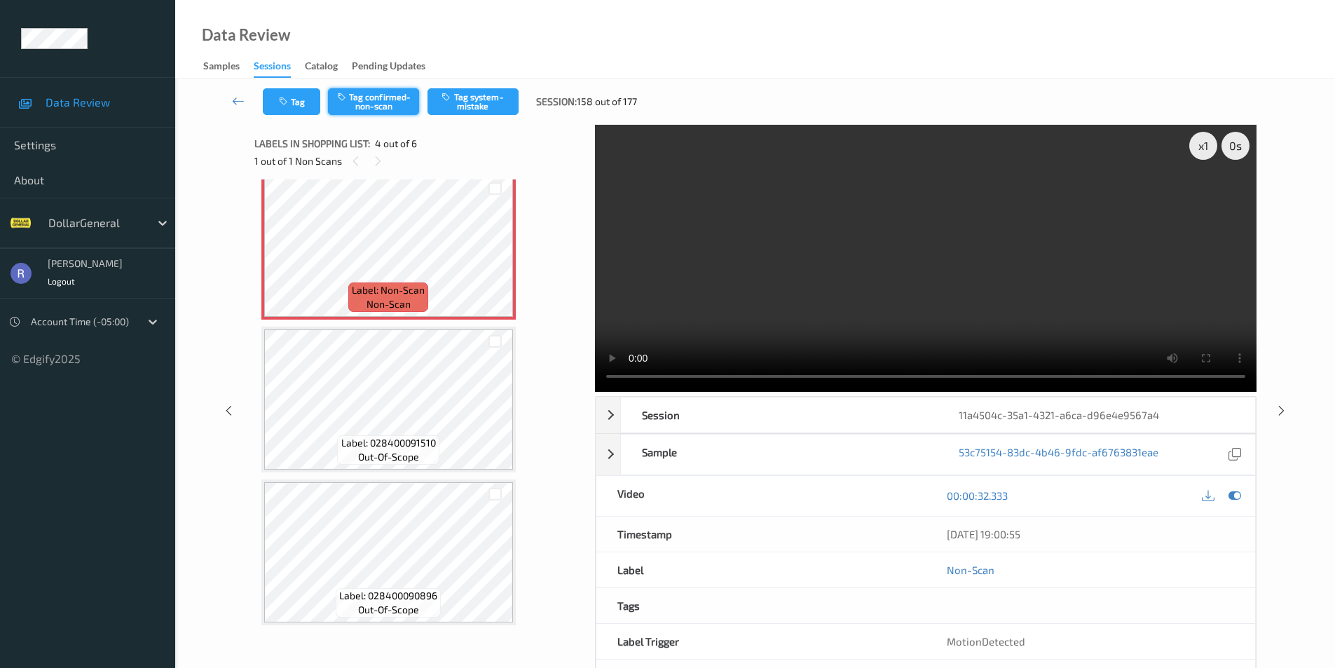
click at [364, 101] on button "Tag confirmed-non-scan" at bounding box center [373, 101] width 91 height 27
click at [1280, 409] on icon at bounding box center [1282, 410] width 12 height 13
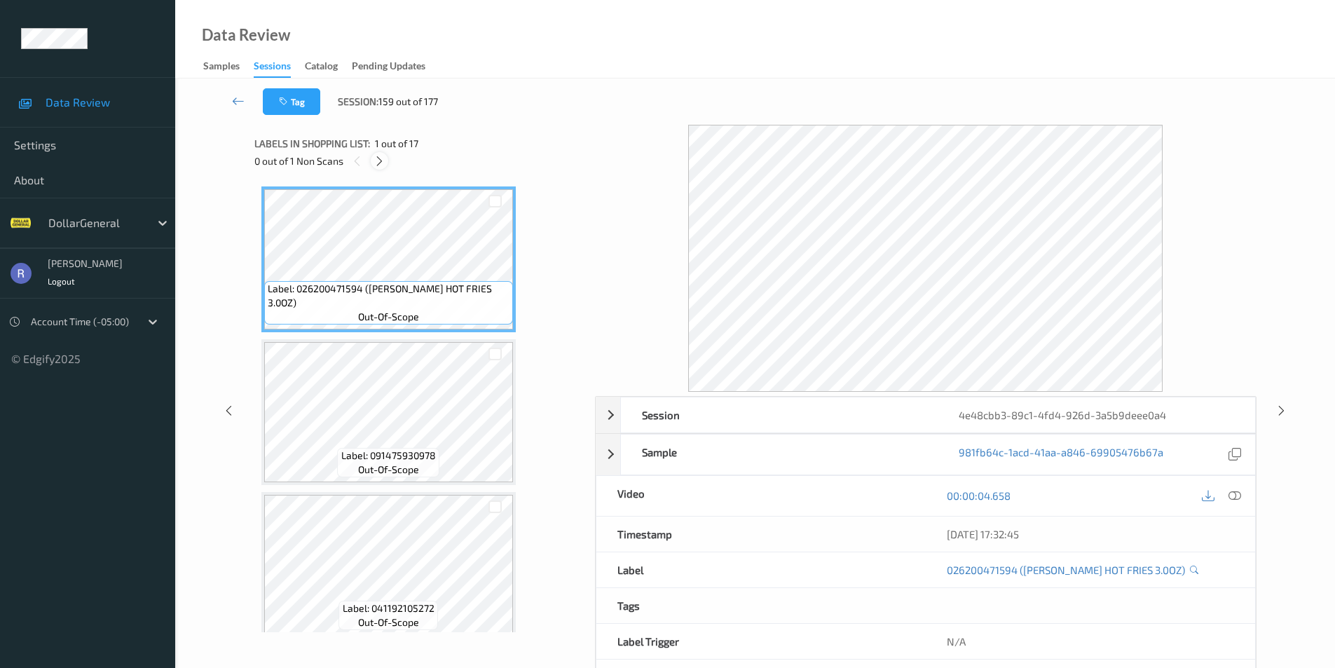
click at [384, 158] on icon at bounding box center [380, 161] width 12 height 13
click at [384, 158] on div at bounding box center [380, 161] width 18 height 18
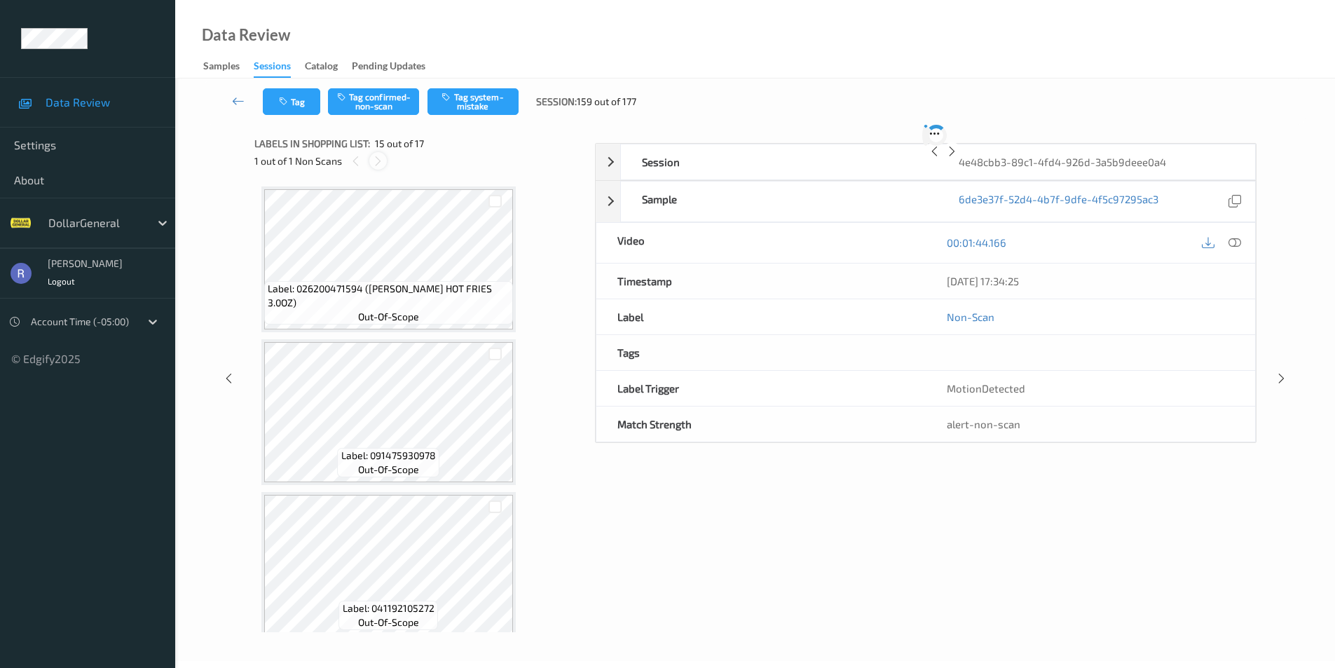
scroll to position [1993, 0]
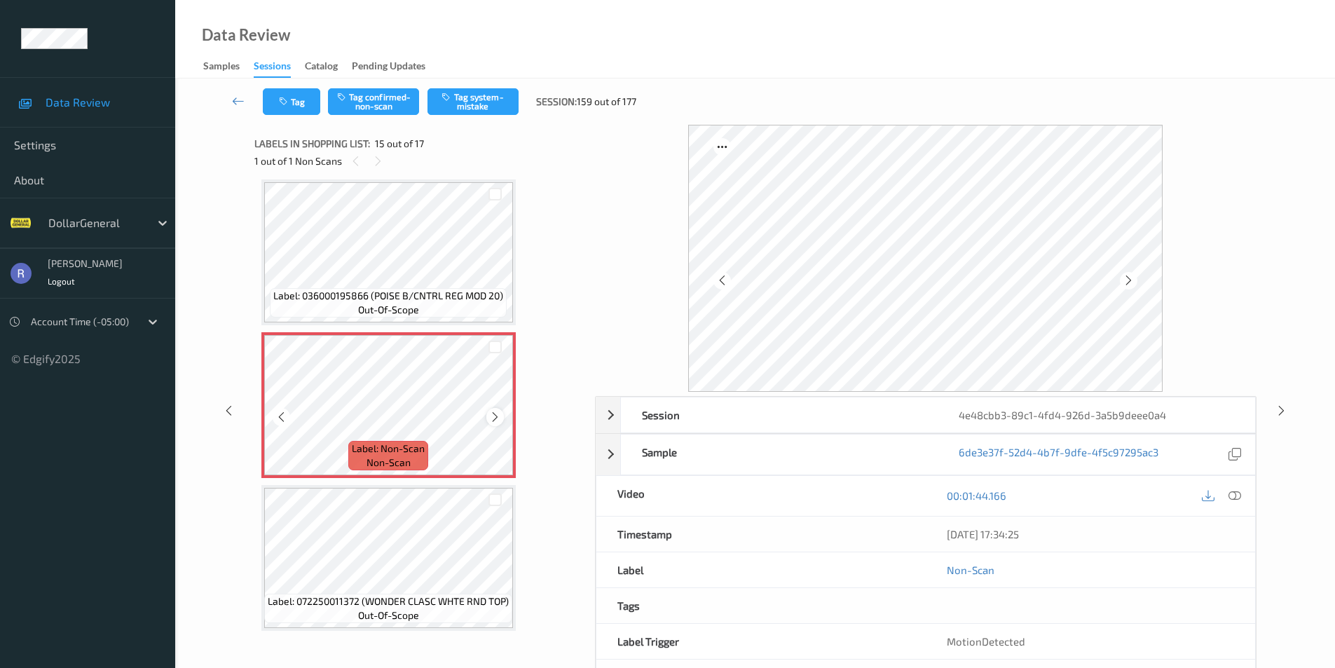
click at [493, 414] on icon at bounding box center [495, 417] width 12 height 13
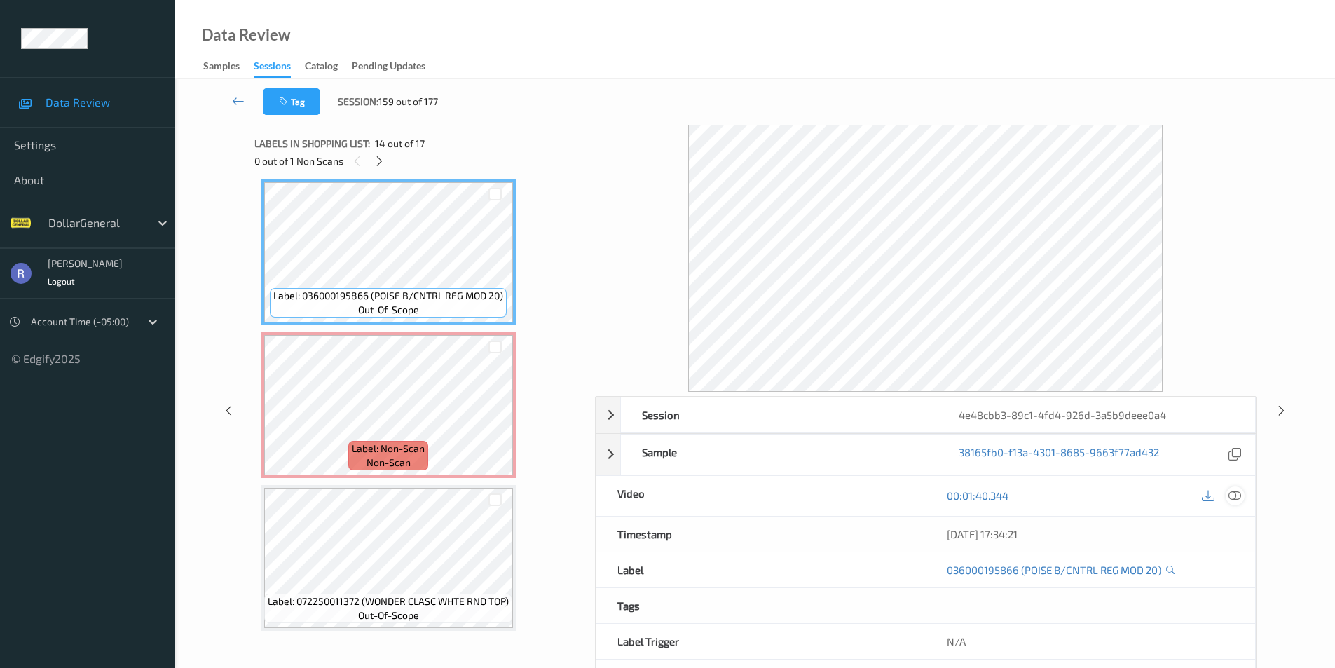
click at [1238, 496] on icon at bounding box center [1235, 495] width 13 height 13
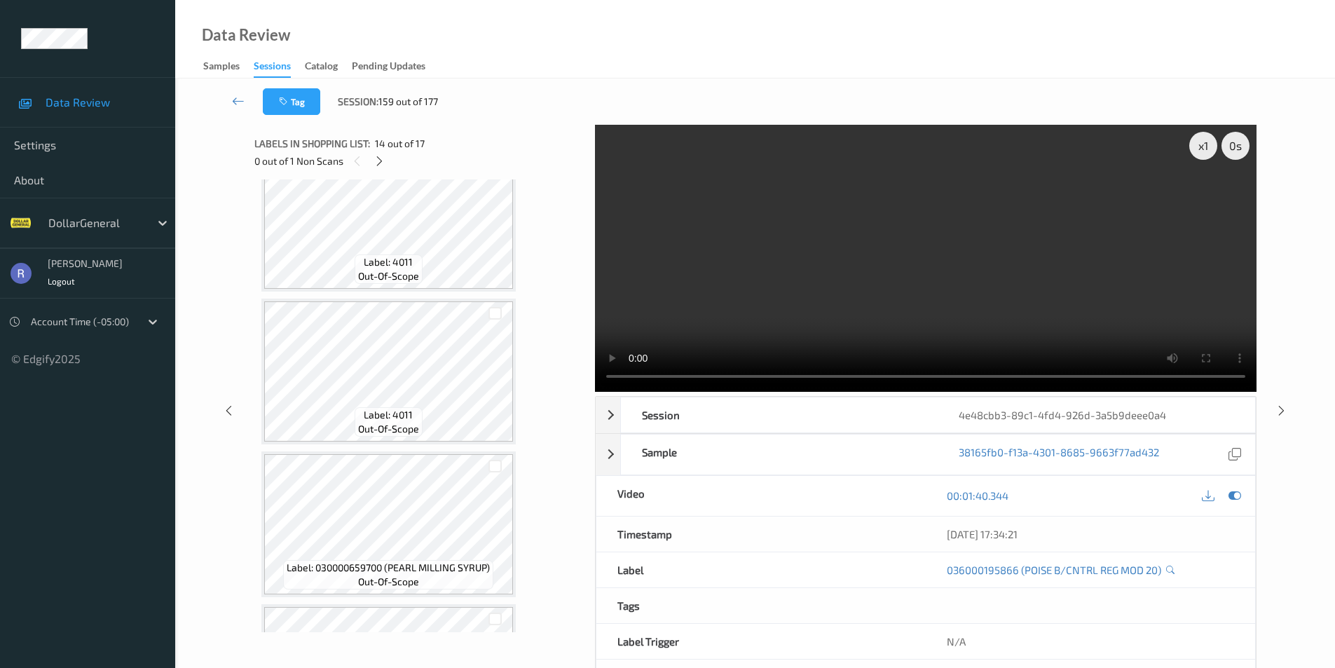
scroll to position [1222, 0]
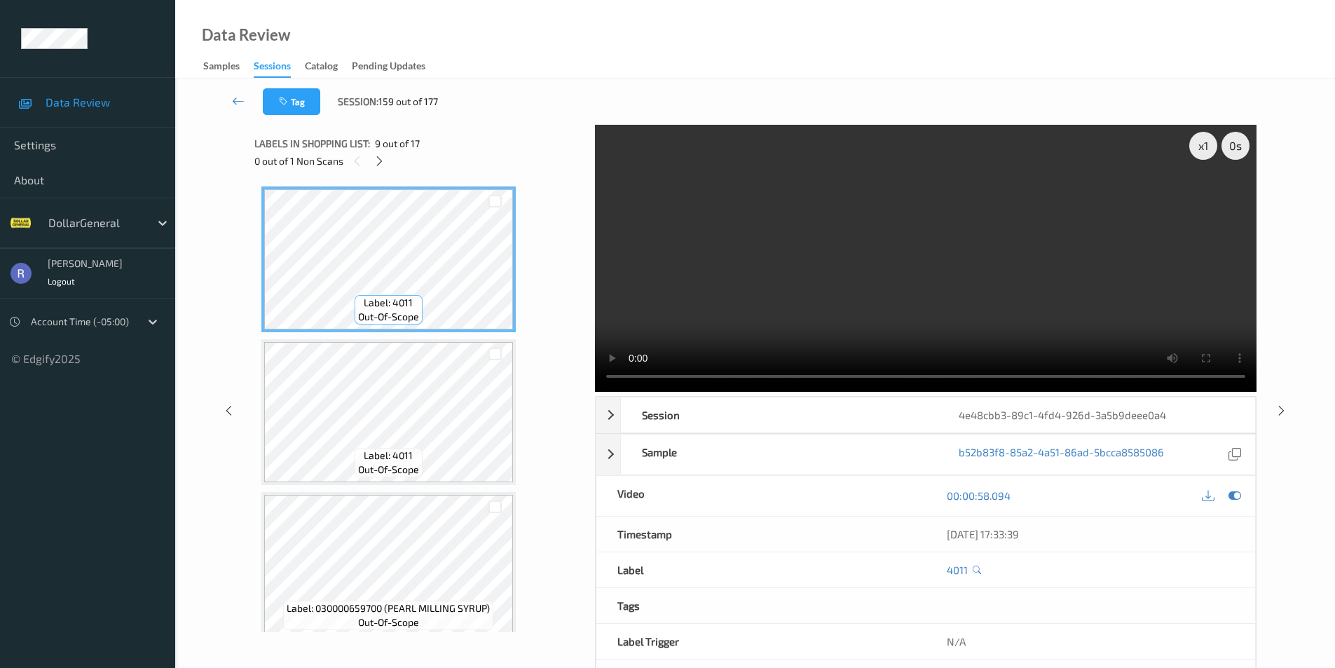
click at [1134, 247] on video at bounding box center [926, 258] width 662 height 267
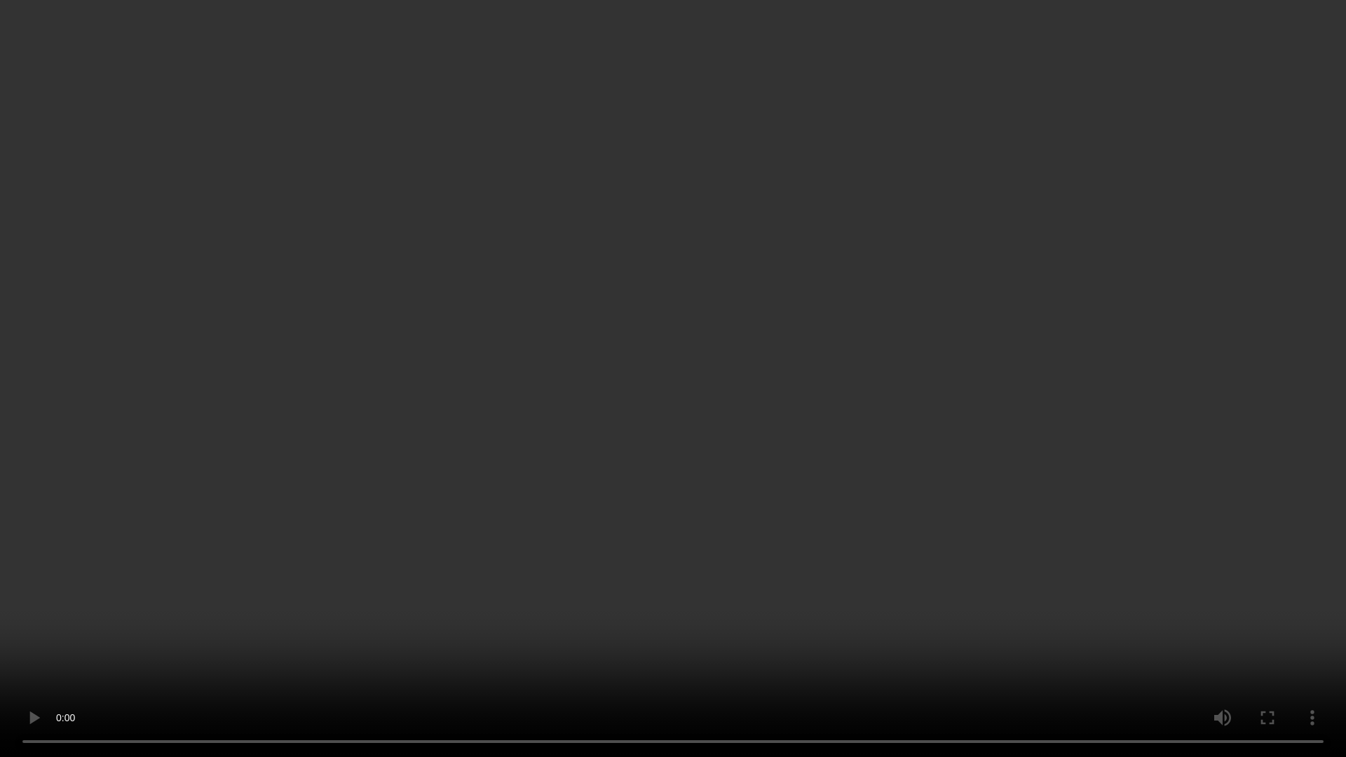
click at [906, 266] on video at bounding box center [673, 378] width 1346 height 757
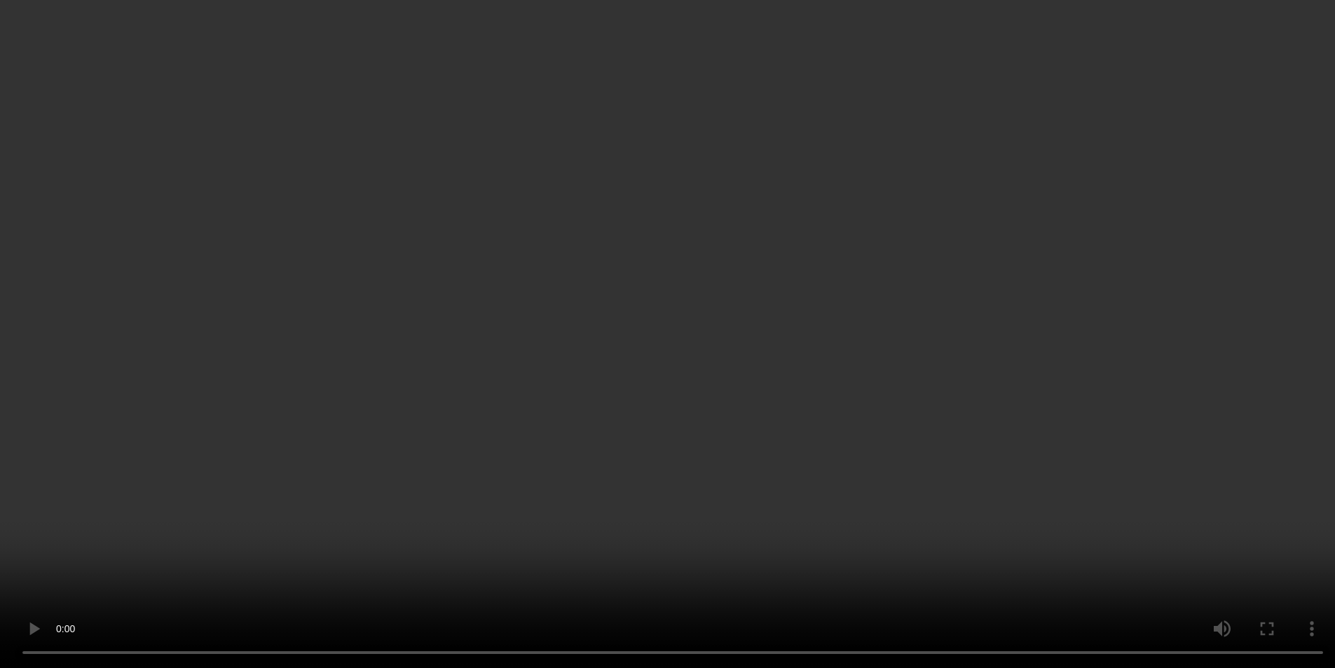
scroll to position [2152, 0]
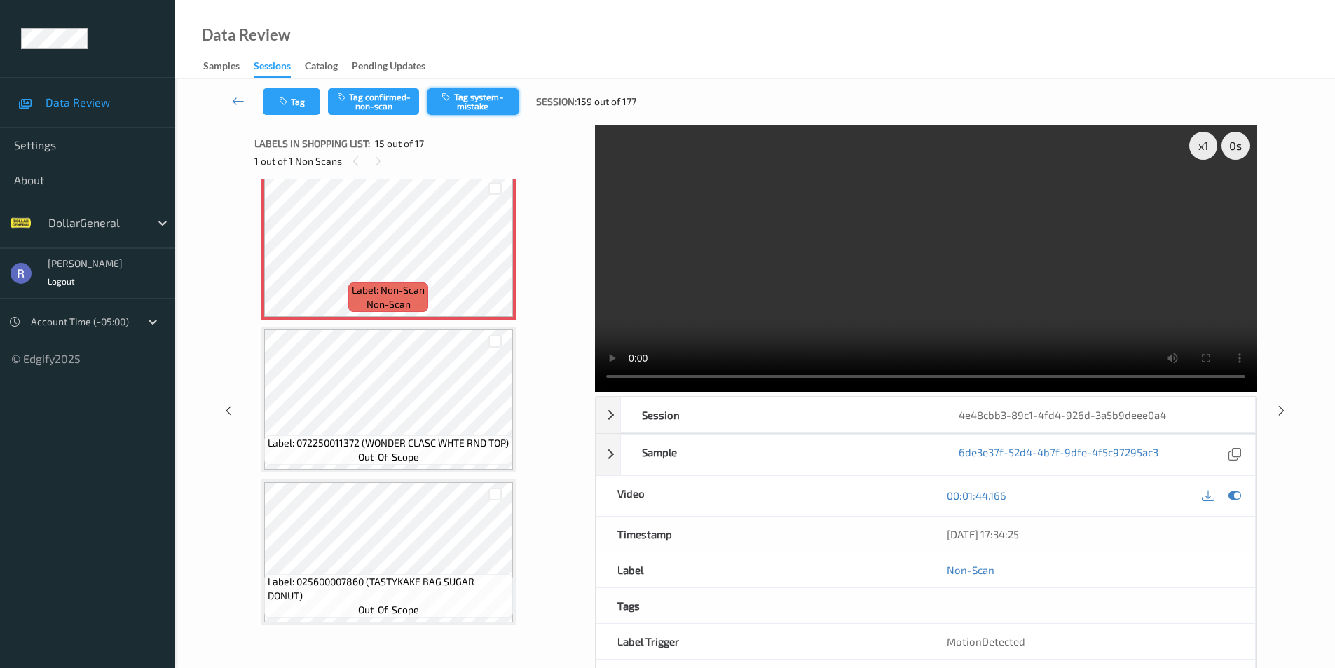
click at [489, 100] on button "Tag system-mistake" at bounding box center [473, 101] width 91 height 27
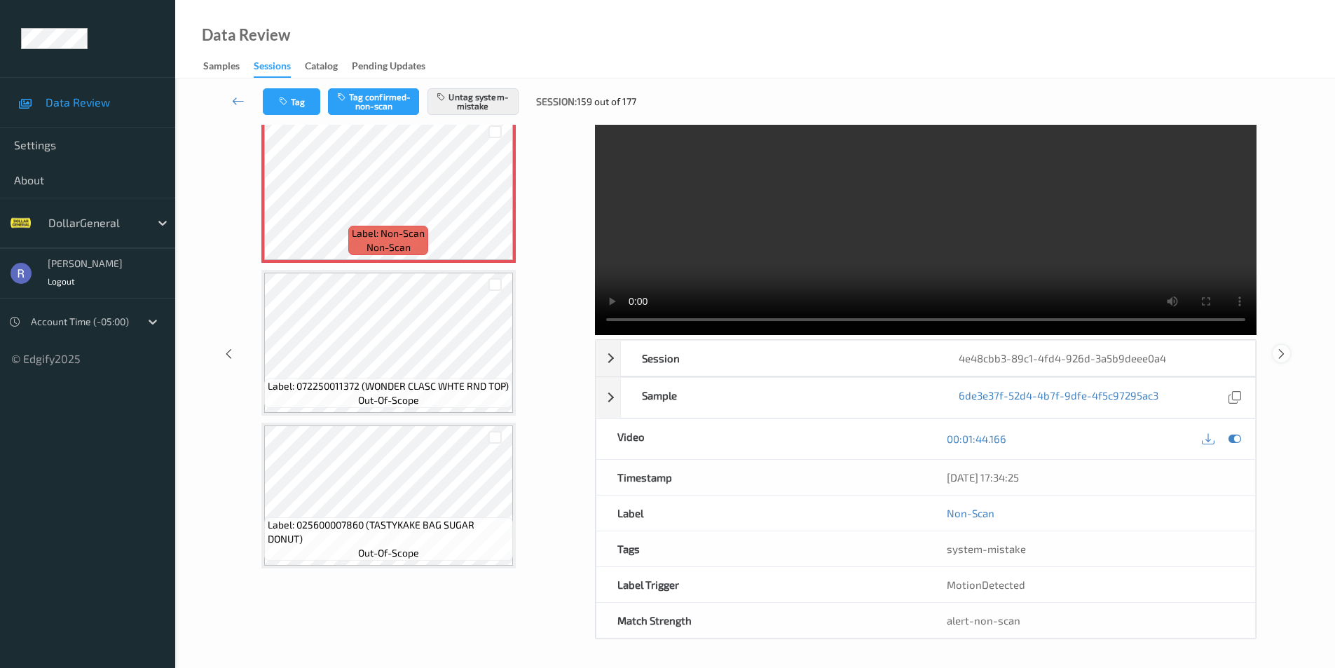
click at [1280, 349] on icon at bounding box center [1282, 353] width 12 height 13
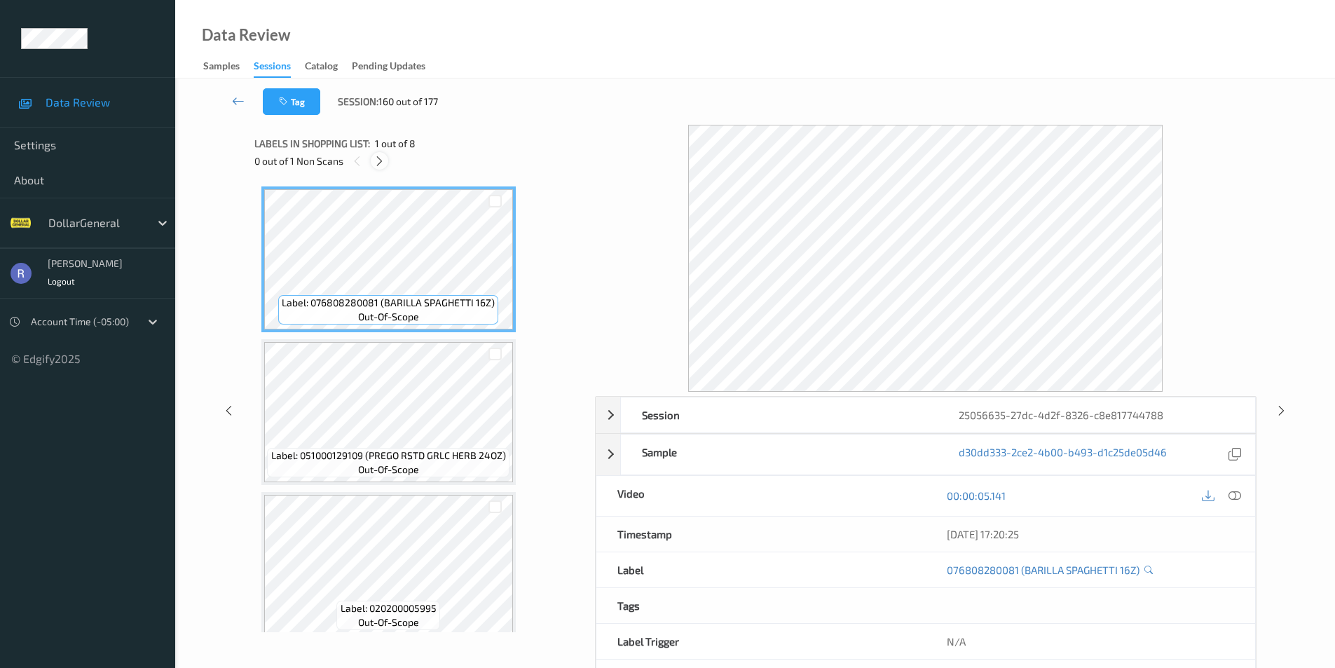
click at [380, 160] on icon at bounding box center [380, 161] width 12 height 13
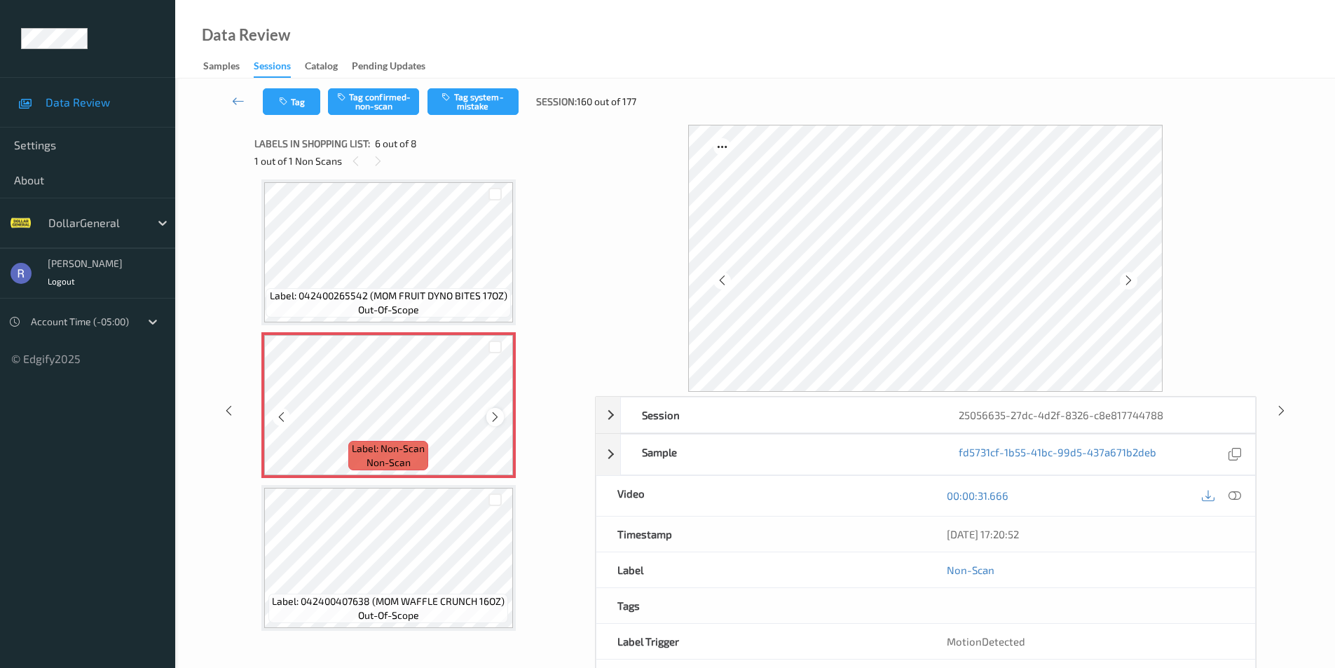
click at [499, 416] on icon at bounding box center [495, 417] width 12 height 13
click at [480, 100] on button "Tag system-mistake" at bounding box center [473, 101] width 91 height 27
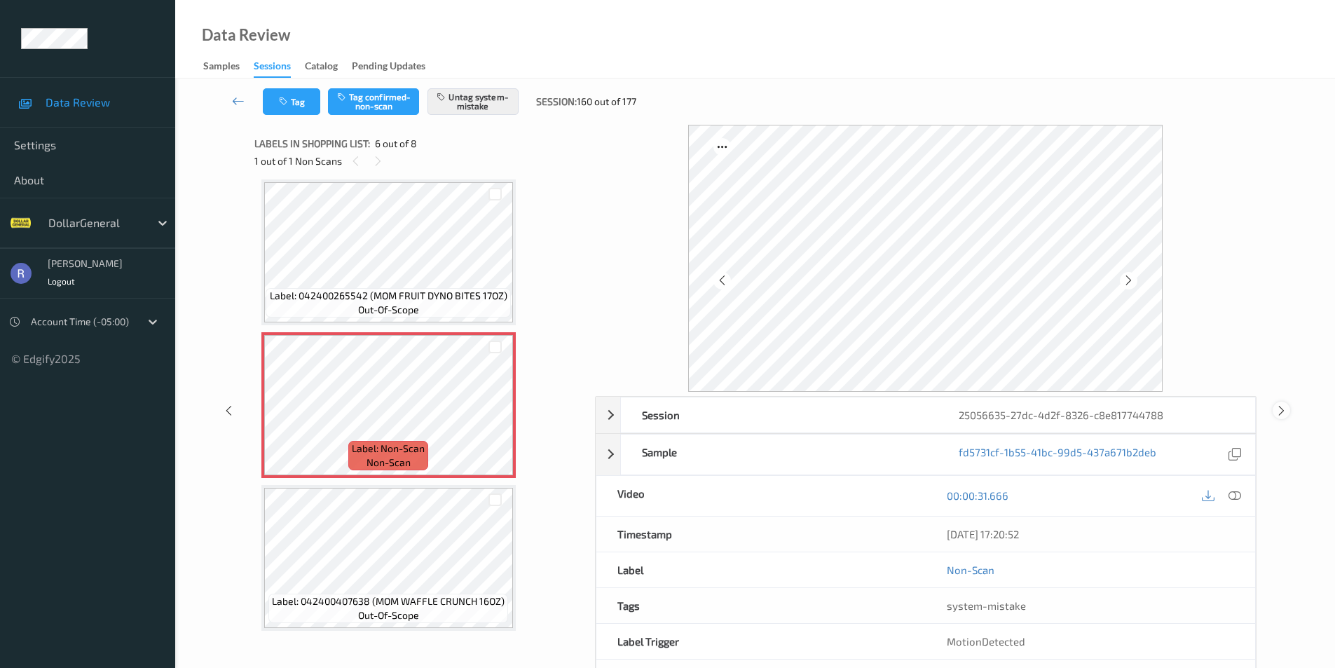
click at [1281, 407] on icon at bounding box center [1282, 410] width 12 height 13
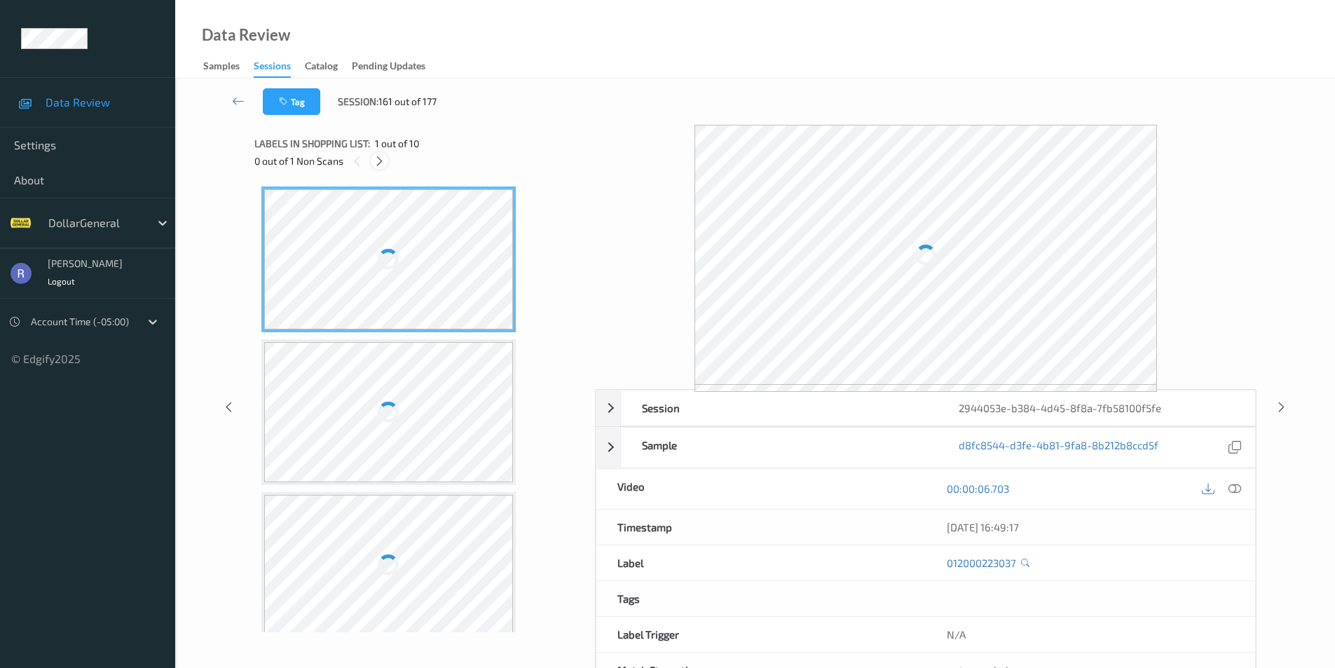
click at [379, 159] on icon at bounding box center [380, 161] width 12 height 13
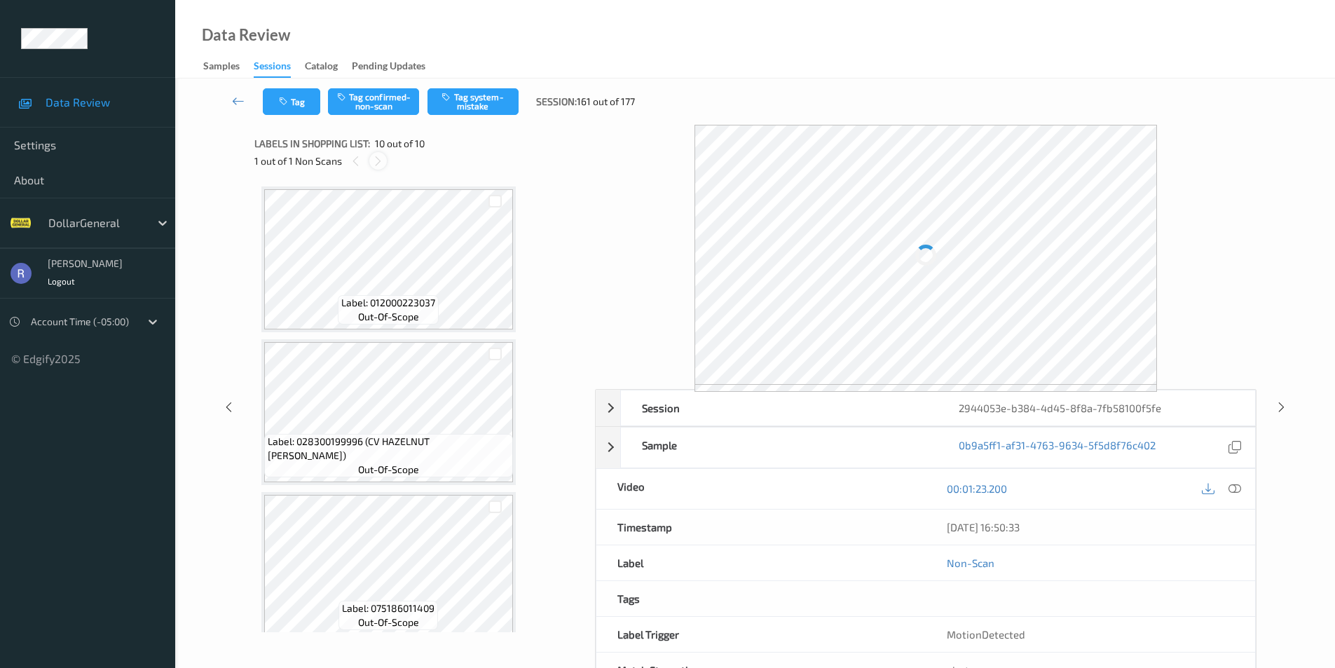
scroll to position [1082, 0]
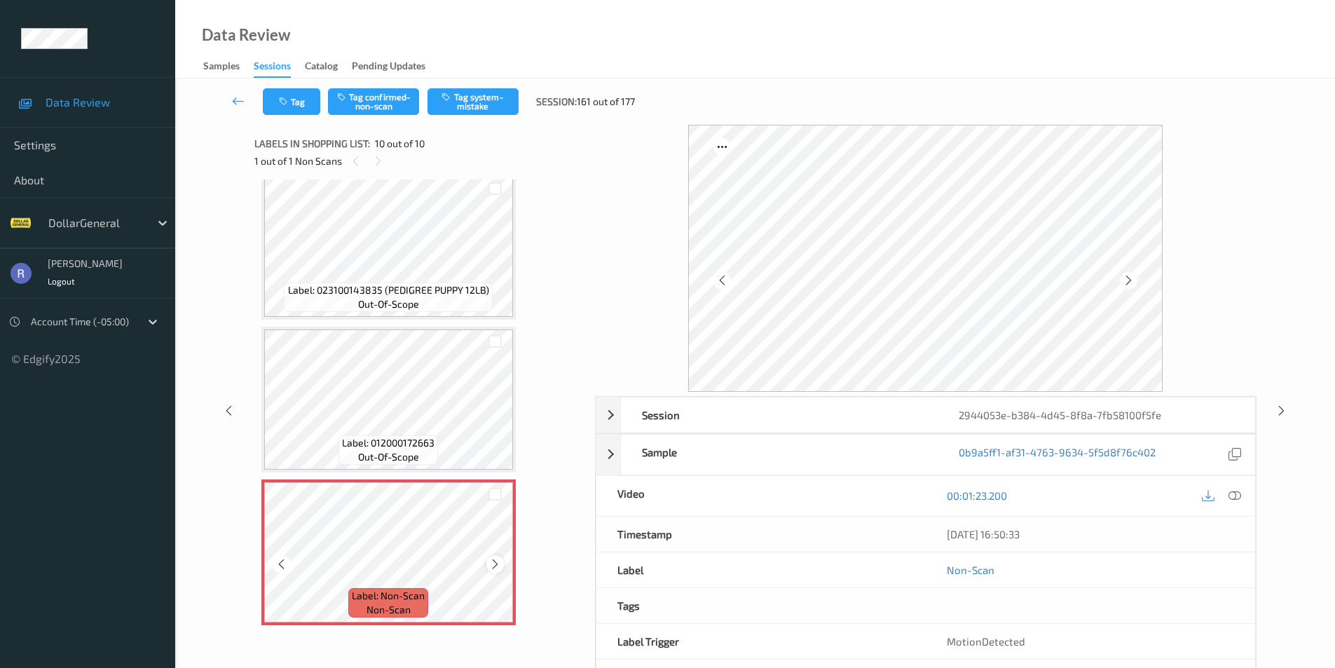
click at [491, 564] on icon at bounding box center [495, 564] width 12 height 13
click at [481, 93] on button "Tag system-mistake" at bounding box center [473, 101] width 91 height 27
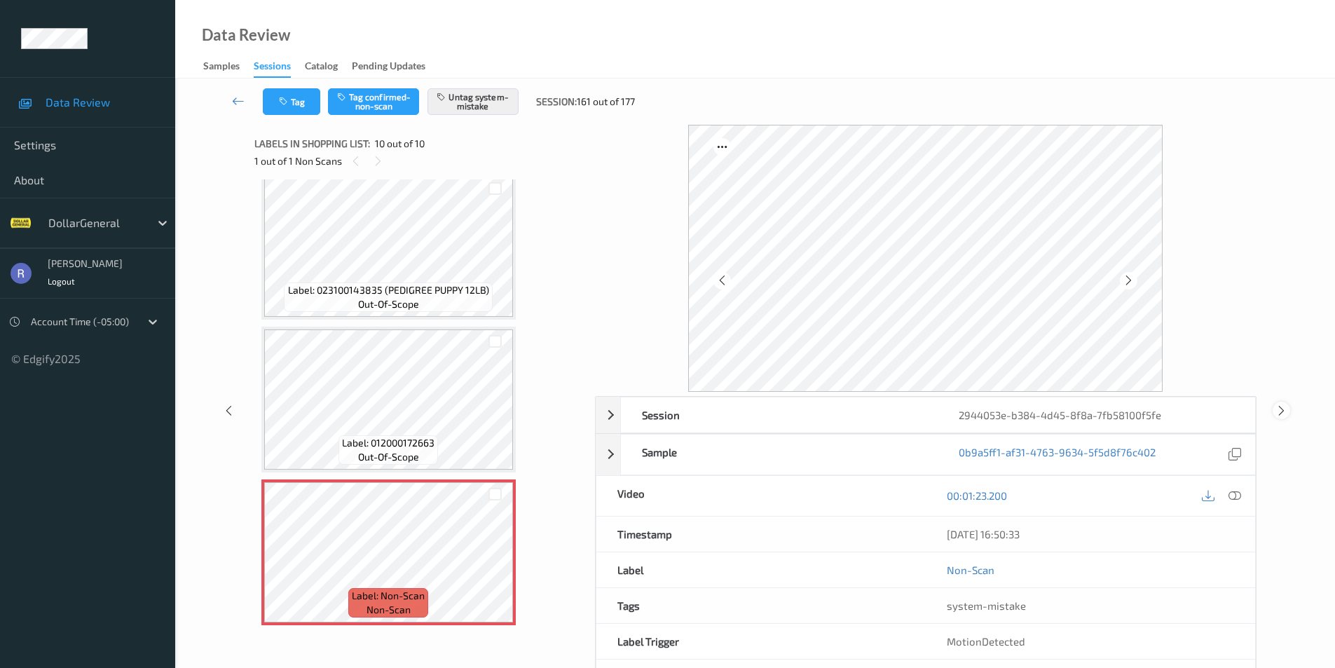
click at [1280, 410] on icon at bounding box center [1282, 410] width 12 height 13
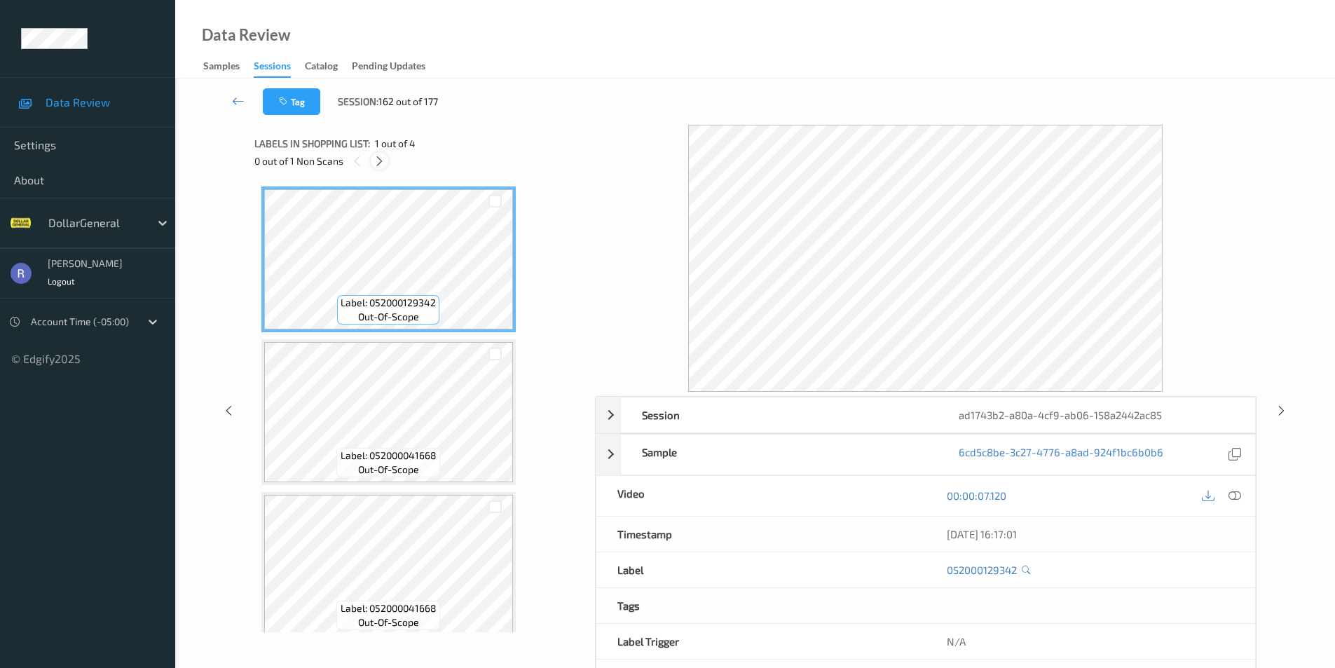
click at [374, 157] on icon at bounding box center [380, 161] width 12 height 13
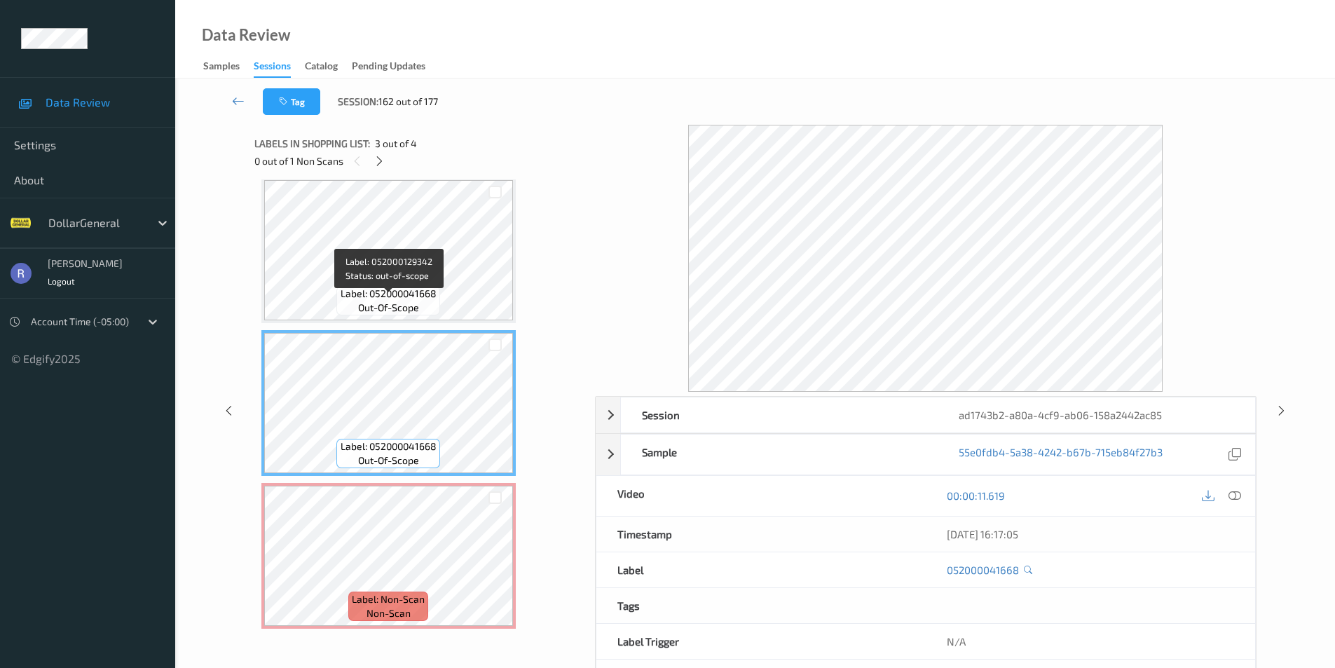
scroll to position [165, 0]
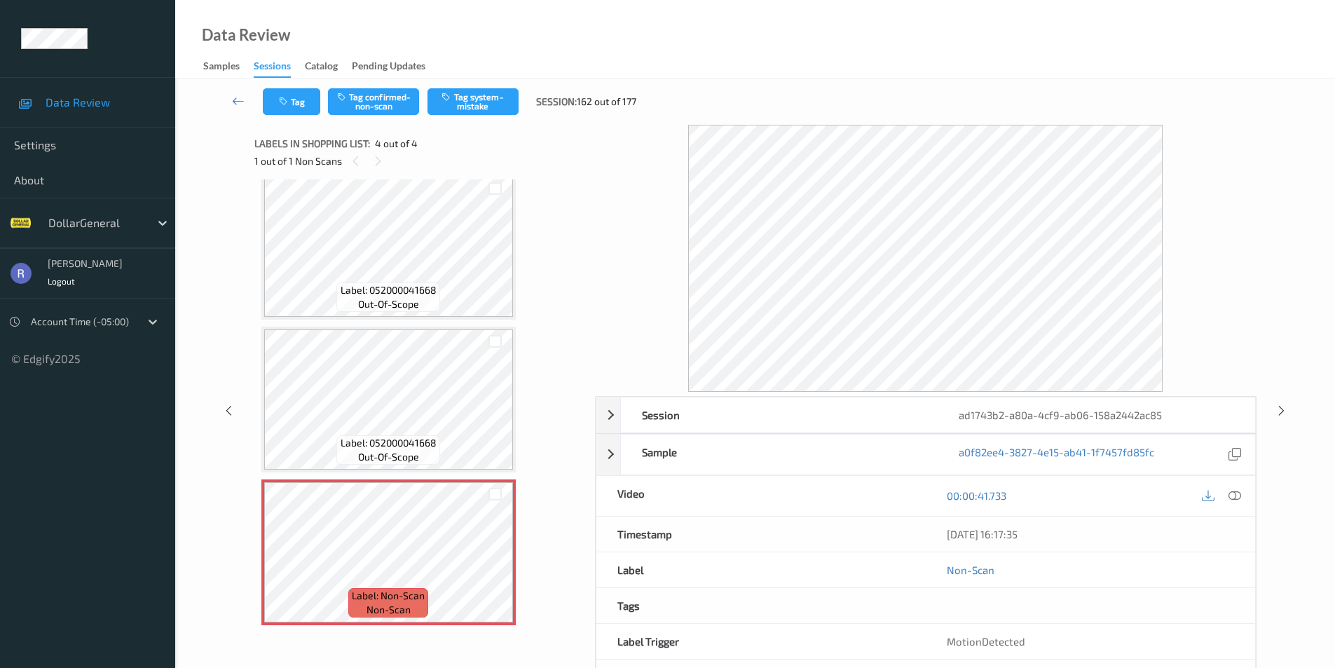
click at [1248, 493] on div "00:00:41.733" at bounding box center [1090, 496] width 329 height 40
click at [1235, 492] on icon at bounding box center [1235, 495] width 13 height 13
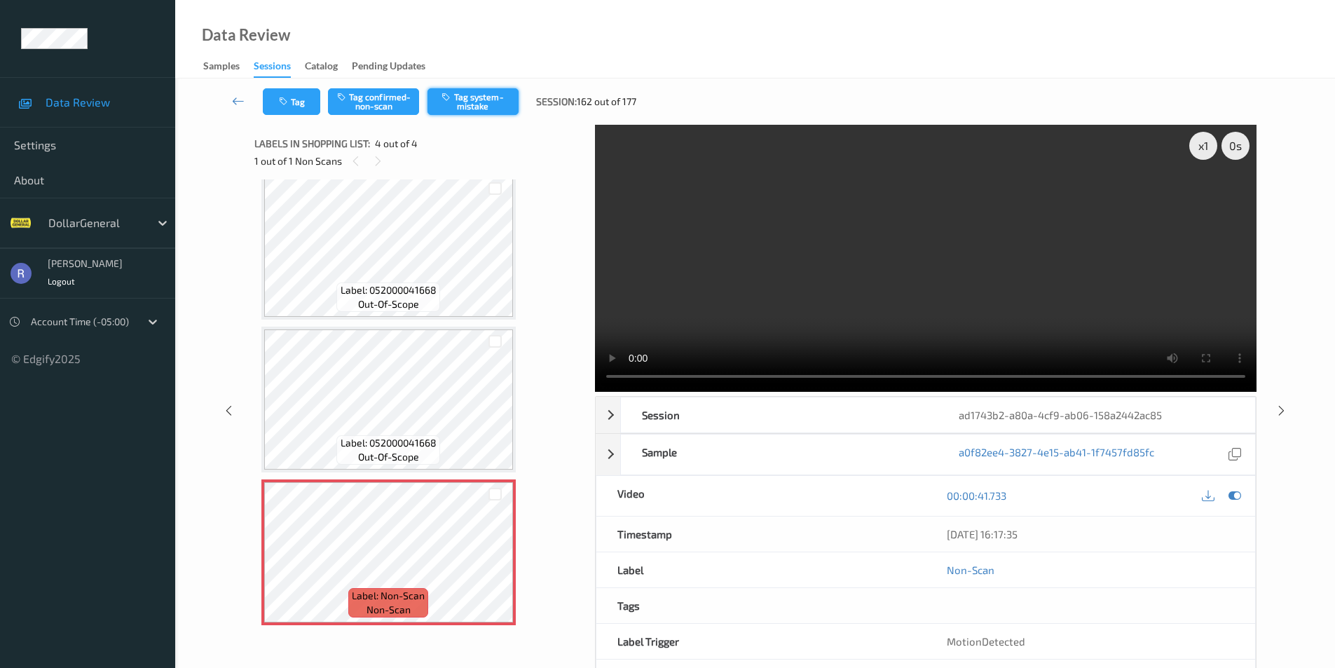
click at [479, 93] on button "Tag system-mistake" at bounding box center [473, 101] width 91 height 27
click at [1280, 409] on icon at bounding box center [1282, 410] width 12 height 13
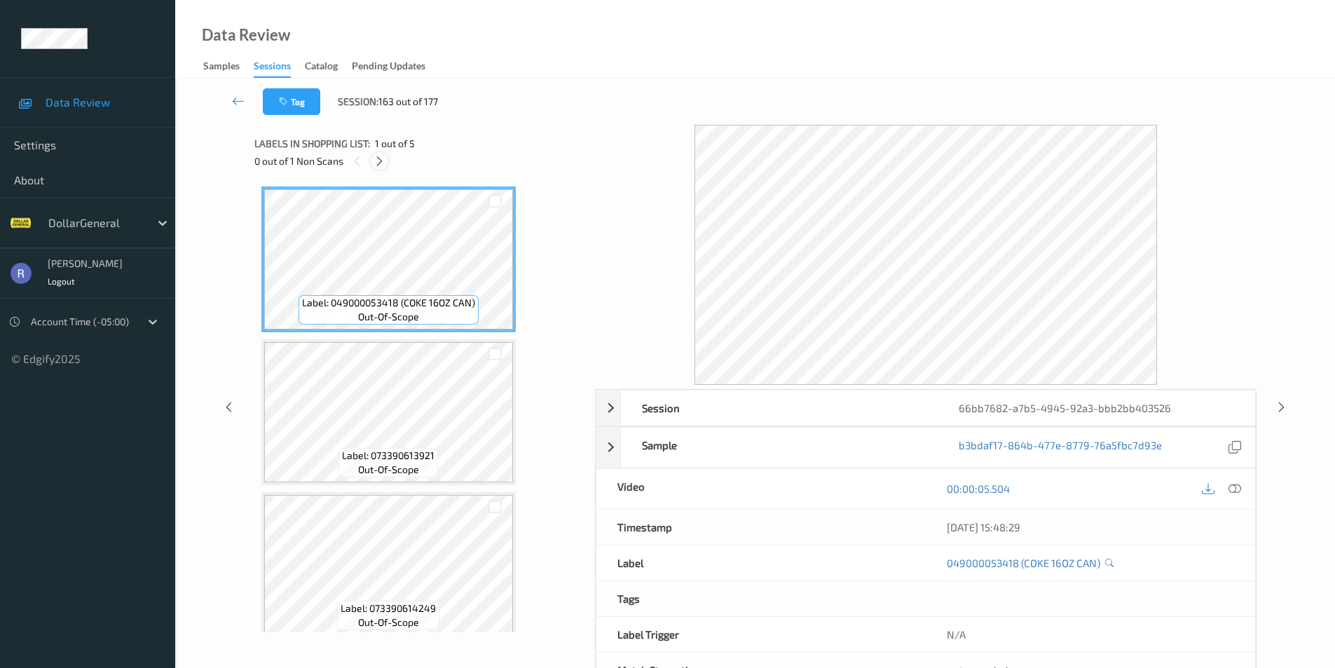
click at [378, 161] on icon at bounding box center [380, 161] width 12 height 13
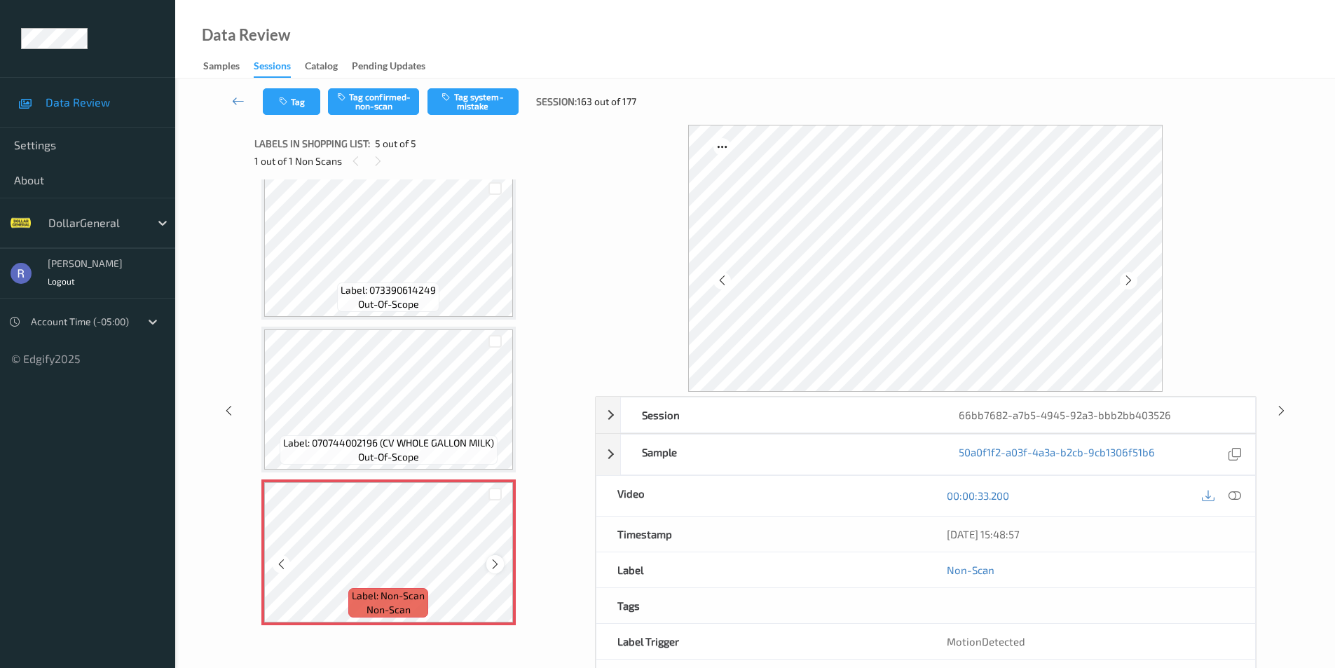
click at [495, 563] on icon at bounding box center [495, 564] width 12 height 13
click at [495, 562] on icon at bounding box center [495, 564] width 12 height 13
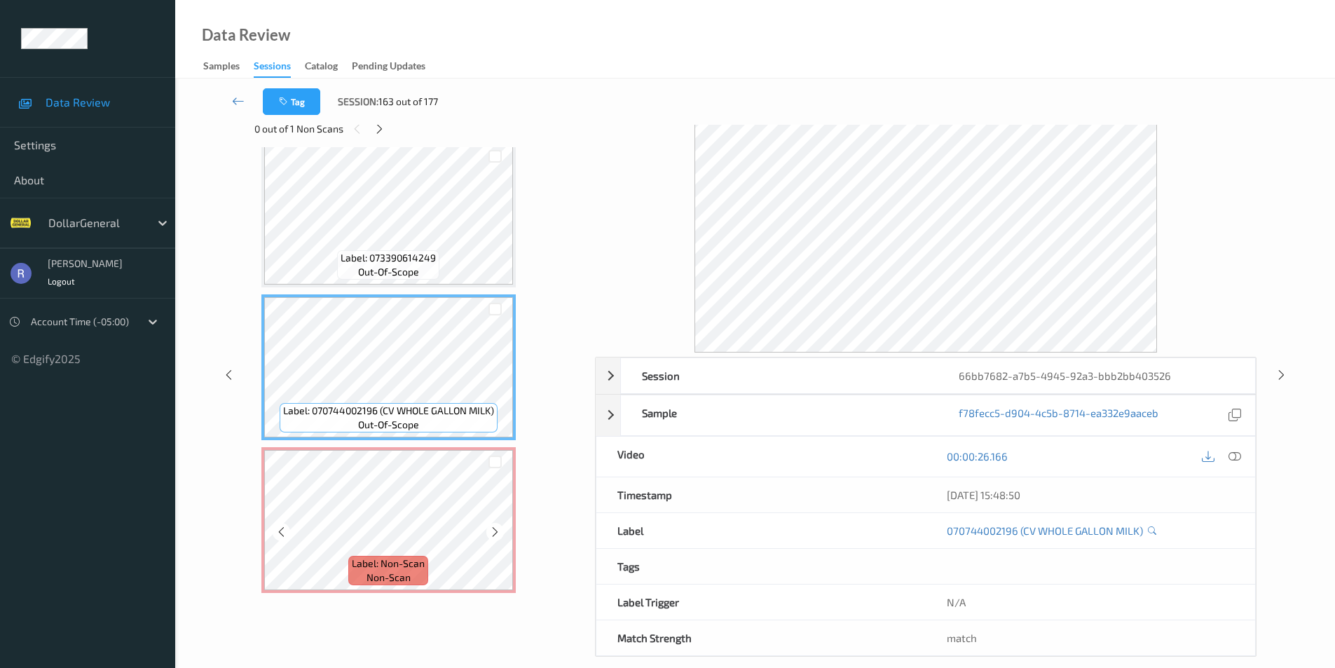
scroll to position [50, 0]
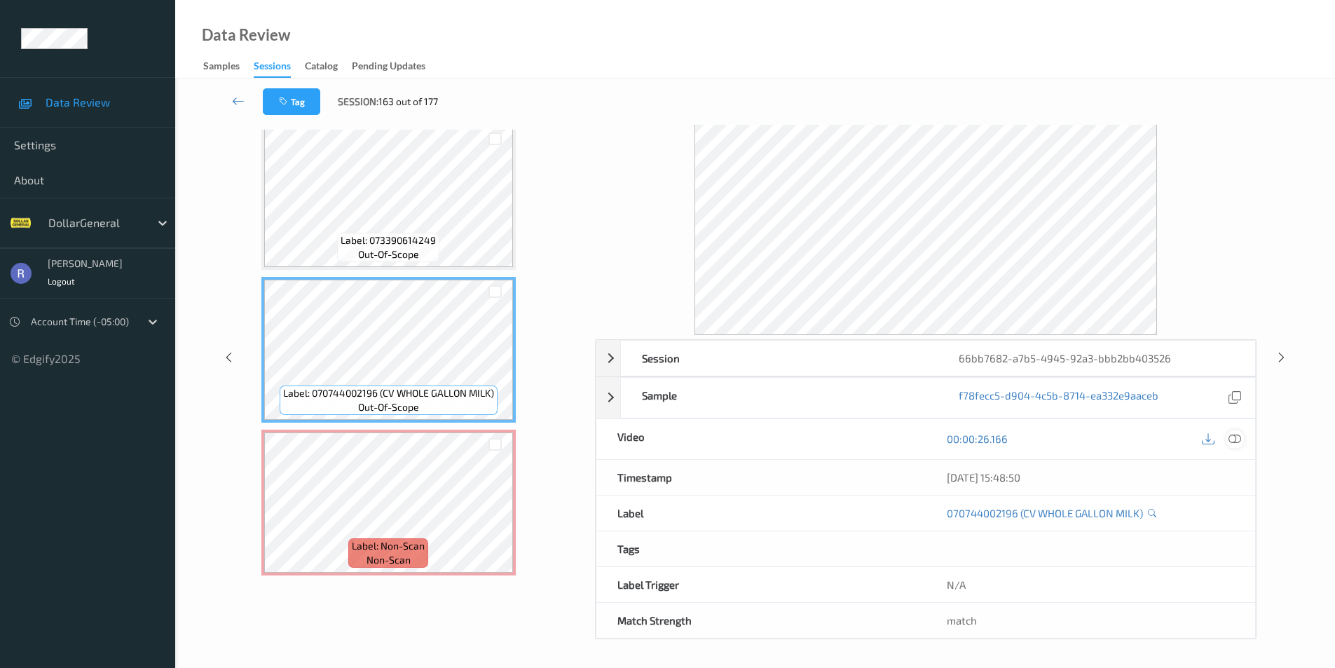
click at [1231, 437] on icon at bounding box center [1235, 438] width 13 height 13
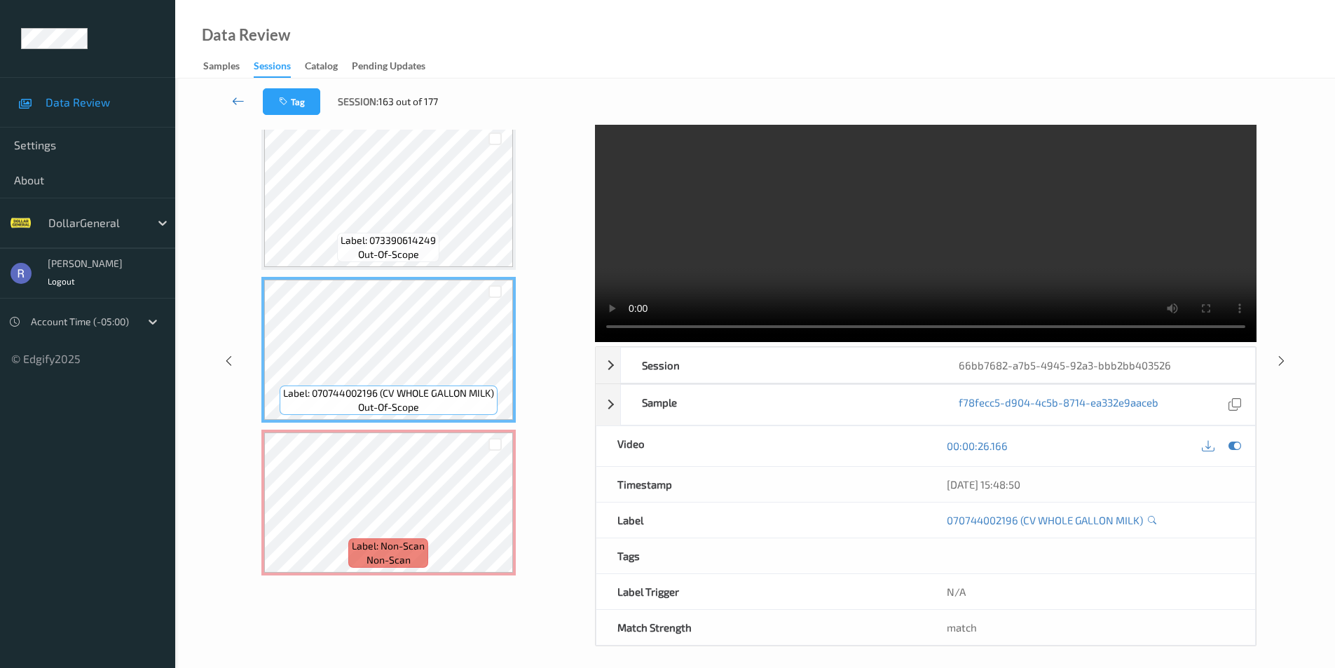
click at [235, 102] on icon at bounding box center [238, 101] width 13 height 14
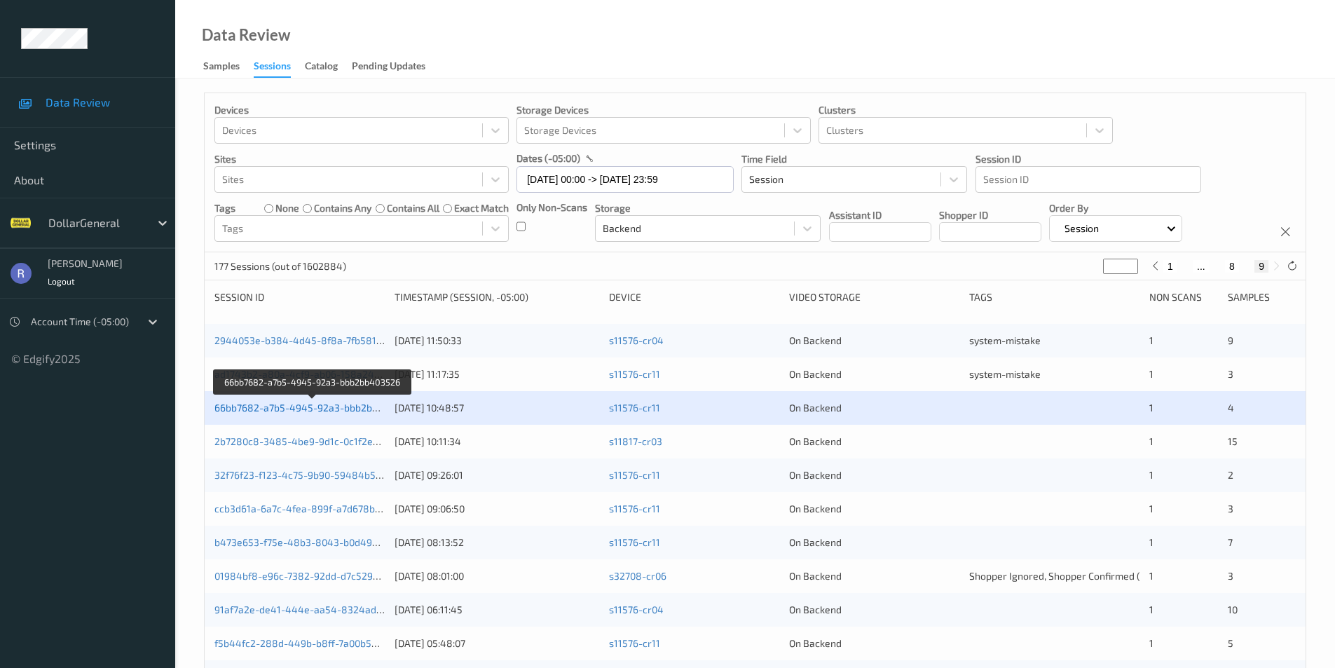
click at [327, 407] on link "66bb7682-a7b5-4945-92a3-bbb2bb403526" at bounding box center [313, 408] width 198 height 12
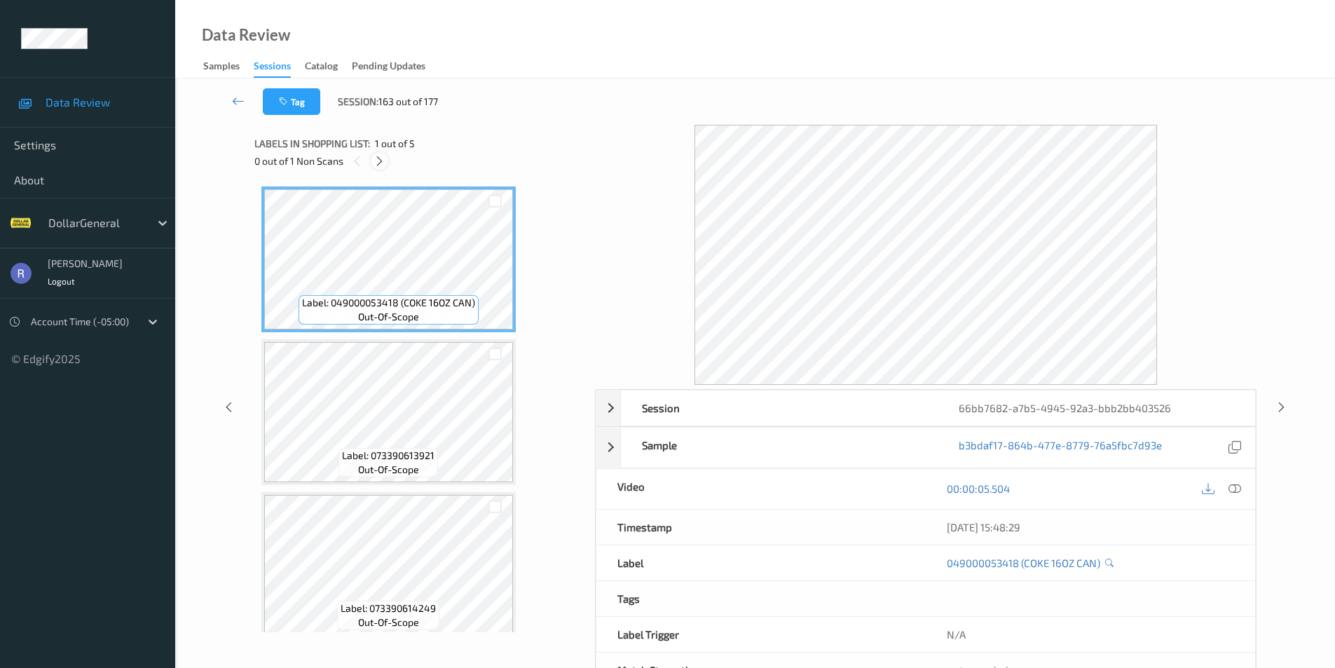
click at [377, 157] on icon at bounding box center [380, 161] width 12 height 13
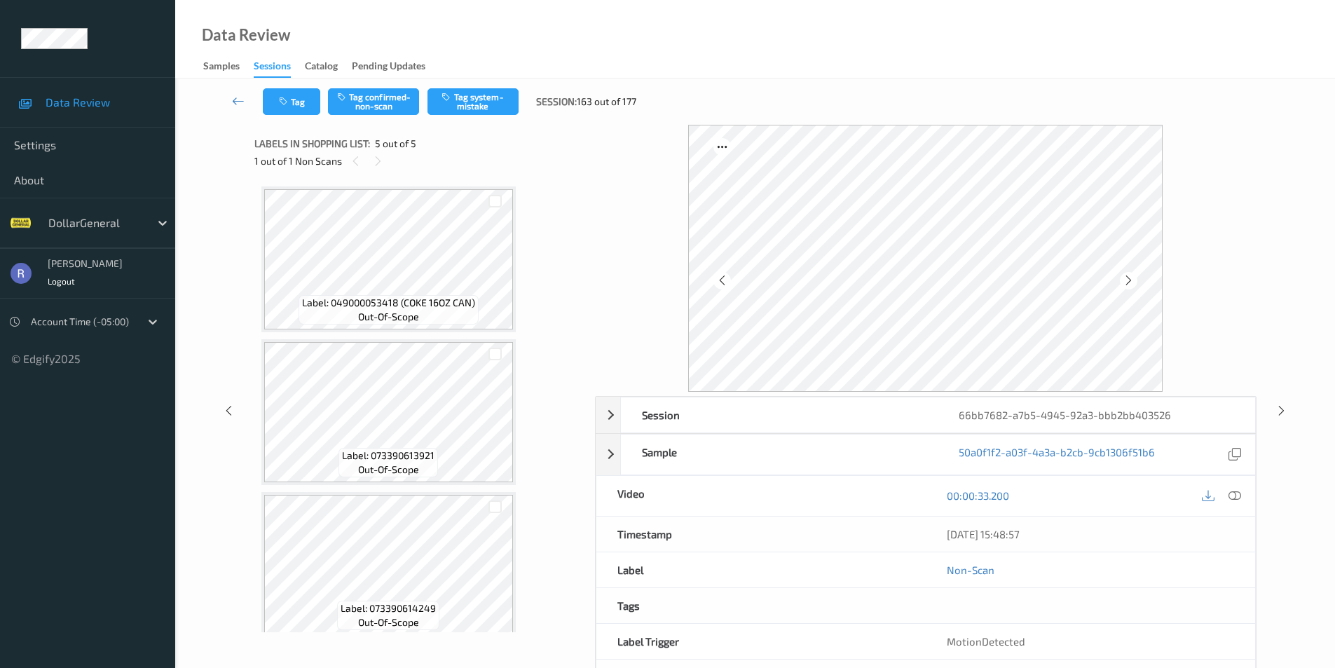
scroll to position [318, 0]
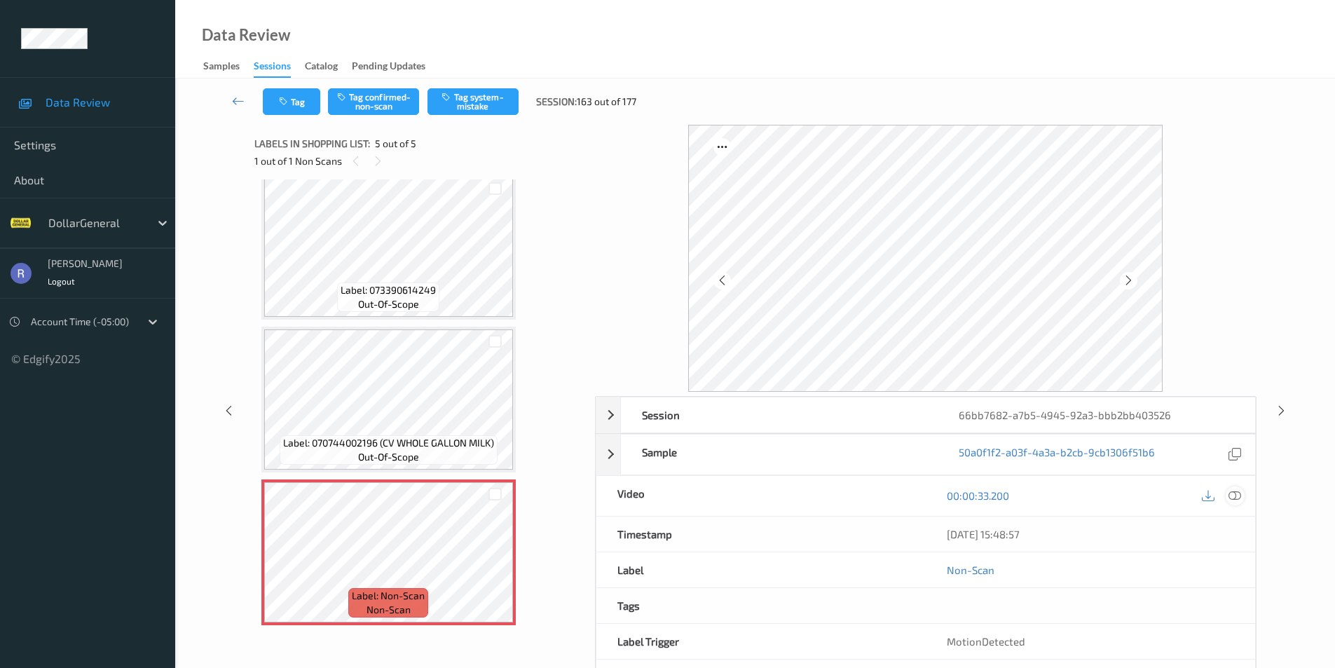
click at [1237, 496] on icon at bounding box center [1235, 495] width 13 height 13
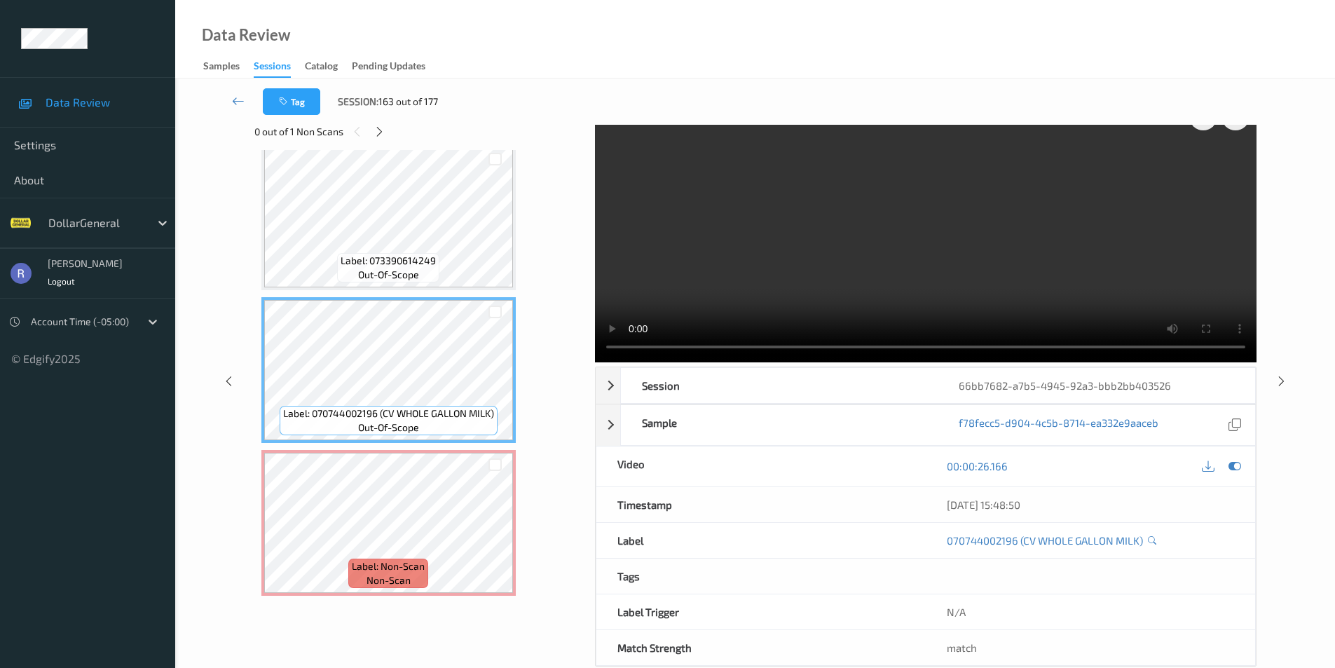
scroll to position [57, 0]
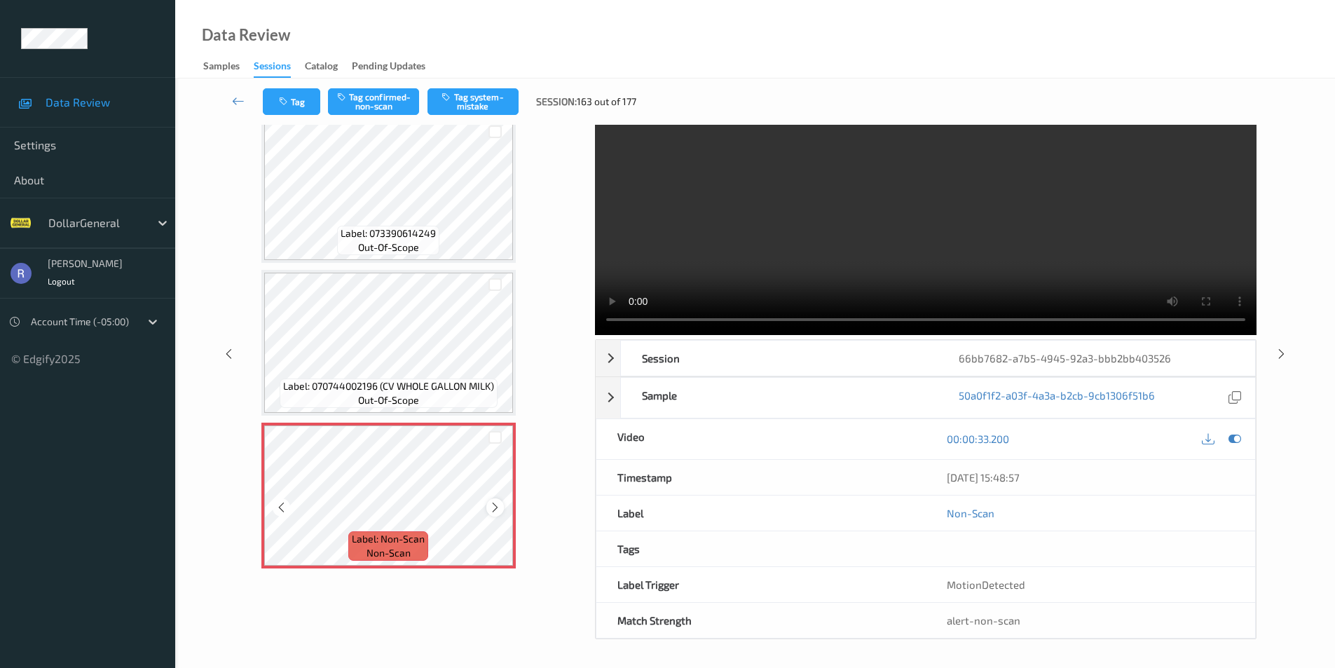
click at [497, 505] on icon at bounding box center [495, 507] width 12 height 13
click at [392, 100] on button "Tag confirmed-non-scan" at bounding box center [373, 101] width 91 height 27
click at [1281, 350] on icon at bounding box center [1282, 353] width 12 height 13
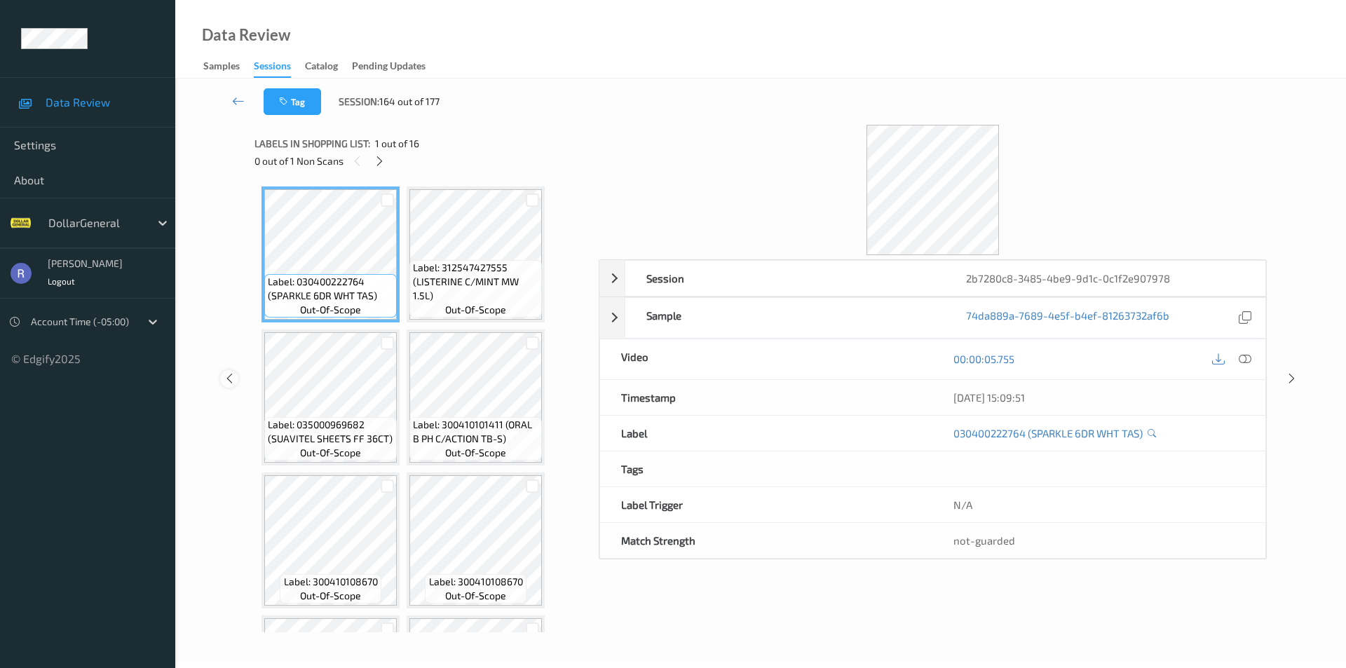
click at [232, 376] on icon at bounding box center [230, 378] width 12 height 13
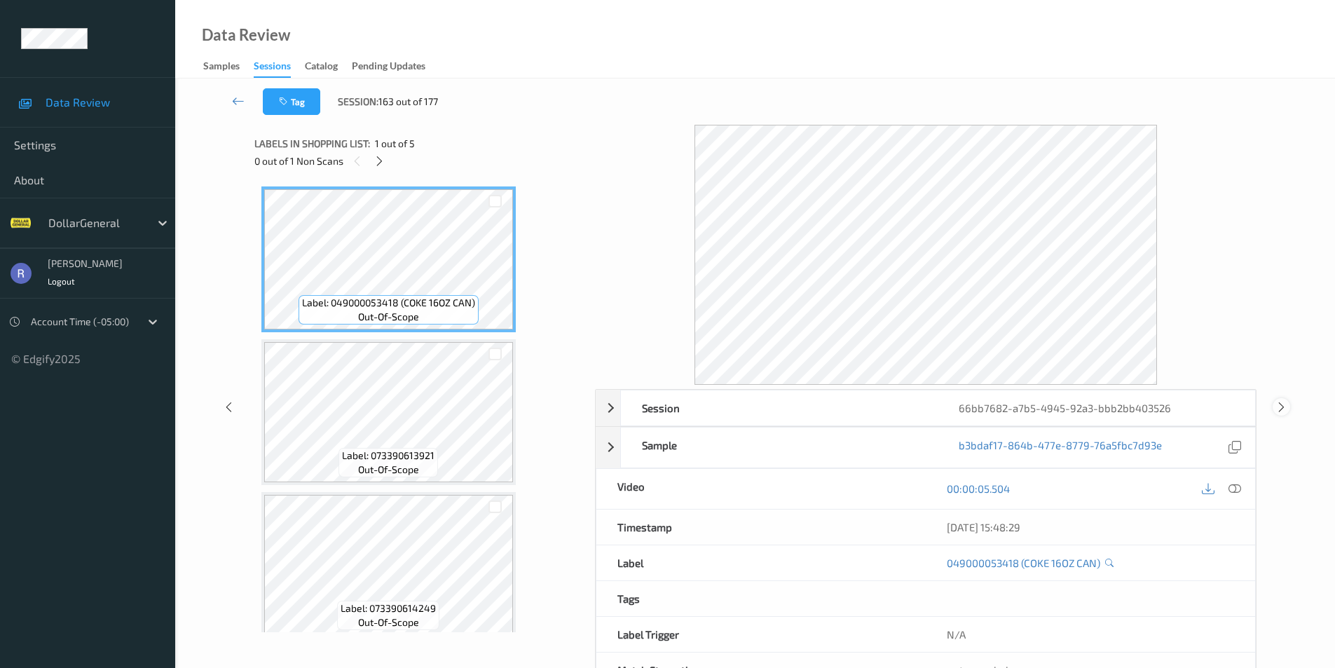
click at [1282, 407] on icon at bounding box center [1282, 406] width 12 height 13
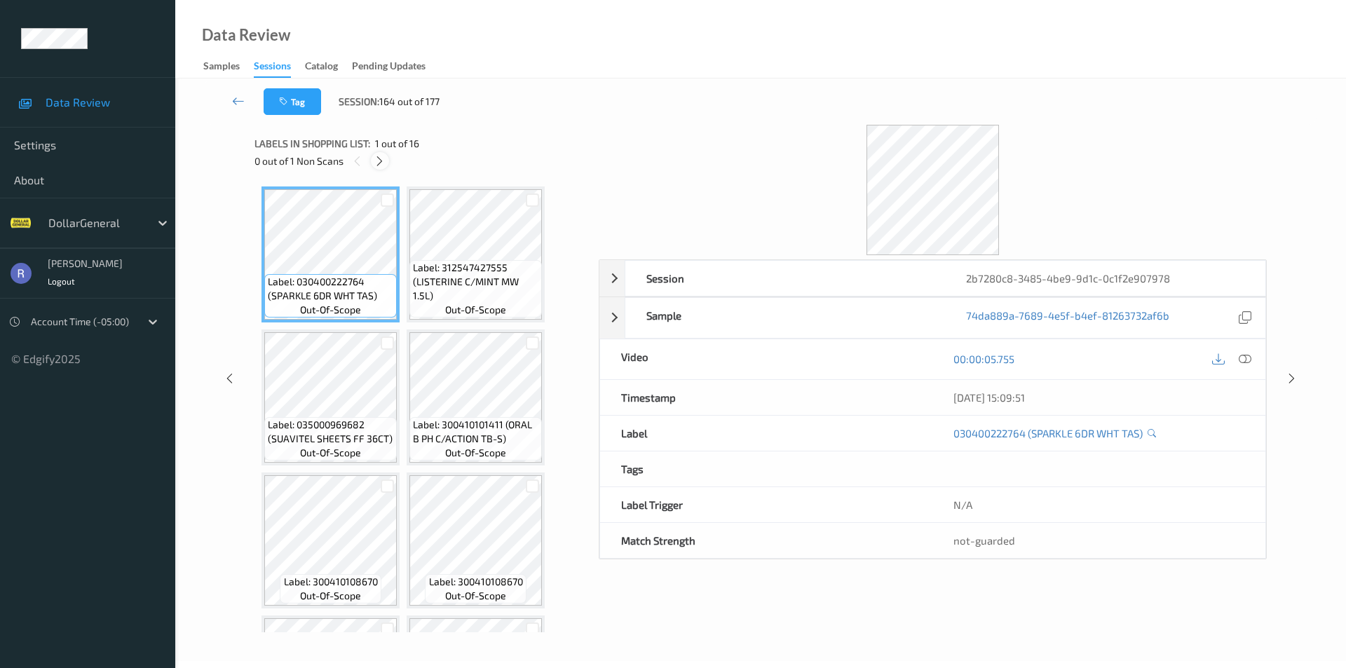
click at [377, 160] on icon at bounding box center [380, 161] width 12 height 13
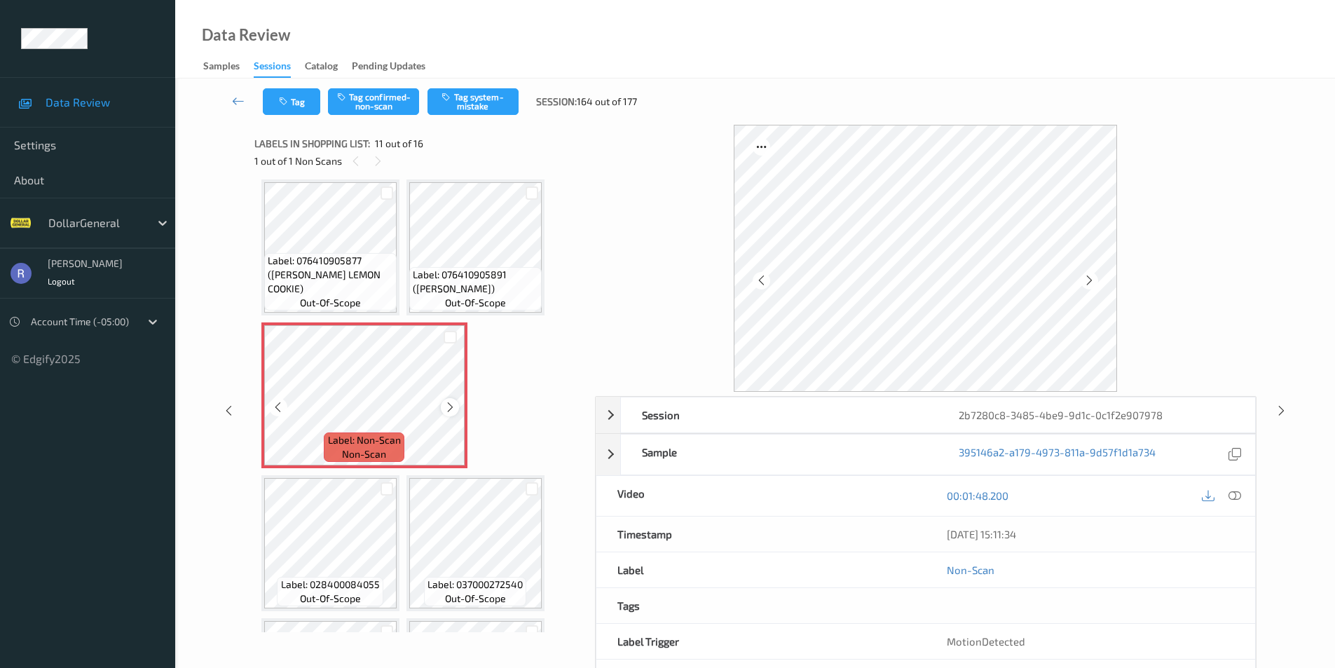
click at [446, 407] on icon at bounding box center [450, 407] width 12 height 13
click at [1241, 493] on div at bounding box center [1235, 495] width 19 height 19
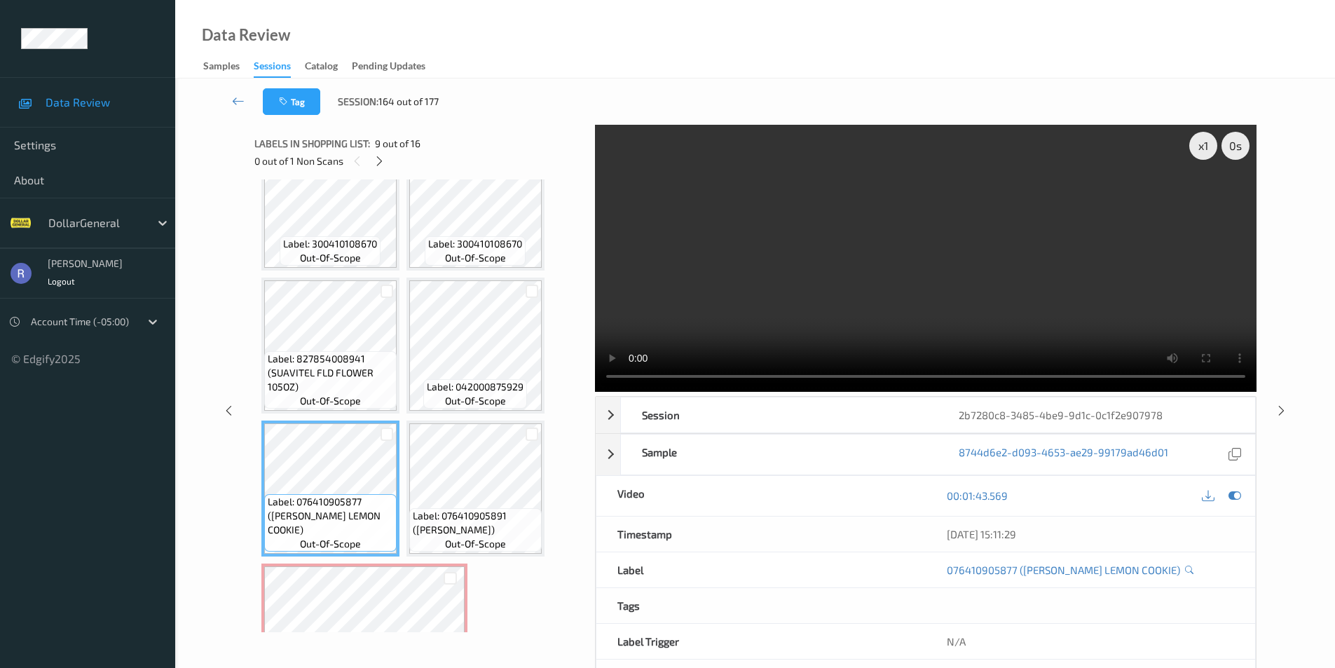
scroll to position [299, 0]
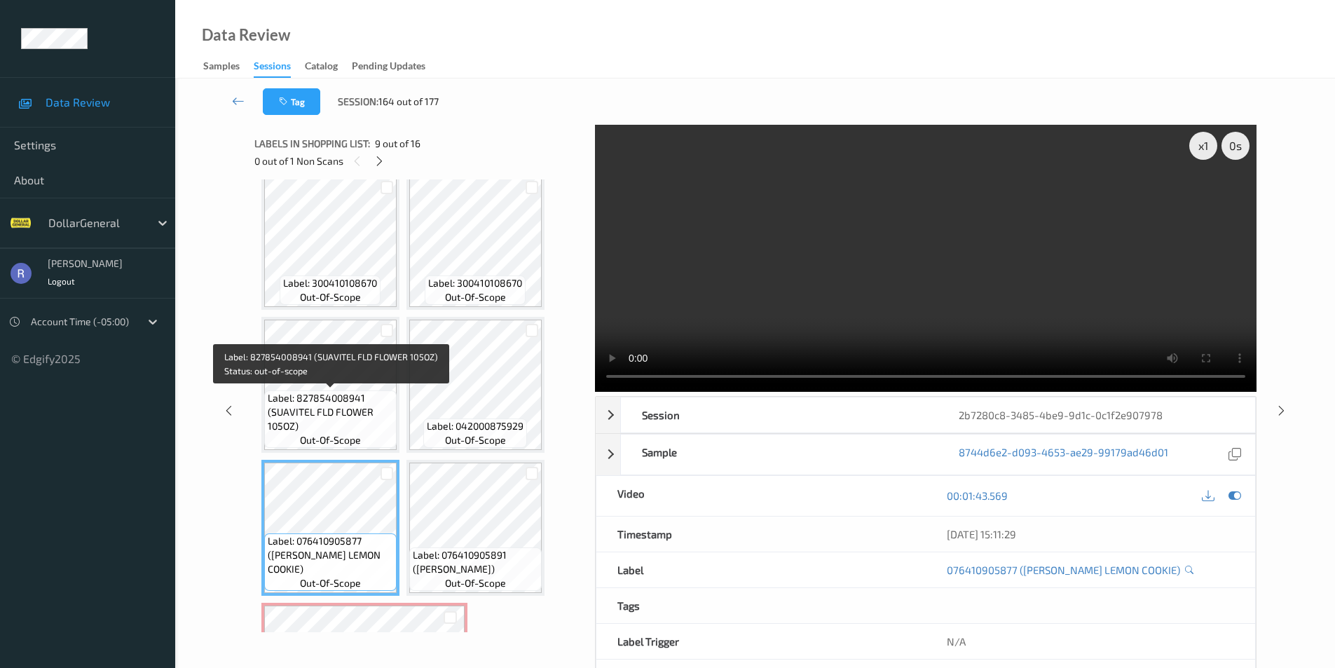
click at [332, 391] on span "Label: 827854008941 (SUAVITEL FLD FLOWER 105OZ)" at bounding box center [330, 412] width 125 height 42
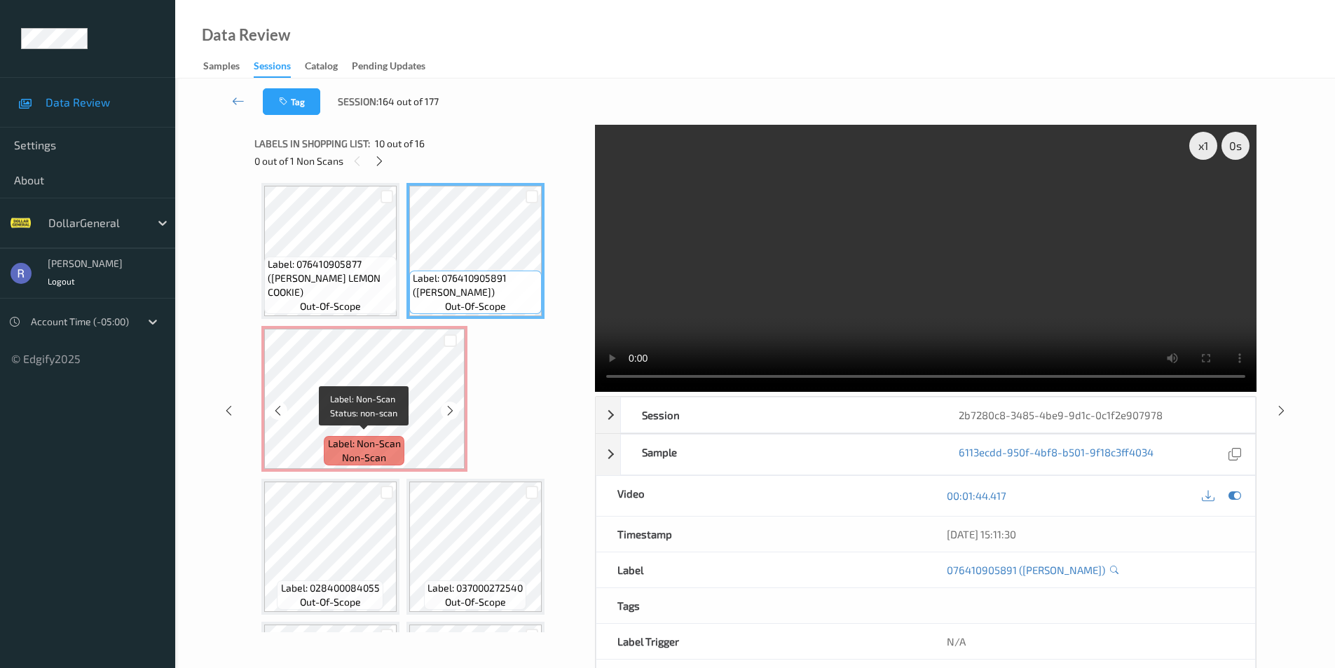
scroll to position [579, 0]
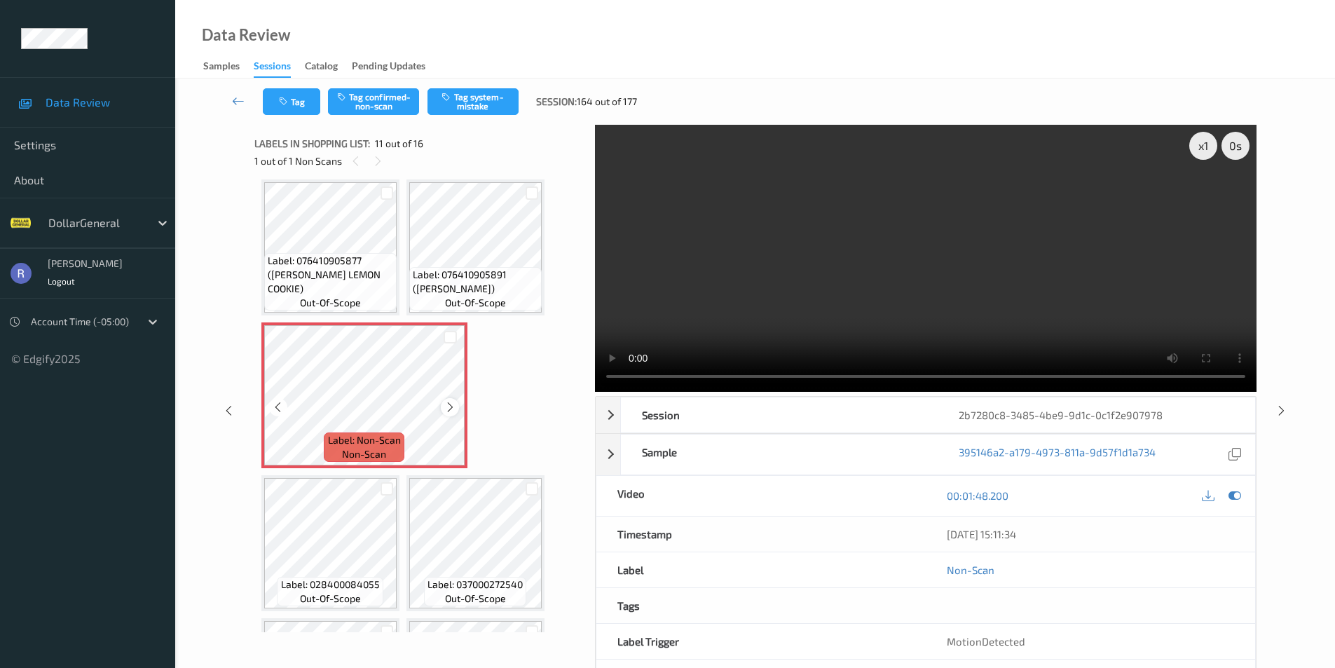
click at [447, 407] on icon at bounding box center [450, 407] width 12 height 13
click at [371, 99] on button "Tag confirmed-non-scan" at bounding box center [373, 101] width 91 height 27
click at [1283, 409] on icon at bounding box center [1282, 410] width 12 height 13
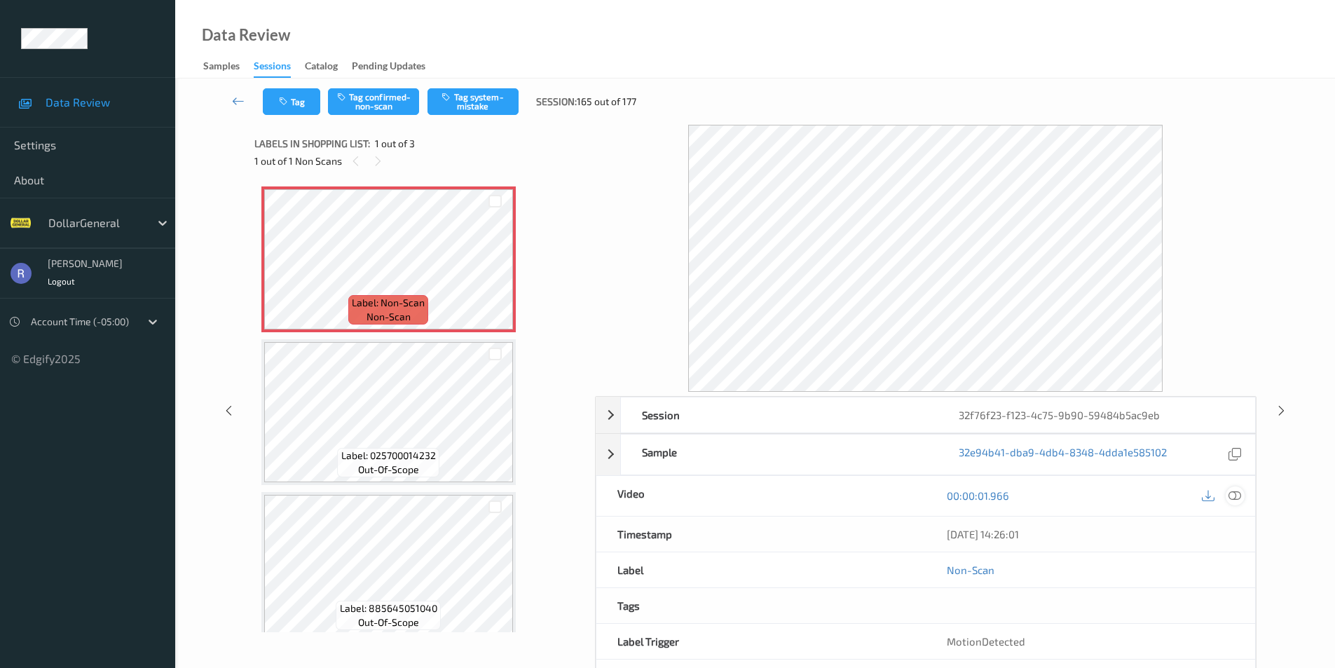
click at [1232, 494] on icon at bounding box center [1235, 495] width 13 height 13
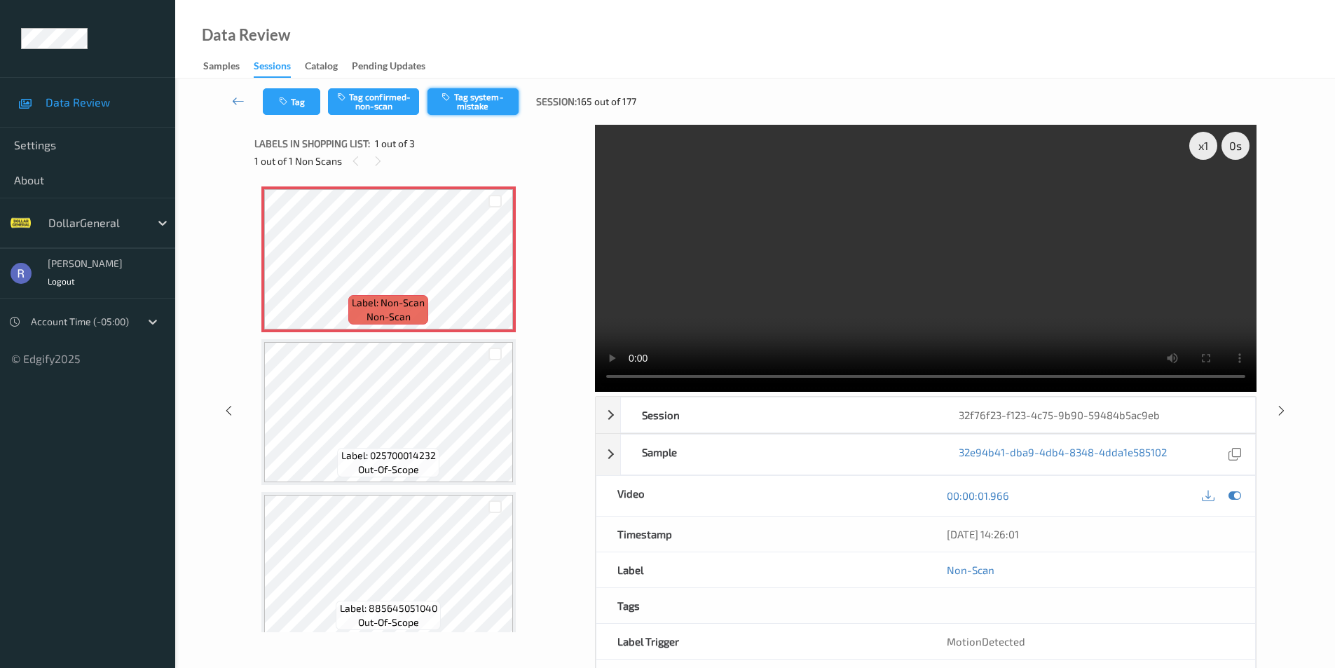
click at [475, 100] on button "Tag system-mistake" at bounding box center [473, 101] width 91 height 27
click at [1276, 410] on icon at bounding box center [1282, 410] width 12 height 13
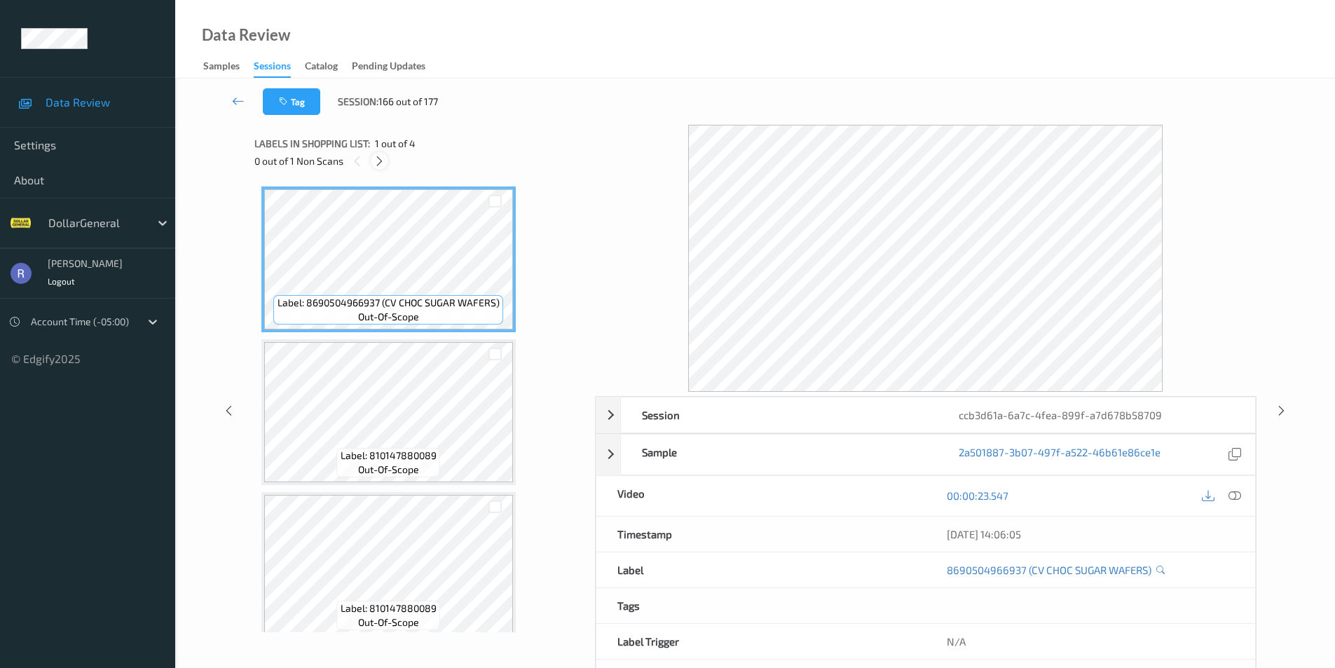
click at [380, 159] on icon at bounding box center [380, 161] width 12 height 13
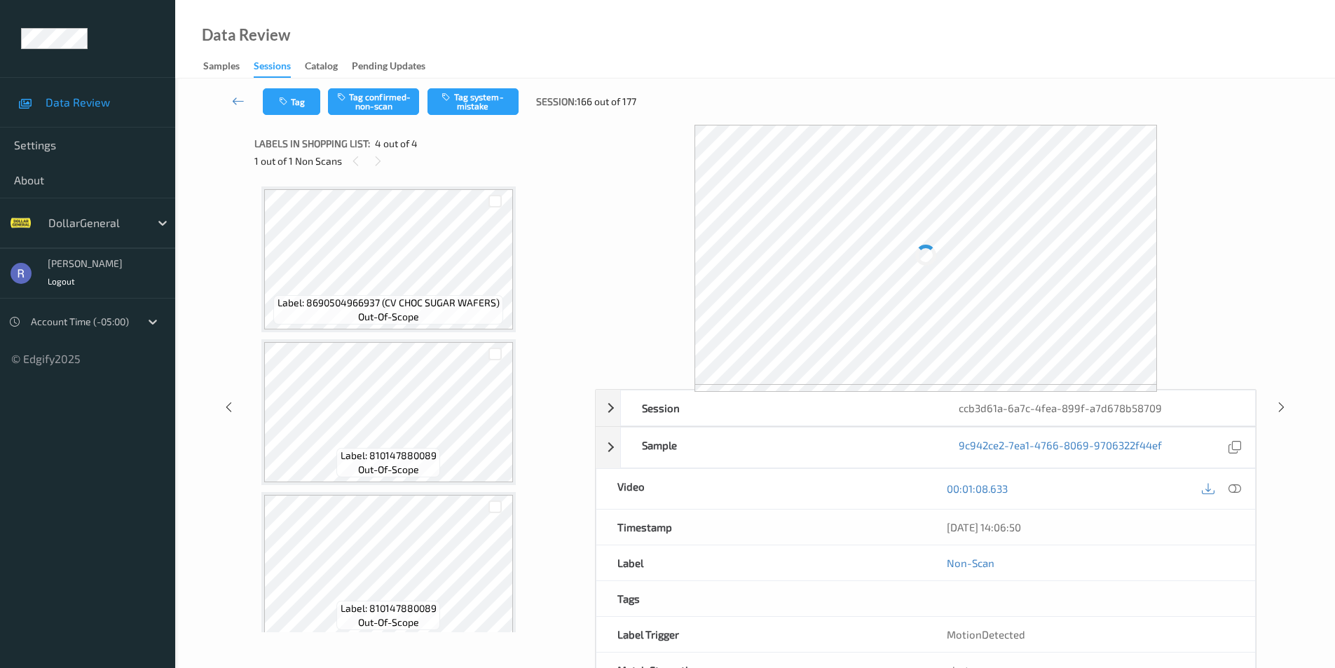
scroll to position [165, 0]
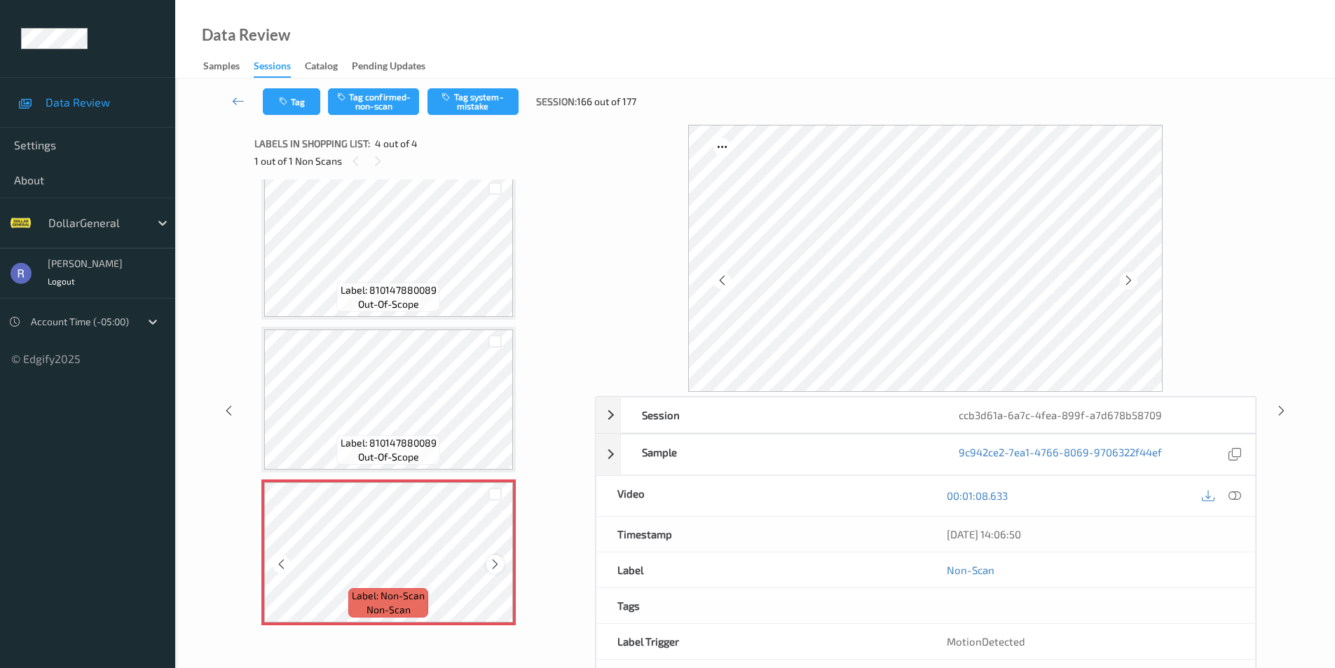
click at [496, 563] on icon at bounding box center [495, 564] width 12 height 13
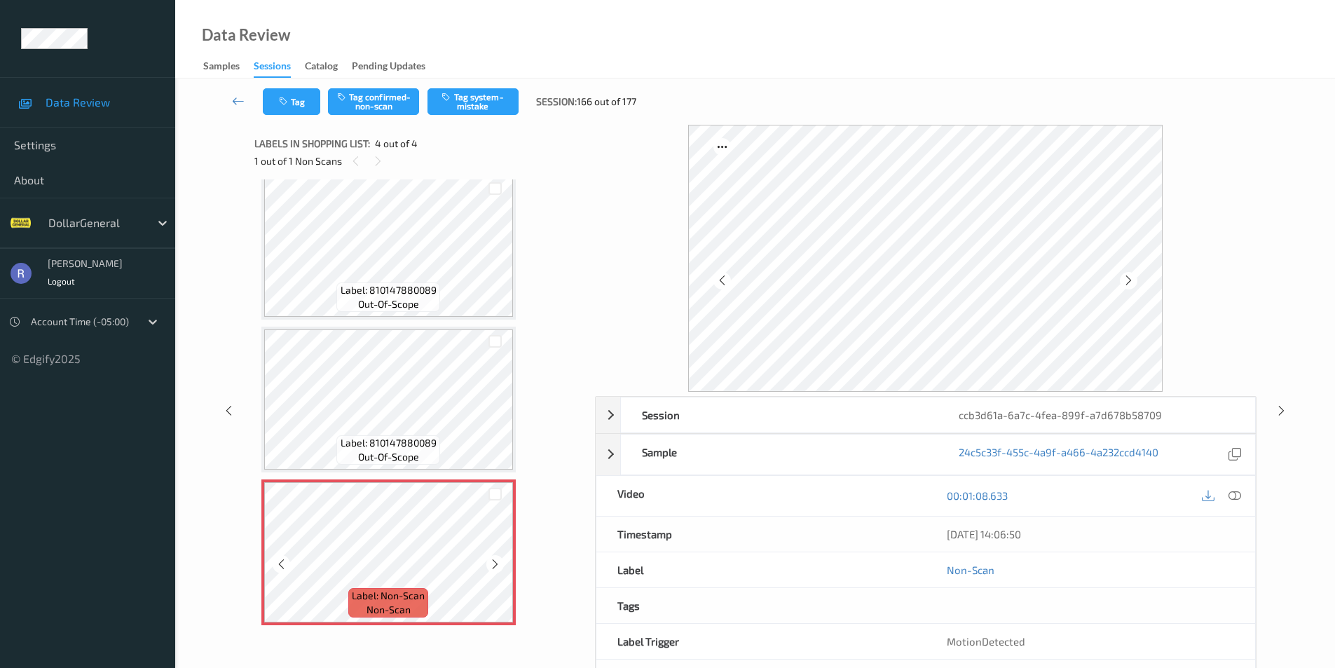
click at [496, 563] on icon at bounding box center [495, 564] width 12 height 13
click at [1231, 497] on icon at bounding box center [1235, 495] width 13 height 13
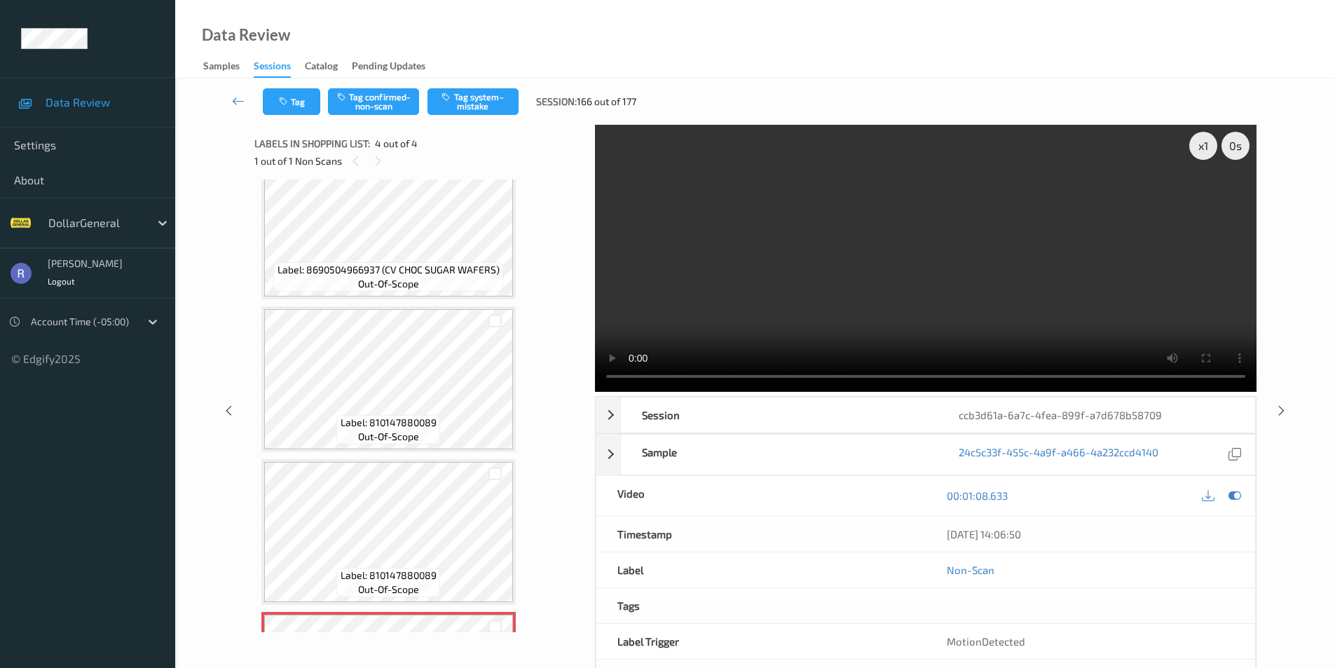
scroll to position [0, 0]
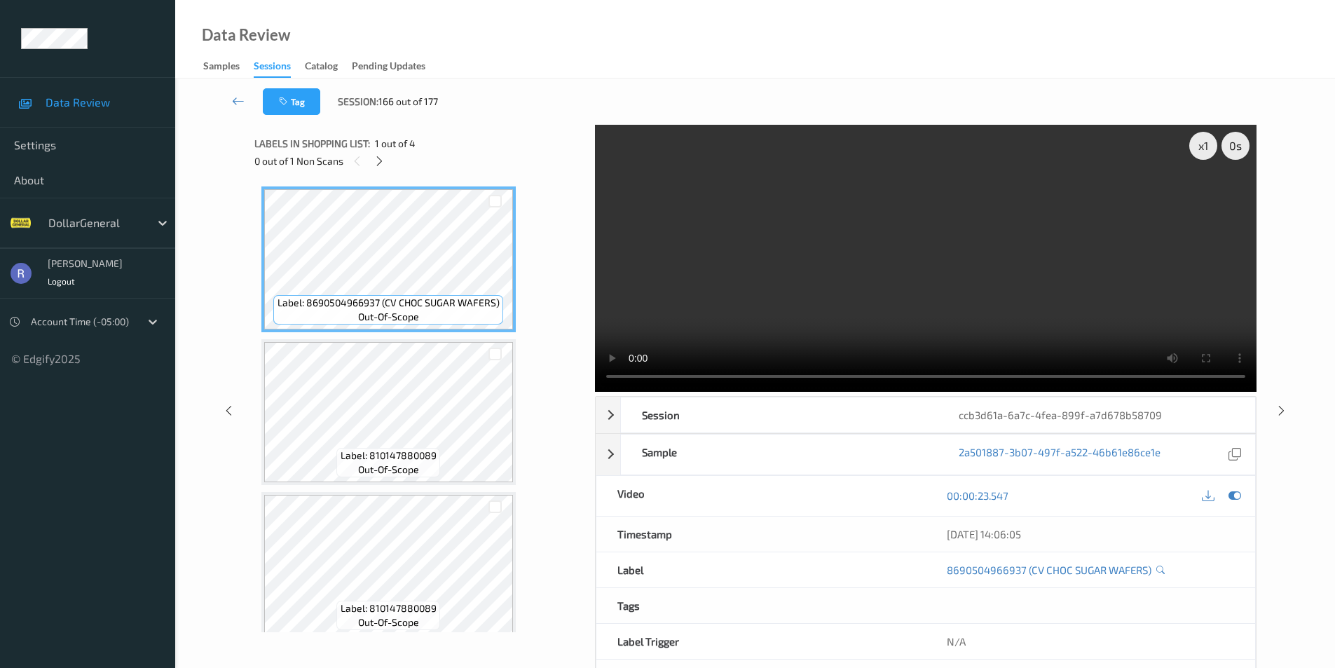
click at [596, 377] on video at bounding box center [926, 258] width 662 height 267
click at [755, 376] on video at bounding box center [926, 258] width 662 height 267
click at [1203, 151] on div "x 1" at bounding box center [1203, 146] width 28 height 28
click at [1203, 151] on div "x 2" at bounding box center [1203, 146] width 28 height 28
click at [1203, 151] on div "x 4" at bounding box center [1203, 146] width 28 height 28
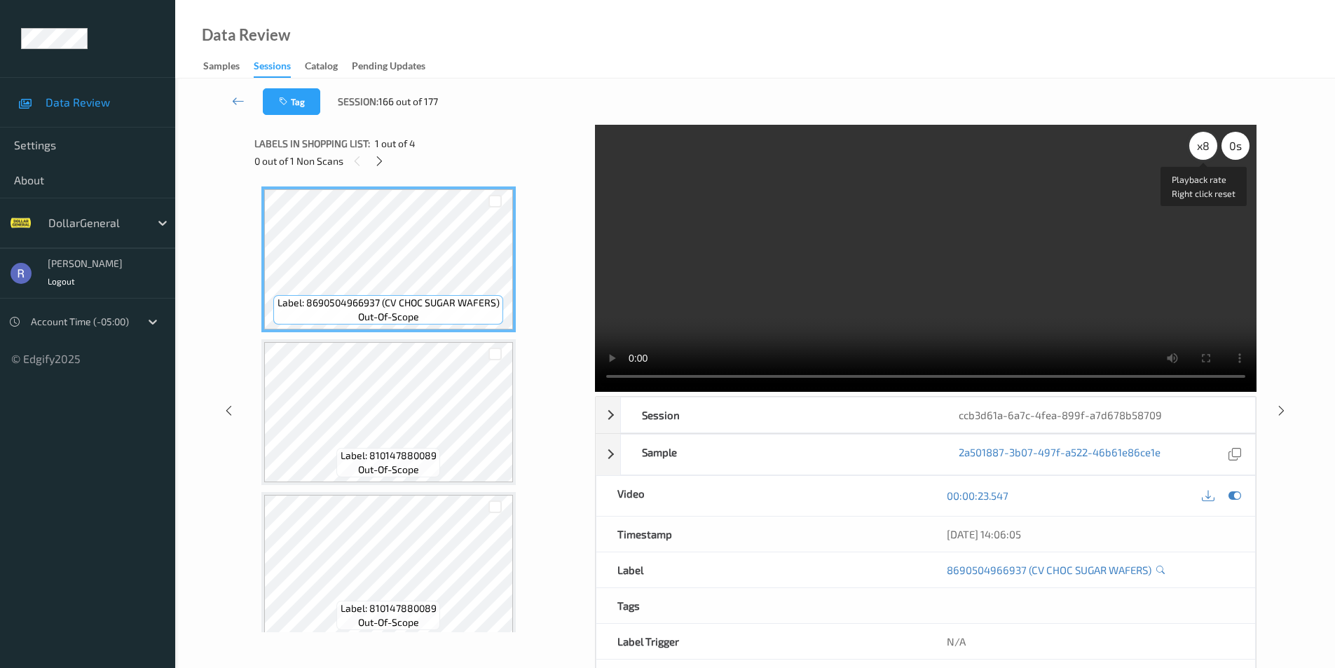
click at [1203, 151] on div "x 8" at bounding box center [1203, 146] width 28 height 28
click at [1035, 285] on video at bounding box center [926, 258] width 662 height 267
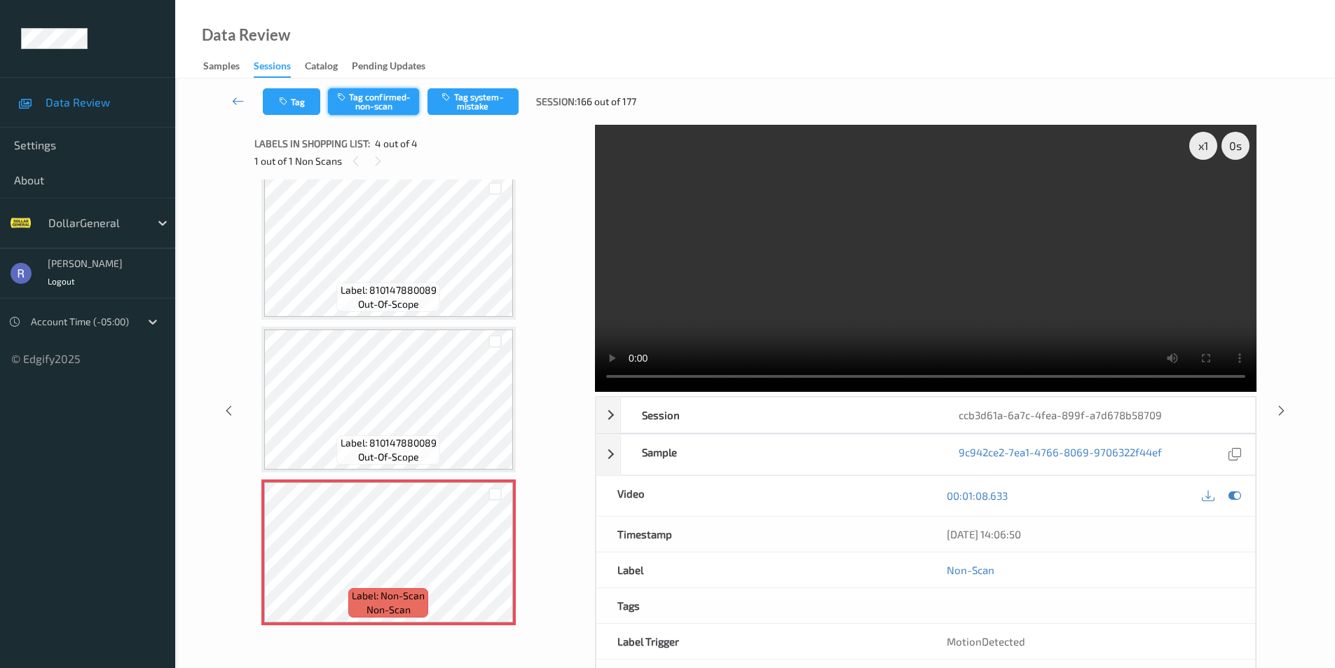
click at [378, 101] on button "Tag confirmed-non-scan" at bounding box center [373, 101] width 91 height 27
click at [1280, 410] on icon at bounding box center [1282, 410] width 12 height 13
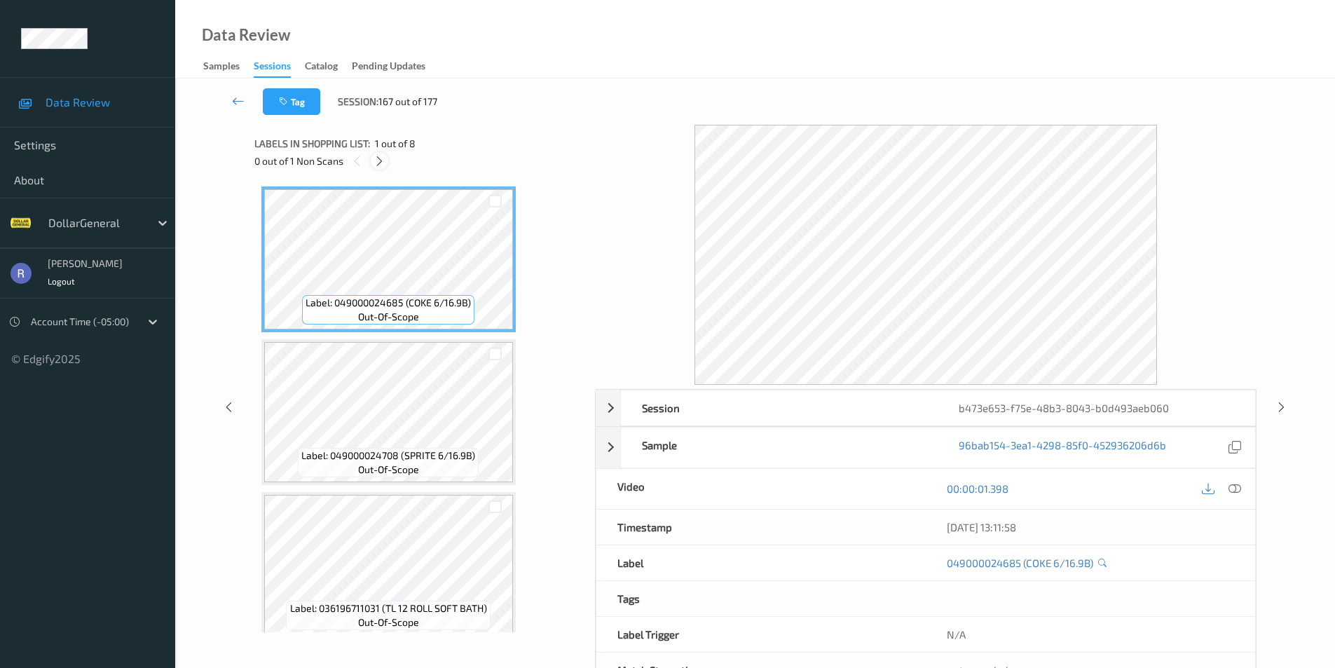
click at [378, 160] on icon at bounding box center [380, 161] width 12 height 13
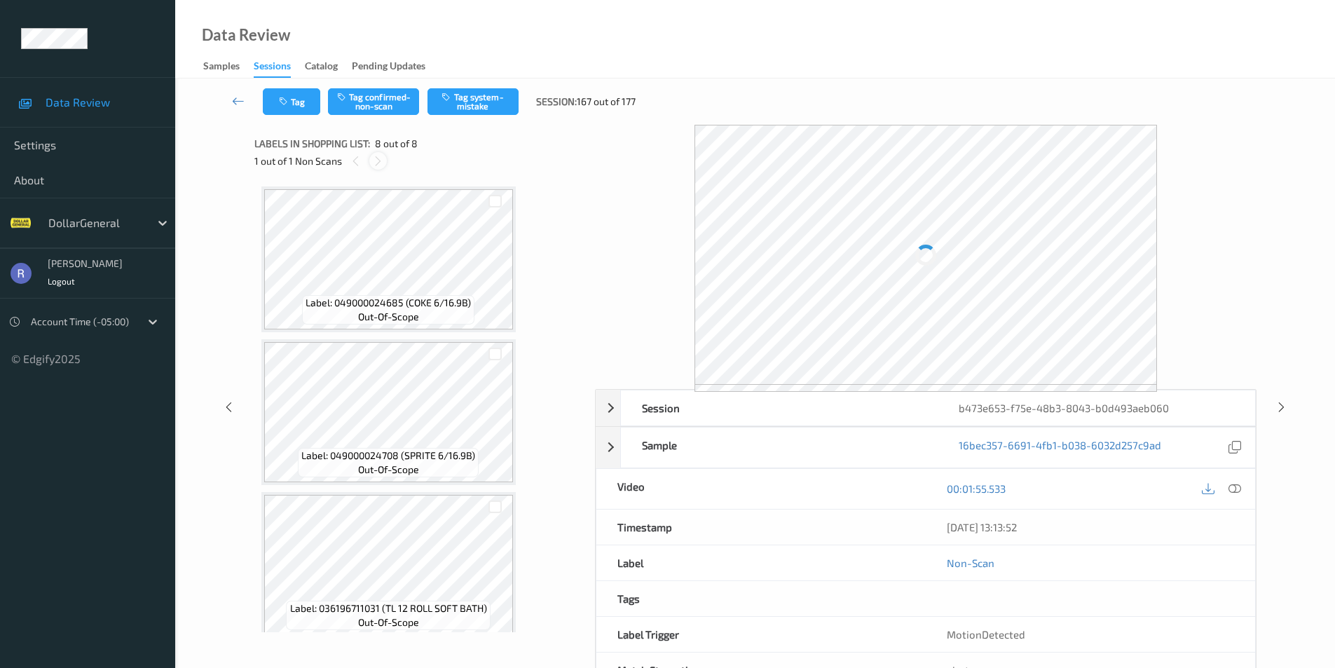
scroll to position [777, 0]
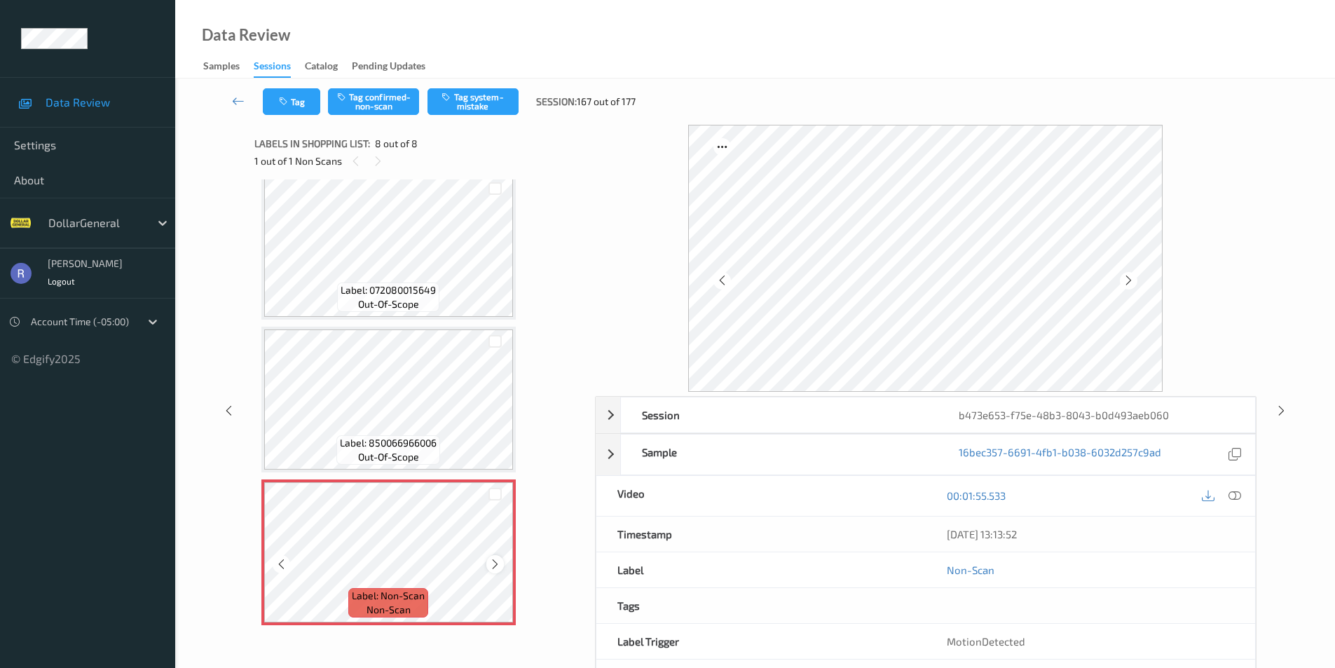
click at [496, 562] on icon at bounding box center [495, 564] width 12 height 13
click at [228, 411] on icon at bounding box center [229, 410] width 12 height 13
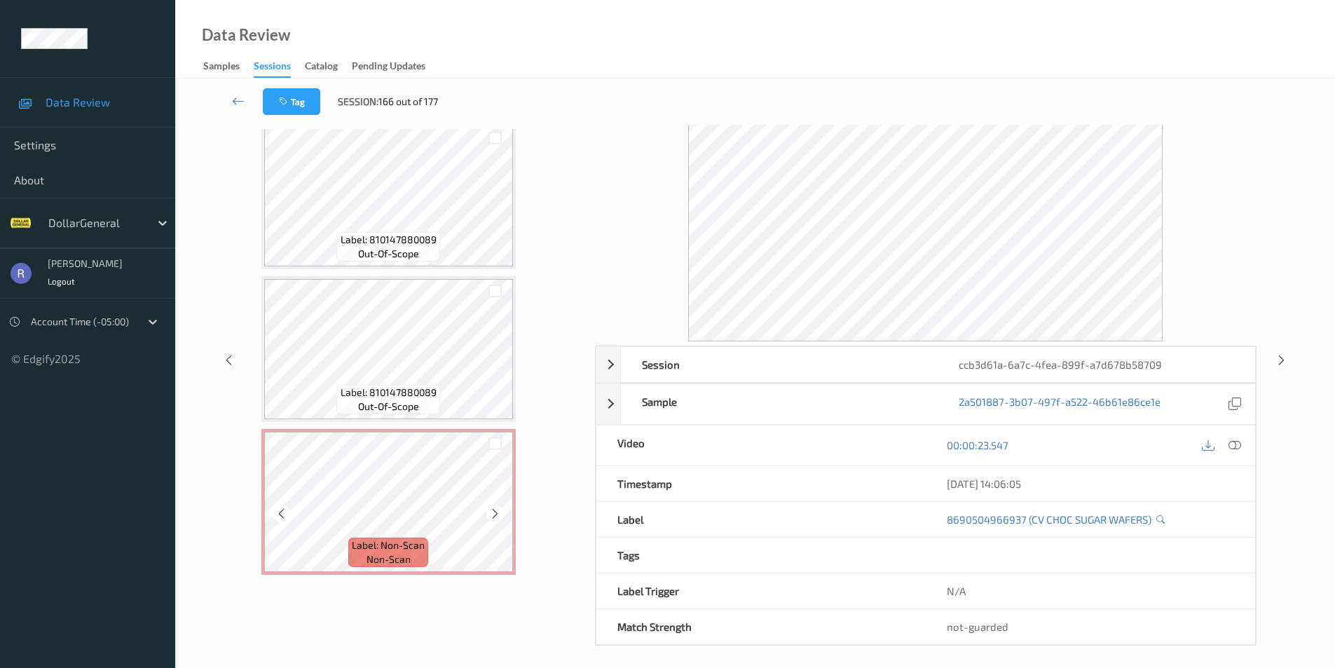
scroll to position [57, 0]
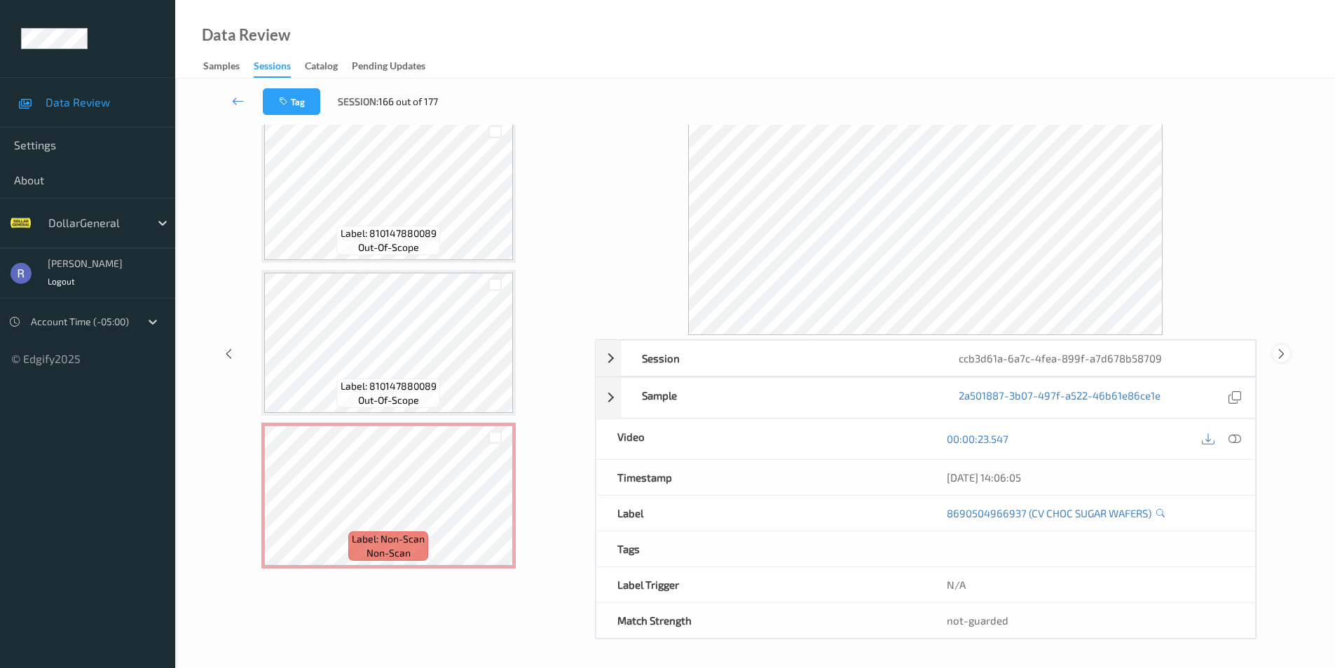
click at [1279, 353] on icon at bounding box center [1282, 353] width 12 height 13
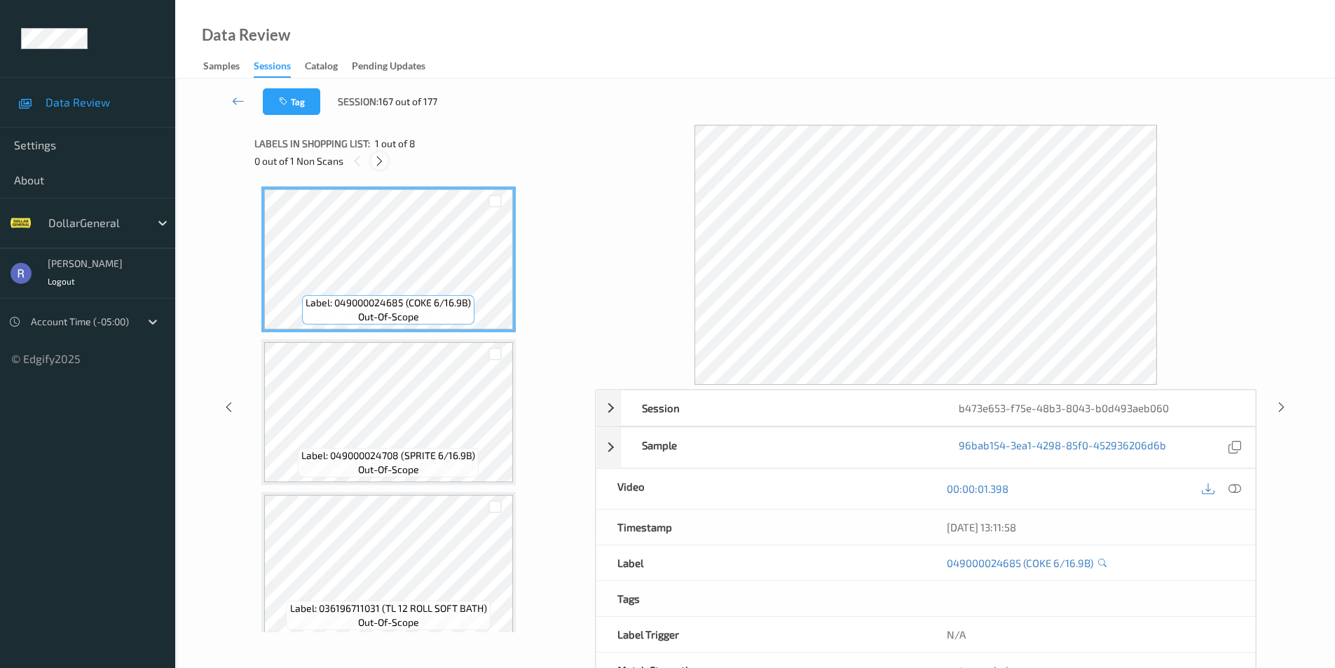
click at [377, 162] on icon at bounding box center [380, 161] width 12 height 13
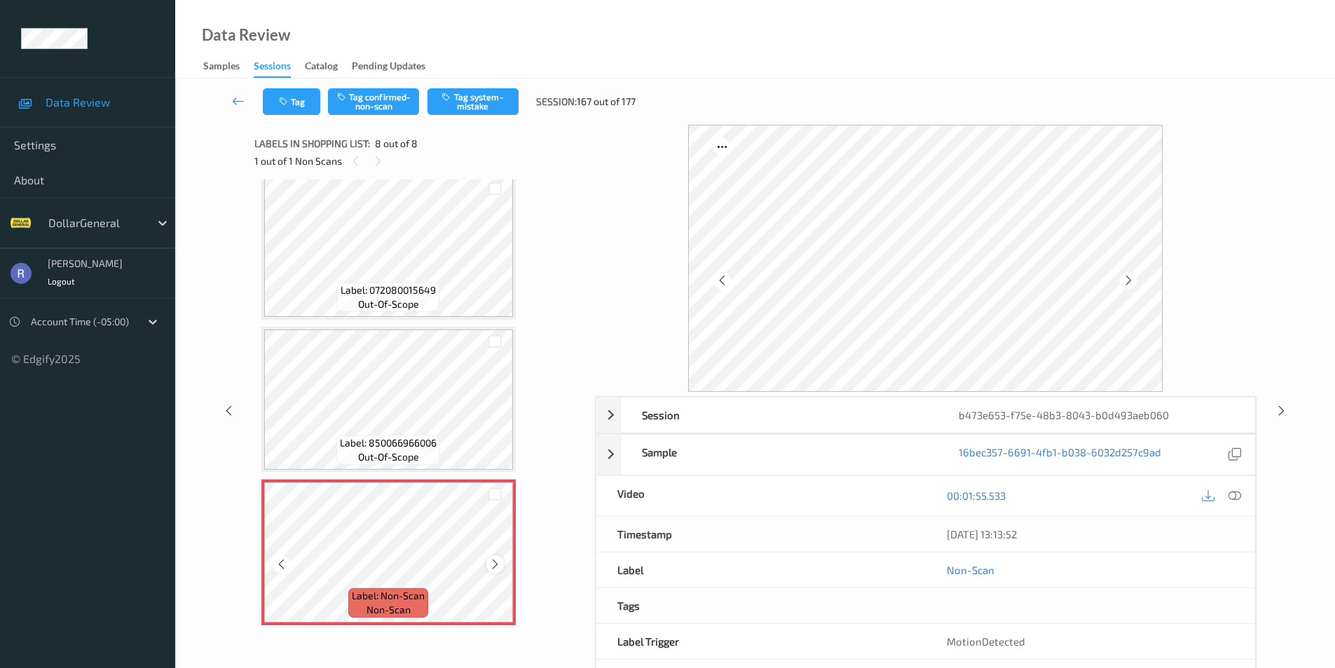
click at [496, 564] on icon at bounding box center [495, 564] width 12 height 13
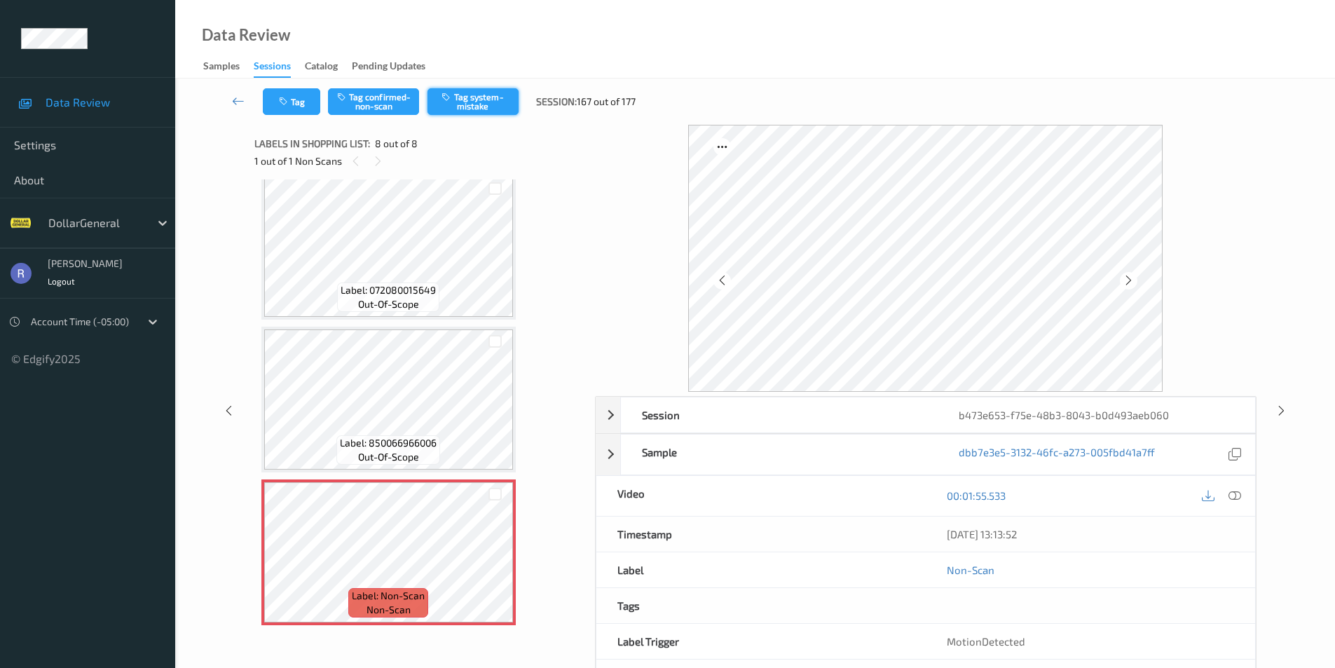
click at [479, 105] on button "Tag system-mistake" at bounding box center [473, 101] width 91 height 27
click at [1278, 406] on icon at bounding box center [1282, 410] width 12 height 13
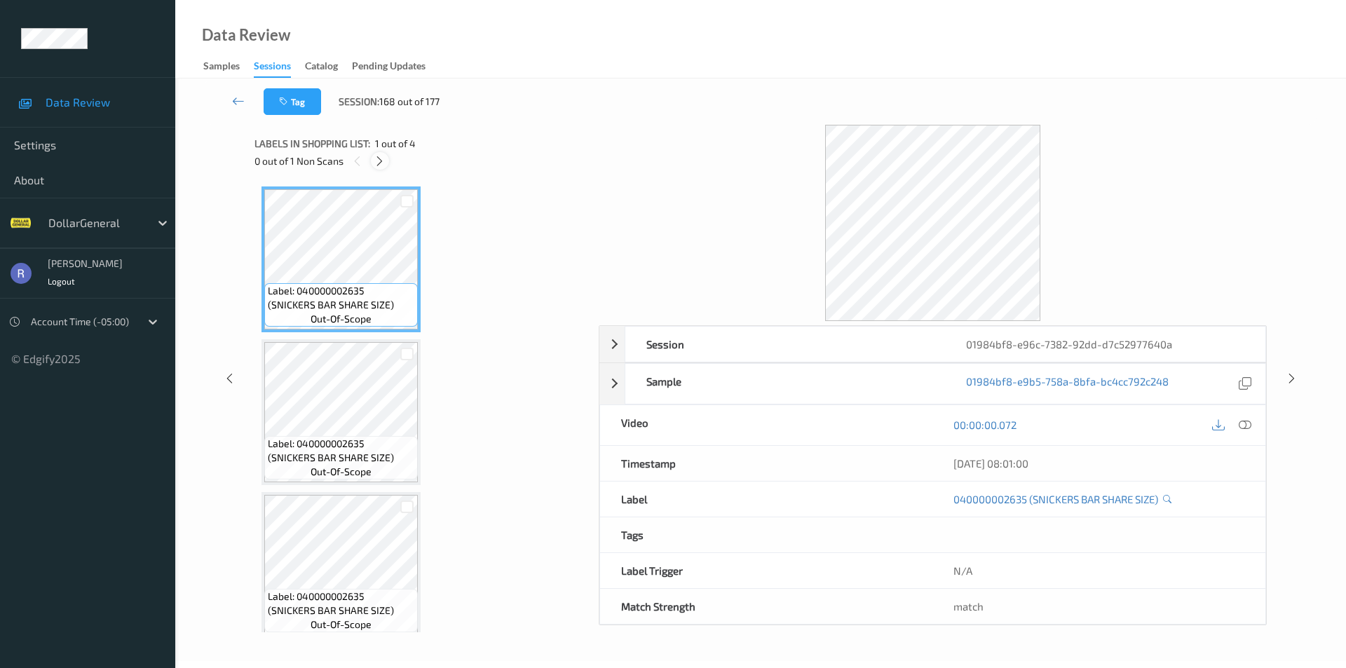
click at [379, 157] on icon at bounding box center [380, 161] width 12 height 13
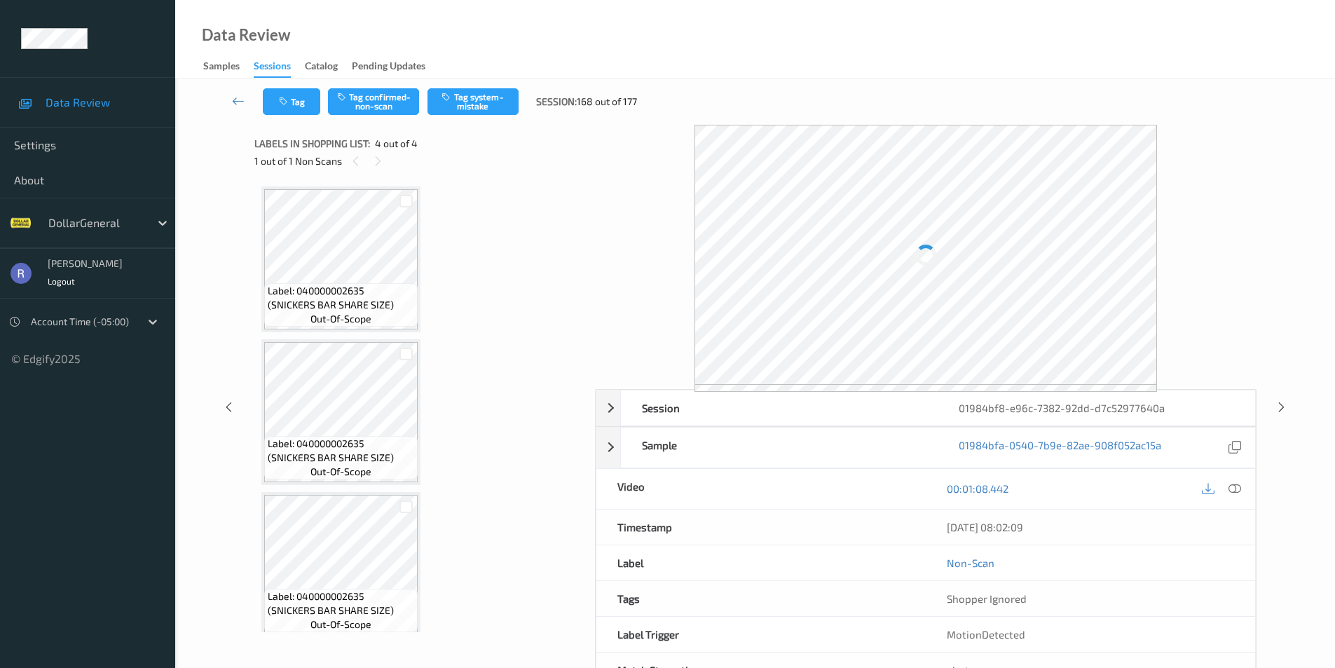
scroll to position [165, 0]
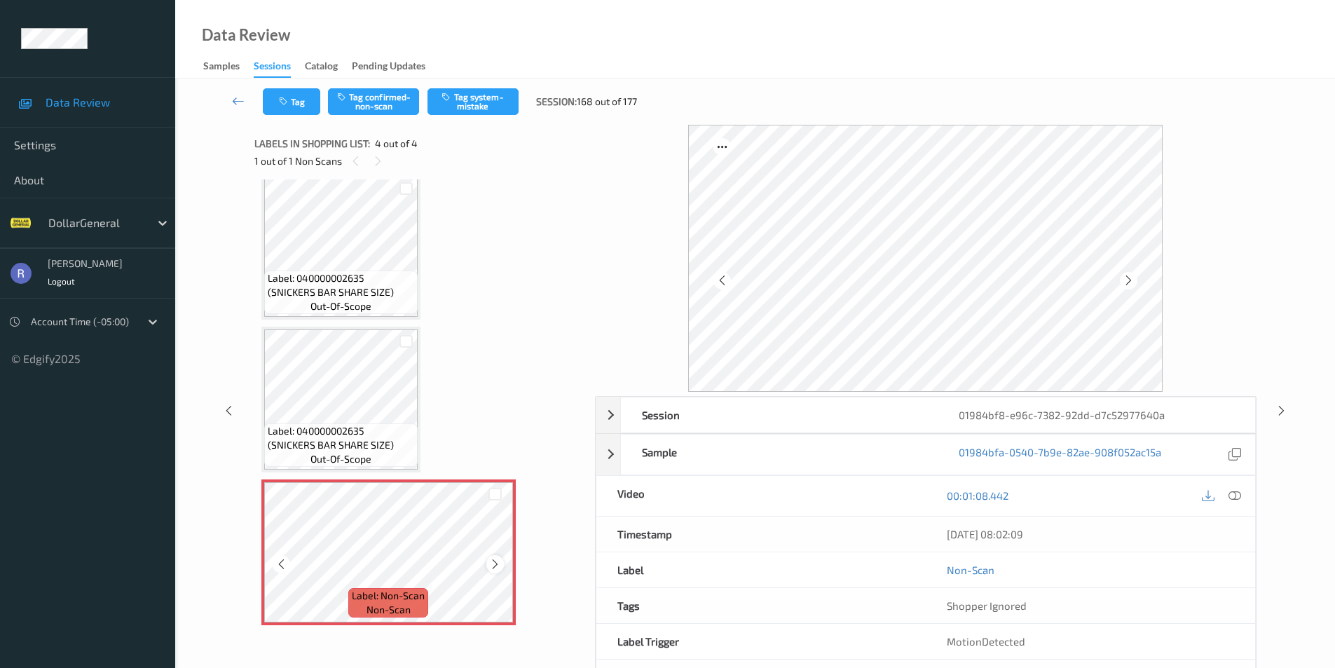
click at [498, 564] on icon at bounding box center [495, 564] width 12 height 13
click at [498, 565] on icon at bounding box center [495, 564] width 12 height 13
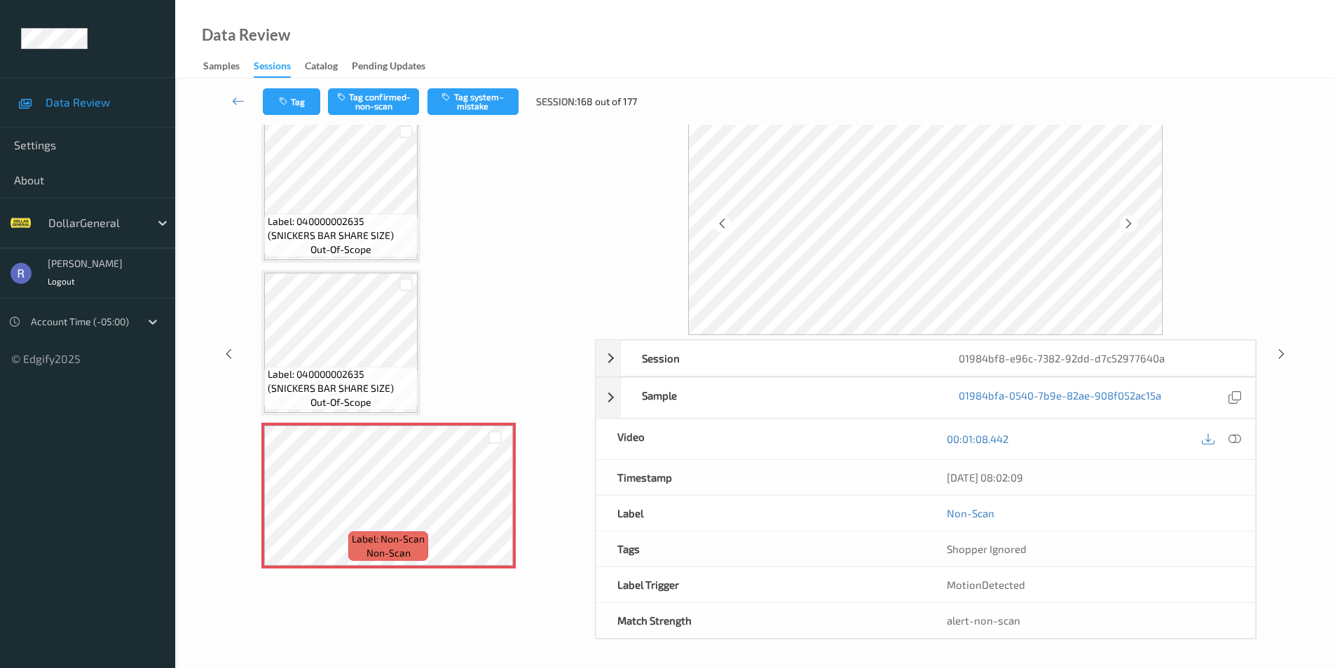
scroll to position [0, 0]
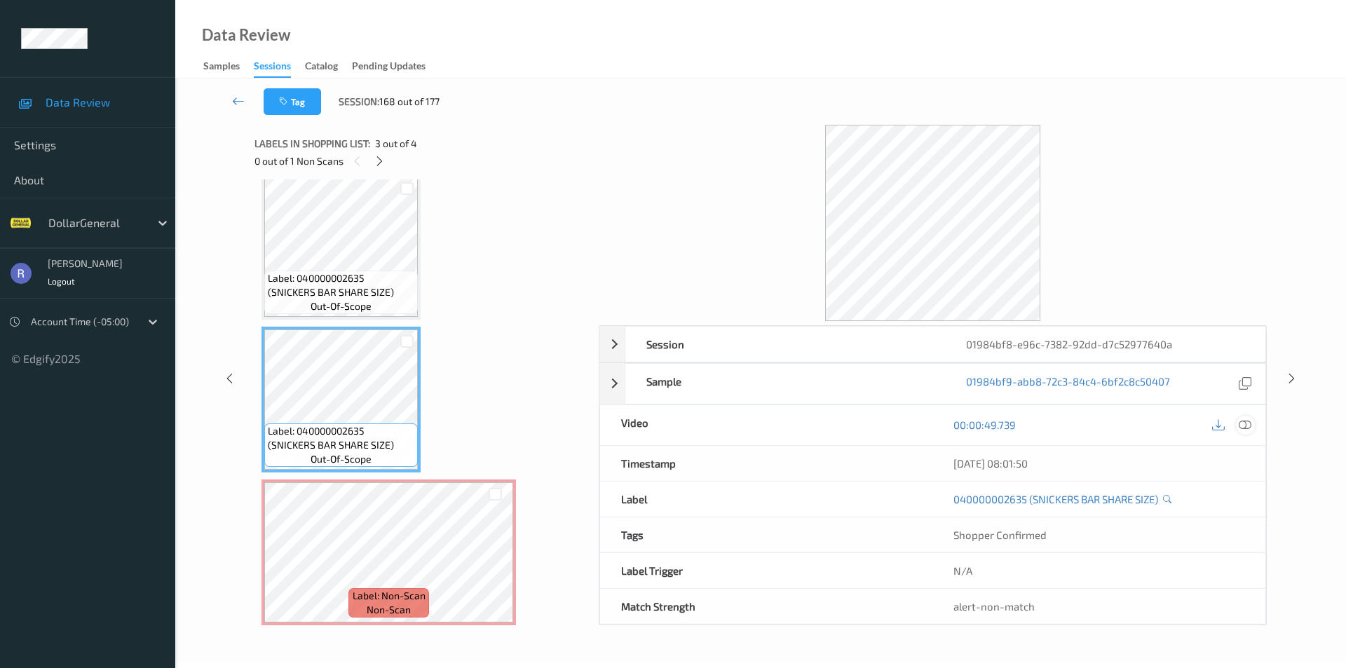
click at [1250, 427] on icon at bounding box center [1244, 424] width 13 height 13
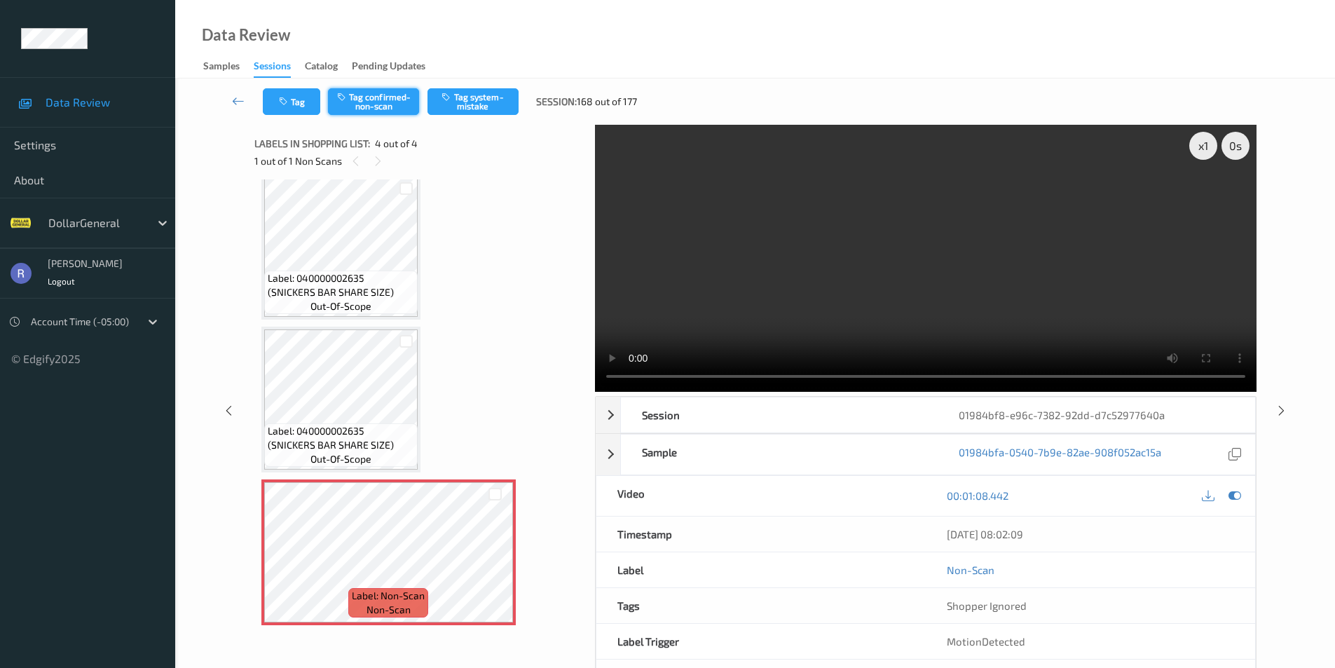
click at [396, 97] on button "Tag confirmed-non-scan" at bounding box center [373, 101] width 91 height 27
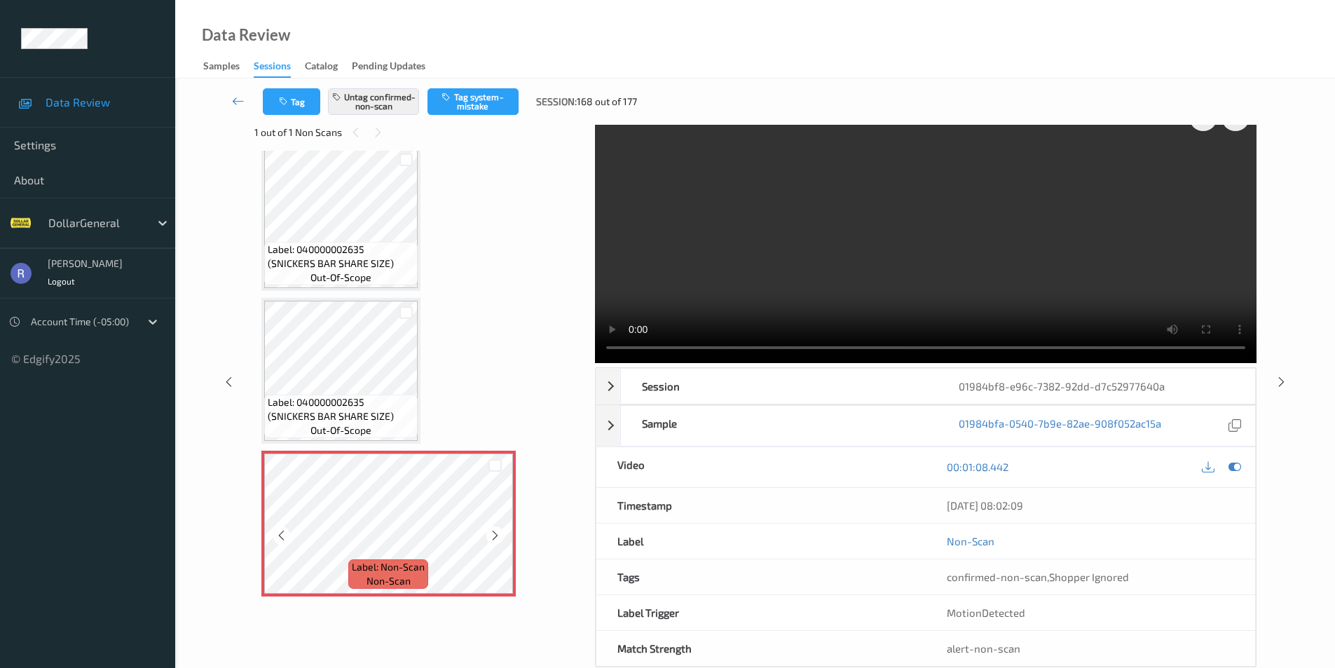
scroll to position [57, 0]
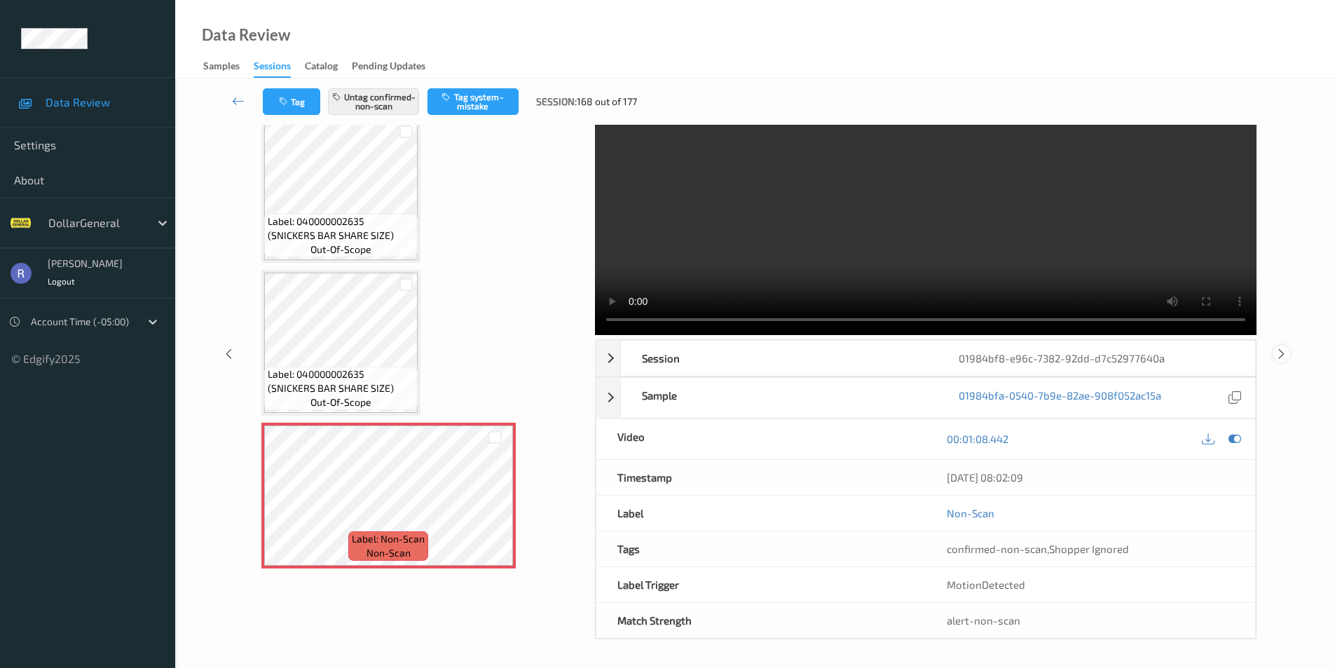
click at [1285, 352] on icon at bounding box center [1282, 353] width 12 height 13
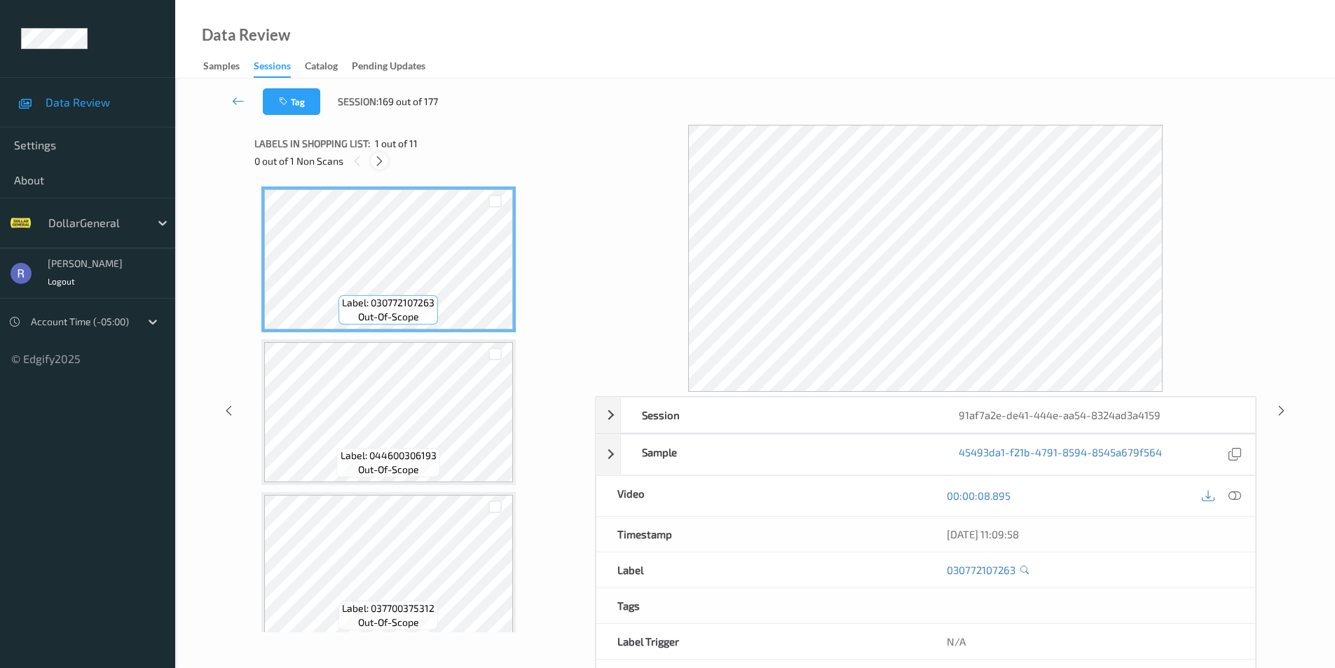
click at [379, 159] on icon at bounding box center [380, 161] width 12 height 13
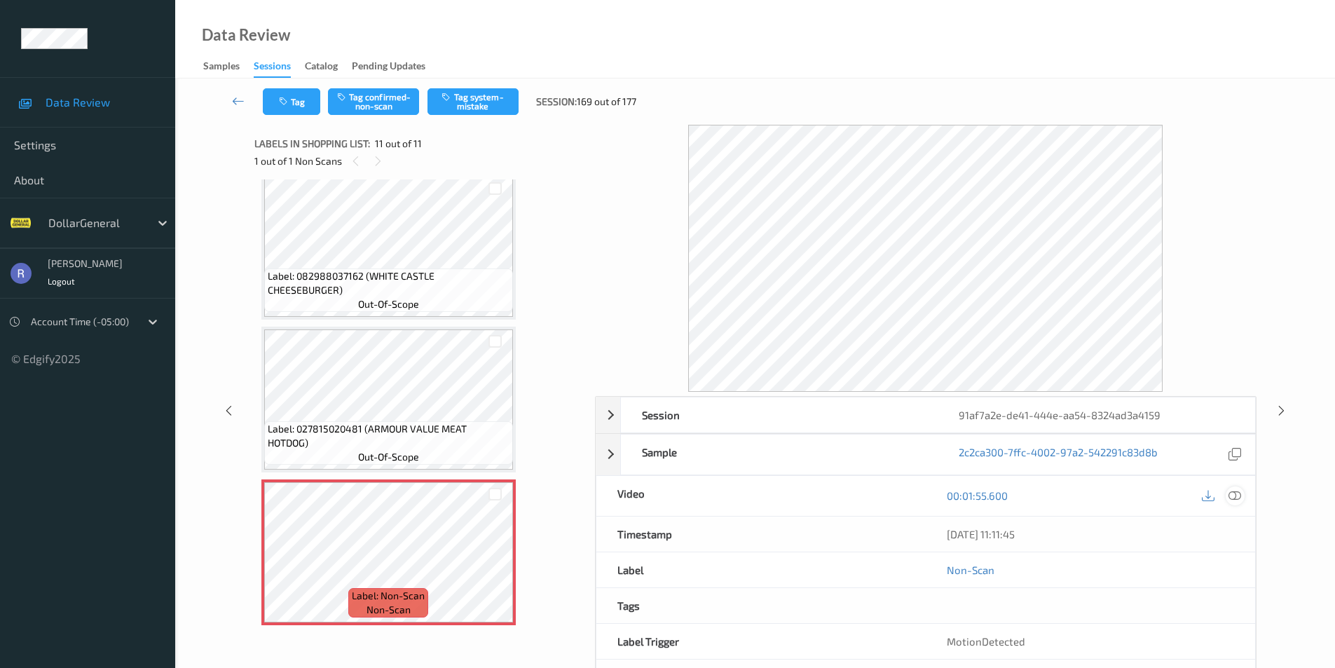
click at [1238, 493] on icon at bounding box center [1235, 495] width 13 height 13
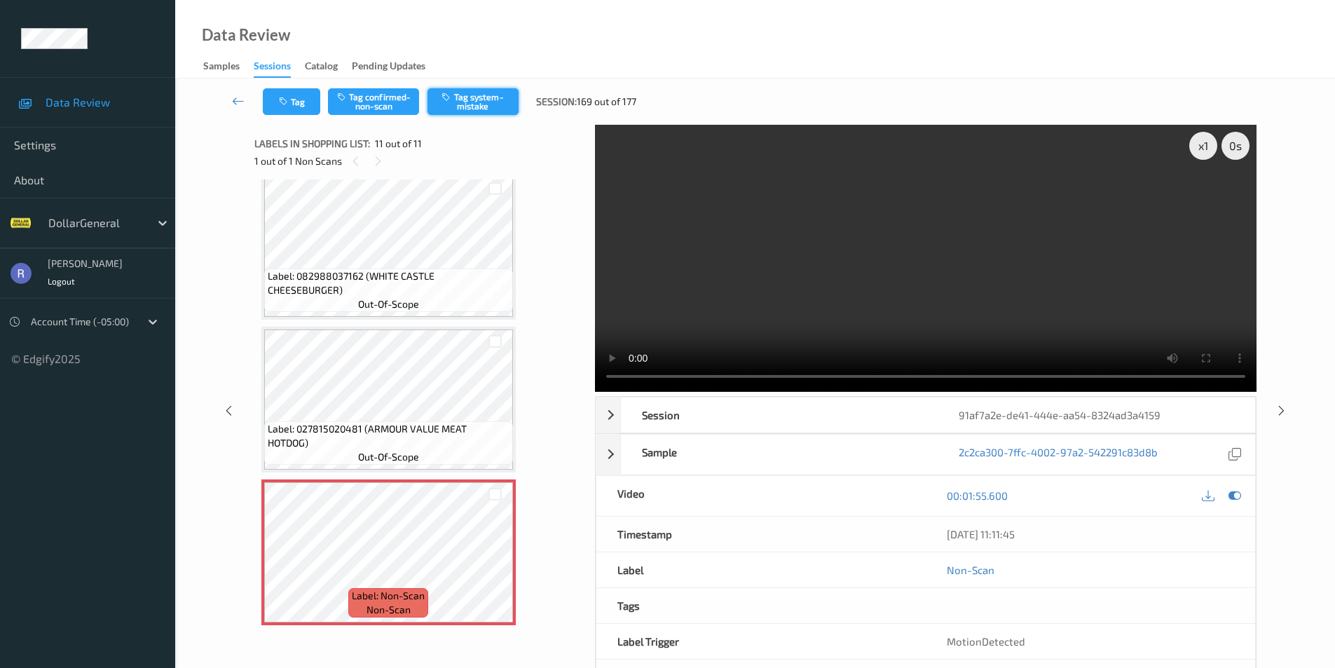
click at [496, 96] on button "Tag system-mistake" at bounding box center [473, 101] width 91 height 27
click at [1280, 409] on icon at bounding box center [1282, 410] width 12 height 13
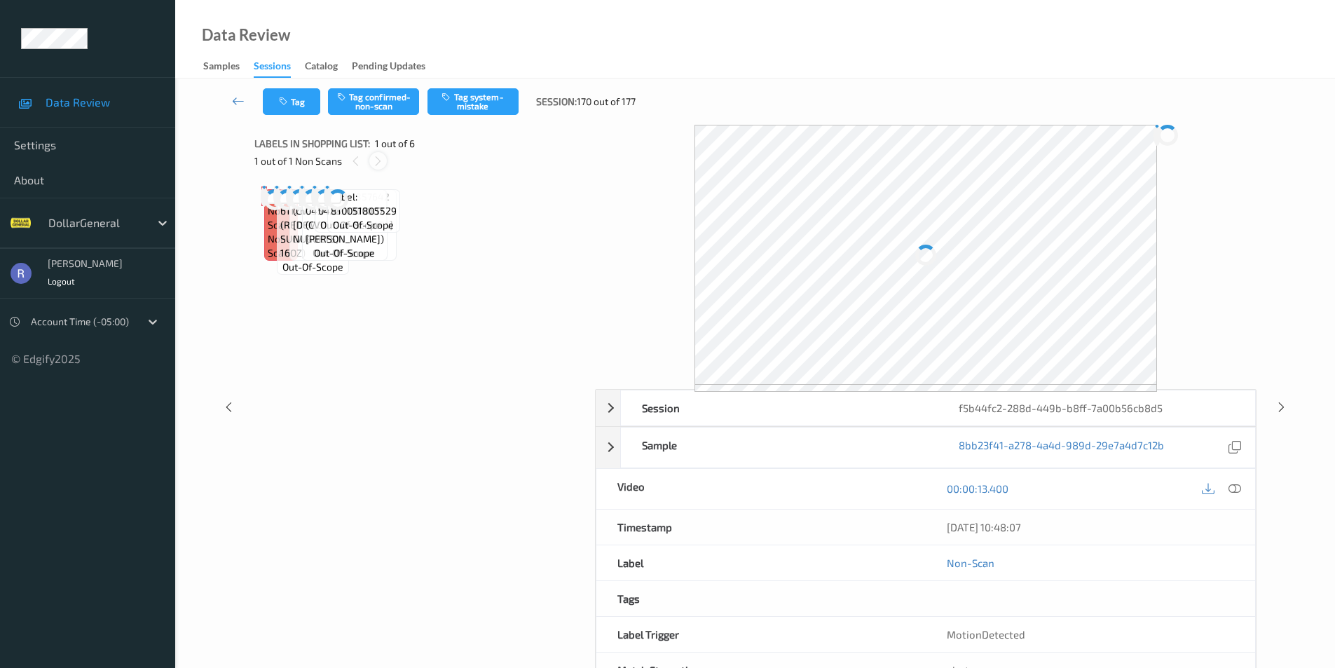
click at [378, 159] on icon at bounding box center [378, 161] width 12 height 13
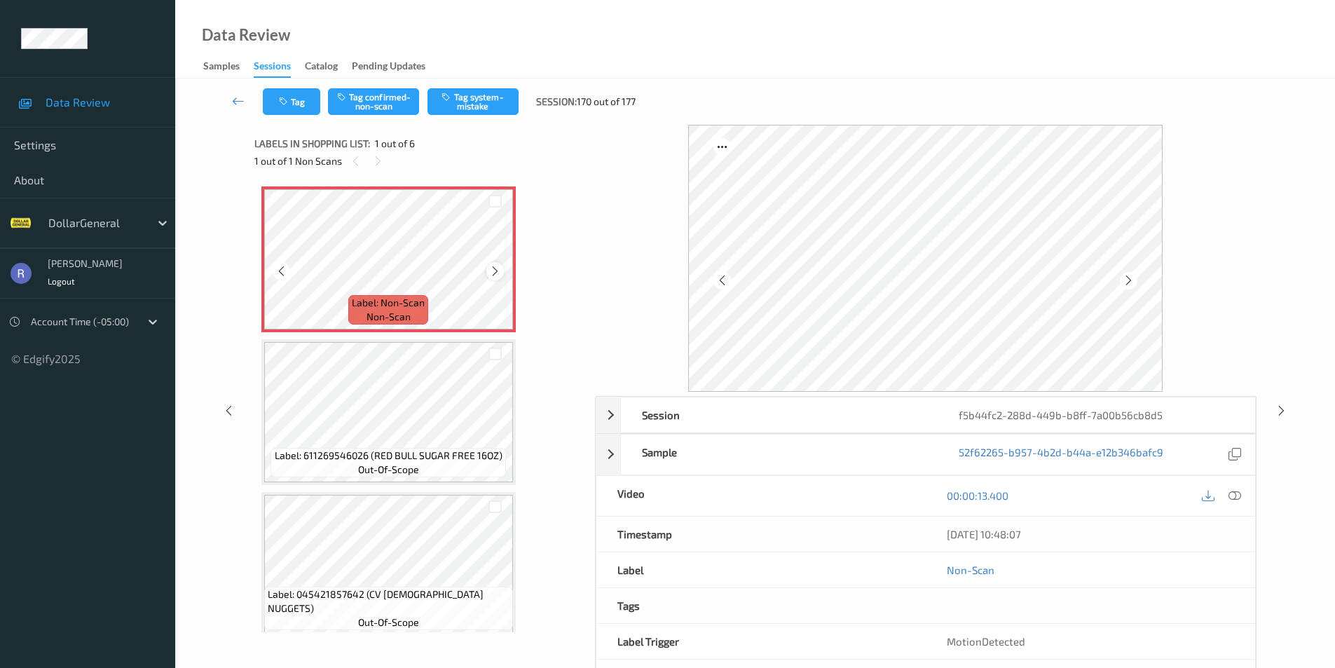
click at [496, 268] on icon at bounding box center [495, 271] width 12 height 13
click at [1239, 494] on icon at bounding box center [1235, 495] width 13 height 13
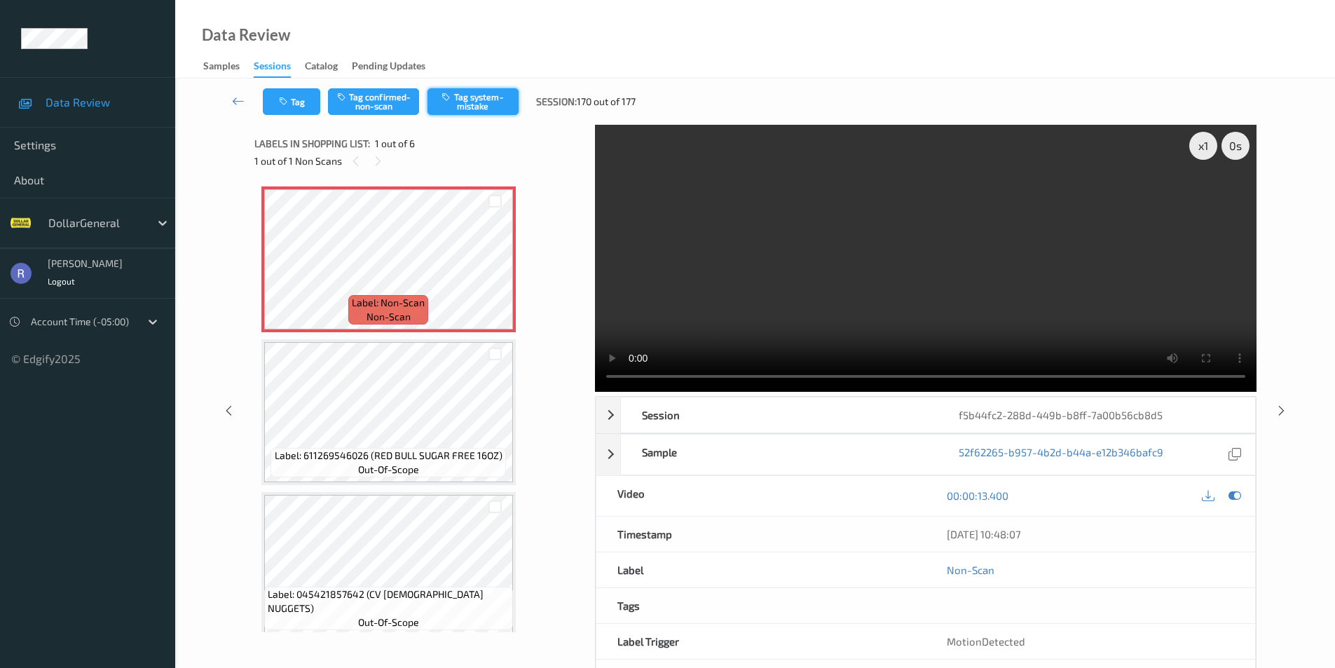
click at [478, 100] on button "Tag system-mistake" at bounding box center [473, 101] width 91 height 27
click at [1278, 404] on icon at bounding box center [1282, 410] width 12 height 13
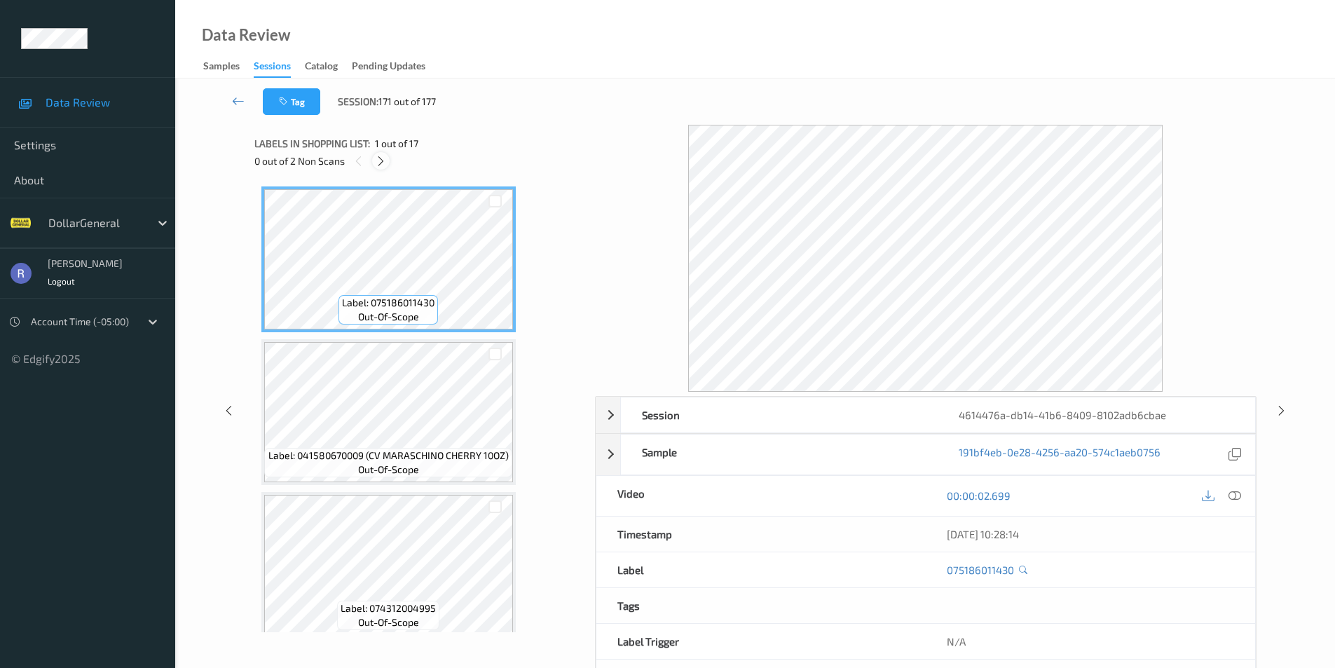
click at [380, 160] on icon at bounding box center [381, 161] width 12 height 13
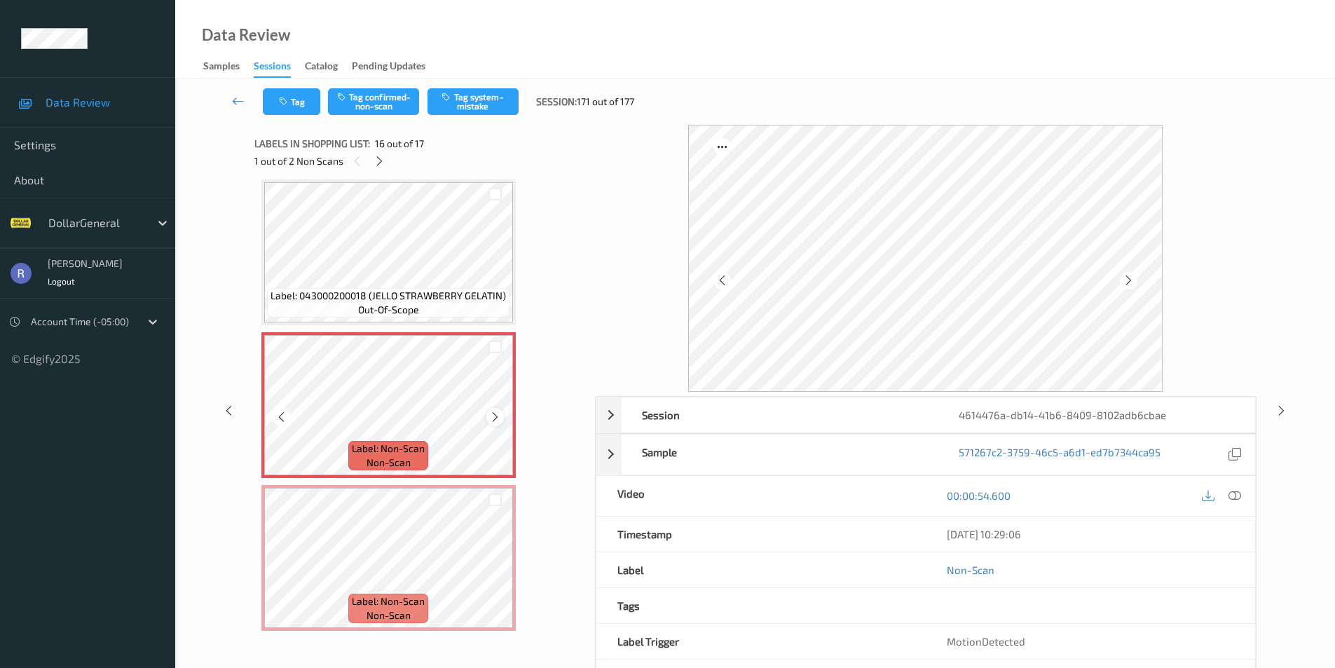
click at [497, 421] on icon at bounding box center [495, 417] width 12 height 13
click at [497, 419] on icon at bounding box center [495, 417] width 12 height 13
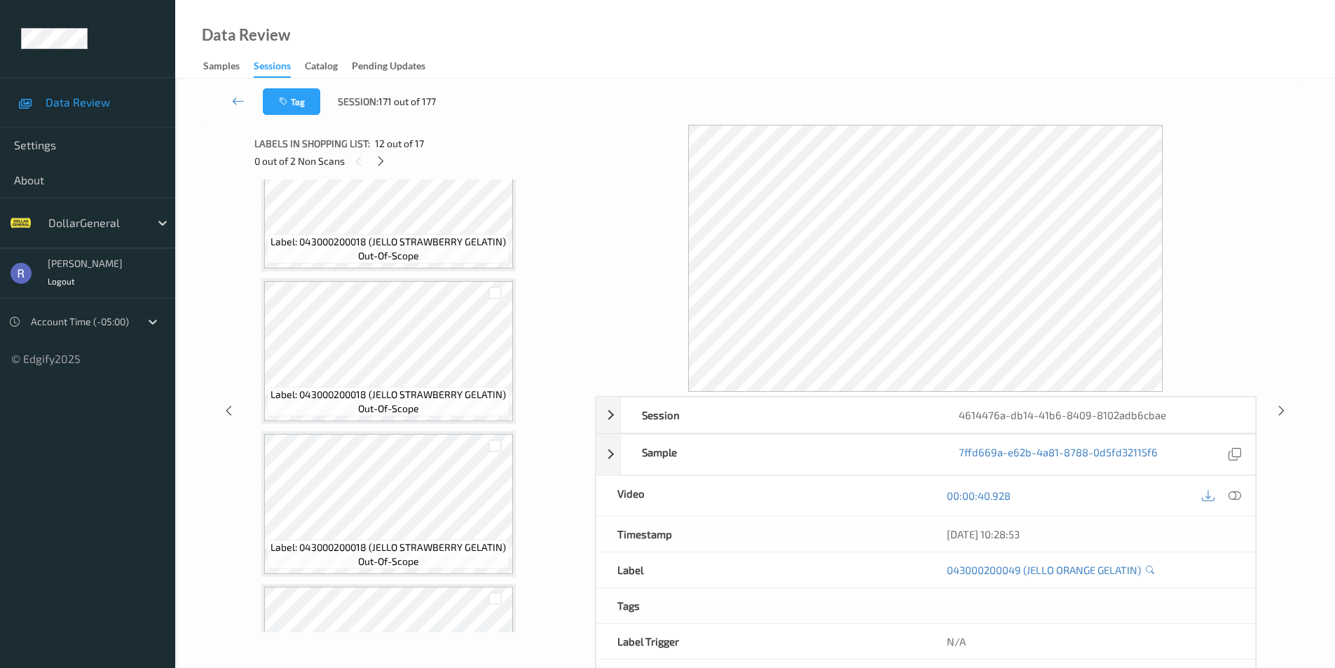
scroll to position [1095, 0]
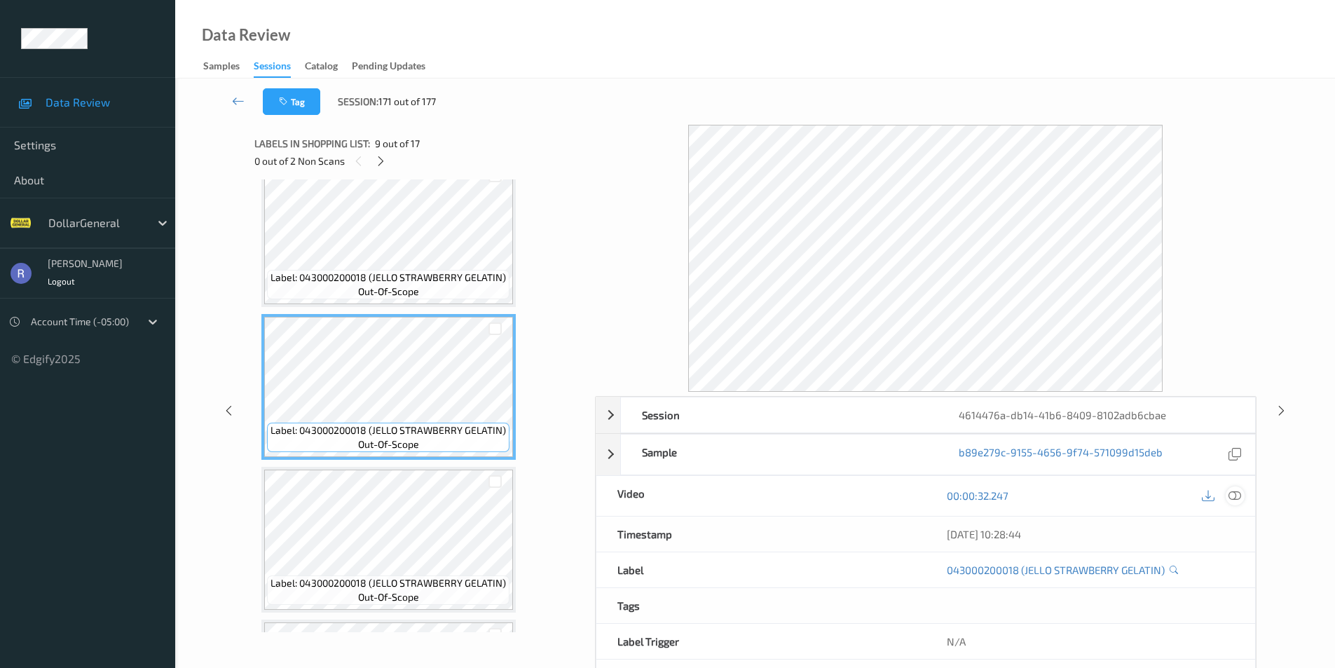
click at [1236, 491] on icon at bounding box center [1235, 495] width 13 height 13
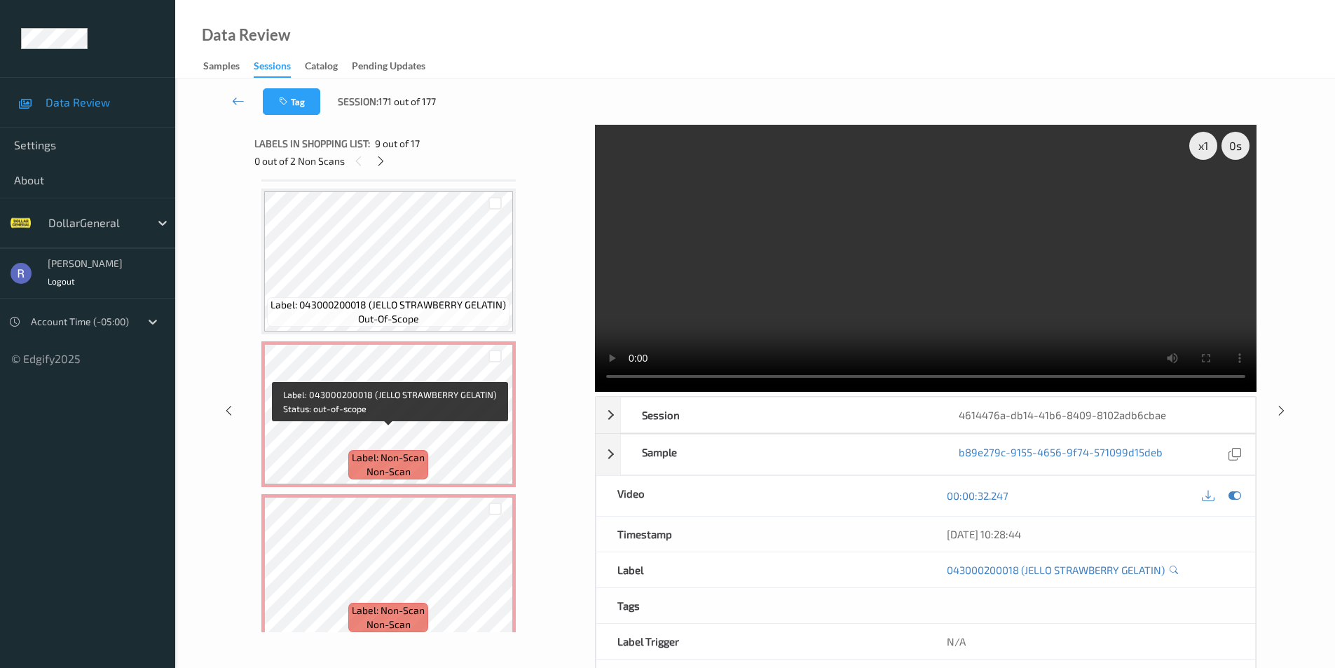
scroll to position [2152, 0]
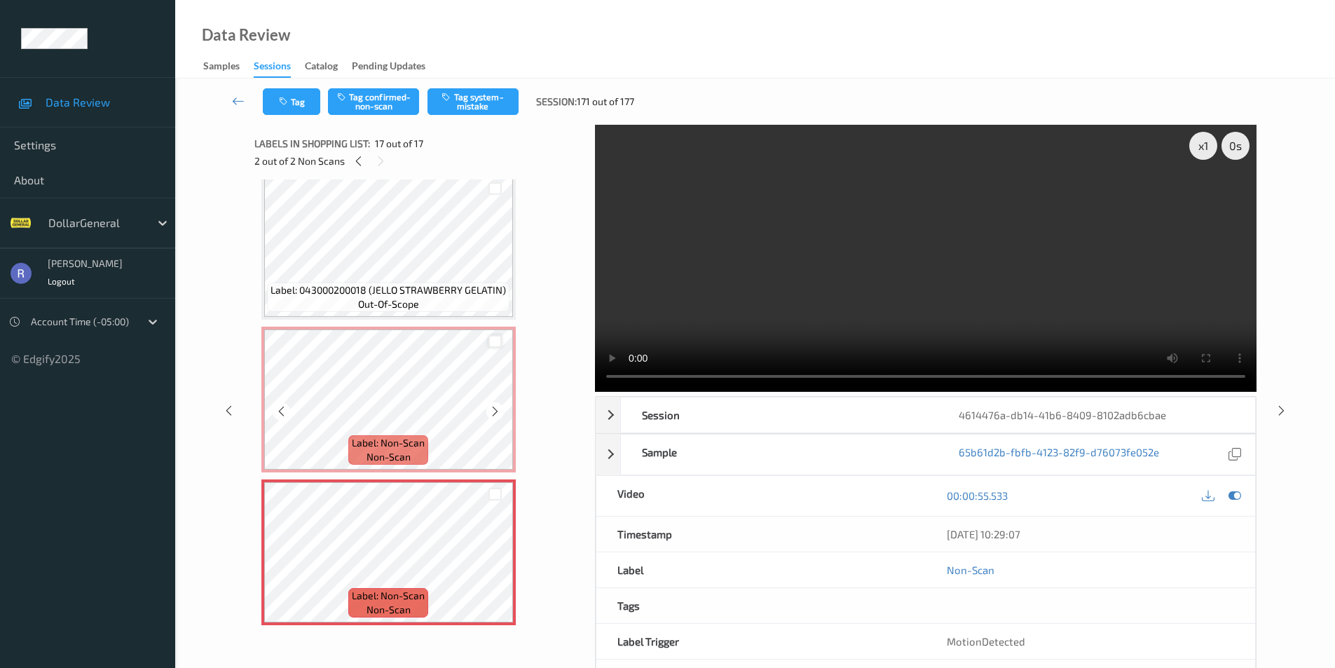
click at [491, 343] on div at bounding box center [495, 341] width 13 height 13
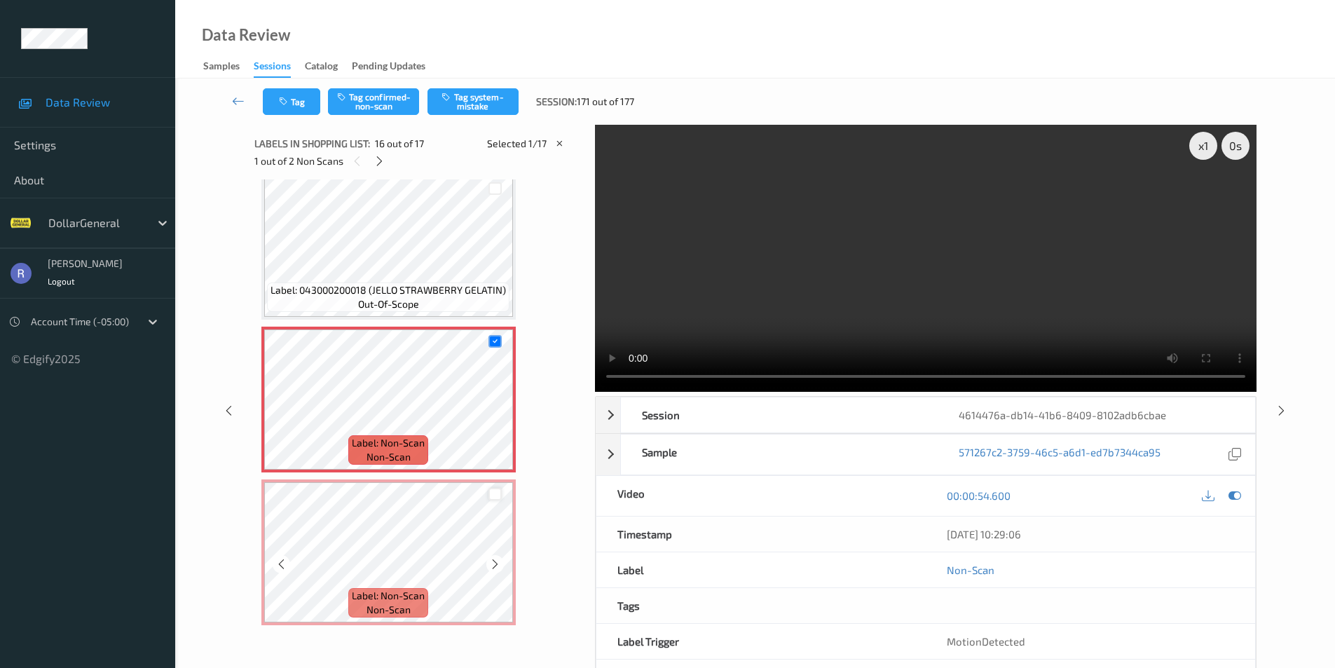
click at [495, 497] on div at bounding box center [495, 494] width 13 height 13
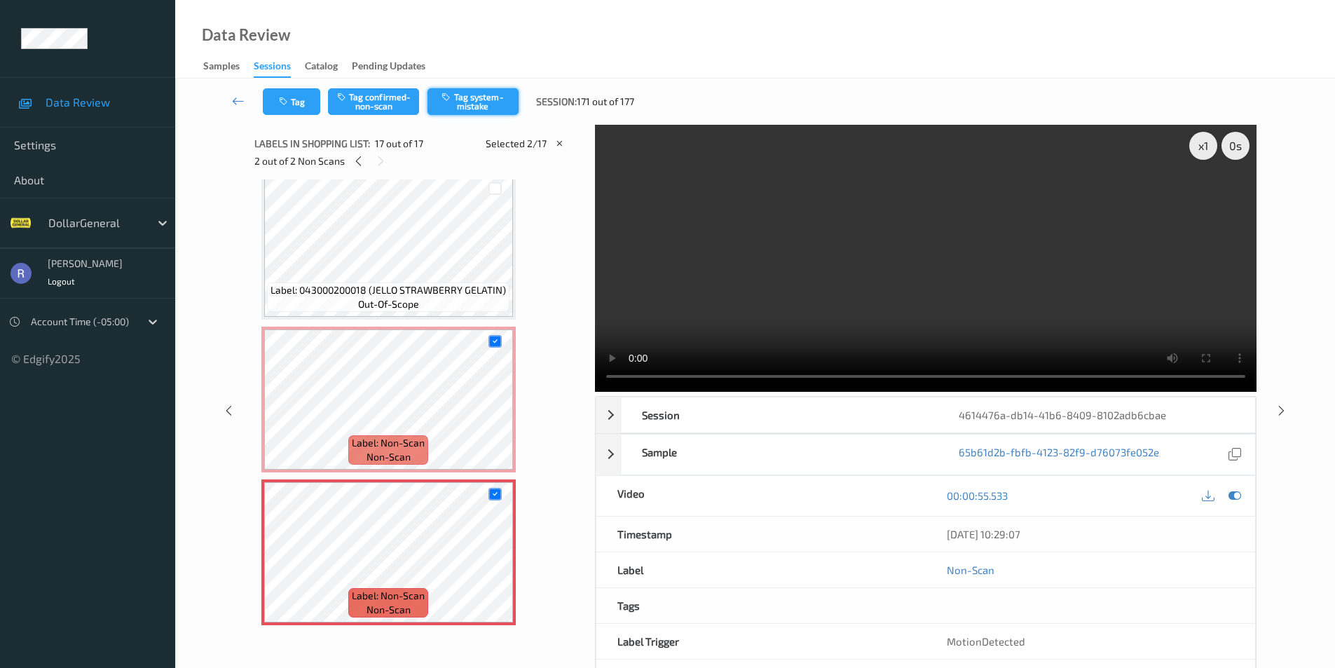
click at [492, 100] on button "Tag system-mistake" at bounding box center [473, 101] width 91 height 27
click at [1280, 407] on icon at bounding box center [1282, 410] width 12 height 13
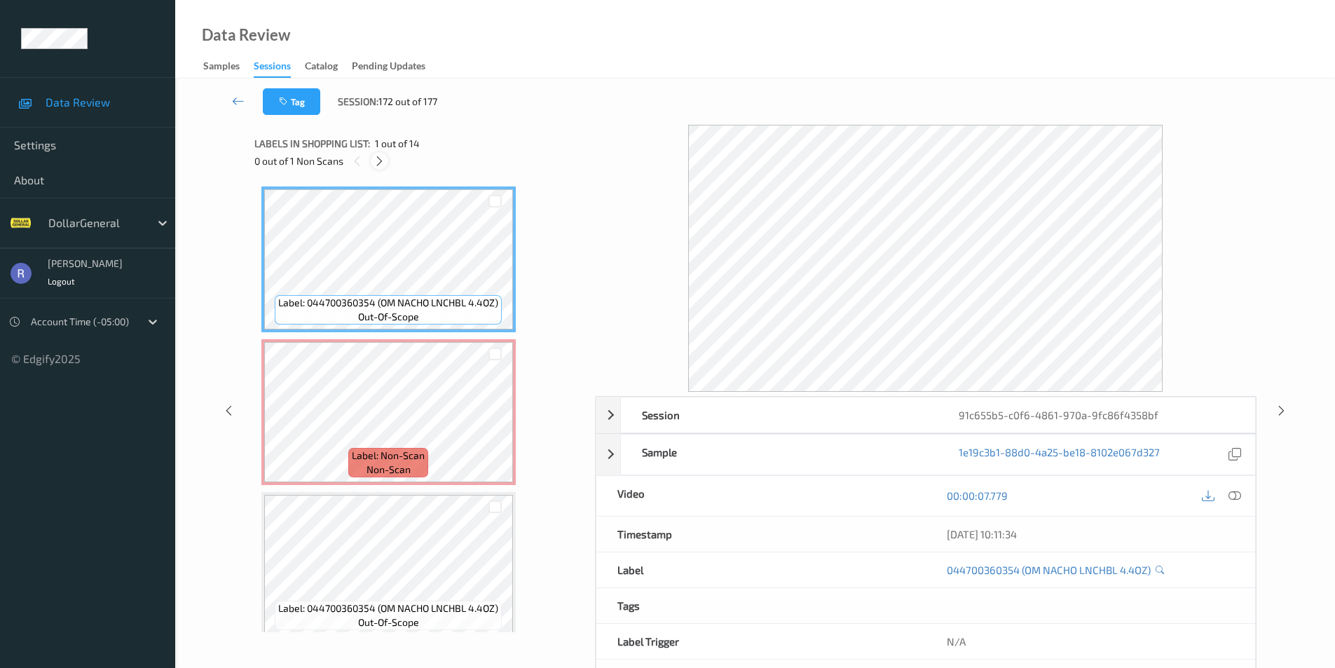
click at [381, 158] on icon at bounding box center [380, 161] width 12 height 13
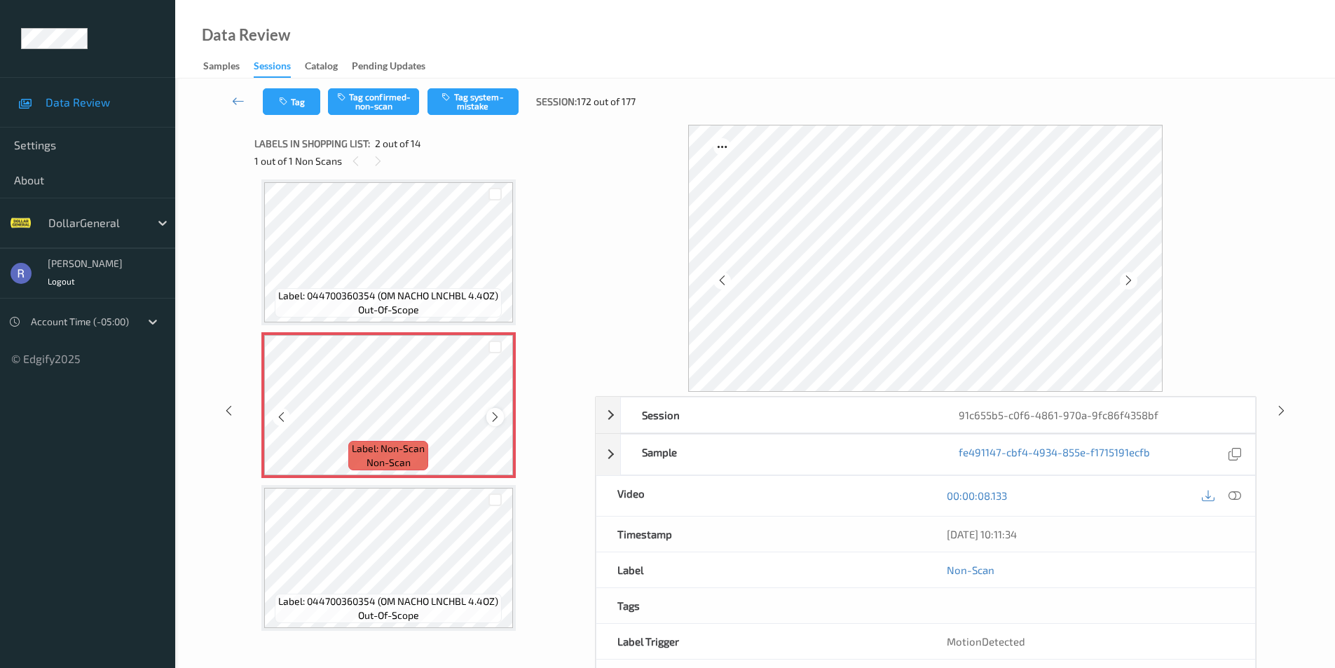
click at [494, 414] on icon at bounding box center [495, 417] width 12 height 13
click at [495, 416] on icon at bounding box center [495, 417] width 12 height 13
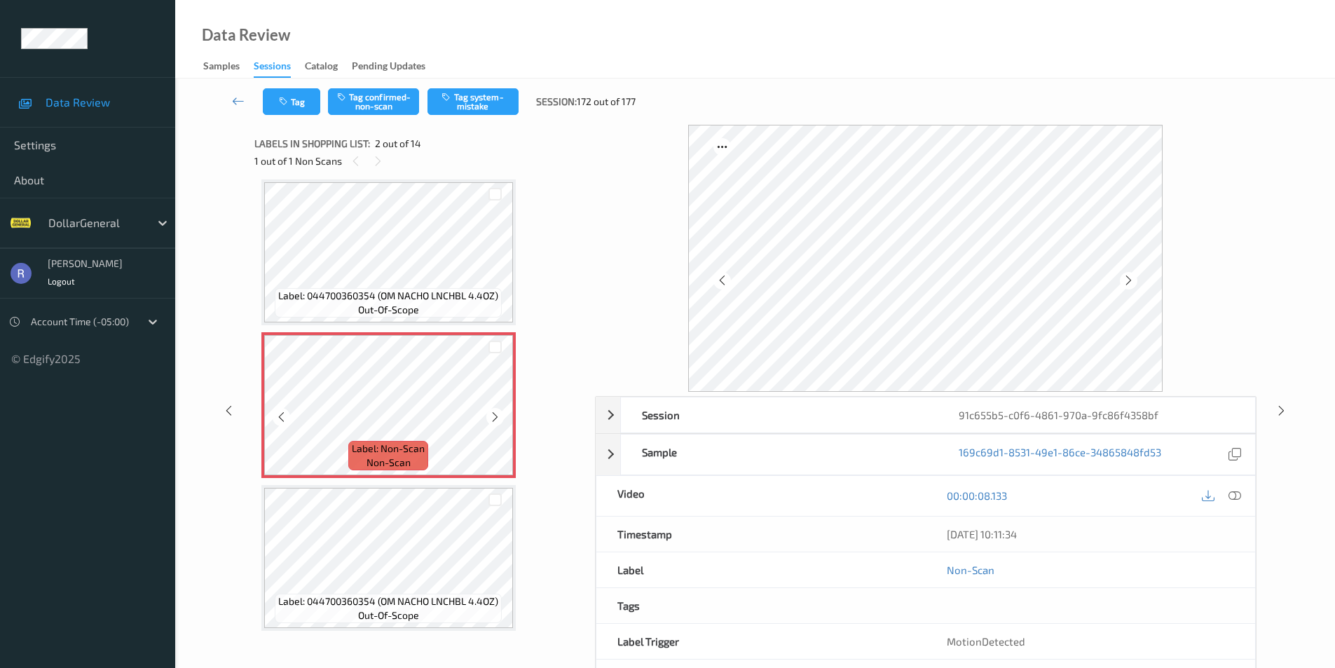
click at [495, 416] on icon at bounding box center [495, 417] width 12 height 13
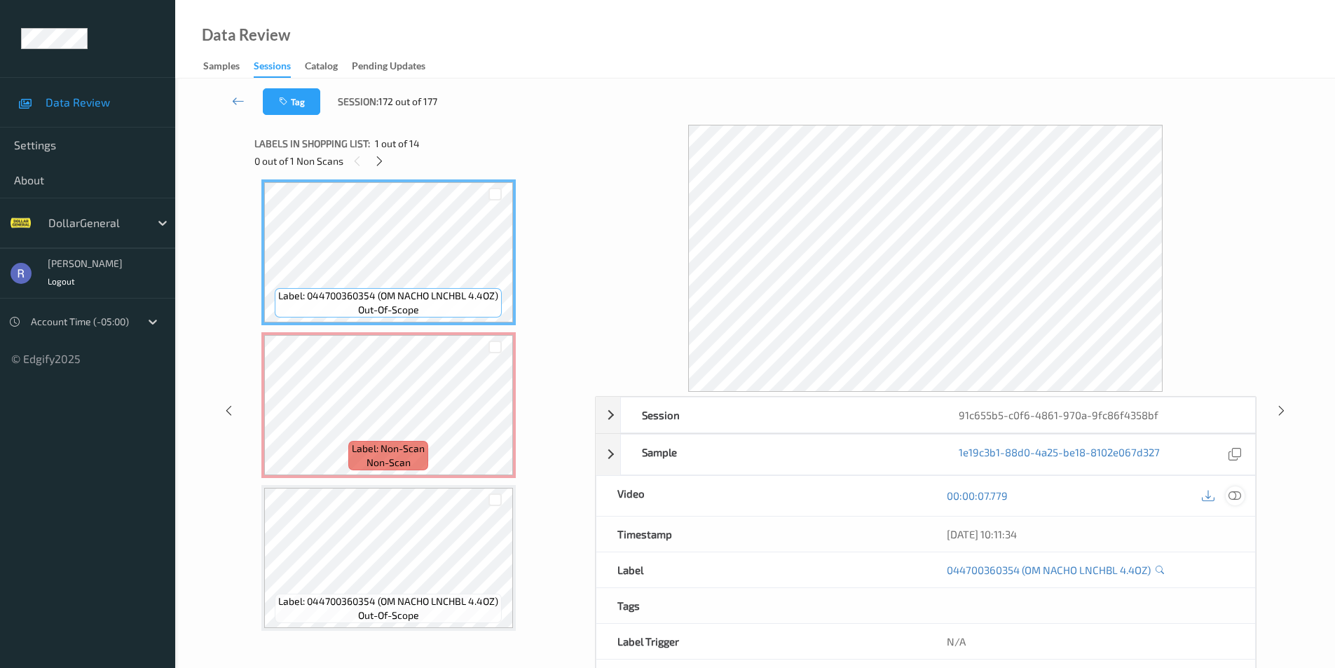
click at [1233, 494] on icon at bounding box center [1235, 495] width 13 height 13
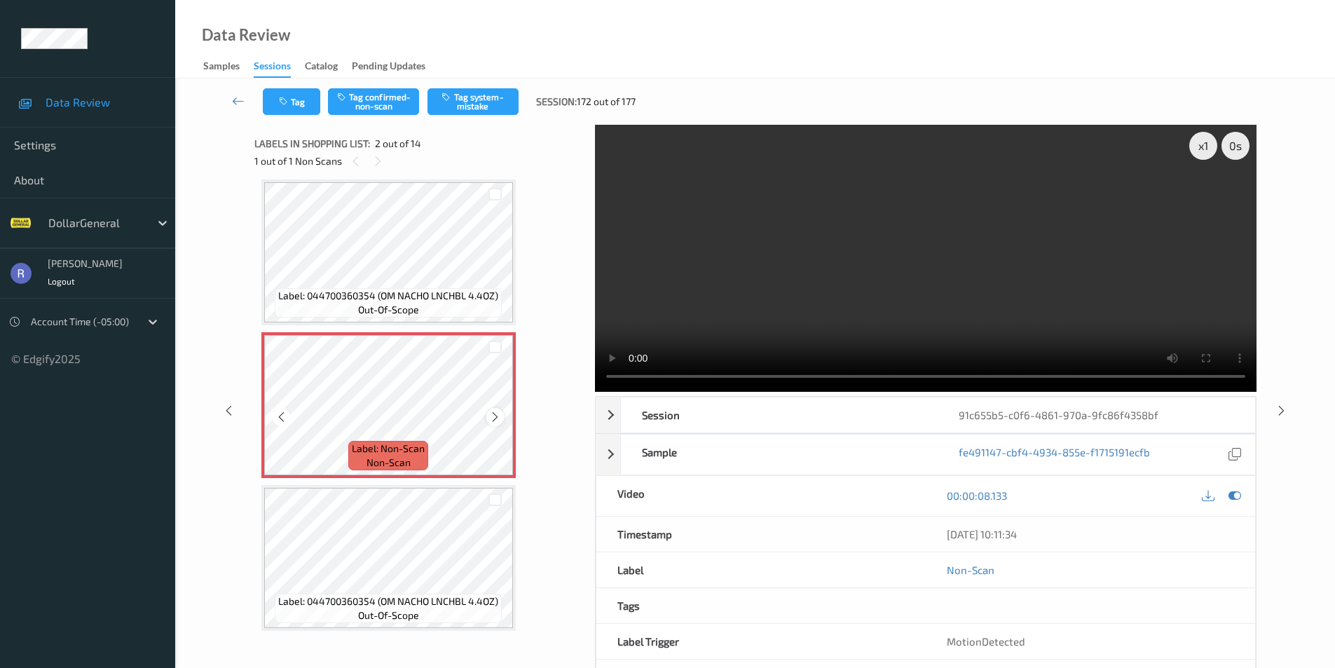
click at [491, 416] on icon at bounding box center [495, 417] width 12 height 13
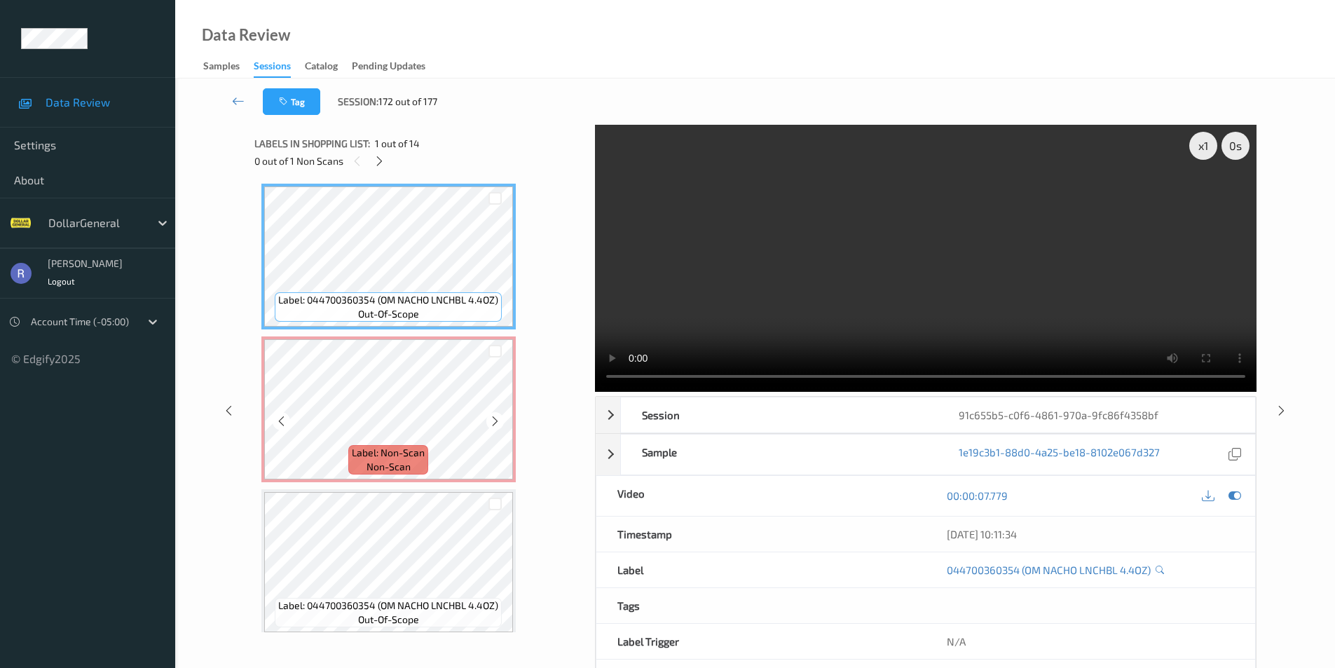
scroll to position [0, 0]
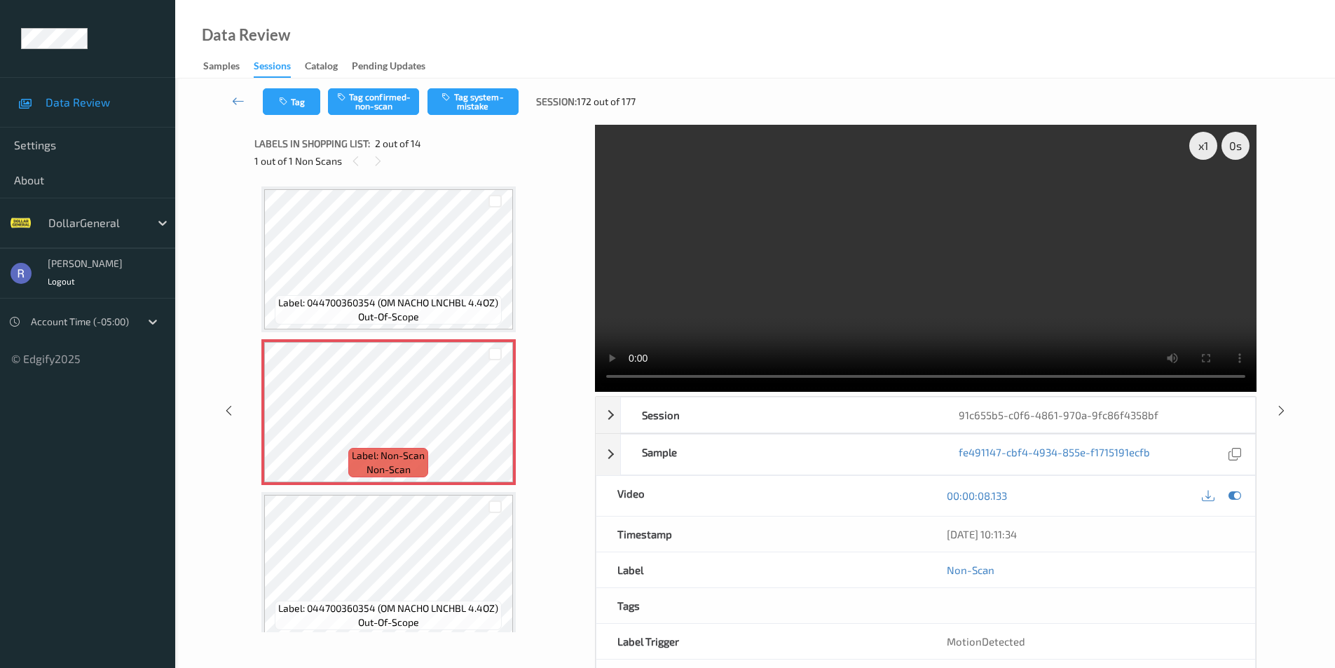
click at [487, 85] on div "Tag Tag confirmed-non-scan Tag system-mistake Session: 172 out of 177" at bounding box center [755, 101] width 1102 height 46
click at [494, 100] on button "Tag system-mistake" at bounding box center [473, 101] width 91 height 27
click at [1280, 410] on icon at bounding box center [1282, 410] width 12 height 13
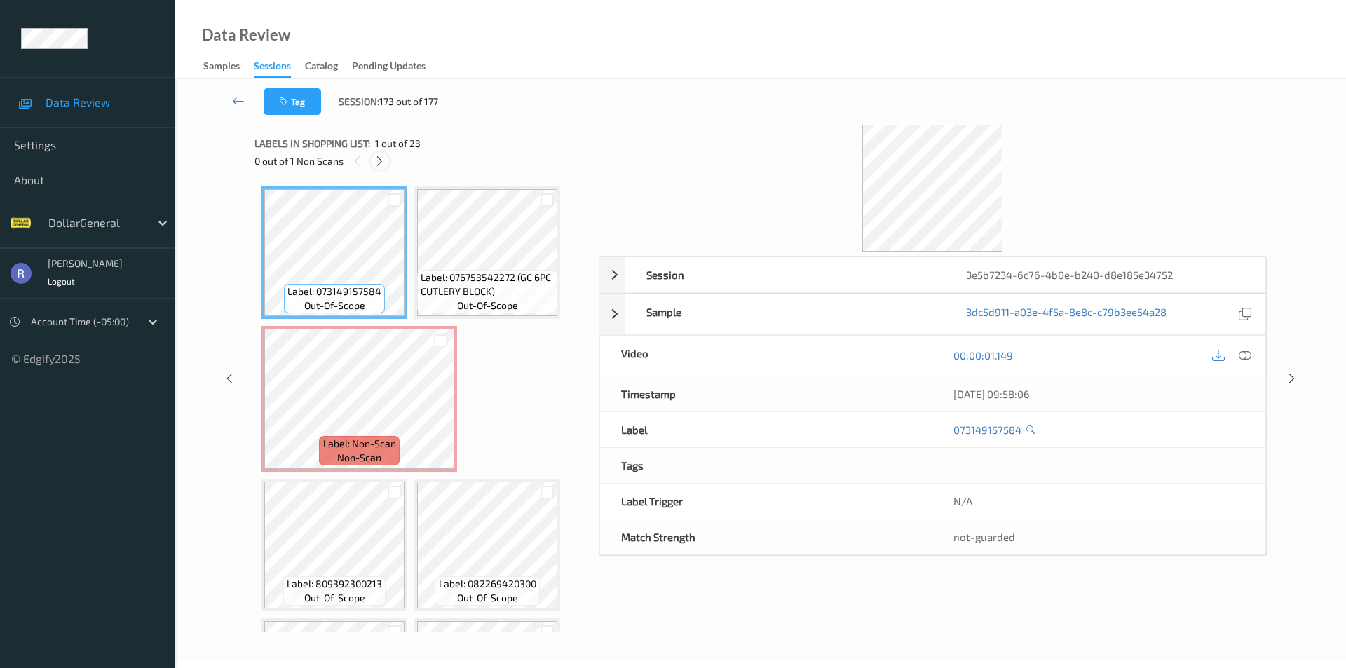
click at [381, 157] on icon at bounding box center [380, 161] width 12 height 13
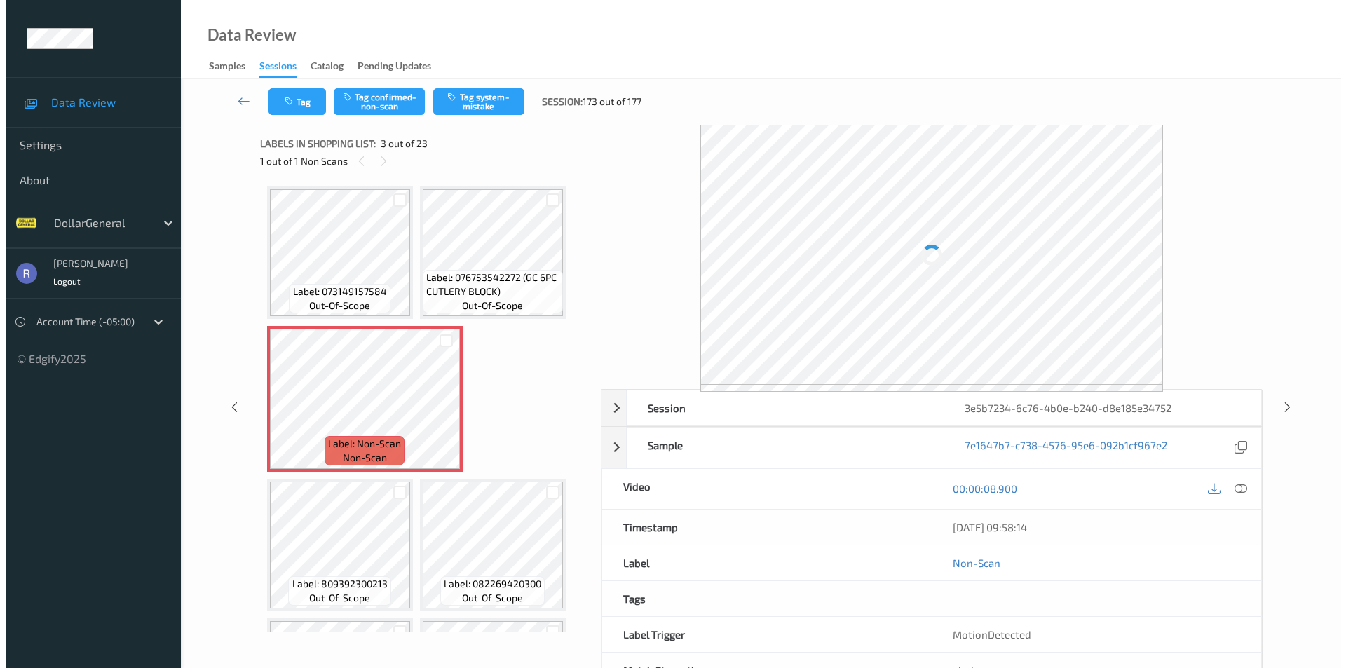
scroll to position [7, 0]
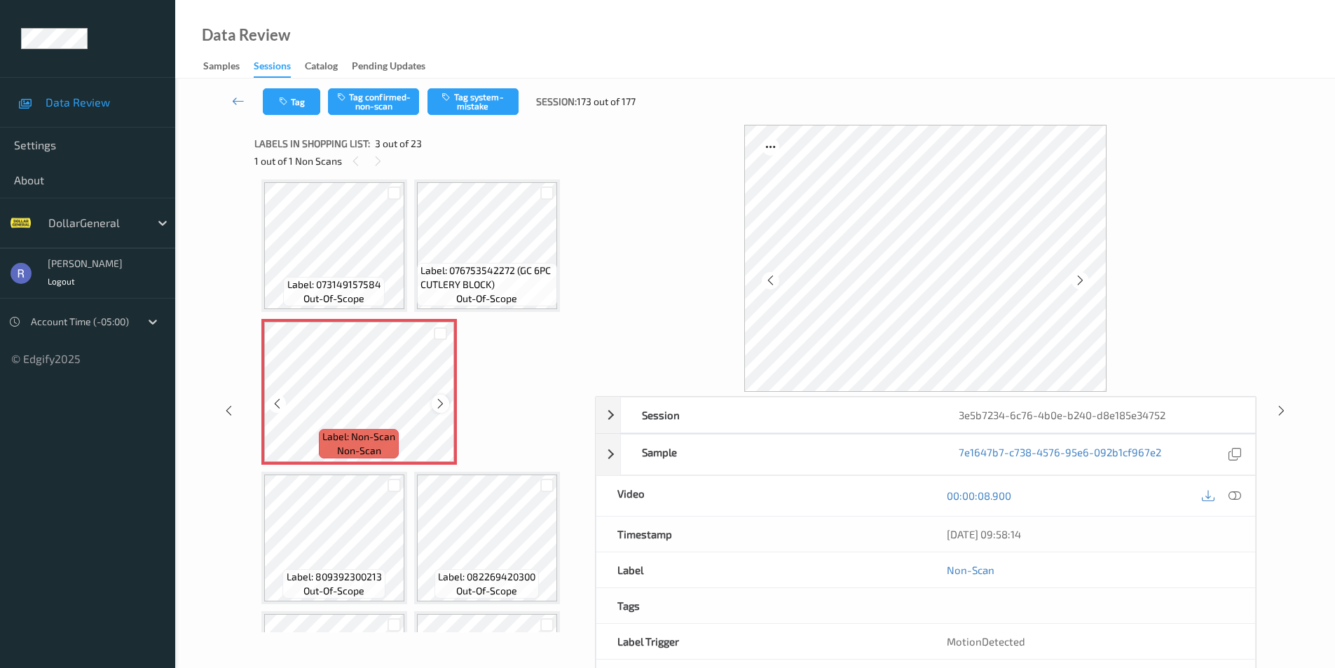
click at [445, 402] on icon at bounding box center [441, 403] width 12 height 13
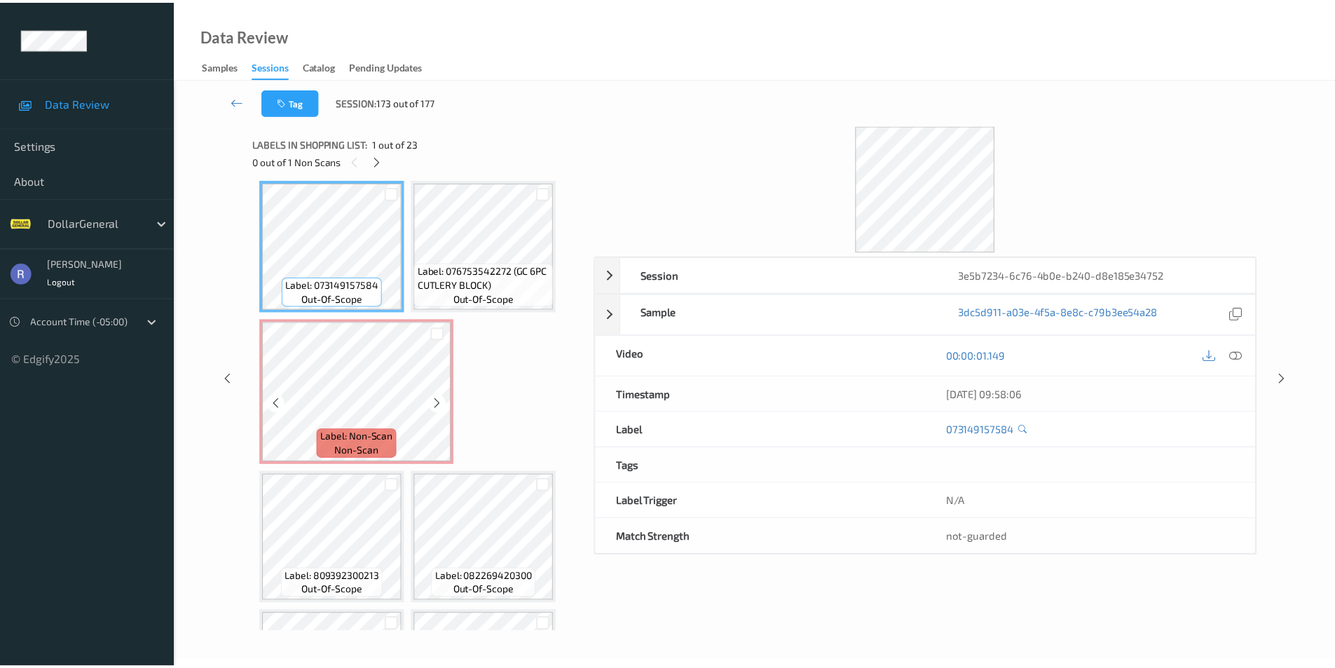
scroll to position [0, 0]
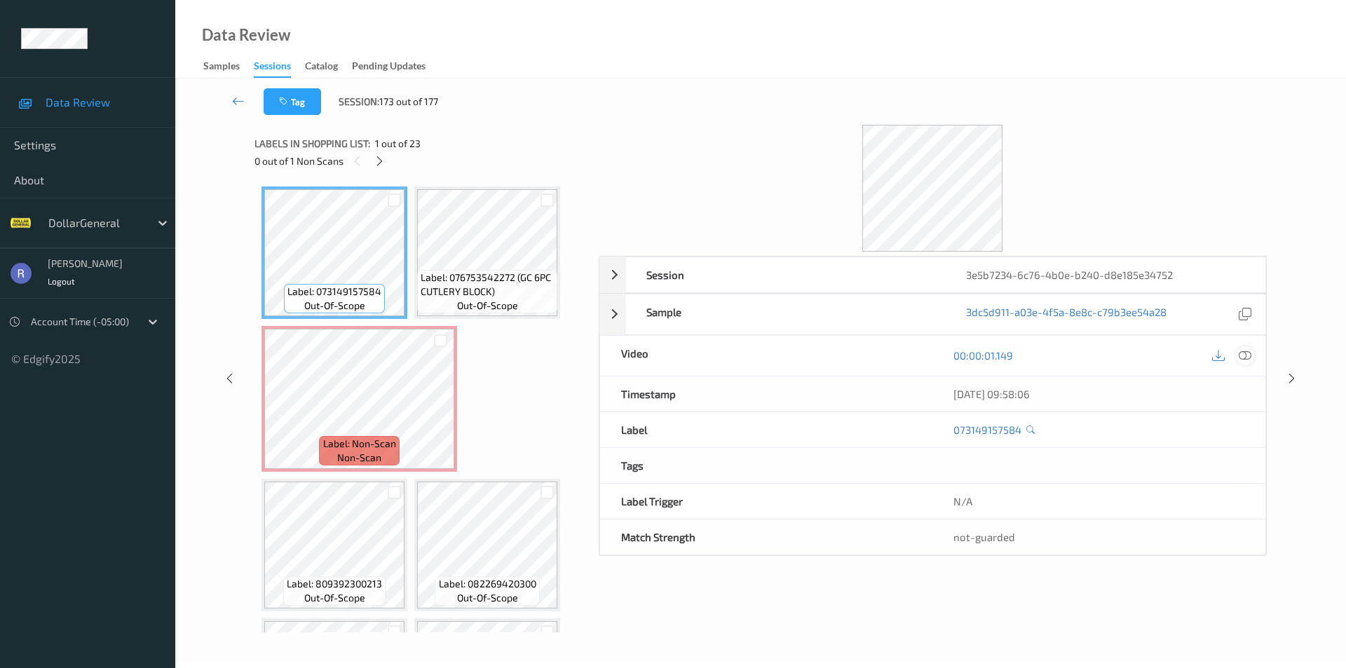
click at [1242, 354] on icon at bounding box center [1244, 355] width 13 height 13
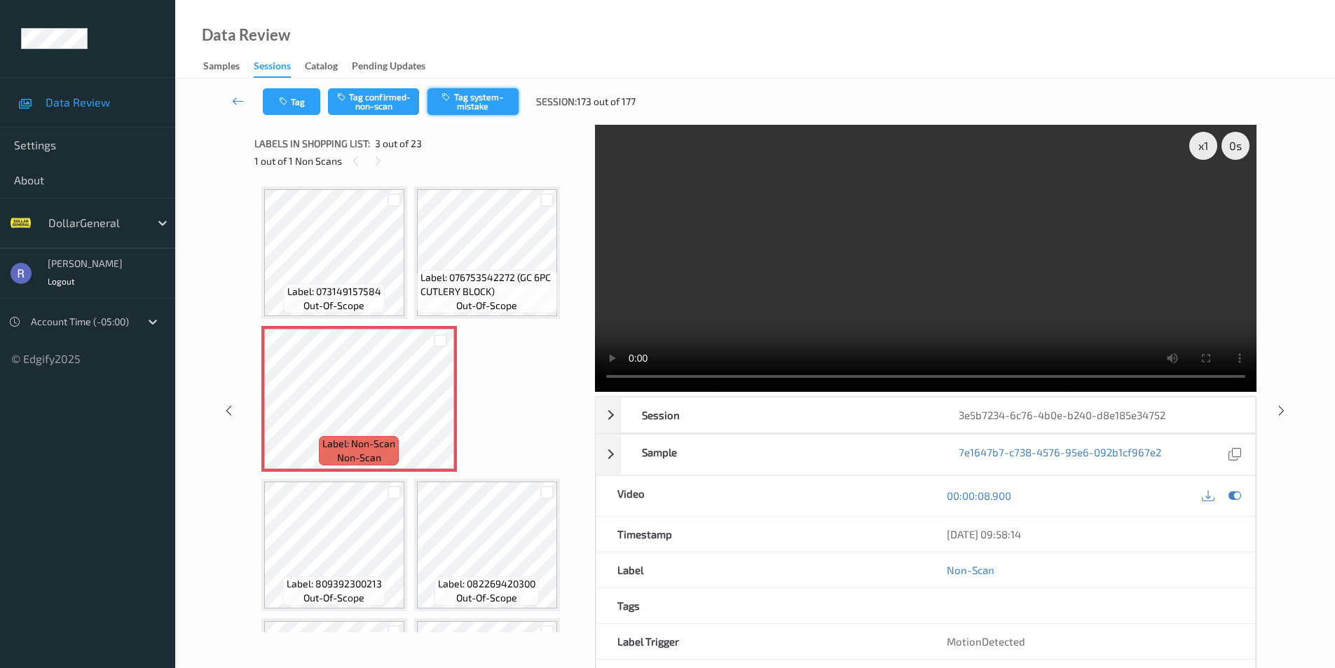
click at [484, 102] on button "Tag system-mistake" at bounding box center [473, 101] width 91 height 27
click at [1280, 411] on icon at bounding box center [1282, 410] width 12 height 13
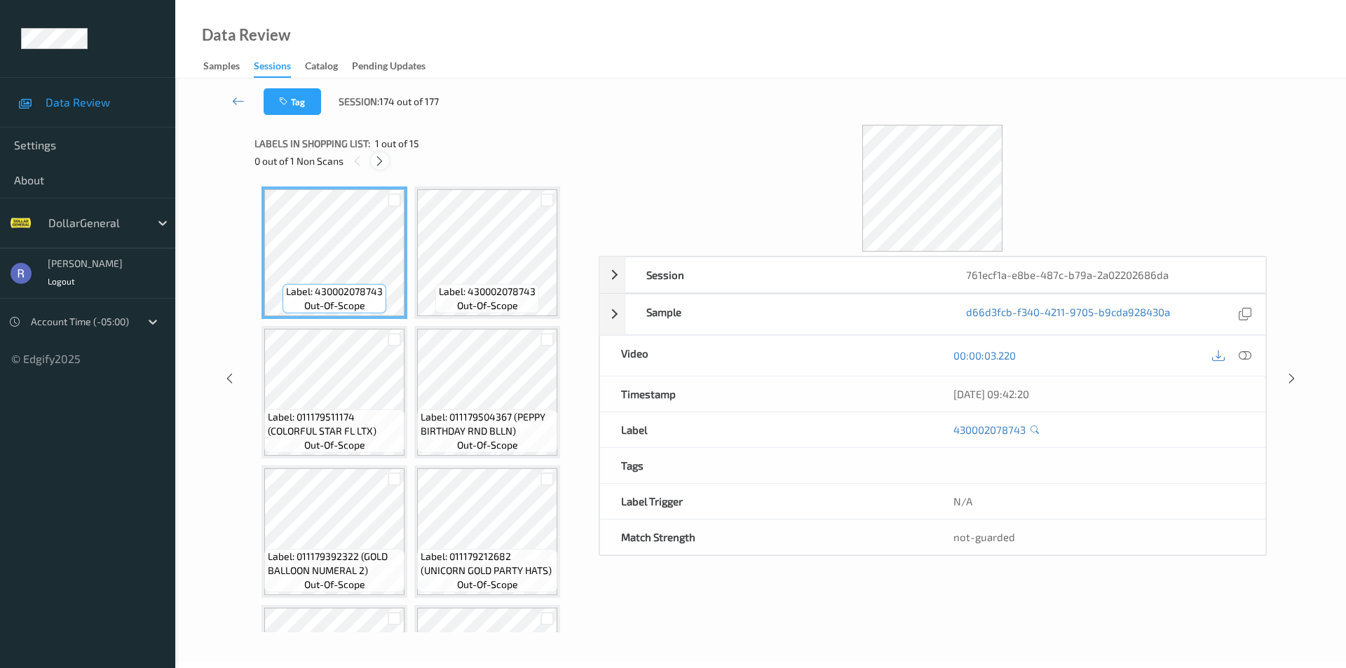
click at [378, 164] on icon at bounding box center [380, 161] width 12 height 13
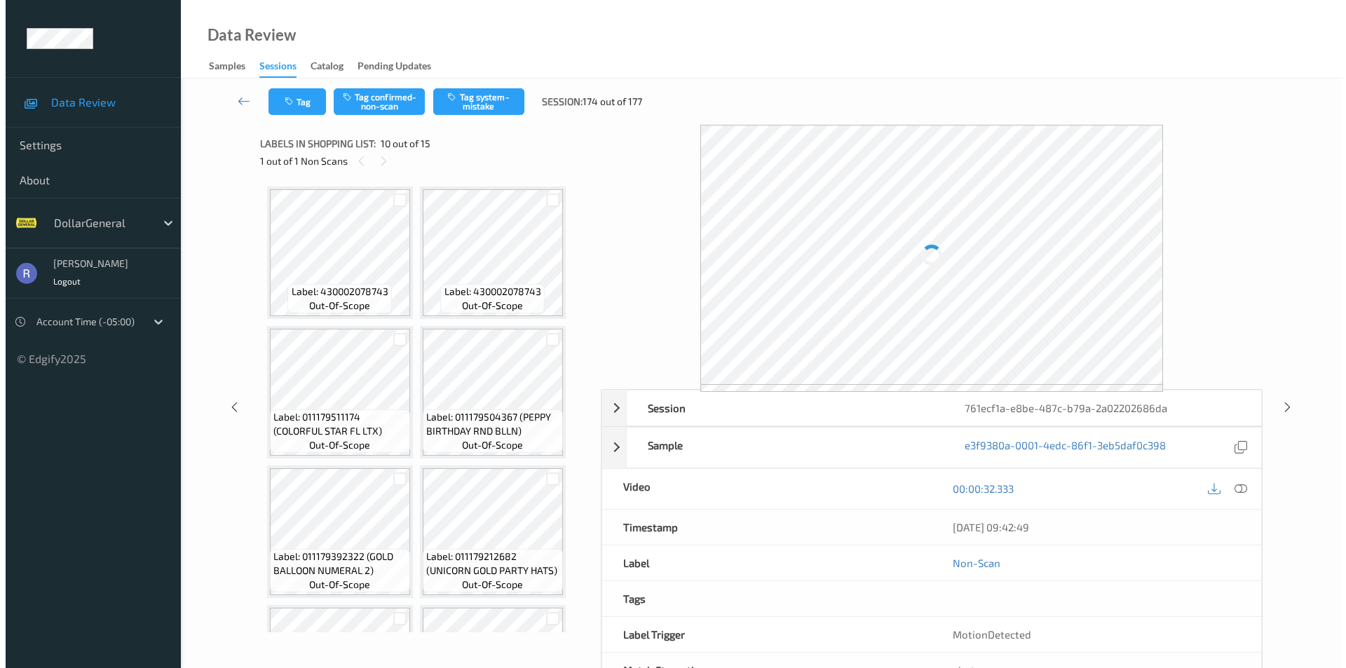
scroll to position [565, 0]
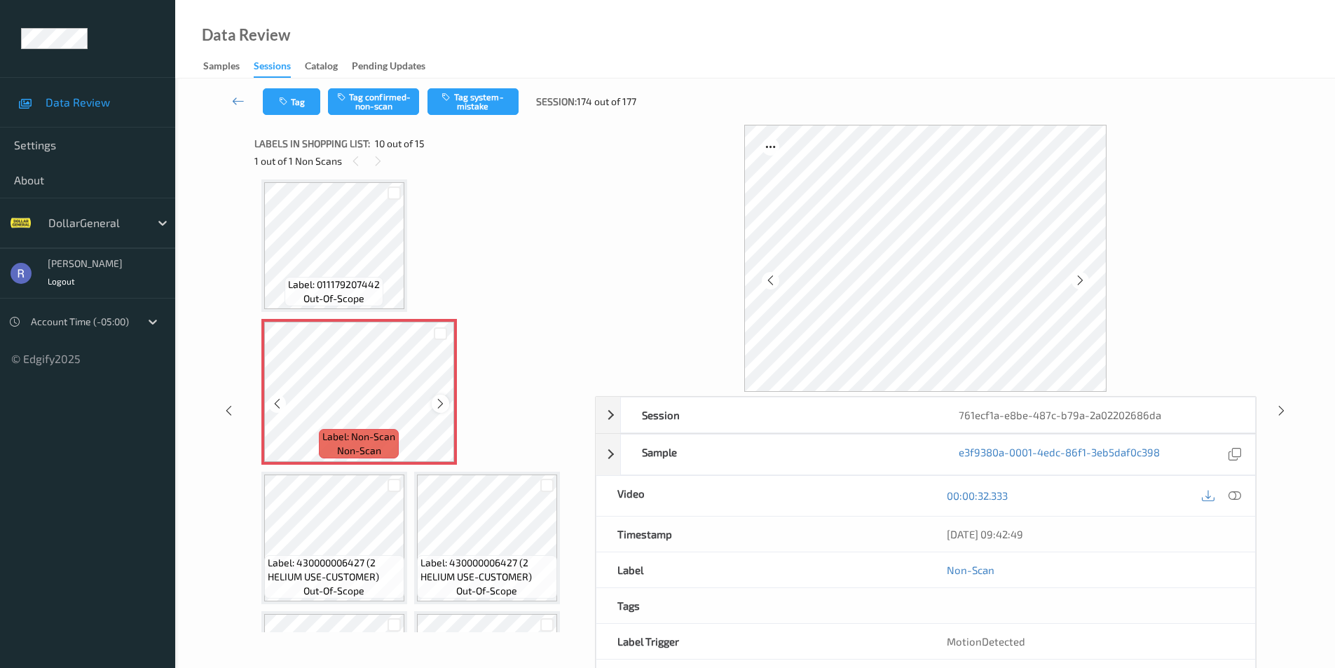
click at [441, 404] on icon at bounding box center [441, 403] width 12 height 13
click at [440, 405] on icon at bounding box center [441, 403] width 12 height 13
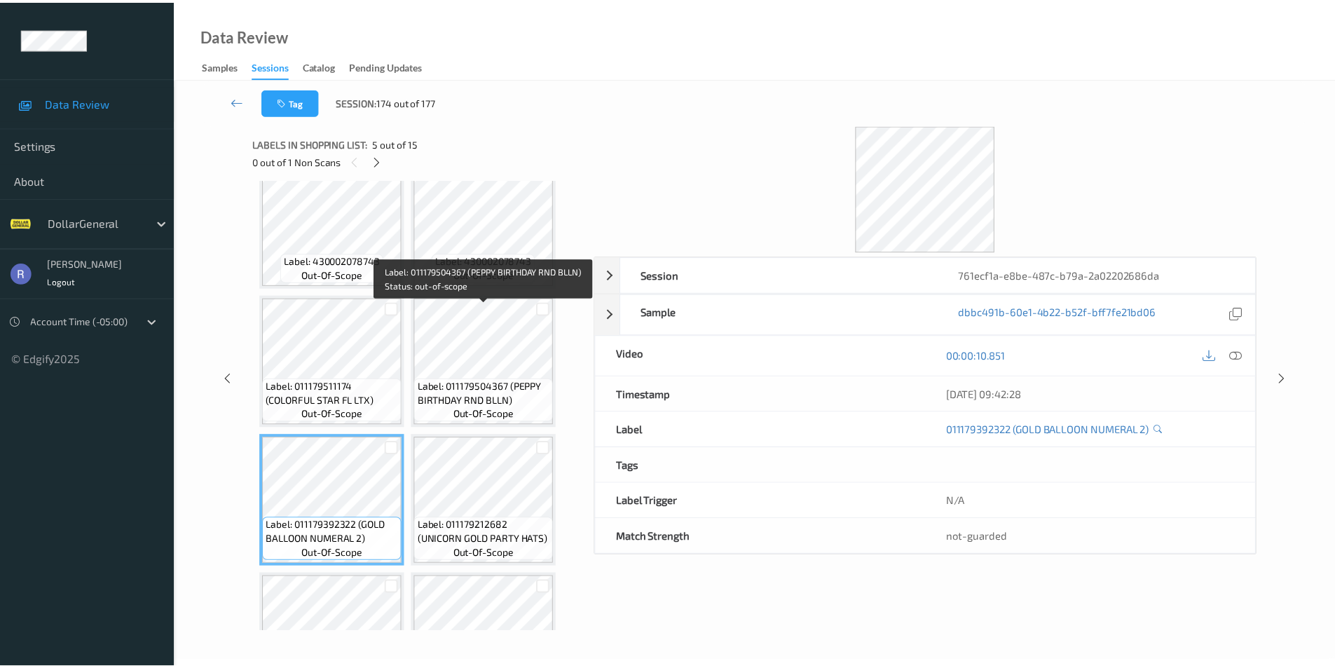
scroll to position [4, 0]
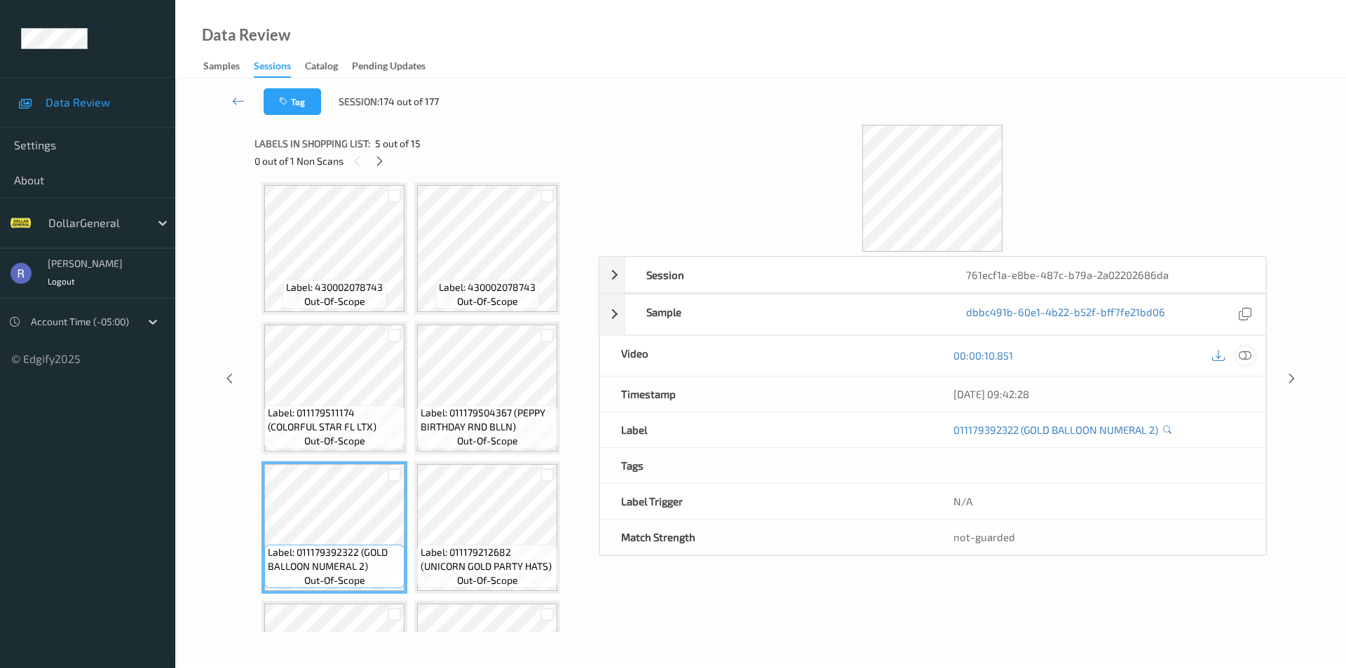
click at [1246, 357] on icon at bounding box center [1244, 355] width 13 height 13
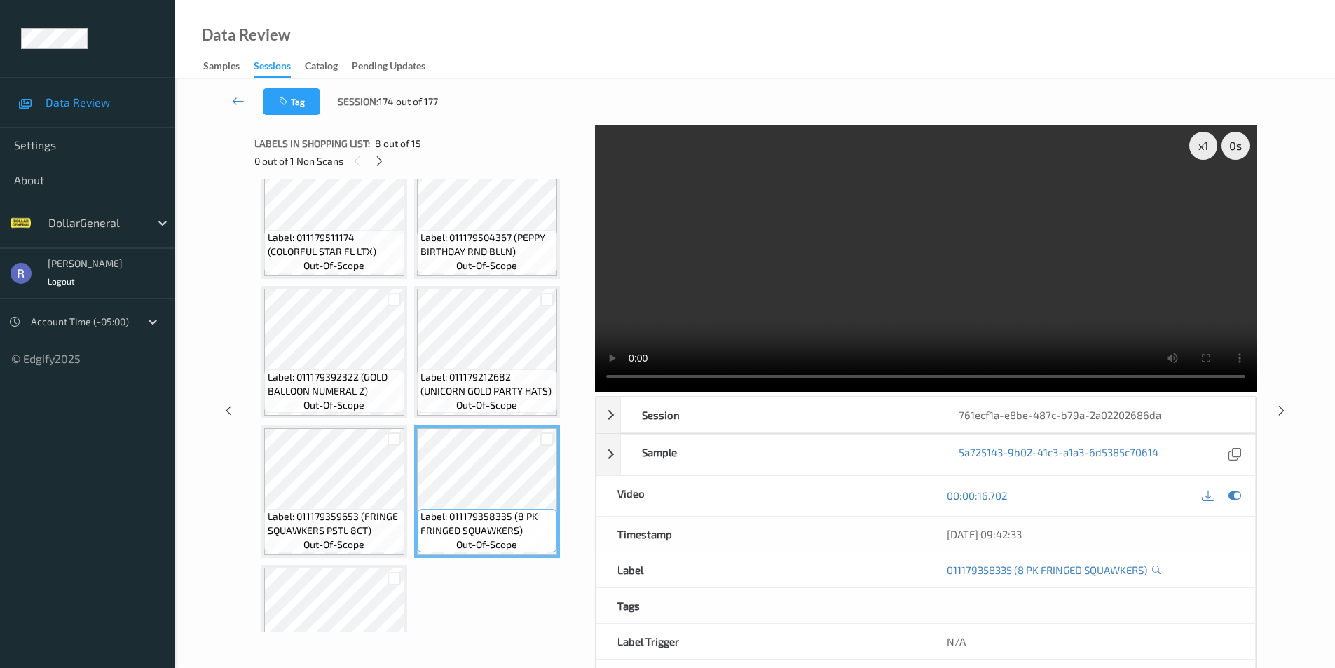
scroll to position [144, 0]
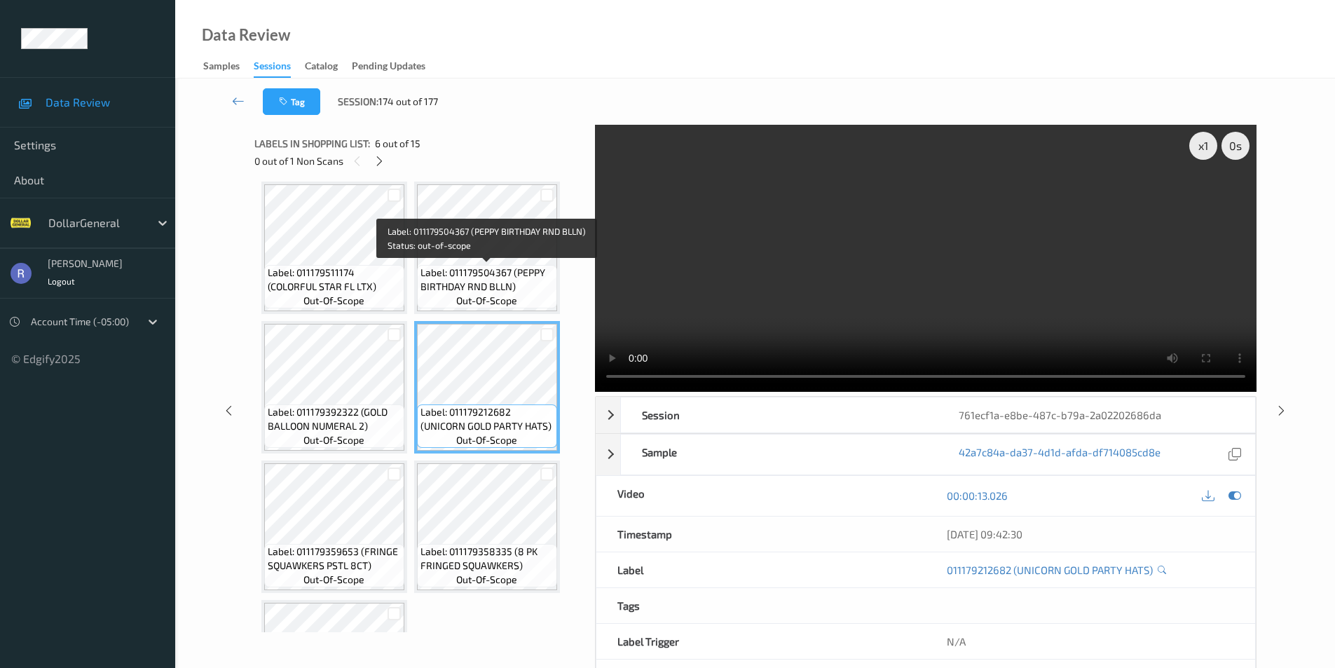
click at [481, 270] on span "Label: 011179504367 (PEPPY BIRTHDAY RND BLLN)" at bounding box center [487, 280] width 133 height 28
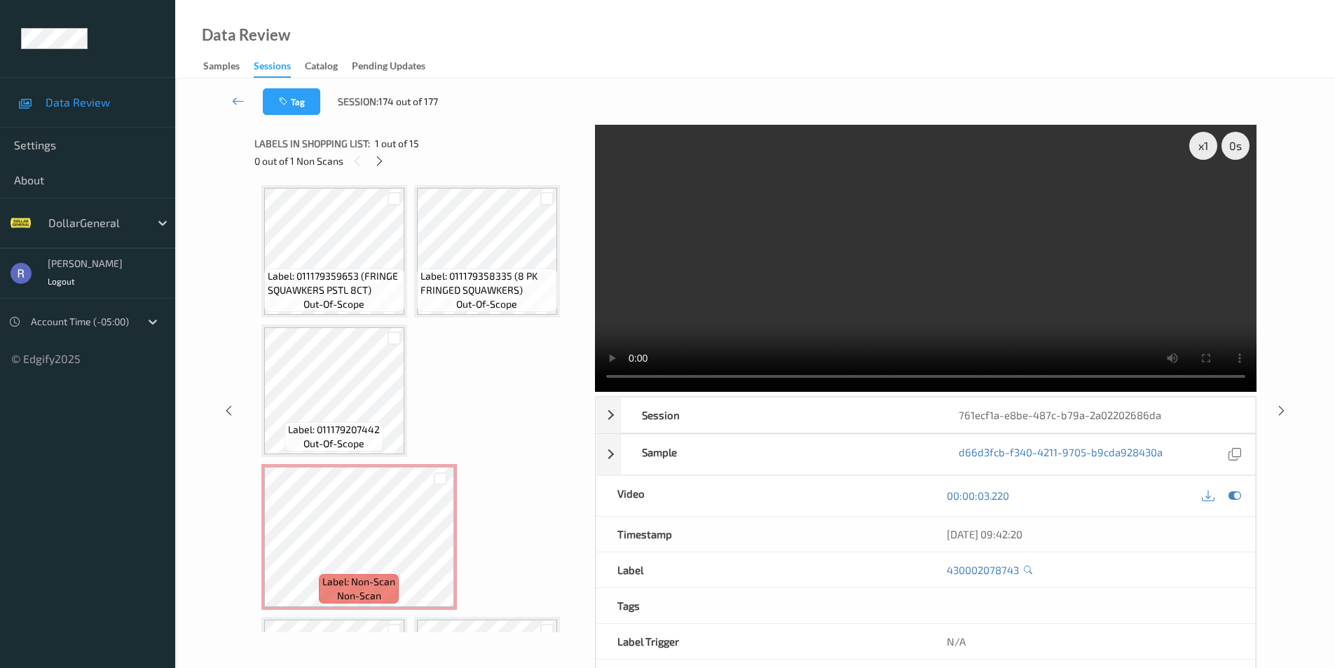
scroll to position [421, 0]
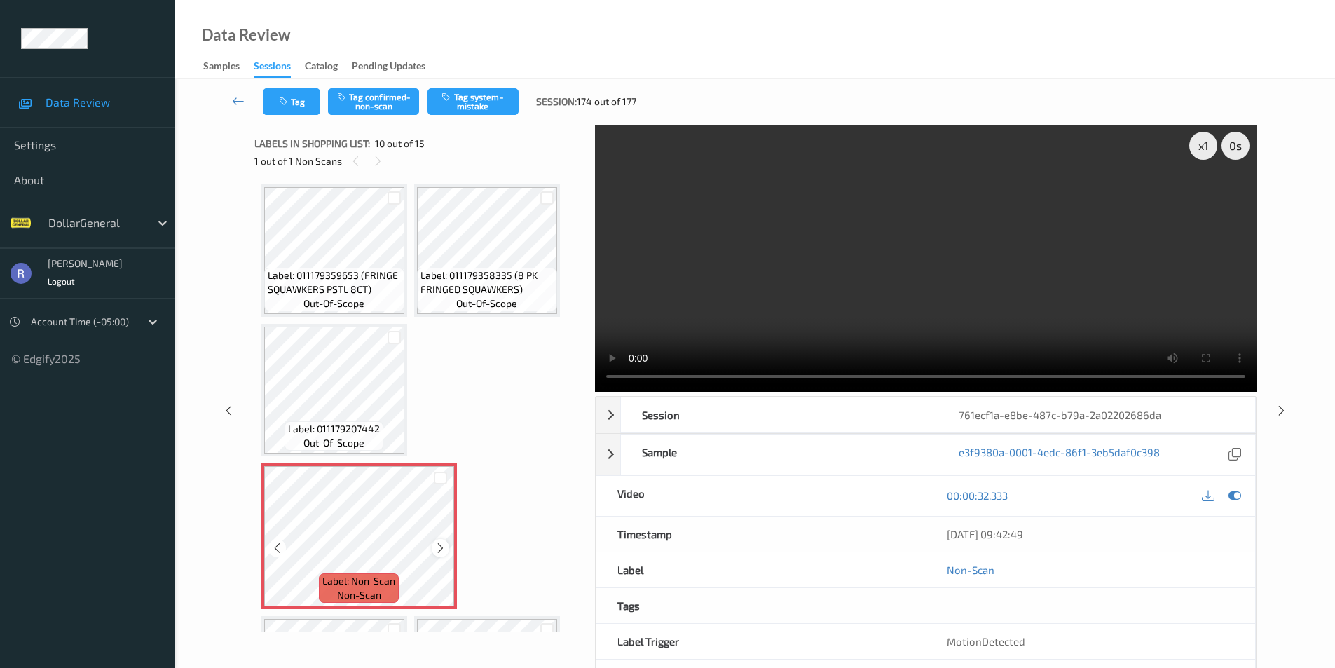
click at [440, 547] on icon at bounding box center [441, 548] width 12 height 13
click at [472, 90] on button "Tag system-mistake" at bounding box center [473, 101] width 91 height 27
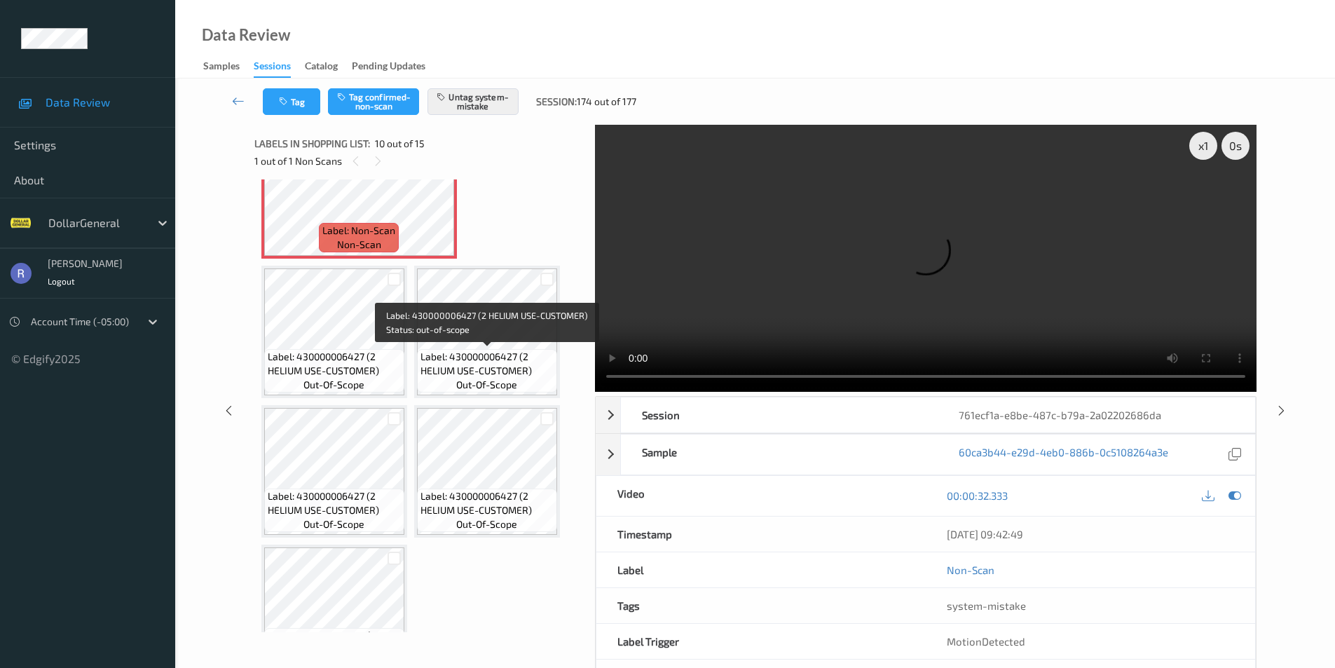
scroll to position [823, 0]
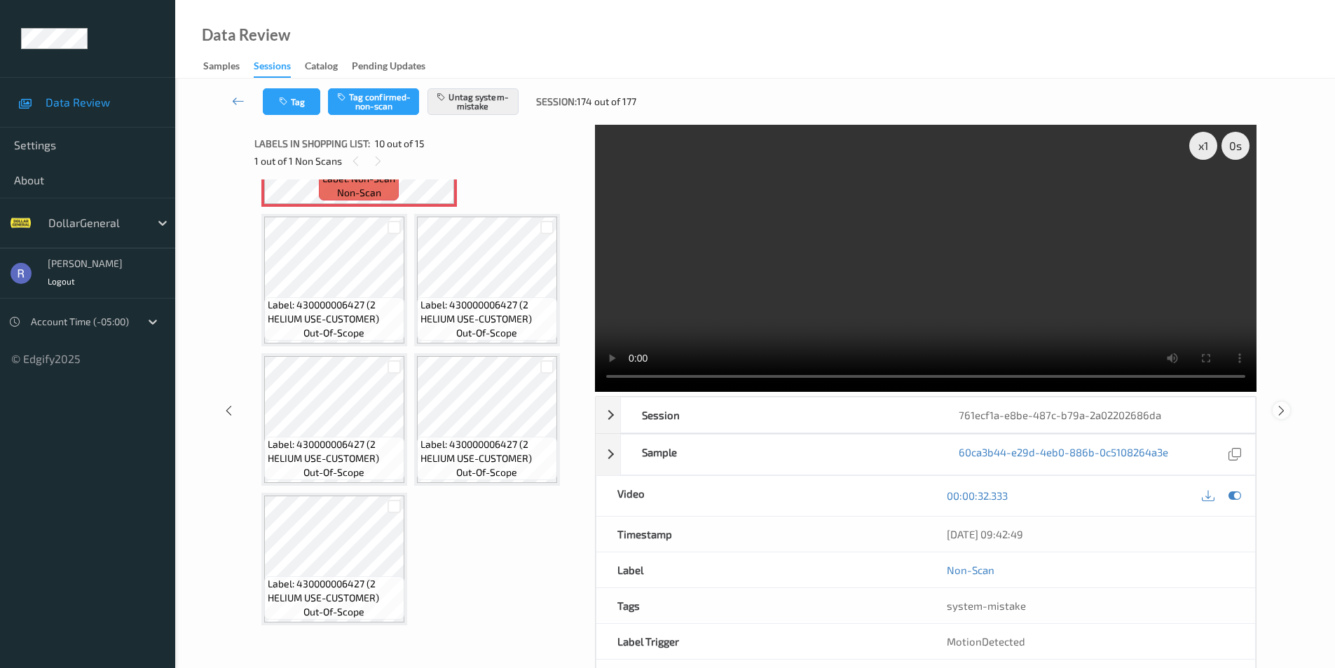
click at [1284, 410] on icon at bounding box center [1282, 410] width 12 height 13
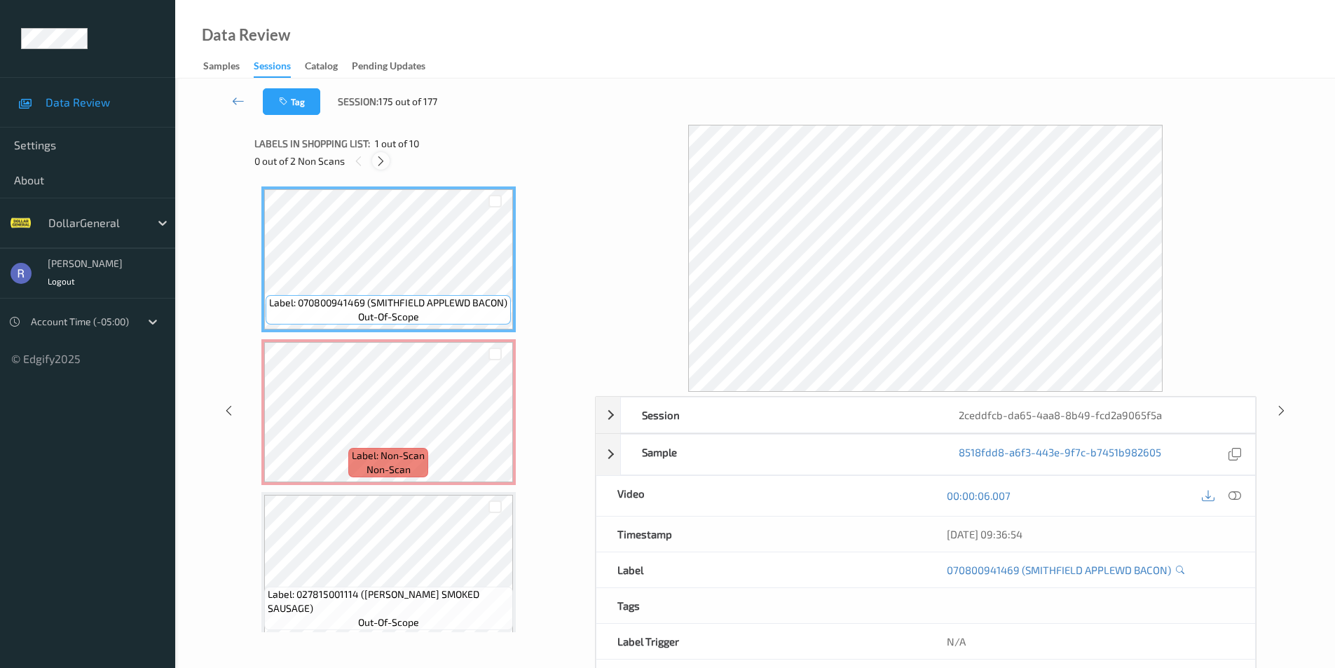
click at [381, 161] on icon at bounding box center [381, 161] width 12 height 13
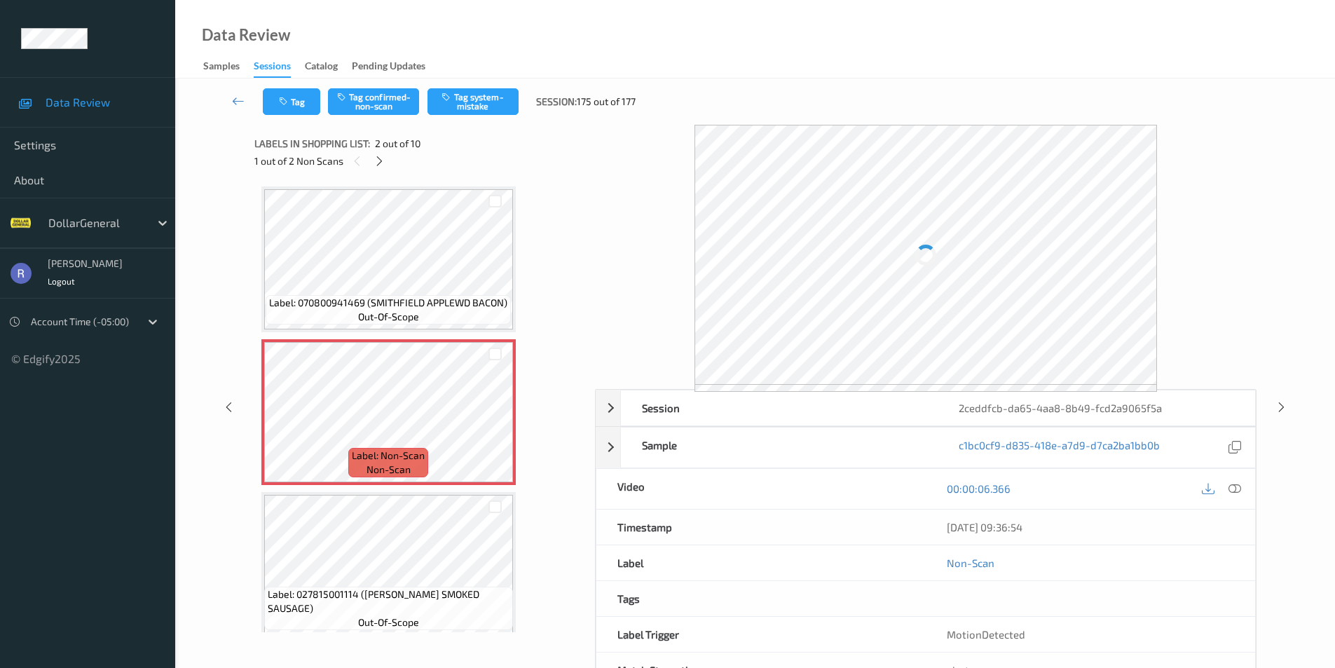
scroll to position [7, 0]
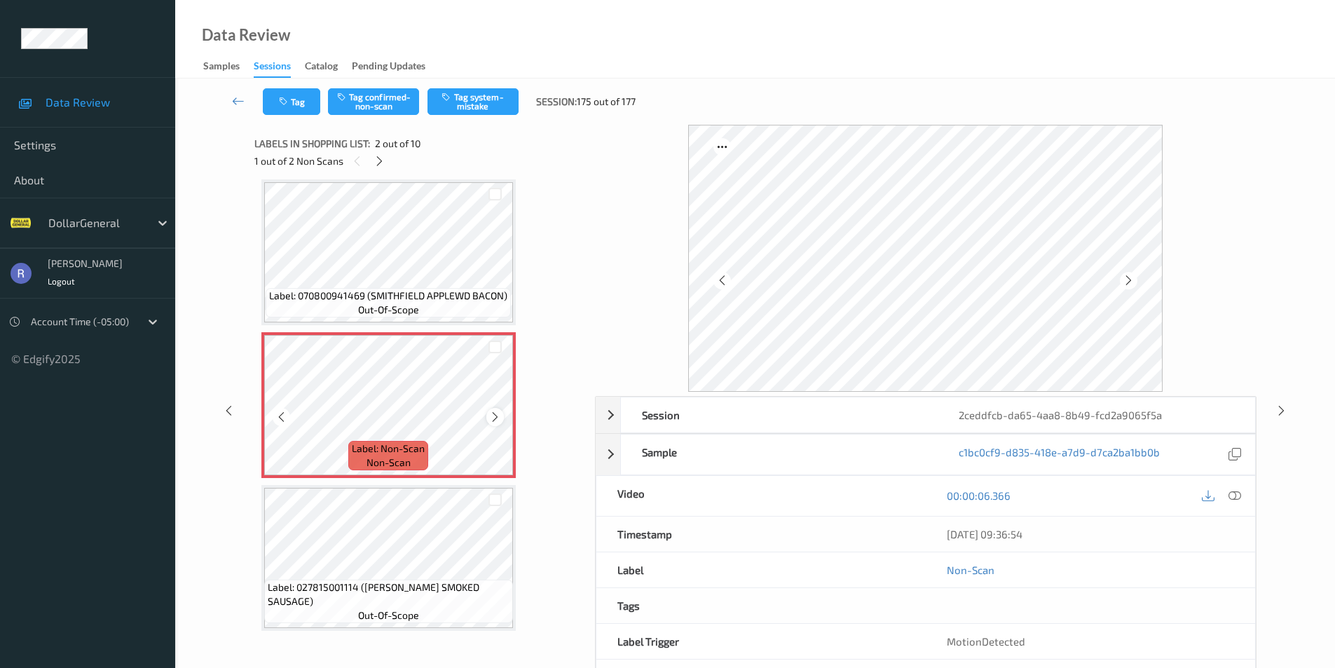
click at [496, 418] on icon at bounding box center [495, 417] width 12 height 13
click at [1233, 493] on icon at bounding box center [1235, 495] width 13 height 13
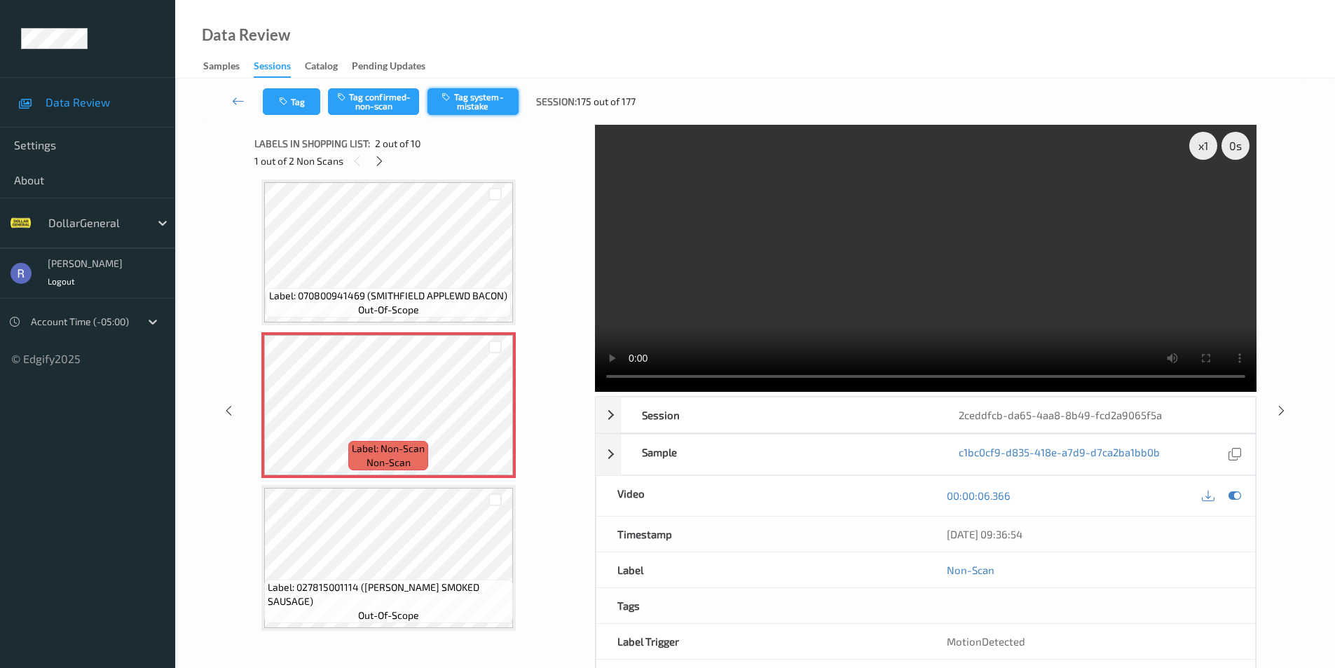
click at [467, 99] on button "Tag system-mistake" at bounding box center [473, 101] width 91 height 27
click at [378, 156] on icon at bounding box center [380, 161] width 12 height 13
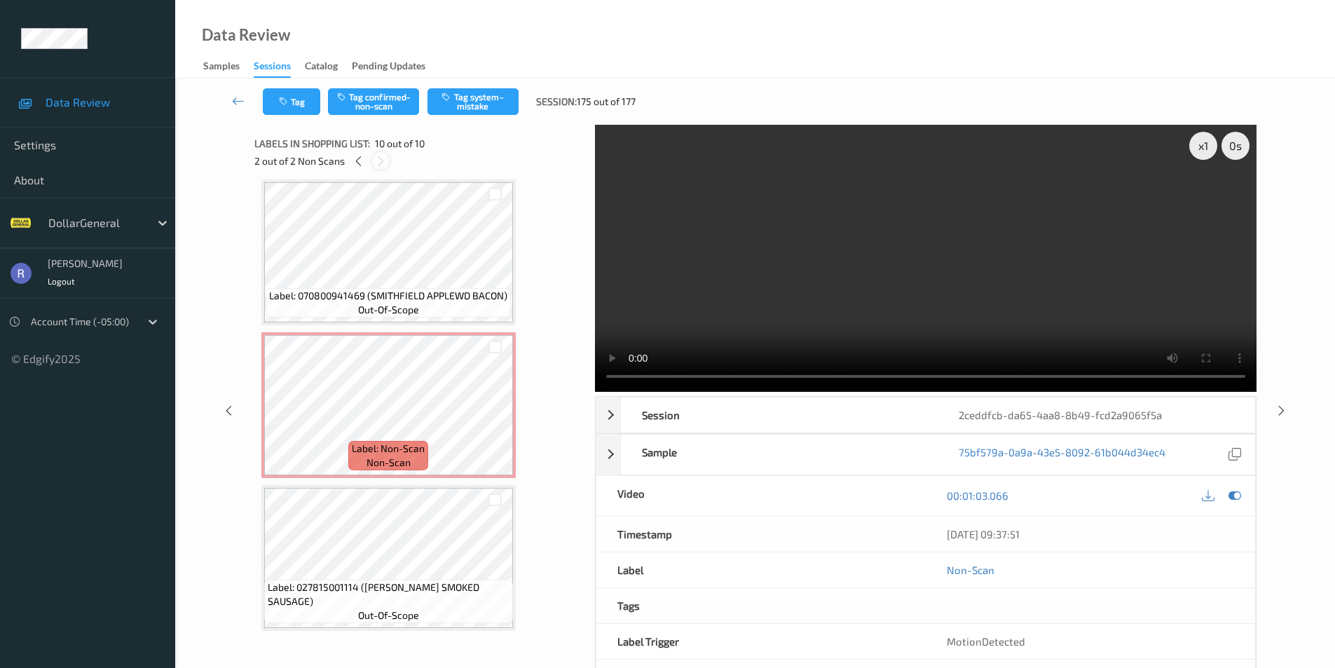
scroll to position [1082, 0]
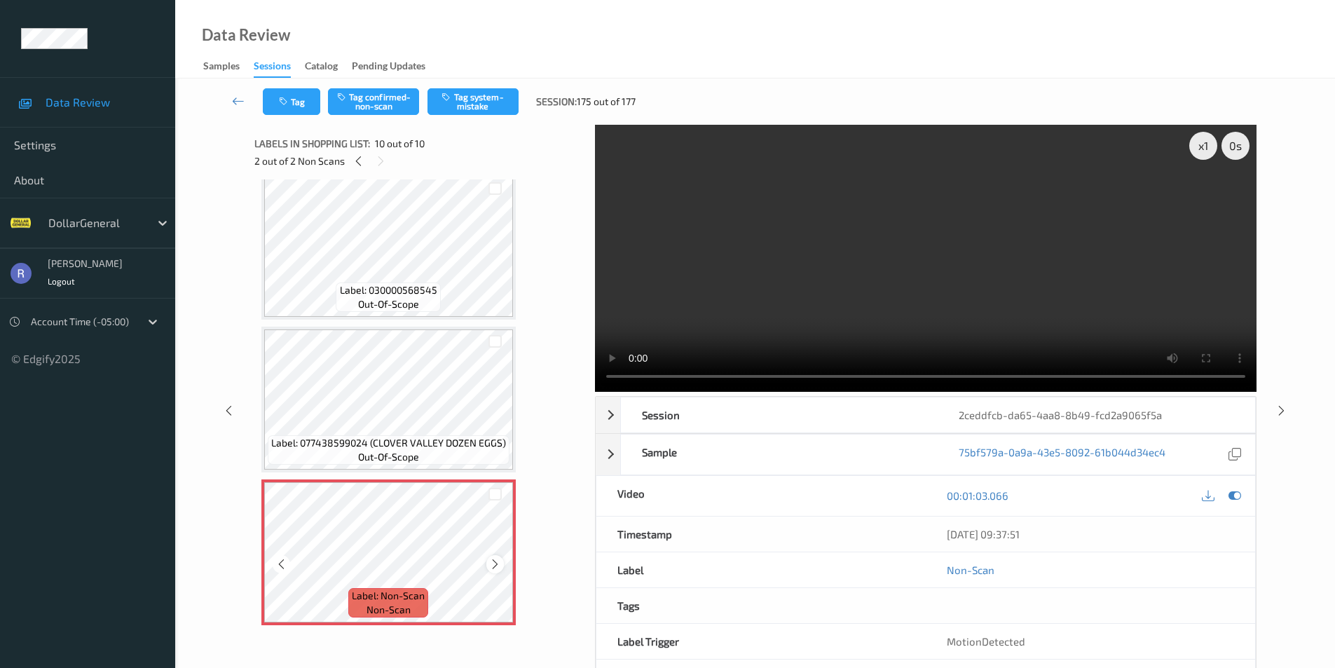
click at [493, 564] on icon at bounding box center [495, 564] width 12 height 13
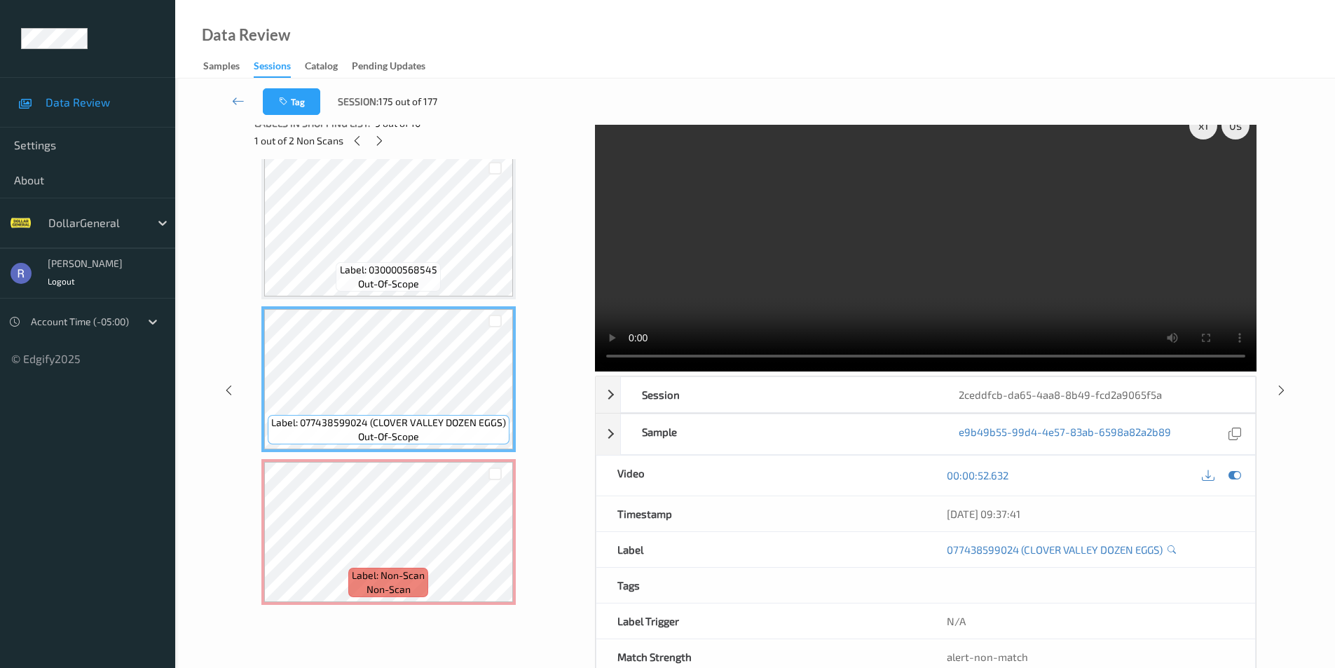
scroll to position [0, 0]
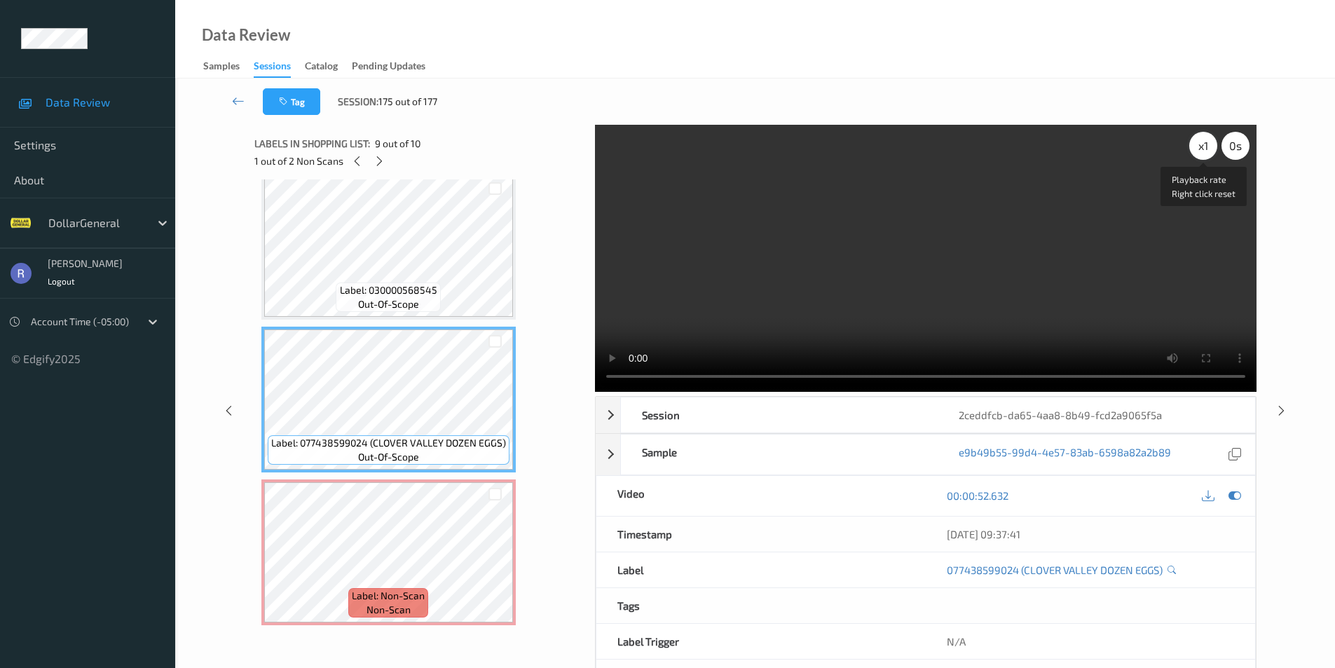
click at [1201, 150] on div "x 1" at bounding box center [1203, 146] width 28 height 28
click at [1195, 152] on div "x 2" at bounding box center [1203, 146] width 28 height 28
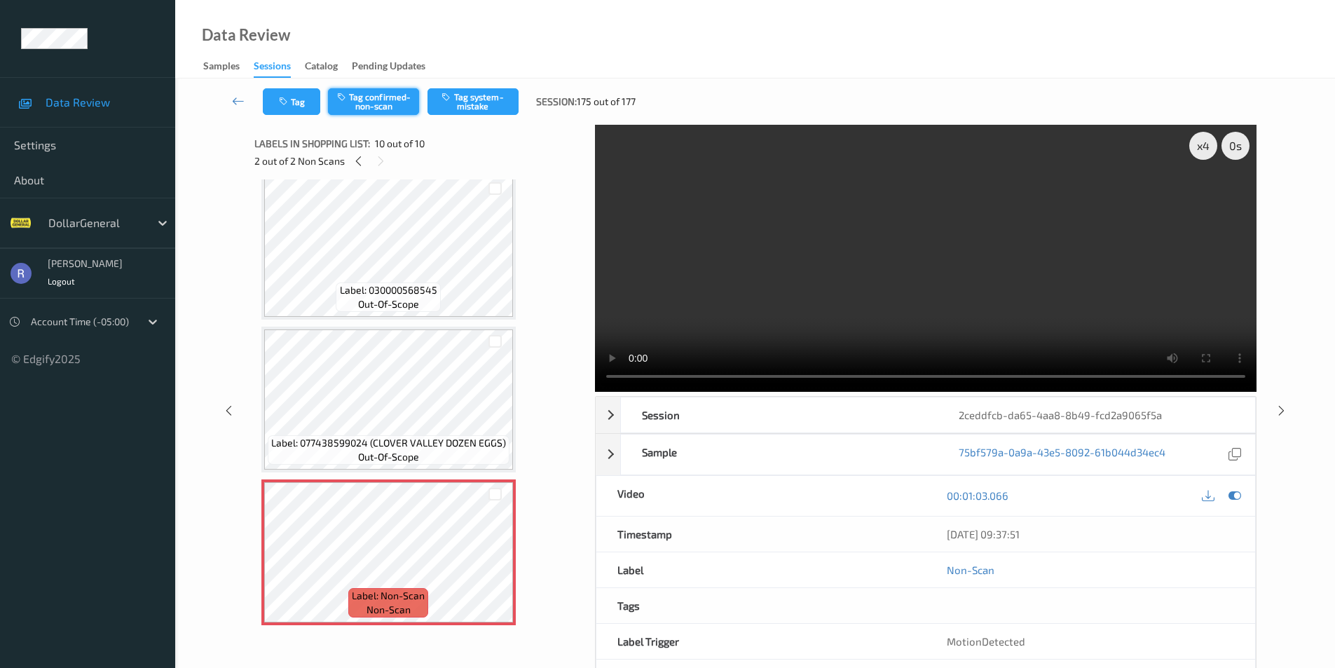
click at [381, 94] on button "Tag confirmed-non-scan" at bounding box center [373, 101] width 91 height 27
click at [1281, 407] on icon at bounding box center [1282, 410] width 12 height 13
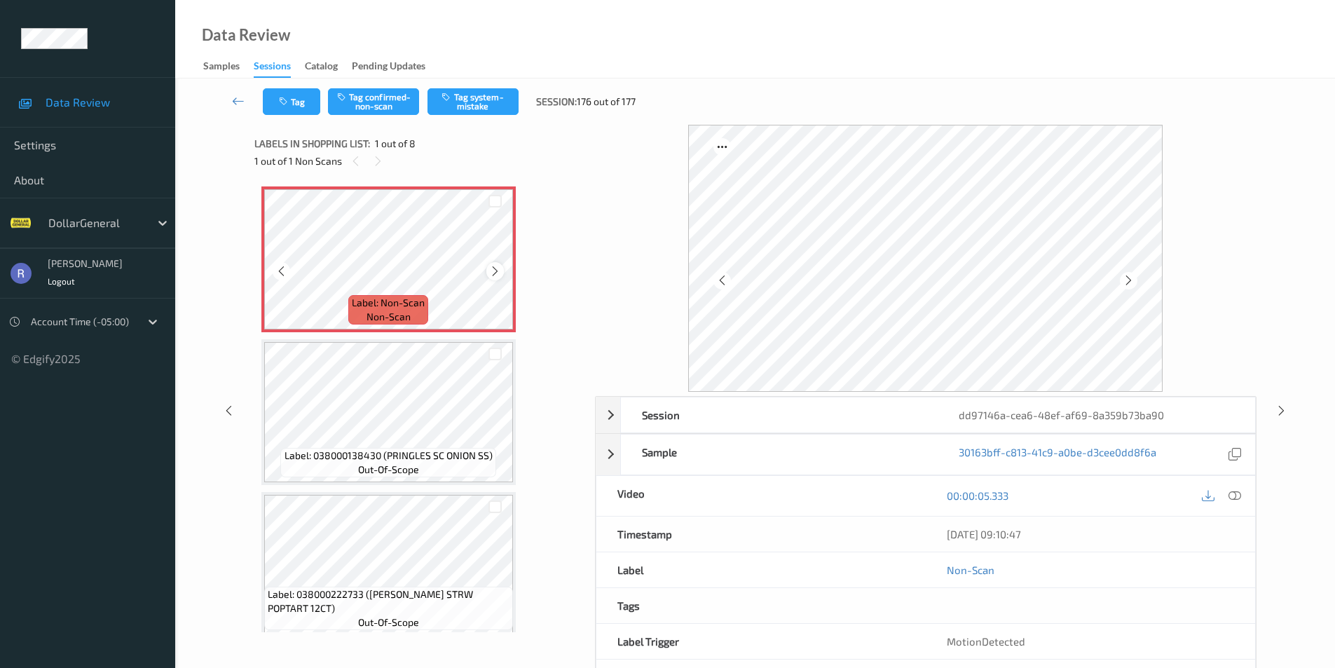
click at [496, 270] on icon at bounding box center [495, 271] width 12 height 13
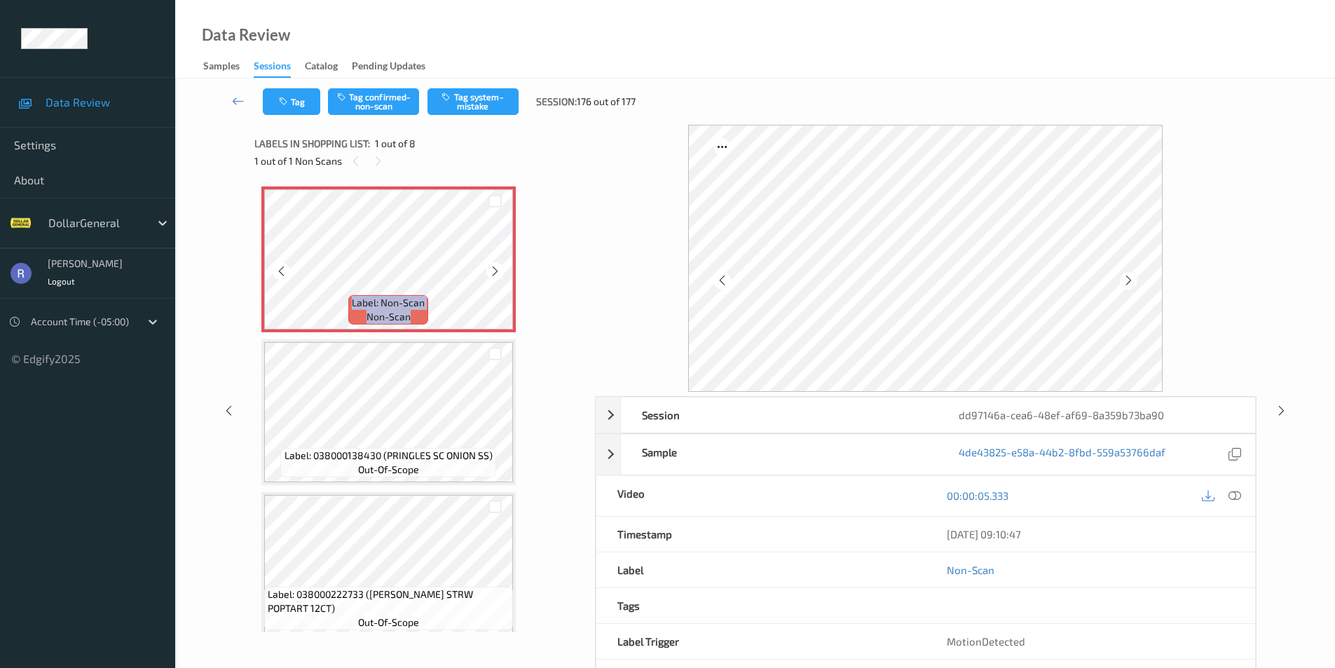
click at [496, 270] on icon at bounding box center [495, 271] width 12 height 13
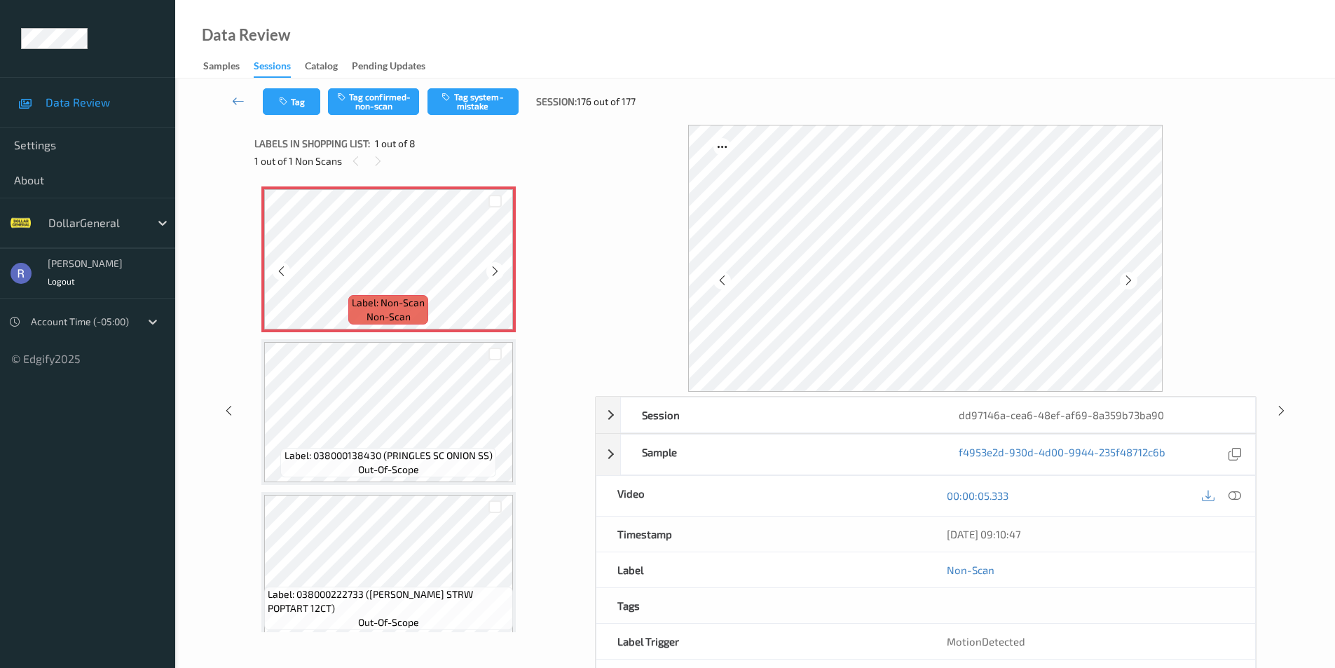
click at [496, 270] on icon at bounding box center [495, 271] width 12 height 13
click at [1234, 496] on icon at bounding box center [1235, 495] width 13 height 13
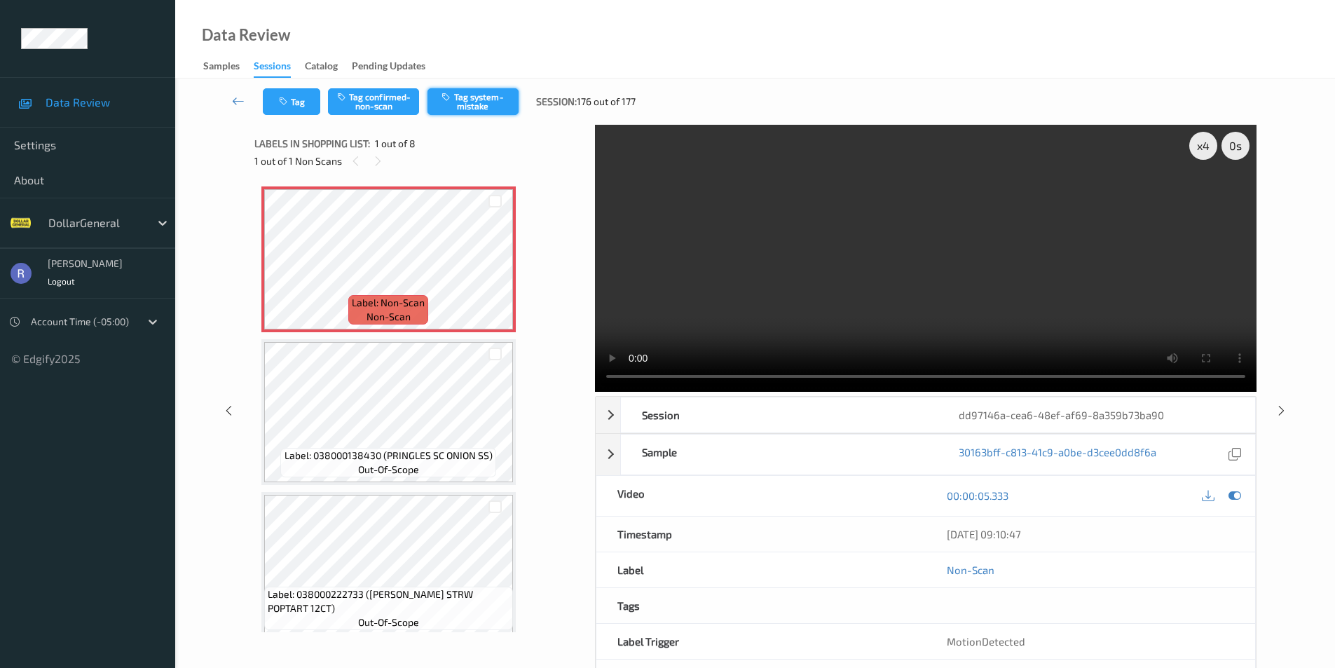
click at [477, 95] on button "Tag system-mistake" at bounding box center [473, 101] width 91 height 27
click at [1281, 406] on icon at bounding box center [1282, 410] width 12 height 13
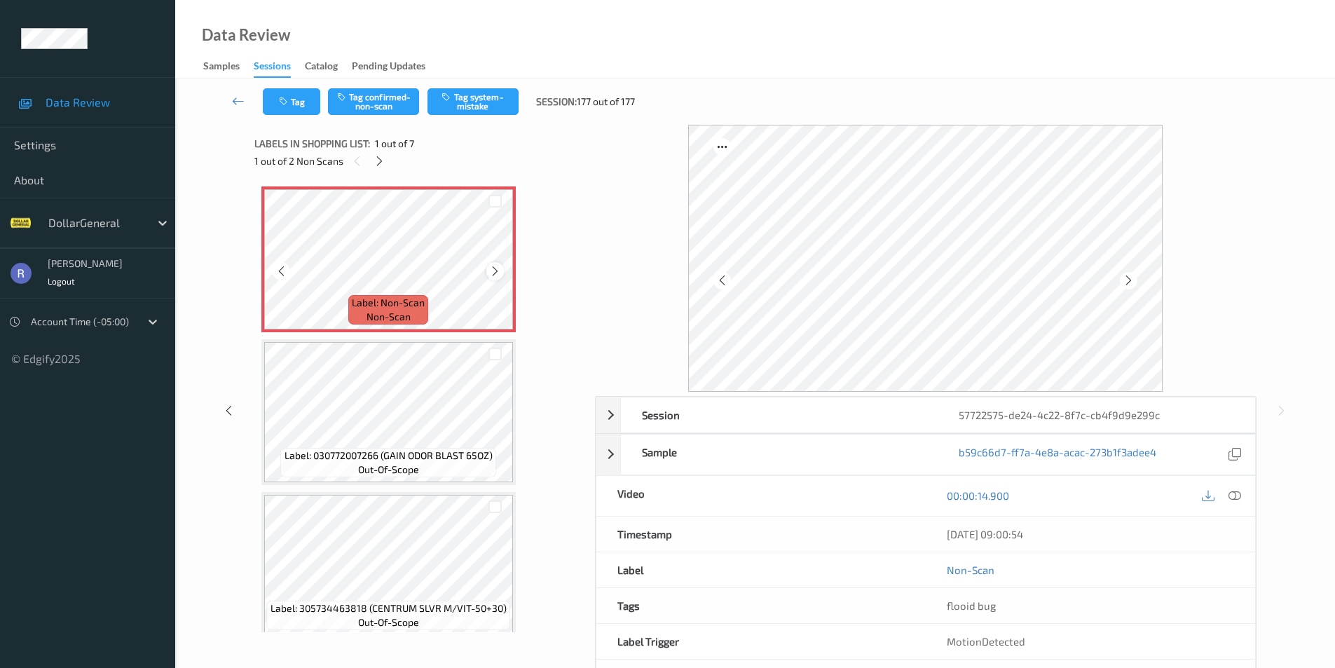
click at [496, 268] on icon at bounding box center [495, 271] width 12 height 13
click at [1236, 494] on icon at bounding box center [1235, 495] width 13 height 13
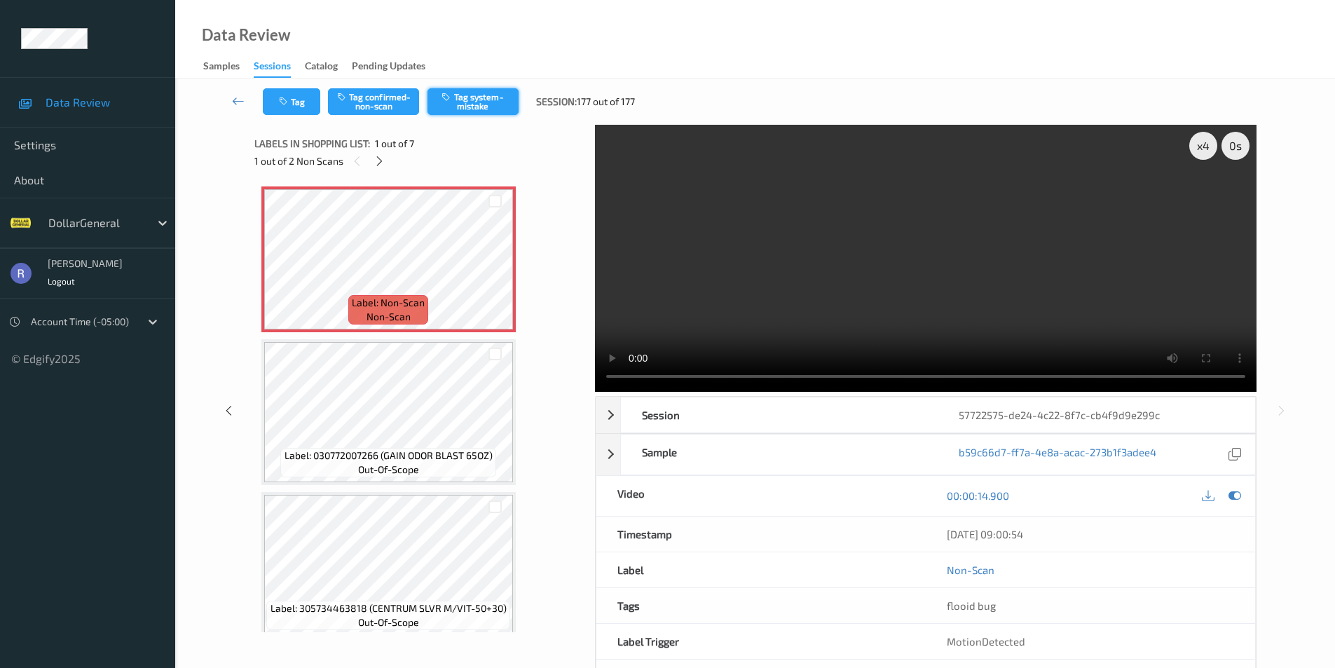
click at [480, 95] on button "Tag system-mistake" at bounding box center [473, 101] width 91 height 27
click at [238, 100] on icon at bounding box center [238, 101] width 13 height 14
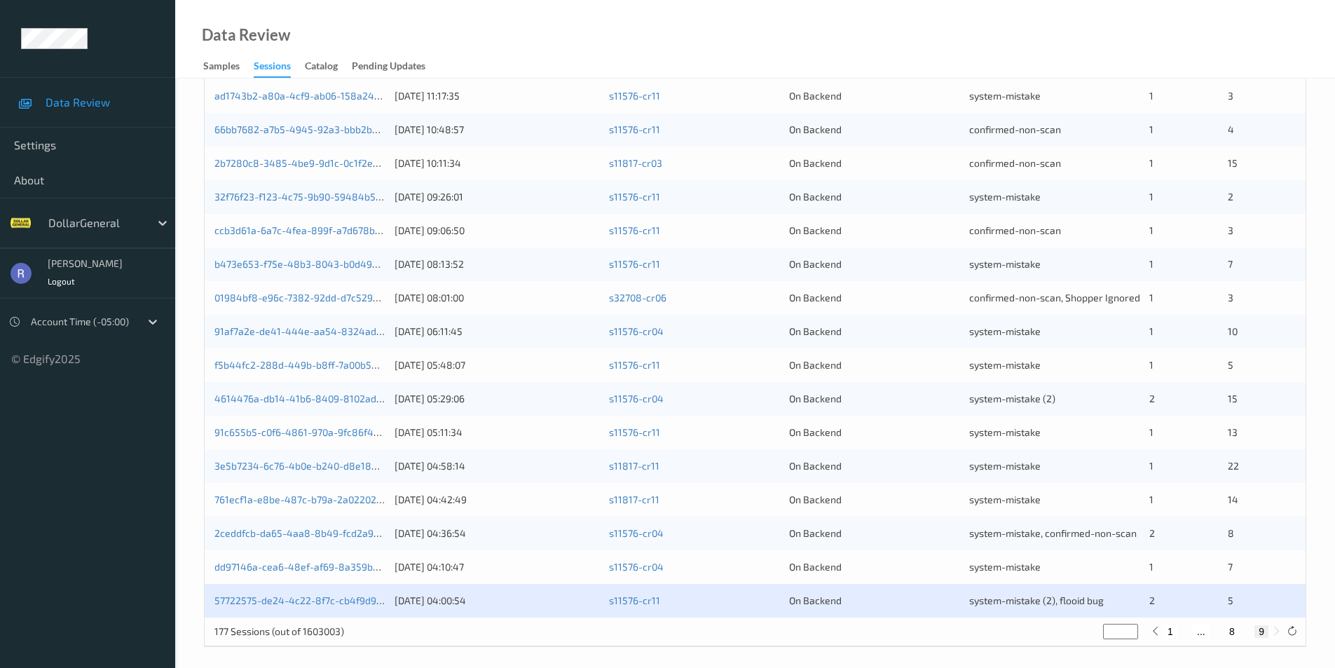
scroll to position [286, 0]
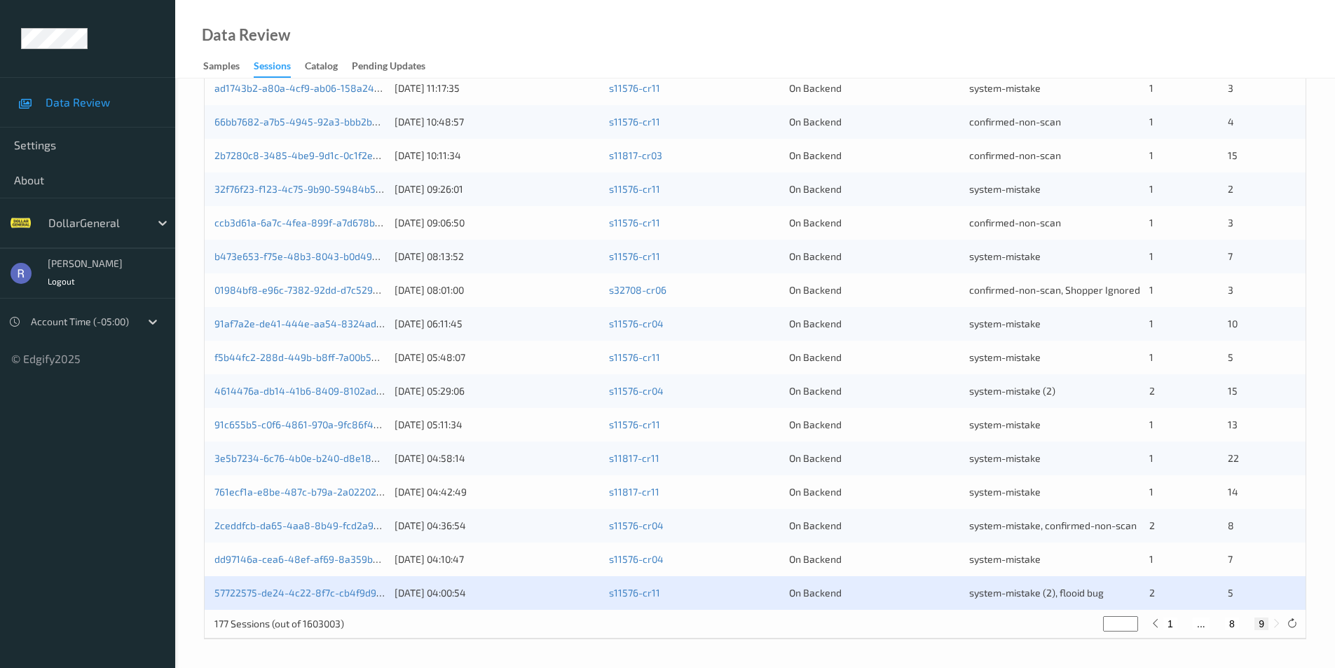
click at [1131, 620] on input "*" at bounding box center [1120, 623] width 35 height 15
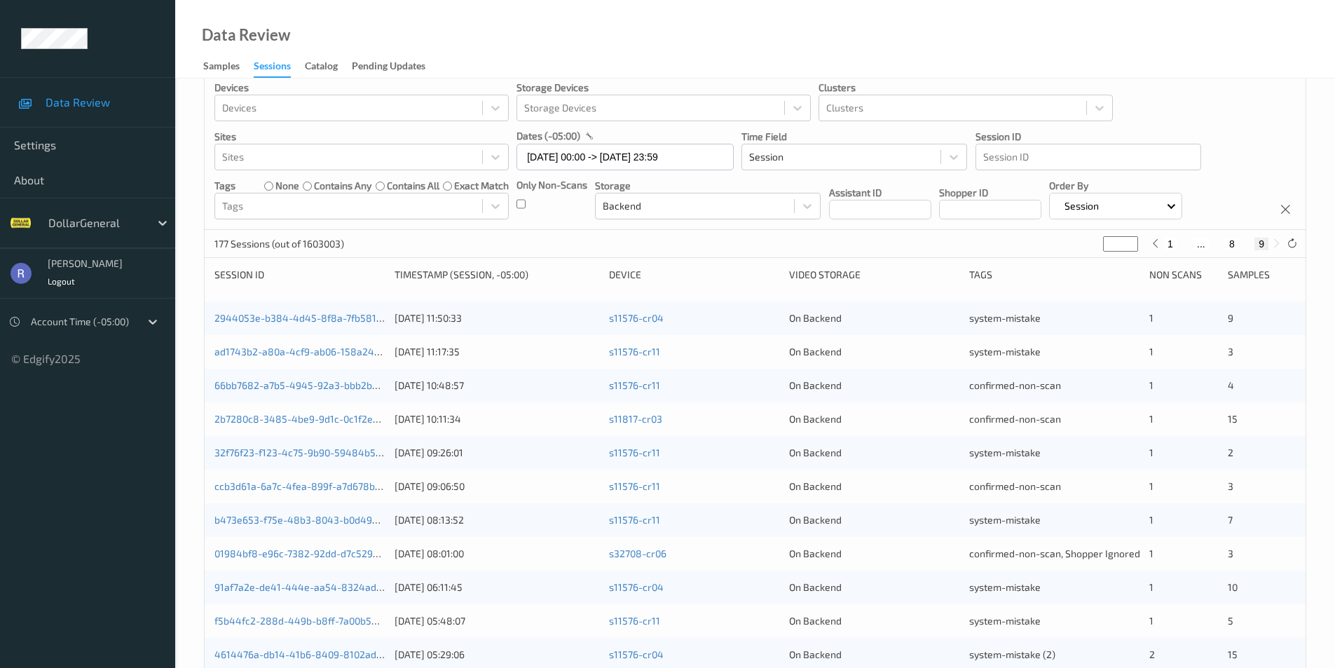
scroll to position [6, 0]
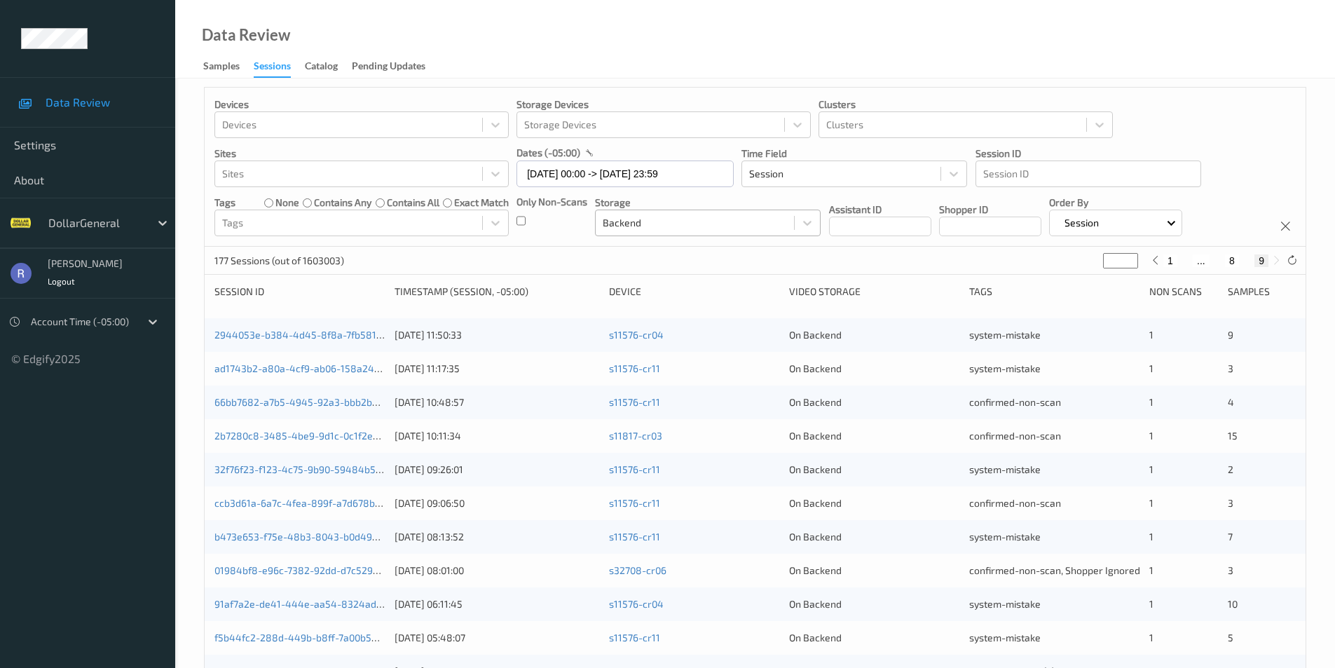
click at [629, 226] on div at bounding box center [695, 222] width 184 height 17
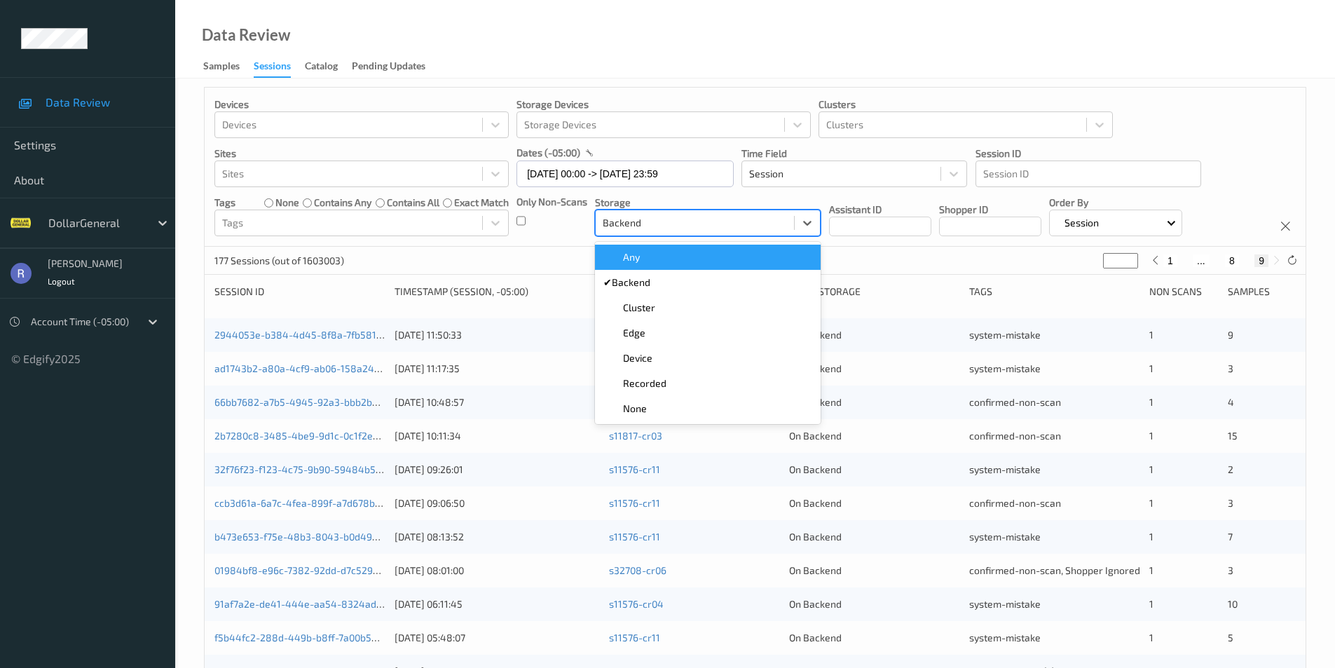
click at [639, 254] on span "Any" at bounding box center [631, 257] width 17 height 14
type input "*"
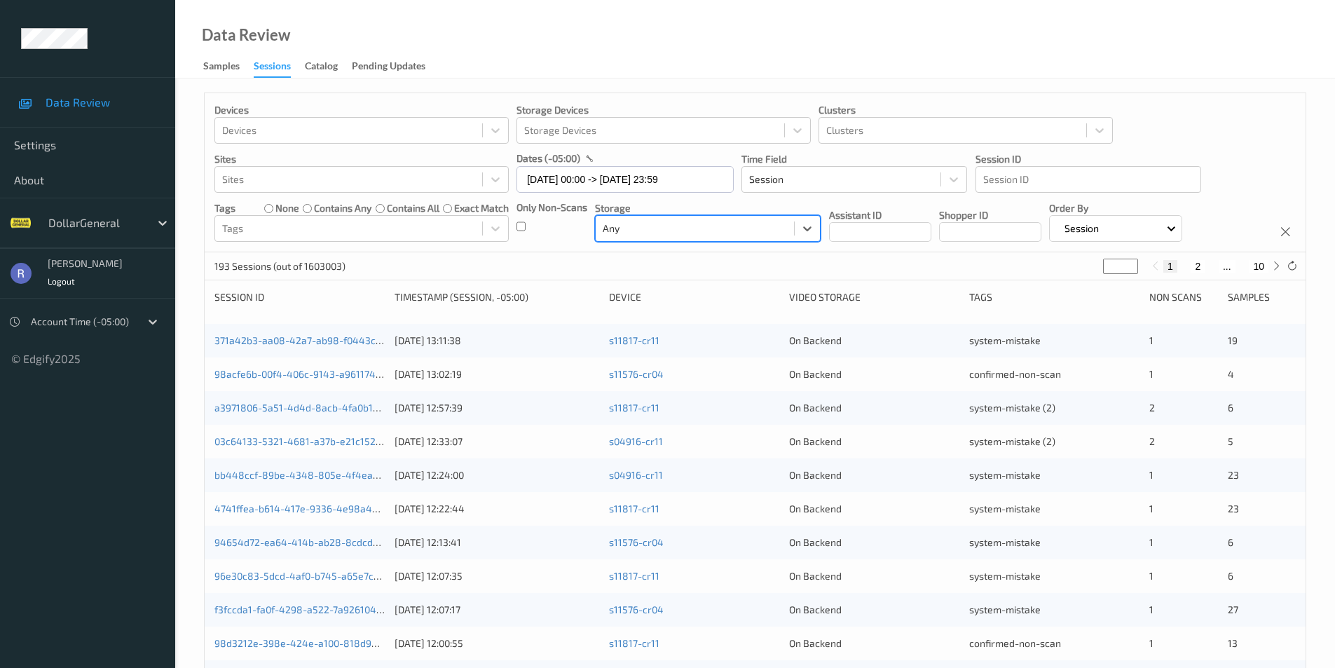
click at [1262, 266] on button "10" at bounding box center [1259, 266] width 20 height 13
type input "**"
type input "*"
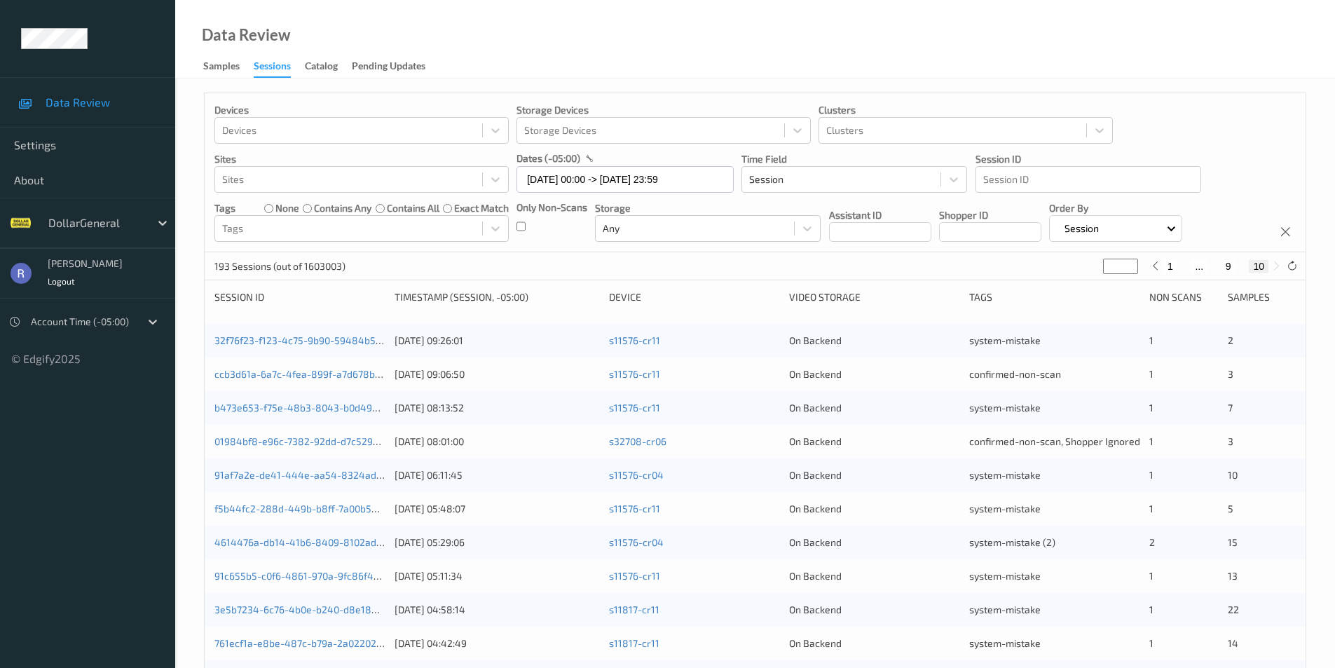
type input "*"
click at [1128, 270] on input "*" at bounding box center [1120, 266] width 35 height 15
click at [766, 15] on div "Data Review Samples Sessions Catalog Pending Updates" at bounding box center [755, 39] width 1160 height 78
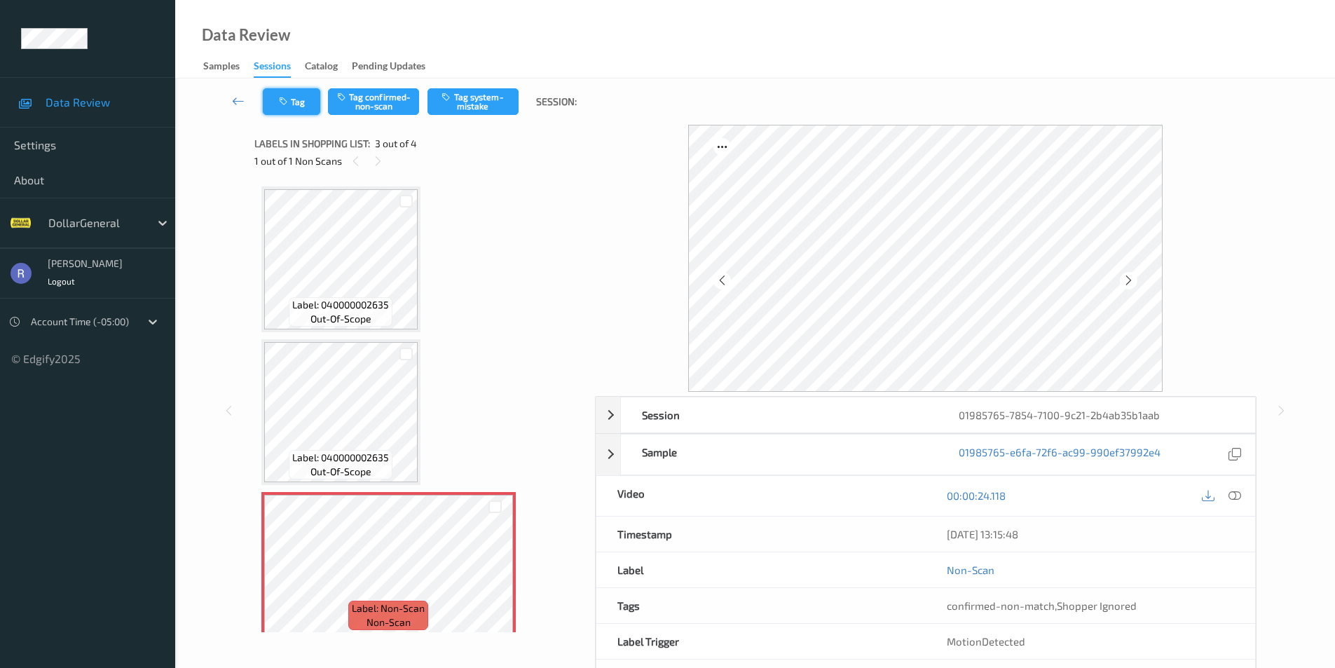
click at [294, 107] on button "Tag" at bounding box center [291, 101] width 57 height 27
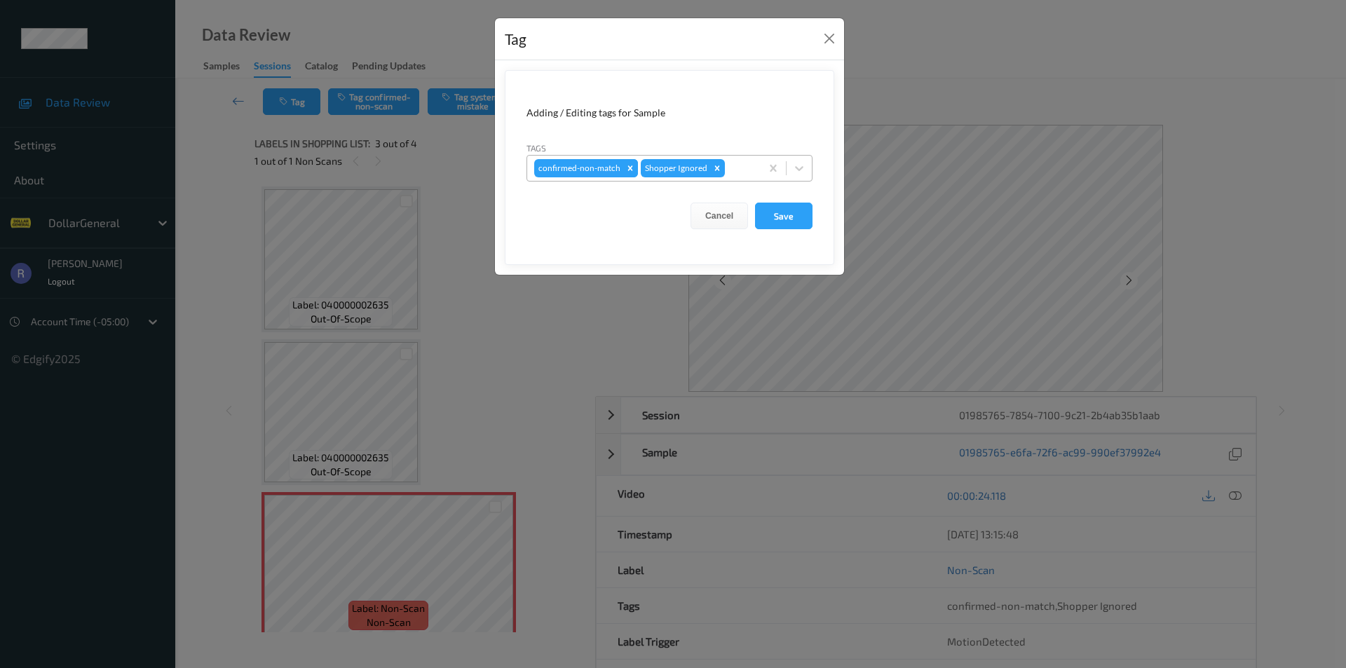
click at [626, 164] on icon "Remove confirmed-non-match" at bounding box center [630, 168] width 10 height 10
click at [789, 215] on button "Save" at bounding box center [783, 216] width 57 height 27
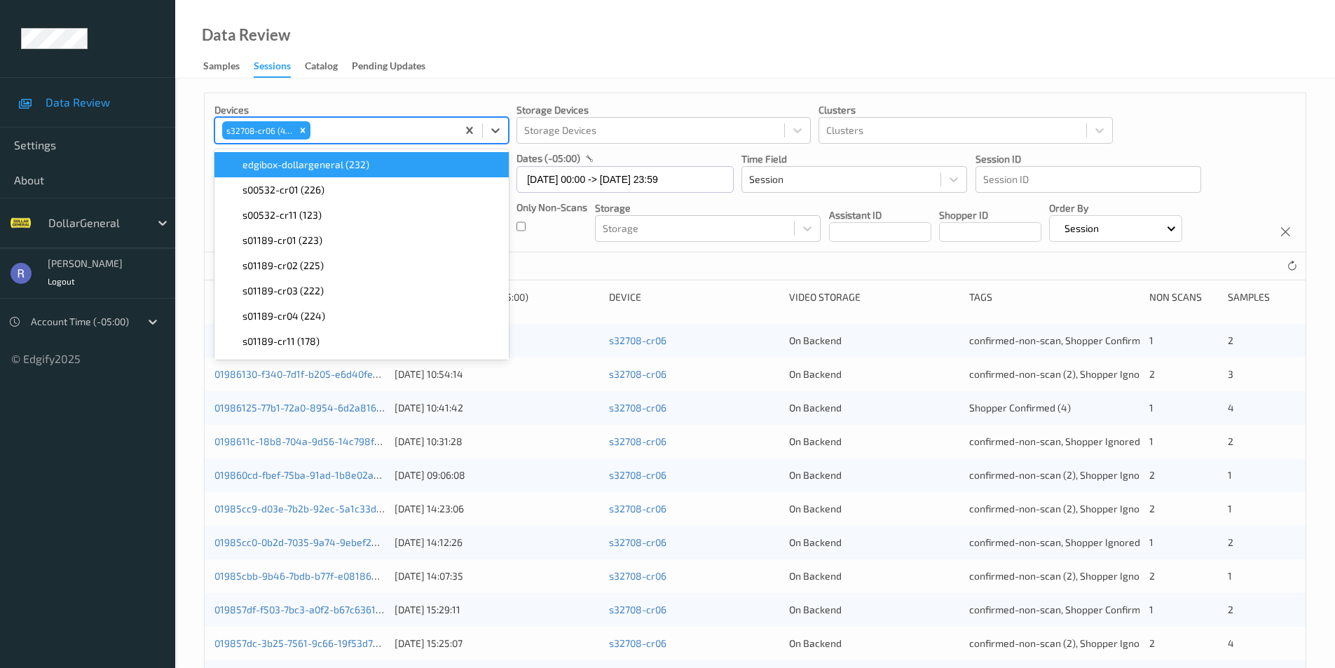
click at [265, 130] on div "s32708-cr06 (43)" at bounding box center [258, 130] width 73 height 18
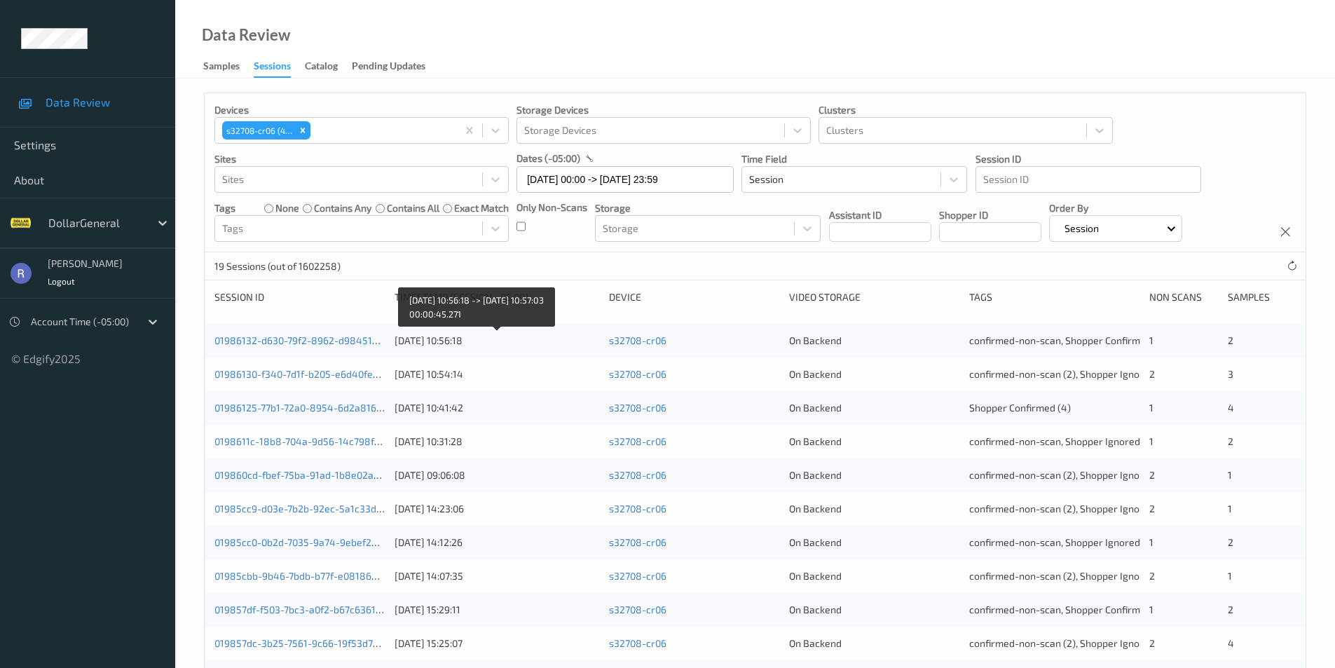
drag, startPoint x: 677, startPoint y: 341, endPoint x: 577, endPoint y: 348, distance: 100.4
click at [577, 348] on div "01986132-d630-79f2-8962-d984515afbb3 31/07/2025 10:56:18 s32708-cr06 On Backend…" at bounding box center [755, 341] width 1101 height 34
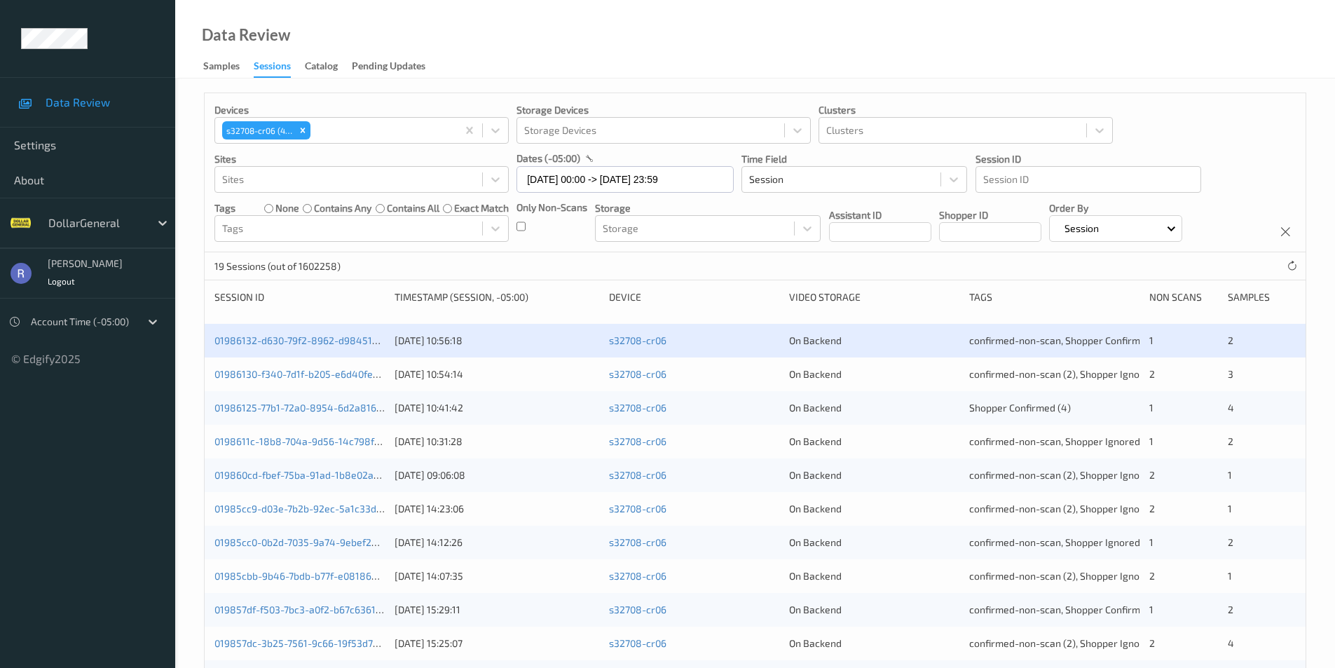
copy div "s32708-cr06"
click at [521, 1] on div "Data Review Samples Sessions Catalog Pending Updates" at bounding box center [755, 39] width 1160 height 78
click at [560, 56] on div "Data Review Samples Sessions Catalog Pending Updates" at bounding box center [755, 39] width 1160 height 78
click at [974, 4] on div "Data Review Samples Sessions Catalog Pending Updates" at bounding box center [755, 39] width 1160 height 78
